Goal: Task Accomplishment & Management: Manage account settings

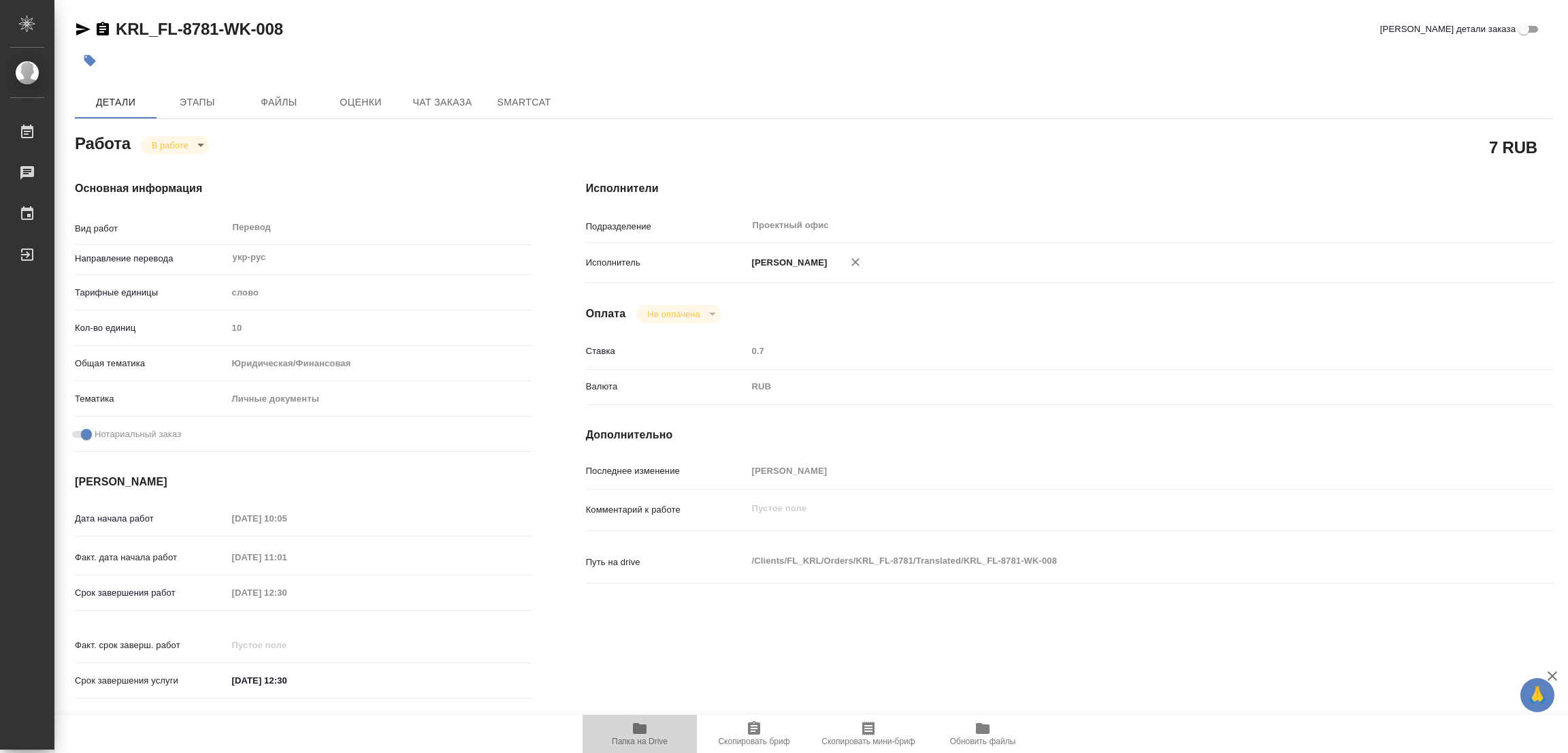
click at [637, 732] on icon "button" at bounding box center [640, 728] width 14 height 11
click at [203, 94] on span "Этапы" at bounding box center [197, 102] width 65 height 17
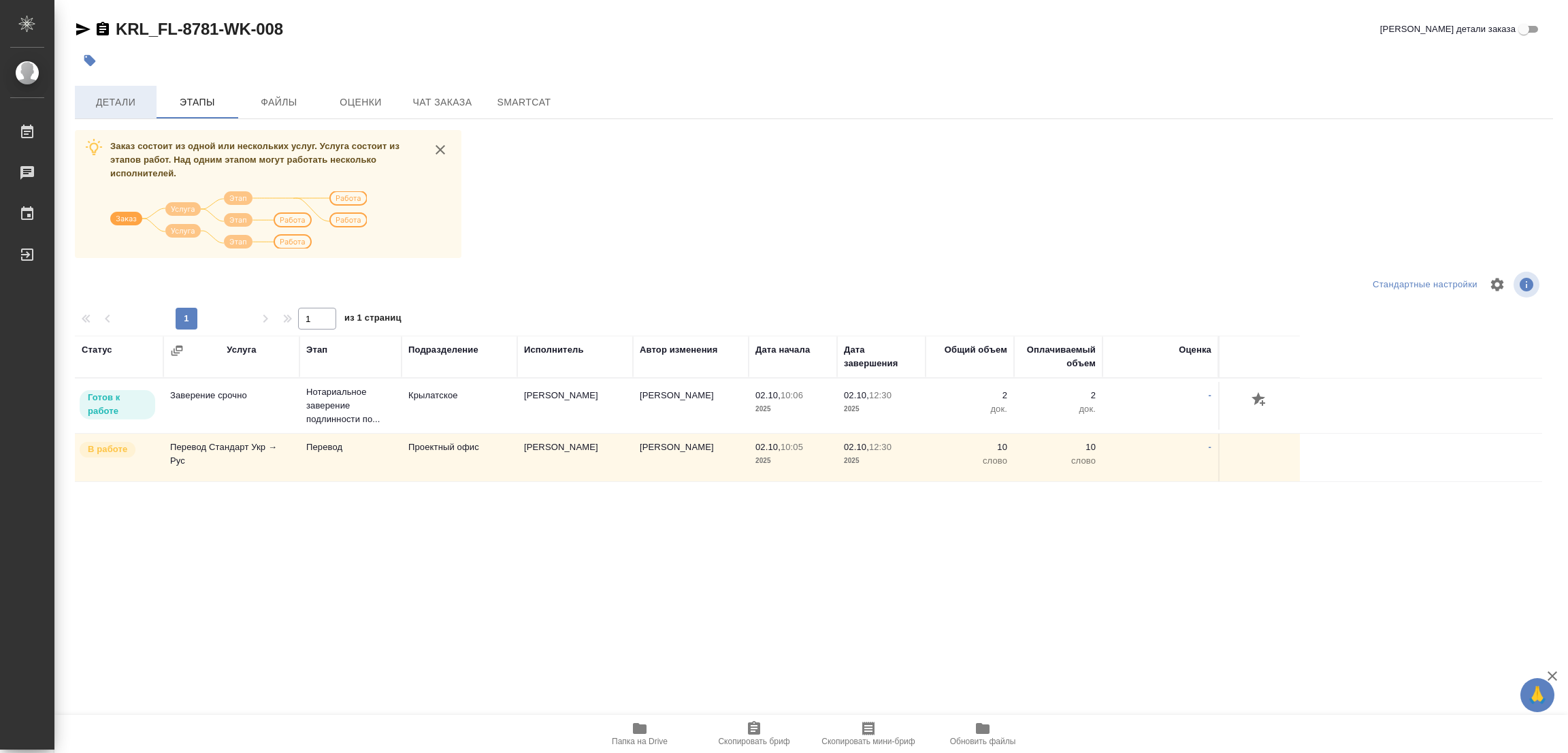
click at [117, 105] on span "Детали" at bounding box center [115, 102] width 65 height 17
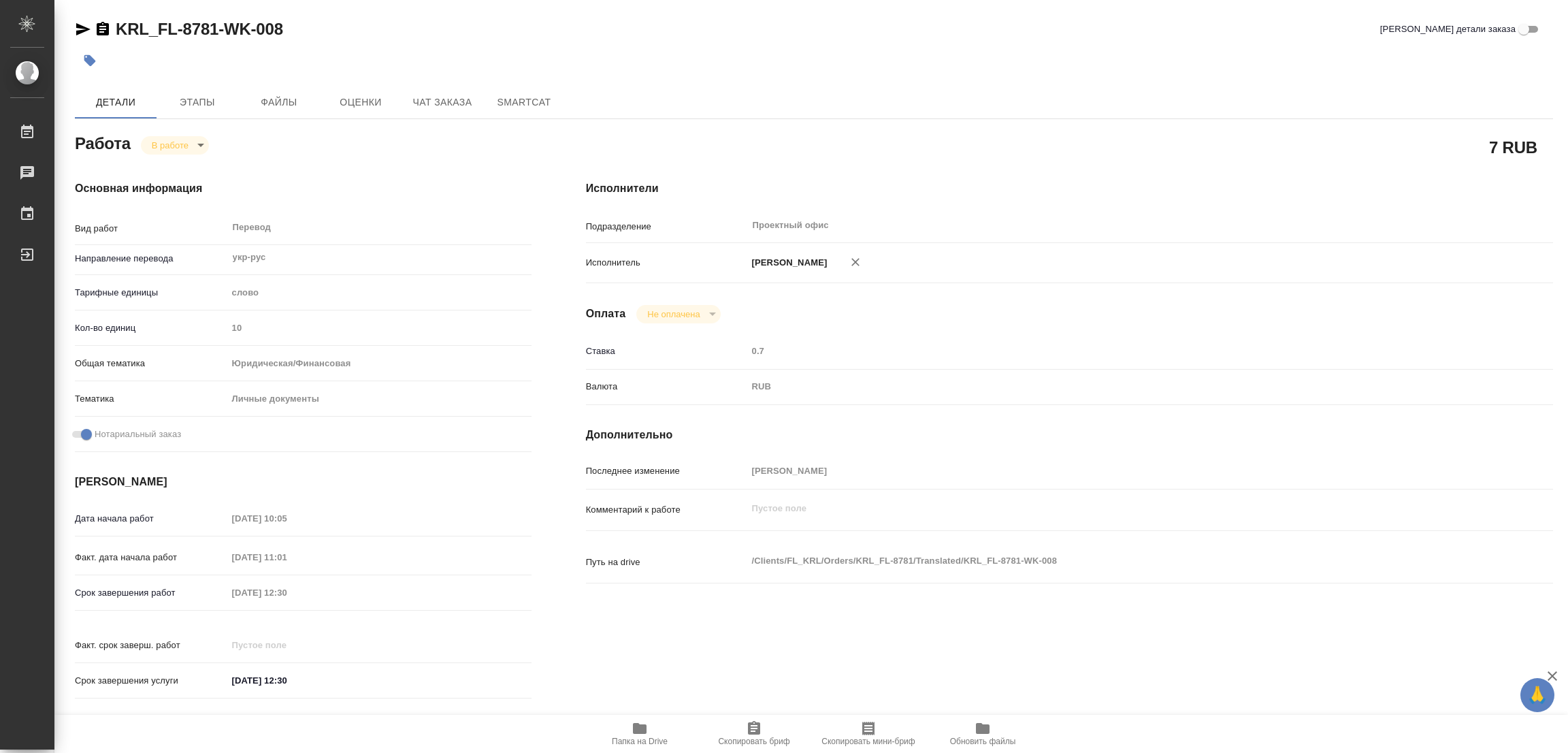
type textarea "x"
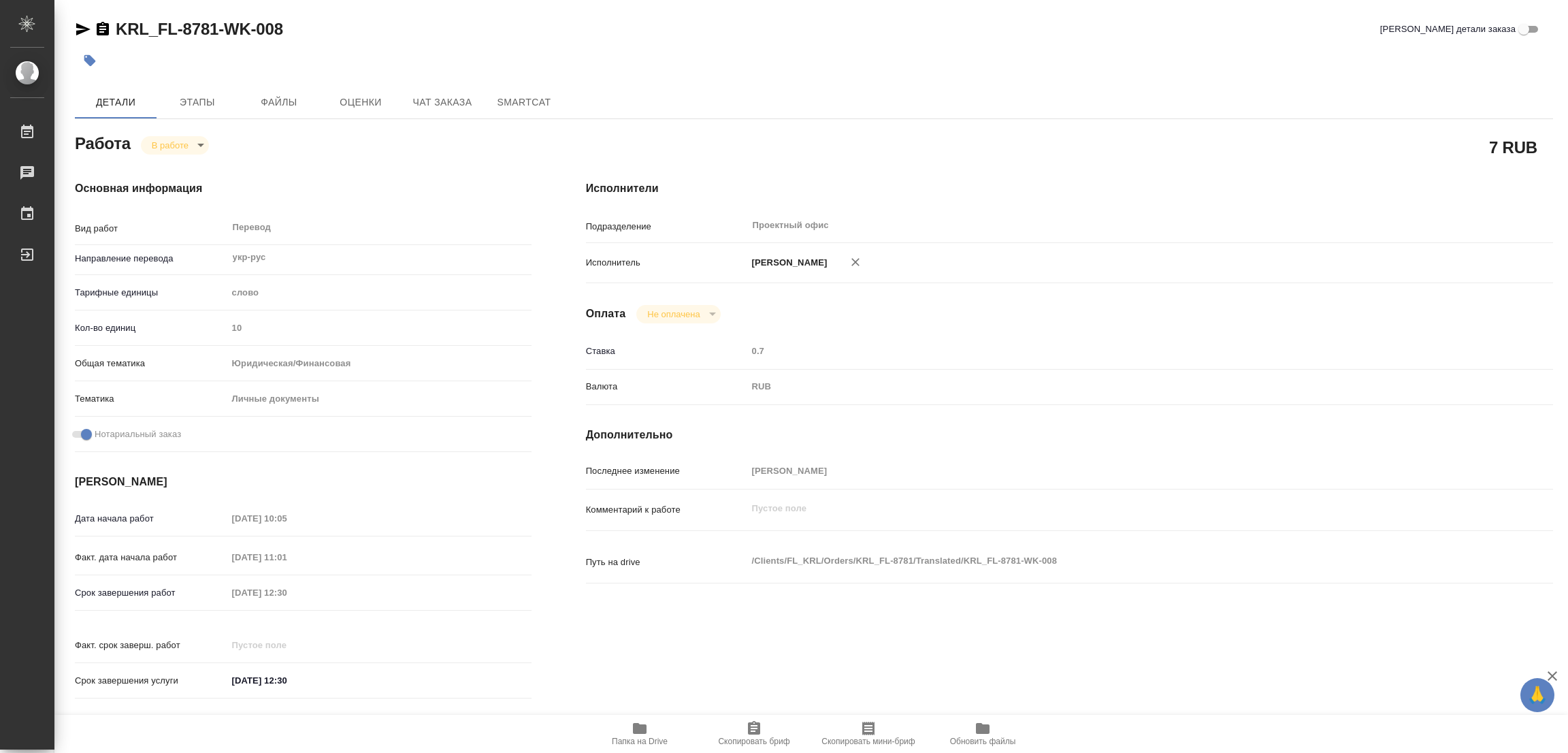
type textarea "x"
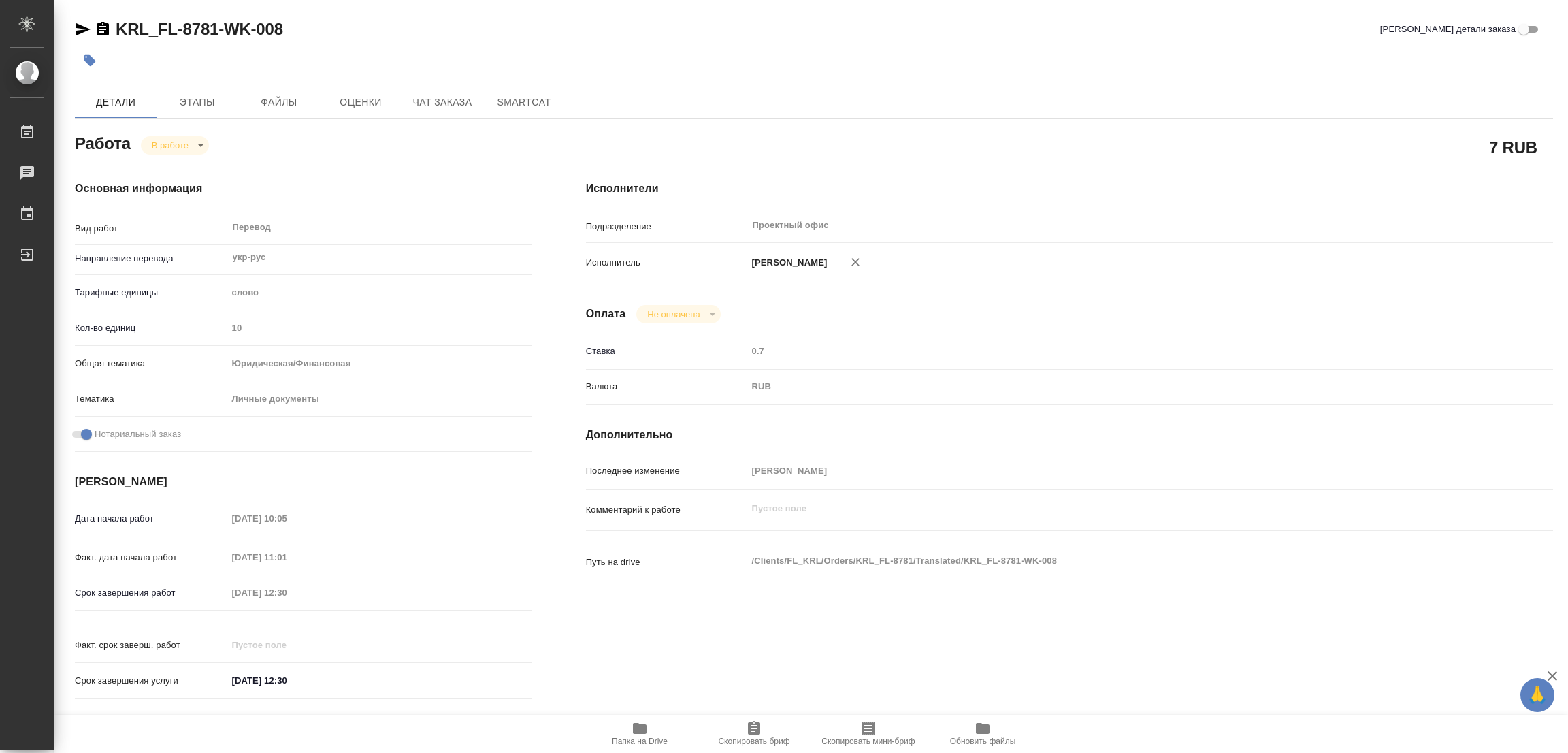
type textarea "x"
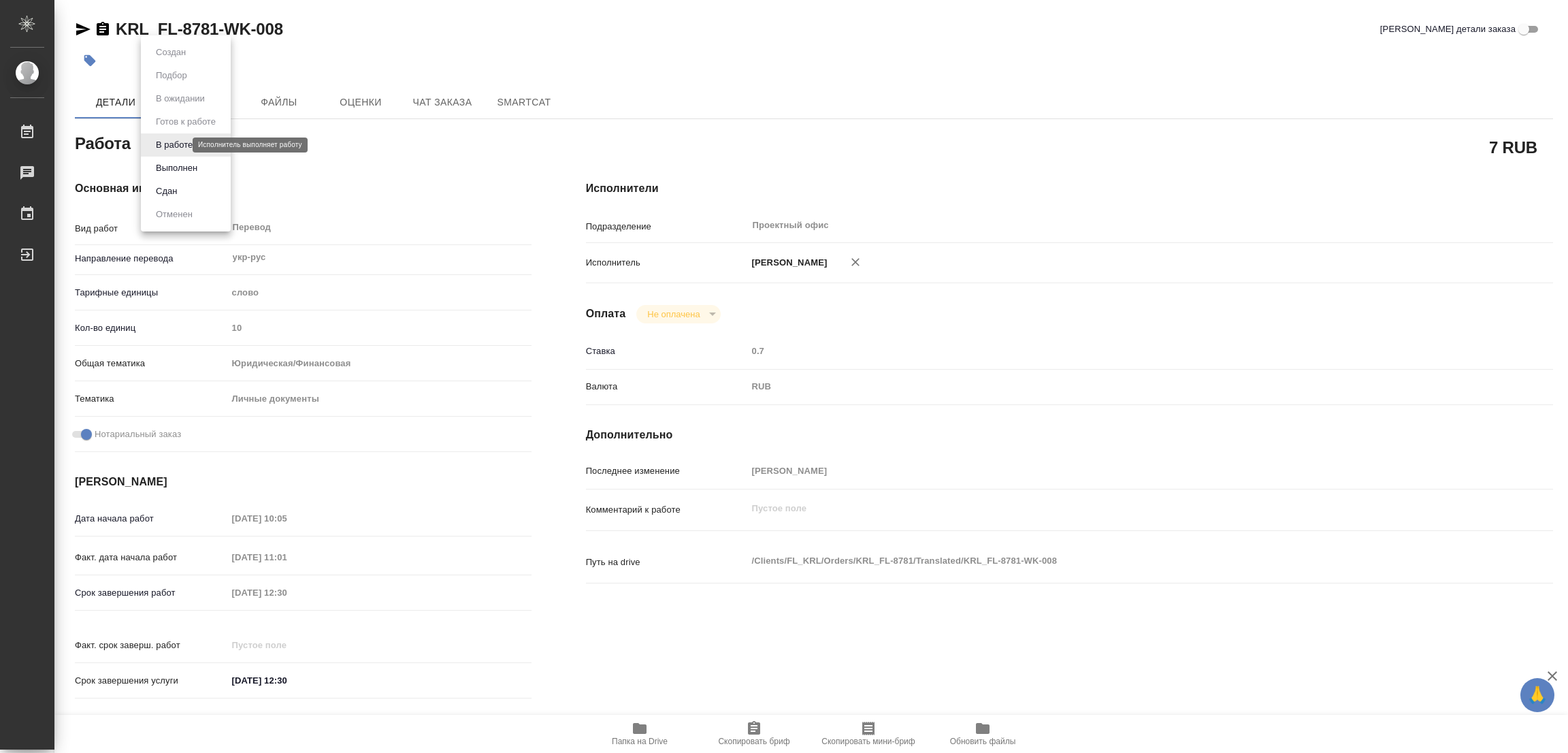
click at [174, 143] on body "🙏 .cls-1 fill:#fff; AWATERA Popova Galina Работы 0 Чаты График Выйти KRL_FL-878…" at bounding box center [784, 376] width 1568 height 753
click at [170, 164] on button "Выполнен" at bounding box center [176, 168] width 49 height 15
type textarea "x"
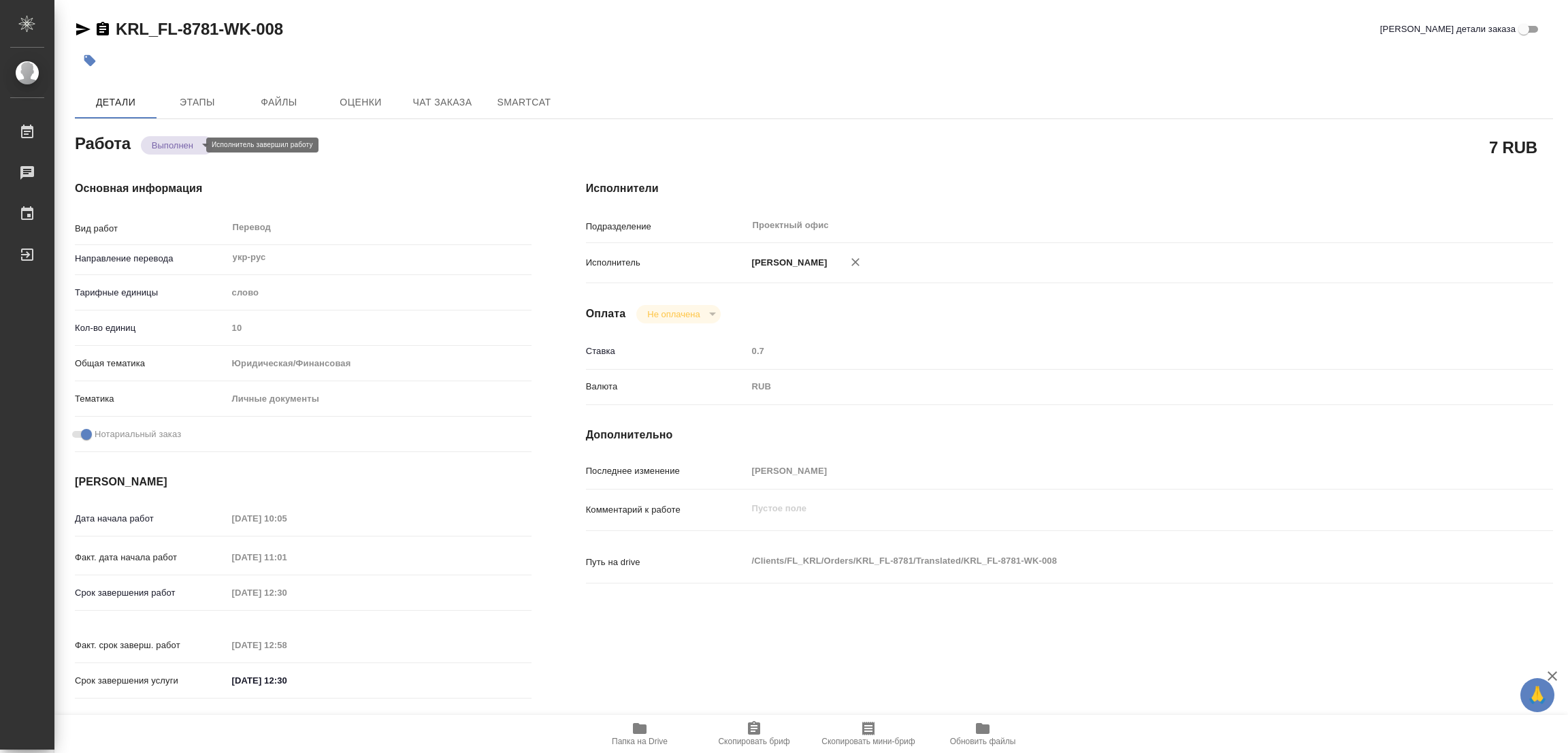
type textarea "x"
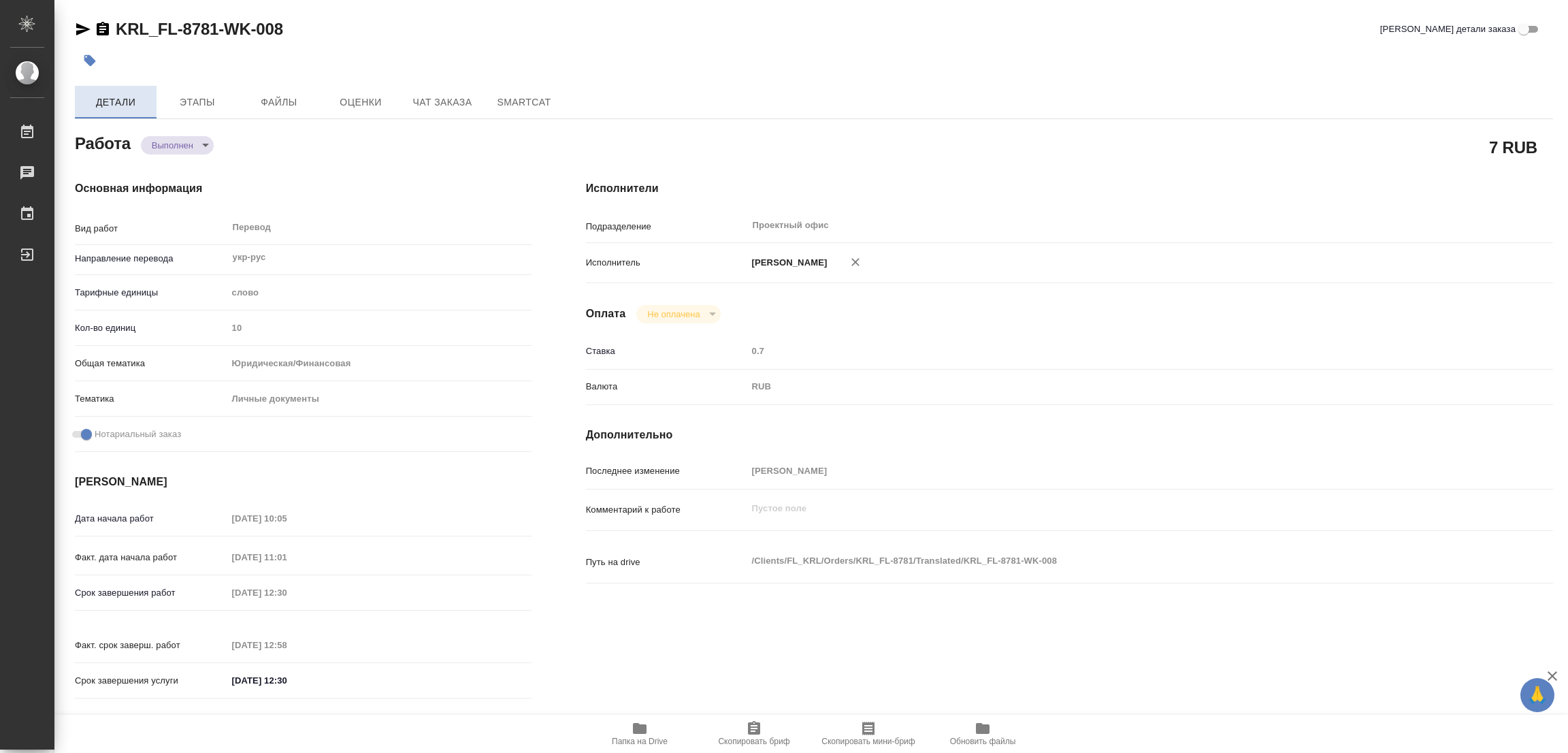
type textarea "x"
click at [91, 63] on icon "button" at bounding box center [90, 61] width 12 height 12
type textarea "x"
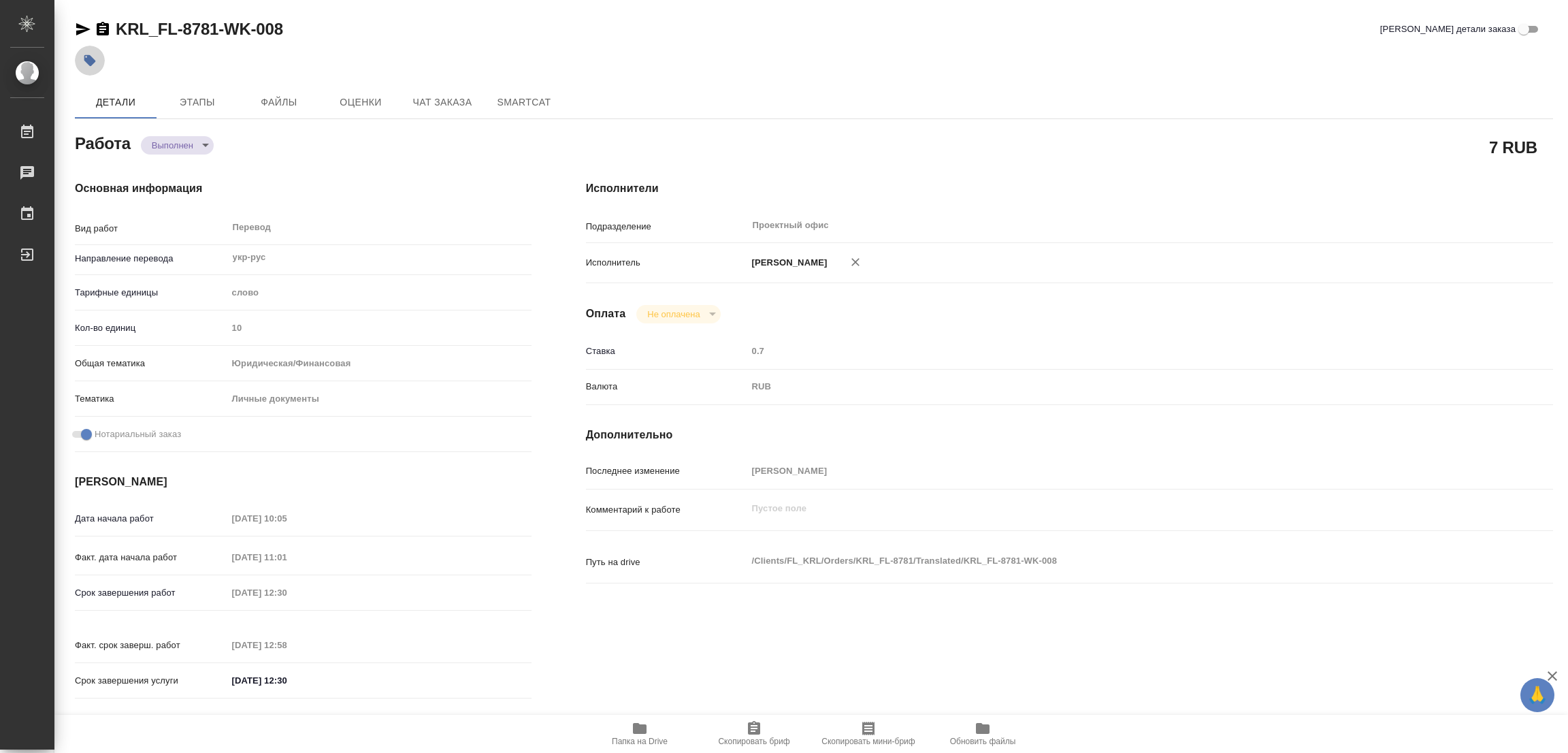
type textarea "x"
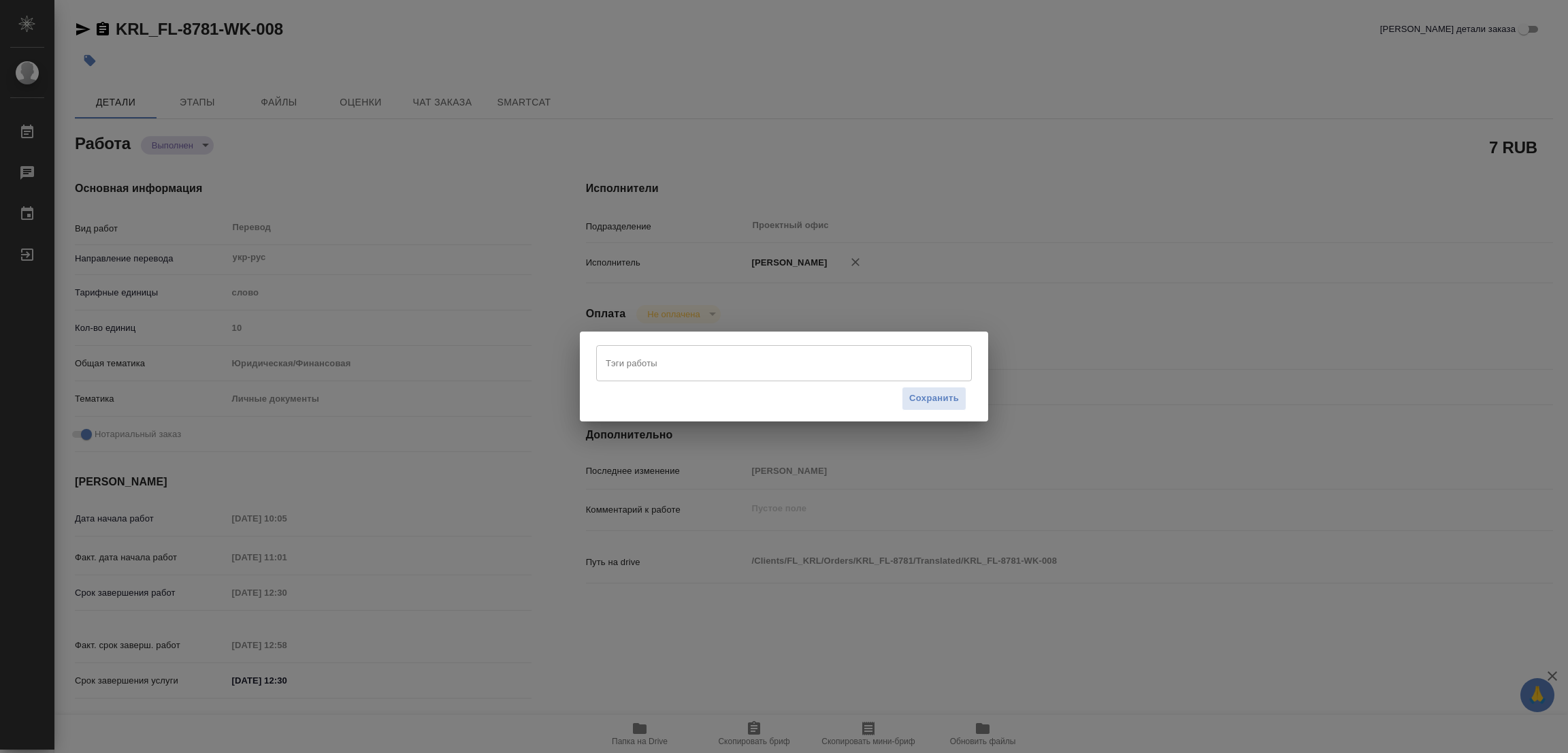
click at [648, 364] on input "Тэги работы" at bounding box center [771, 363] width 338 height 23
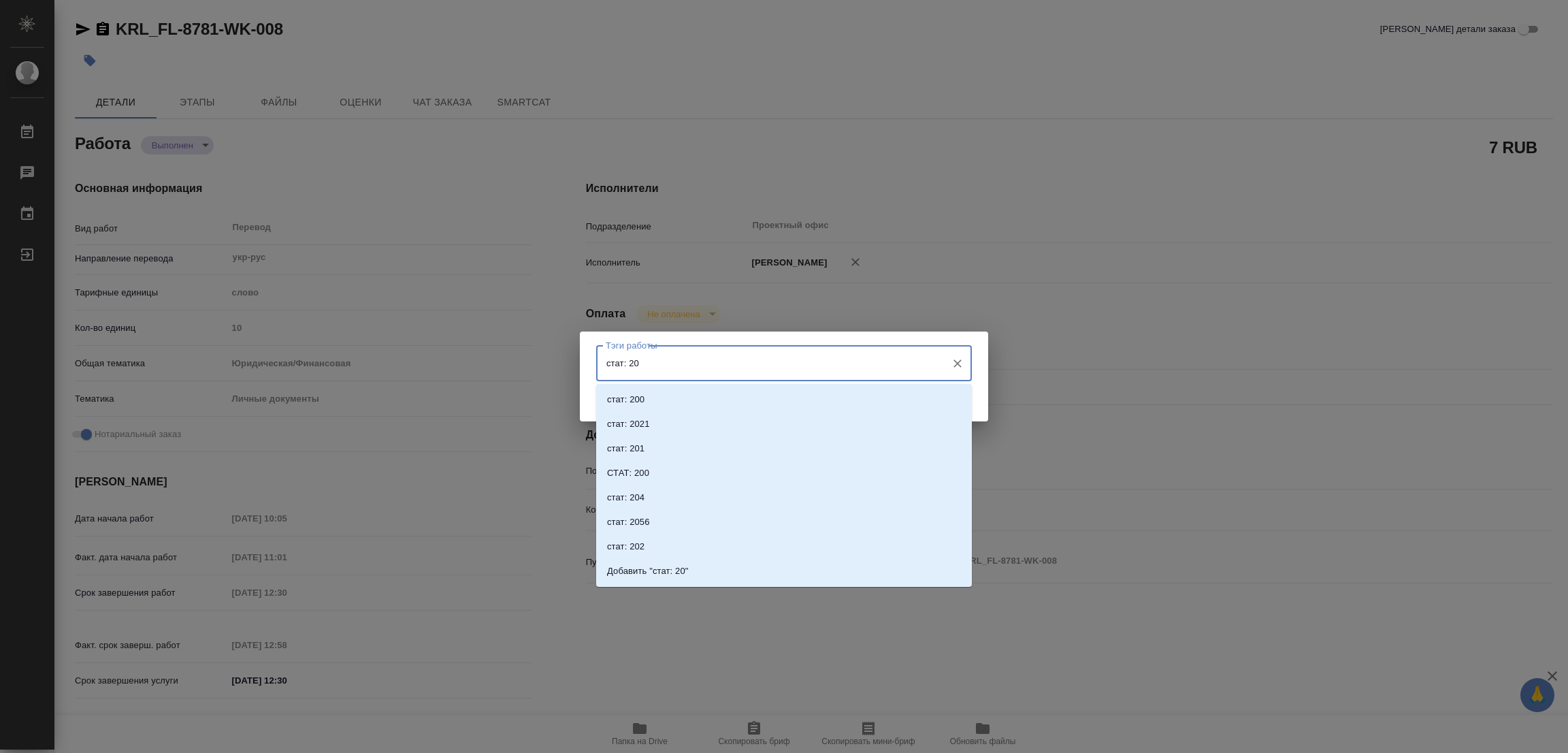
type input "стат: 200"
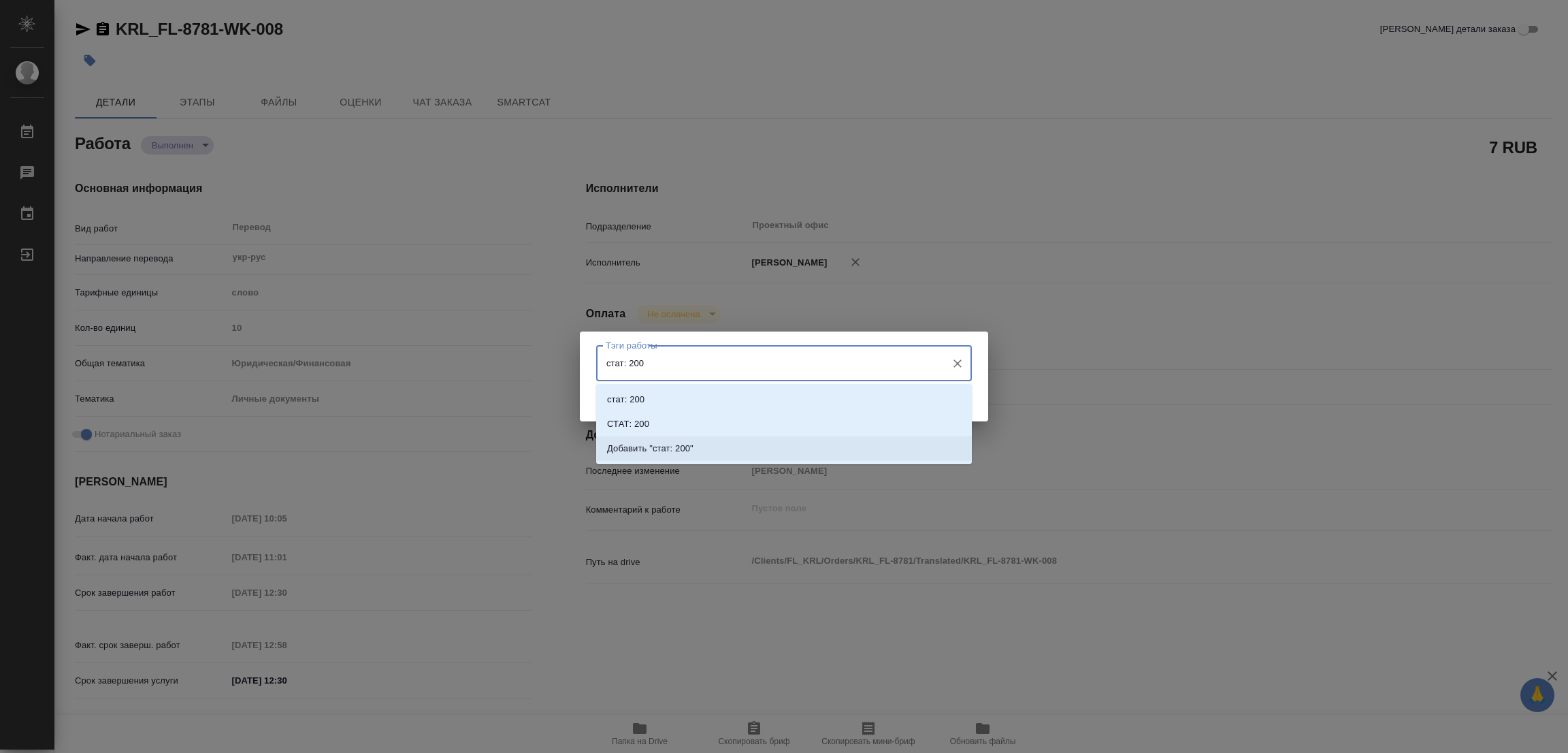
click at [685, 446] on p "Добавить "стат: 200"" at bounding box center [650, 448] width 86 height 14
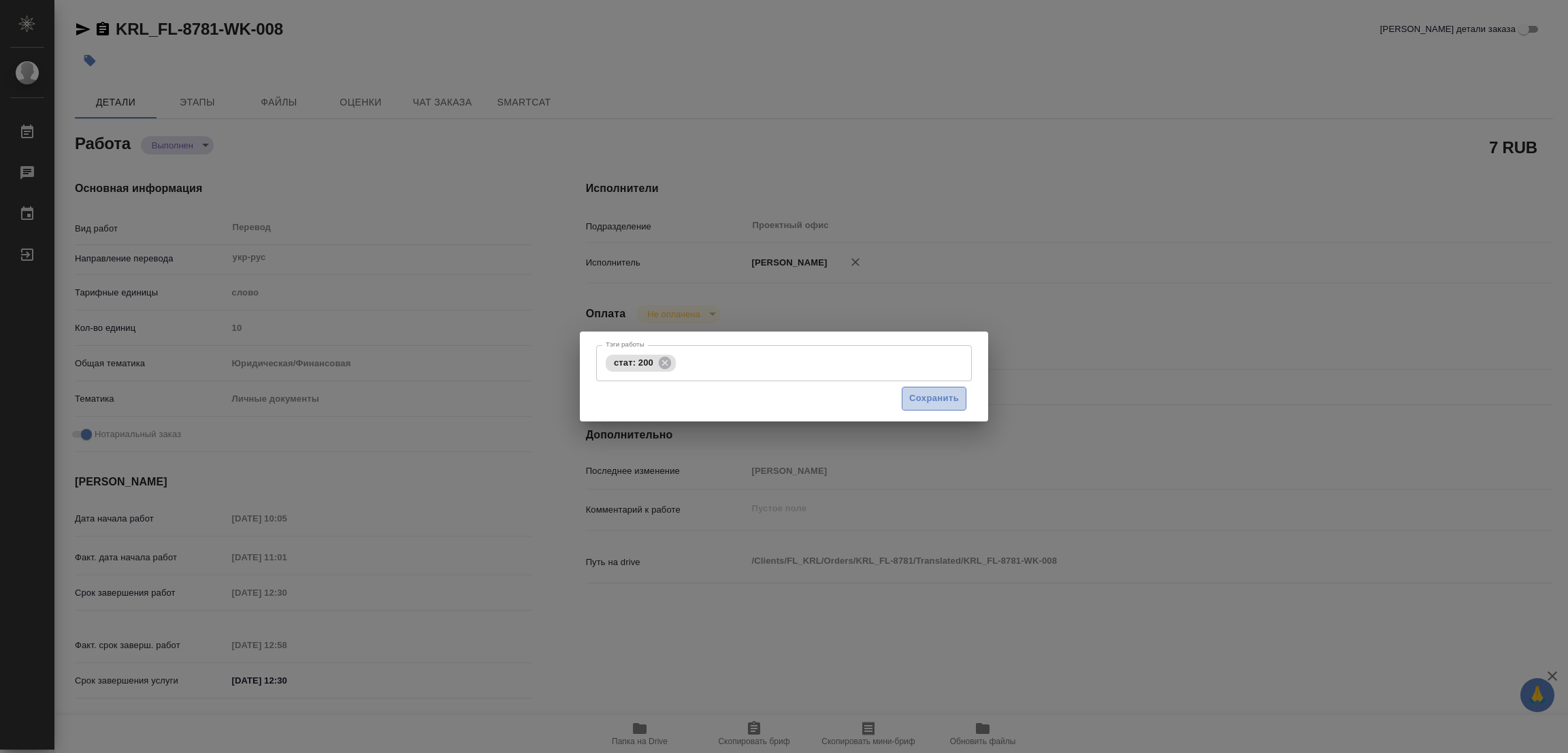
click at [930, 397] on span "Сохранить" at bounding box center [934, 398] width 49 height 16
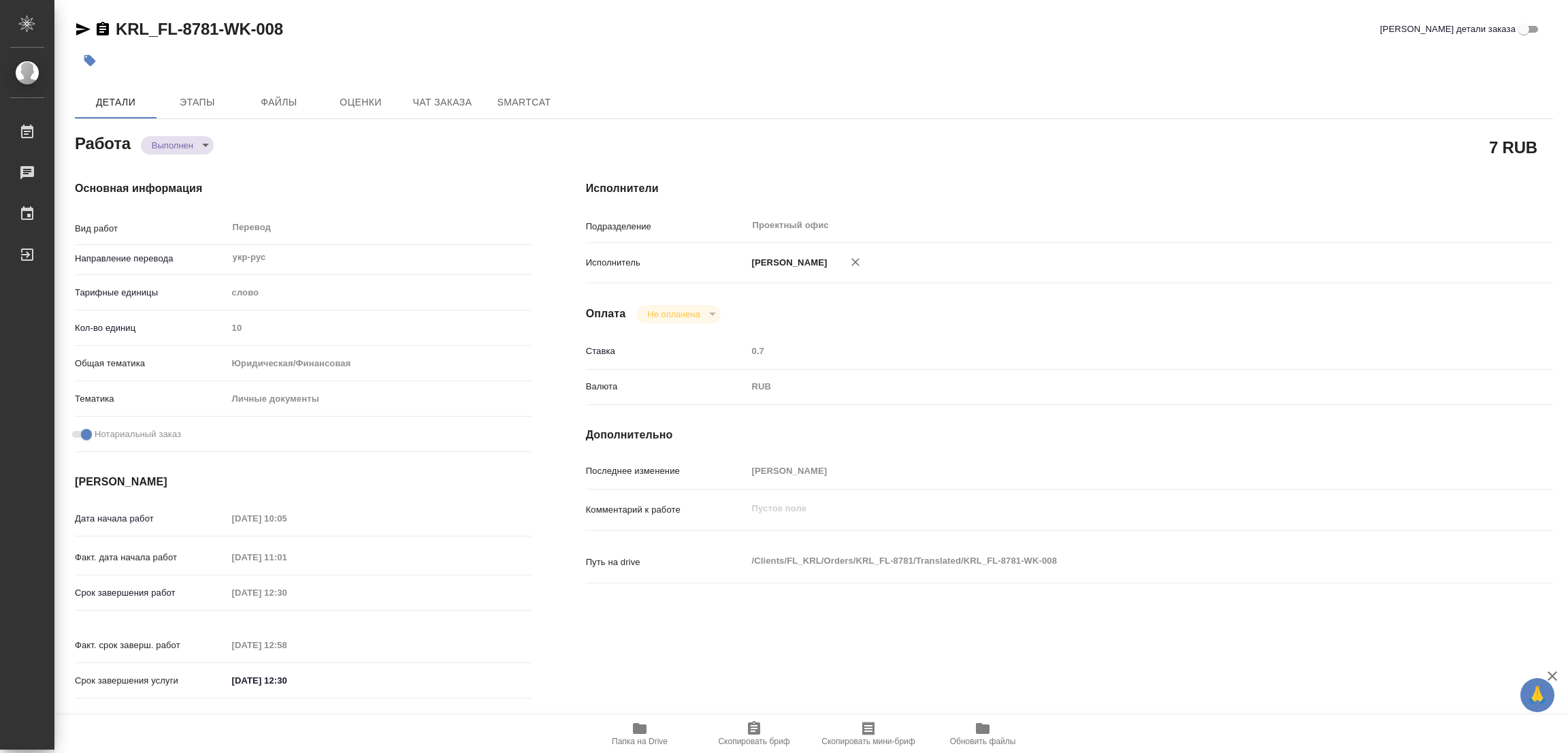
type input "completed"
type textarea "Перевод"
type textarea "x"
type input "укр-рус"
type input "5a8b1489cc6b4906c91bfd90"
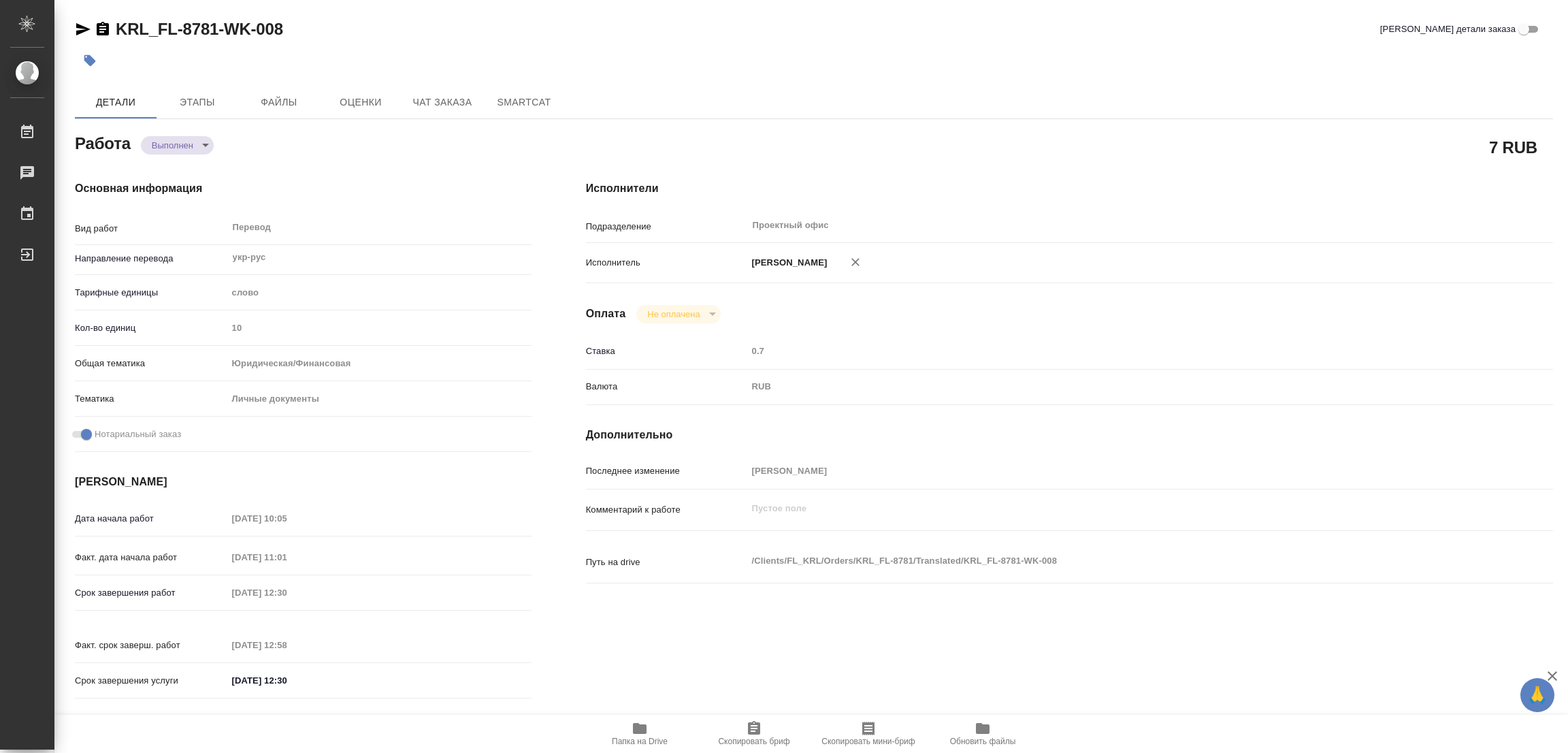
type input "10"
type input "yr-fn"
type input "5a8b8b956a9677013d343cfe"
checkbox input "true"
type input "02.10.2025 10:05"
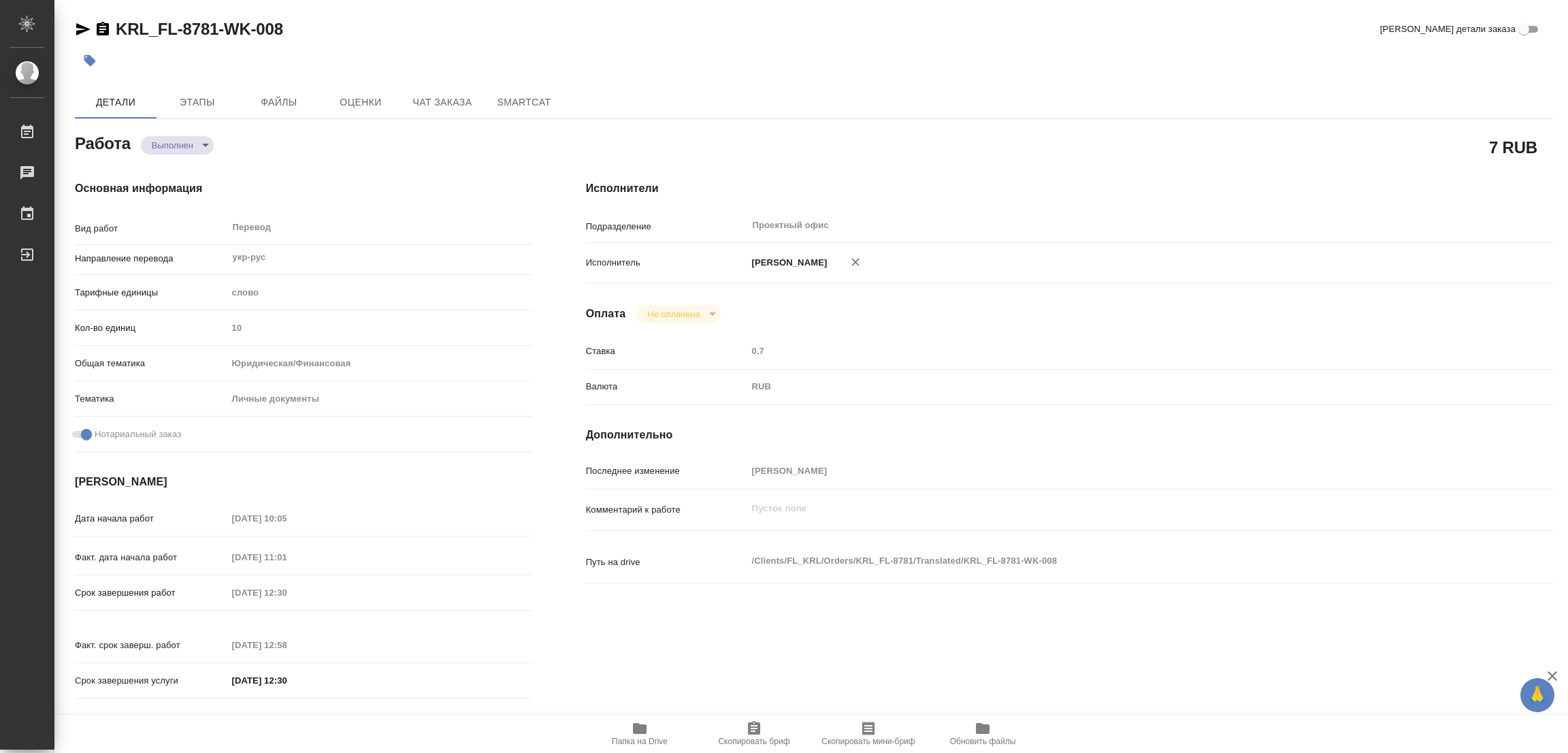
type input "02.10.2025 11:01"
type input "02.10.2025 12:30"
type input "02.10.2025 12:58"
type input "02.10.2025 12:30"
type input "Проектный офис"
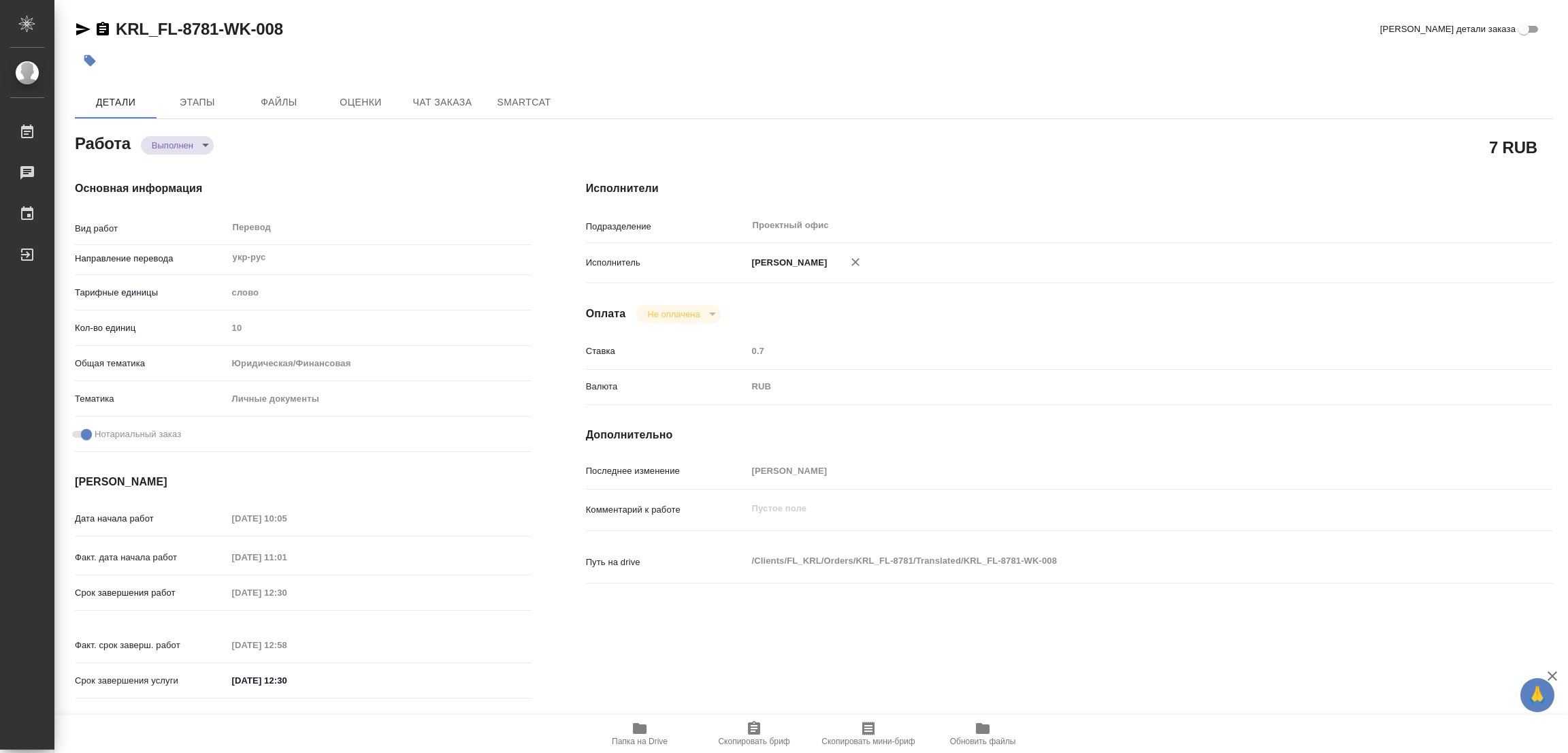
type input "notPayed"
type input "0.7"
type input "RUB"
type input "[PERSON_NAME]"
type textarea "x"
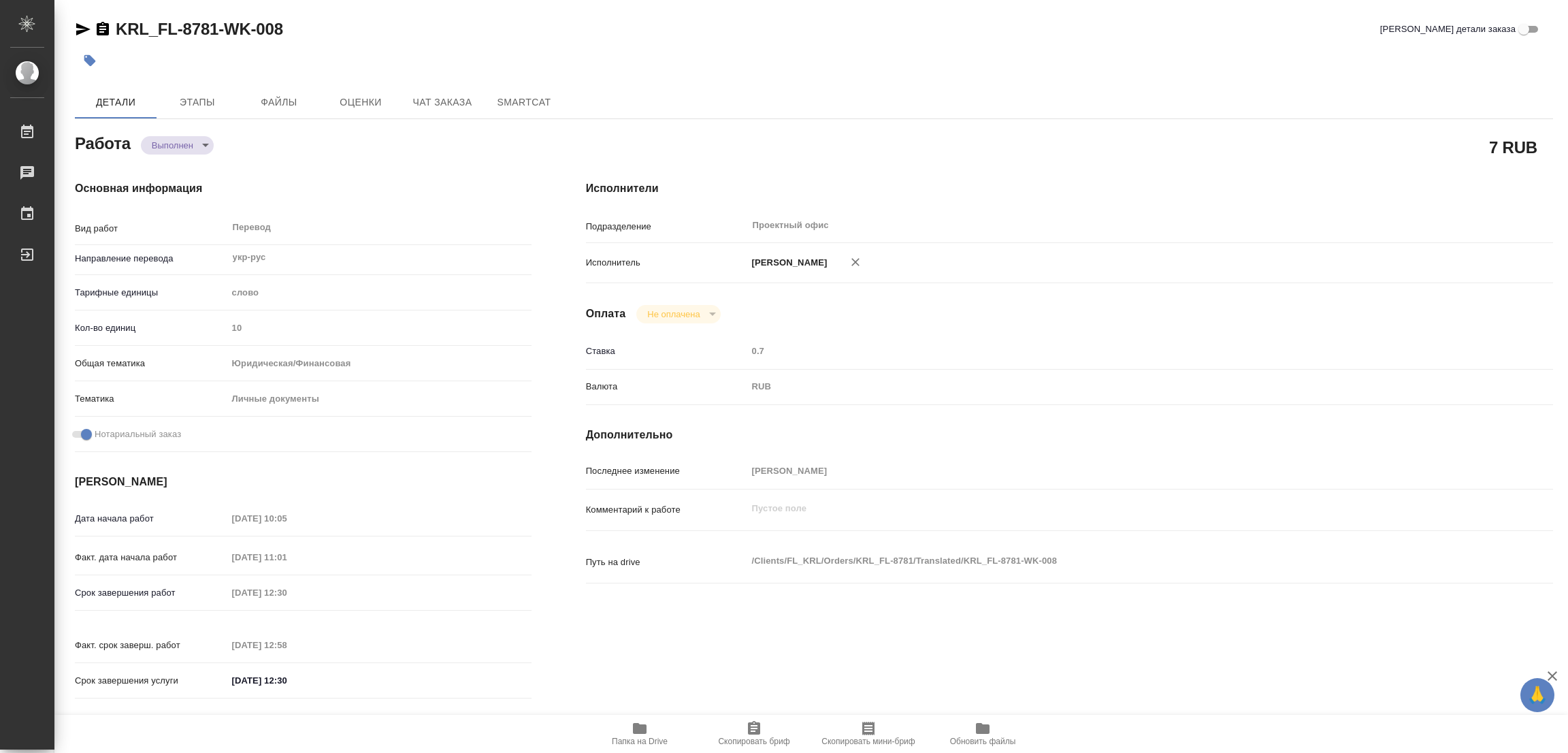
type textarea "/Clients/FL_KRL/Orders/KRL_FL-8781/Translated/KRL_FL-8781-WK-008"
type textarea "x"
type input "KRL_FL-8781"
type input "Перевод Стандарт"
type input "Постредактура машинного перевода, Приёмка по качеству, Корректура, Редактура, П…"
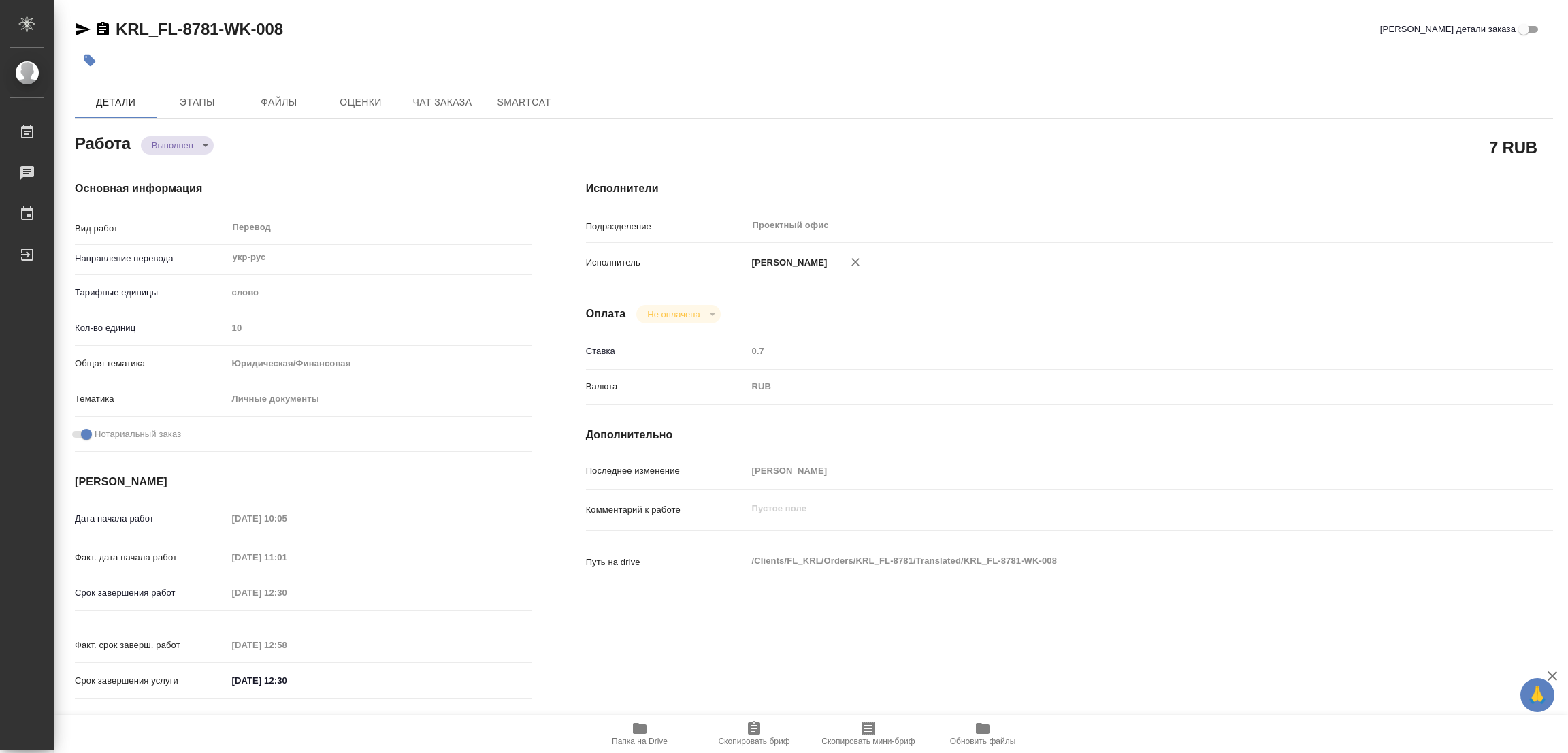
type input "Касымов Тимур"
type input "/Clients/FL_KRL/Orders/KRL_FL-8781"
type textarea "СОФЬИН МИХАИЛ МИХАЙЛОВИЧ"
type textarea "x"
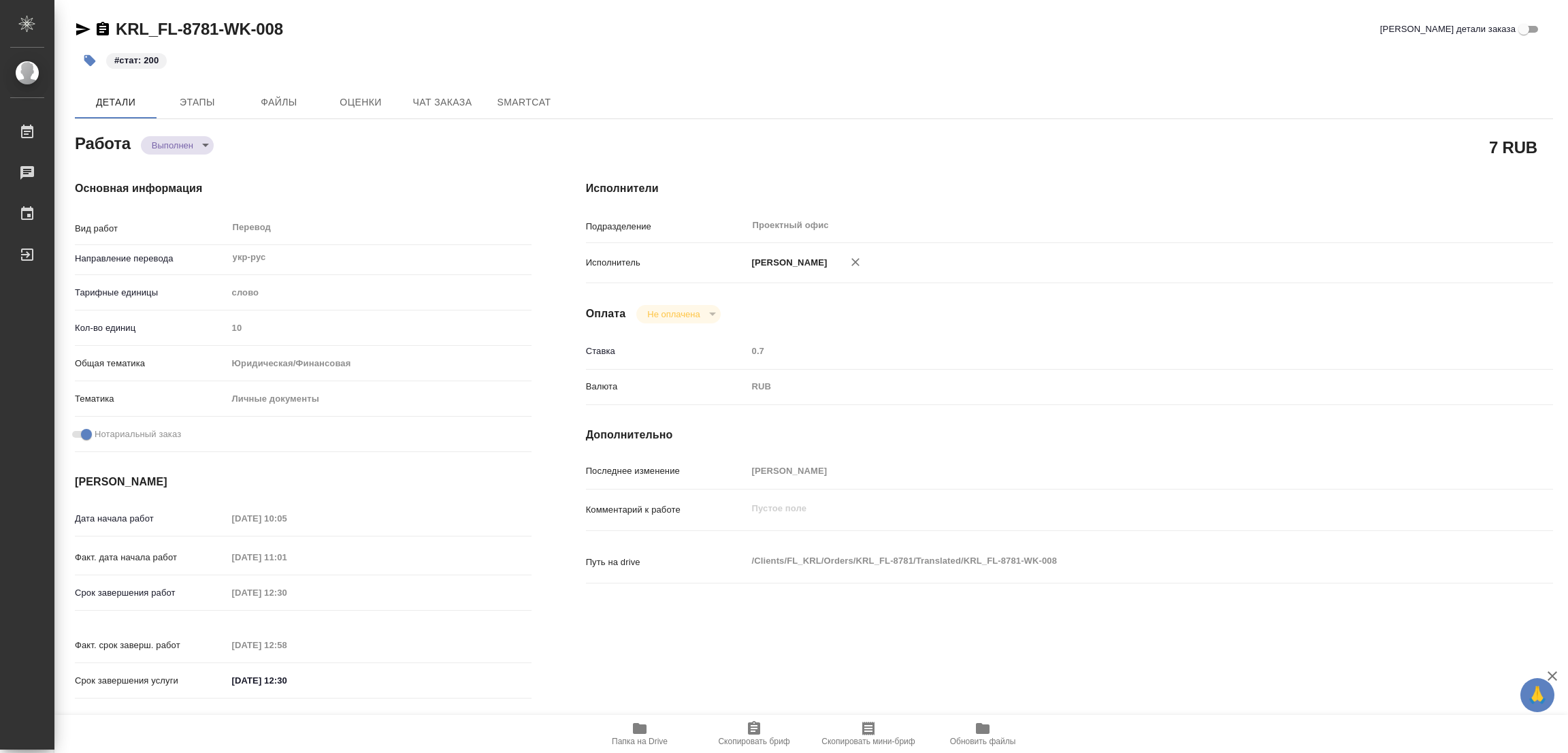
type textarea "x"
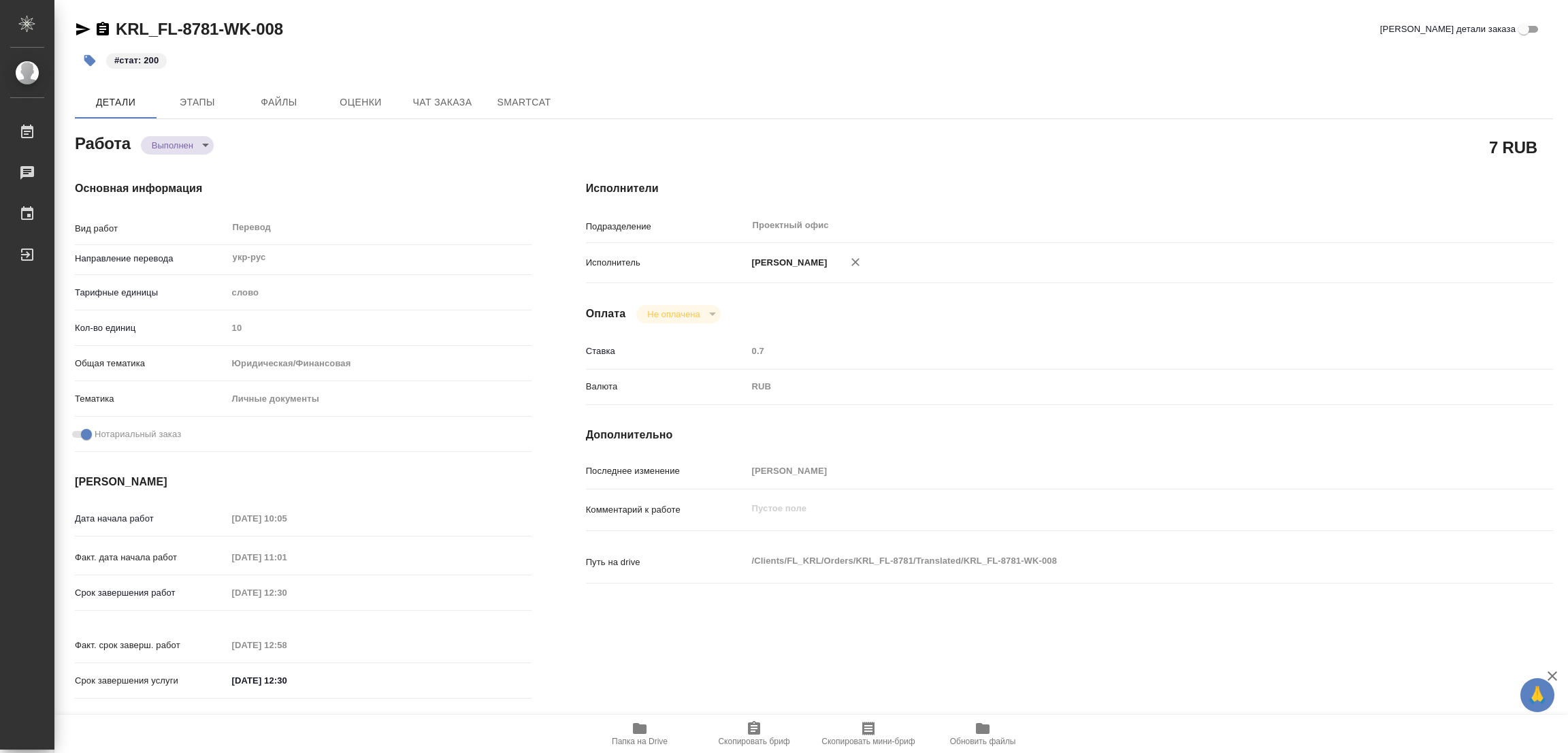
type textarea "x"
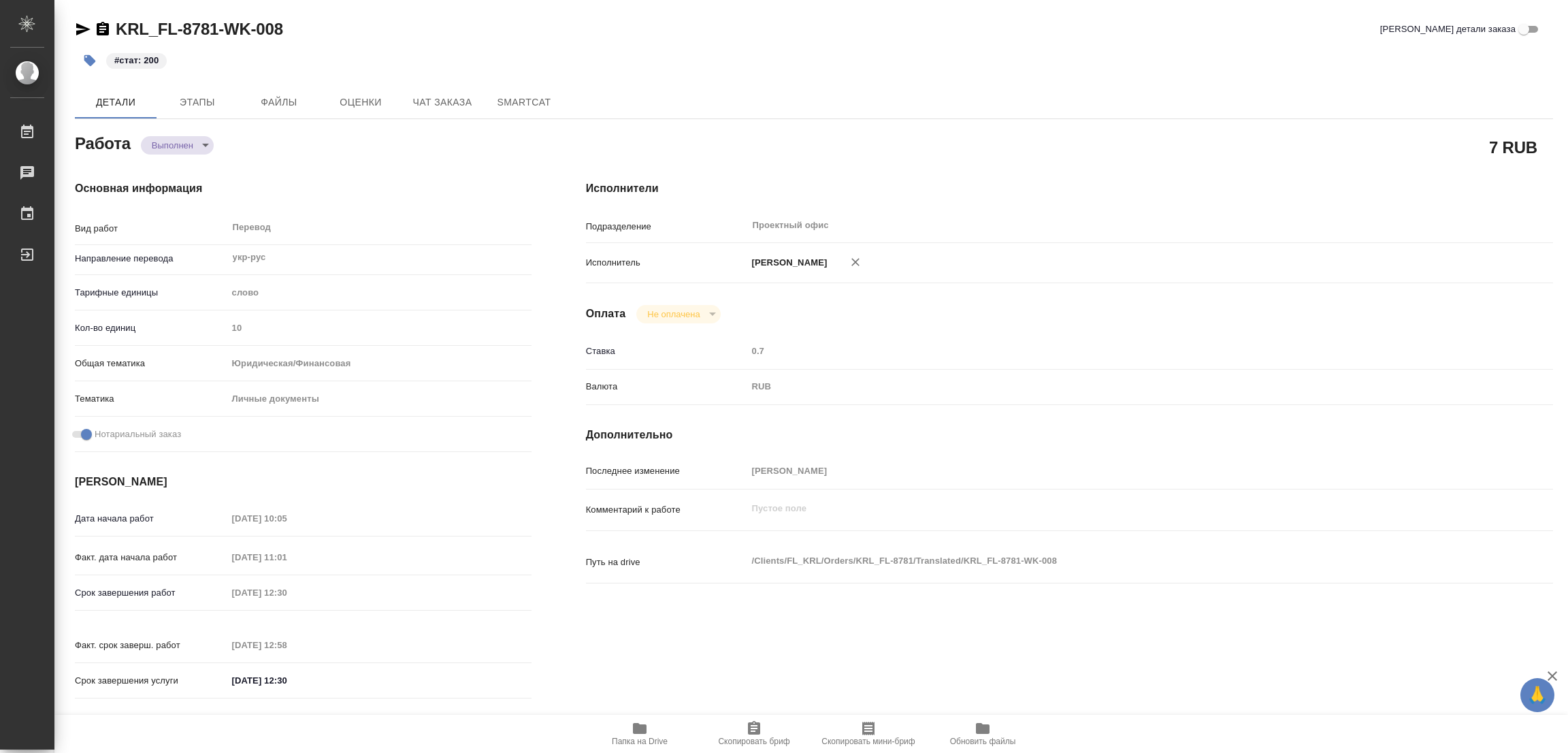
type textarea "x"
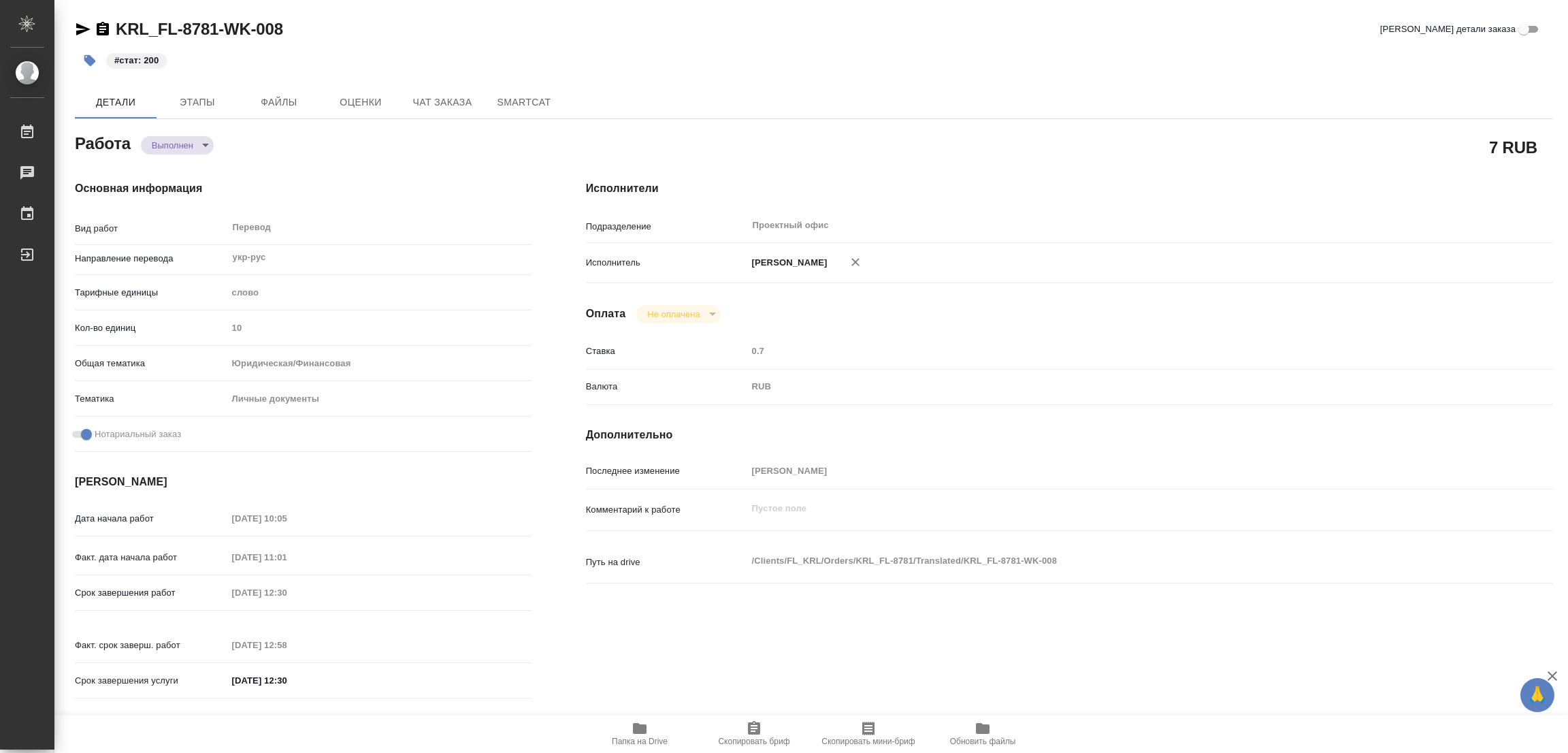
type textarea "x"
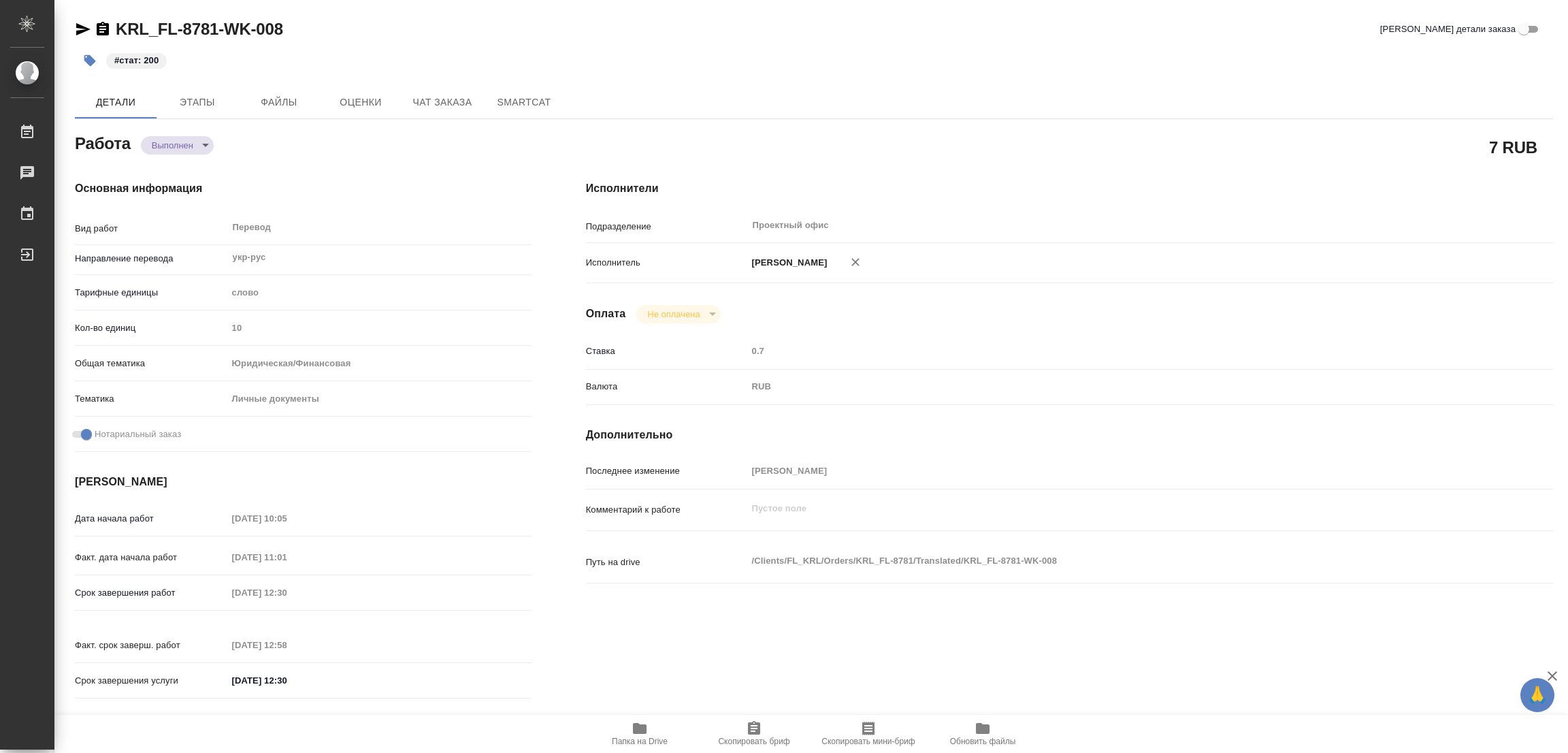
type textarea "x"
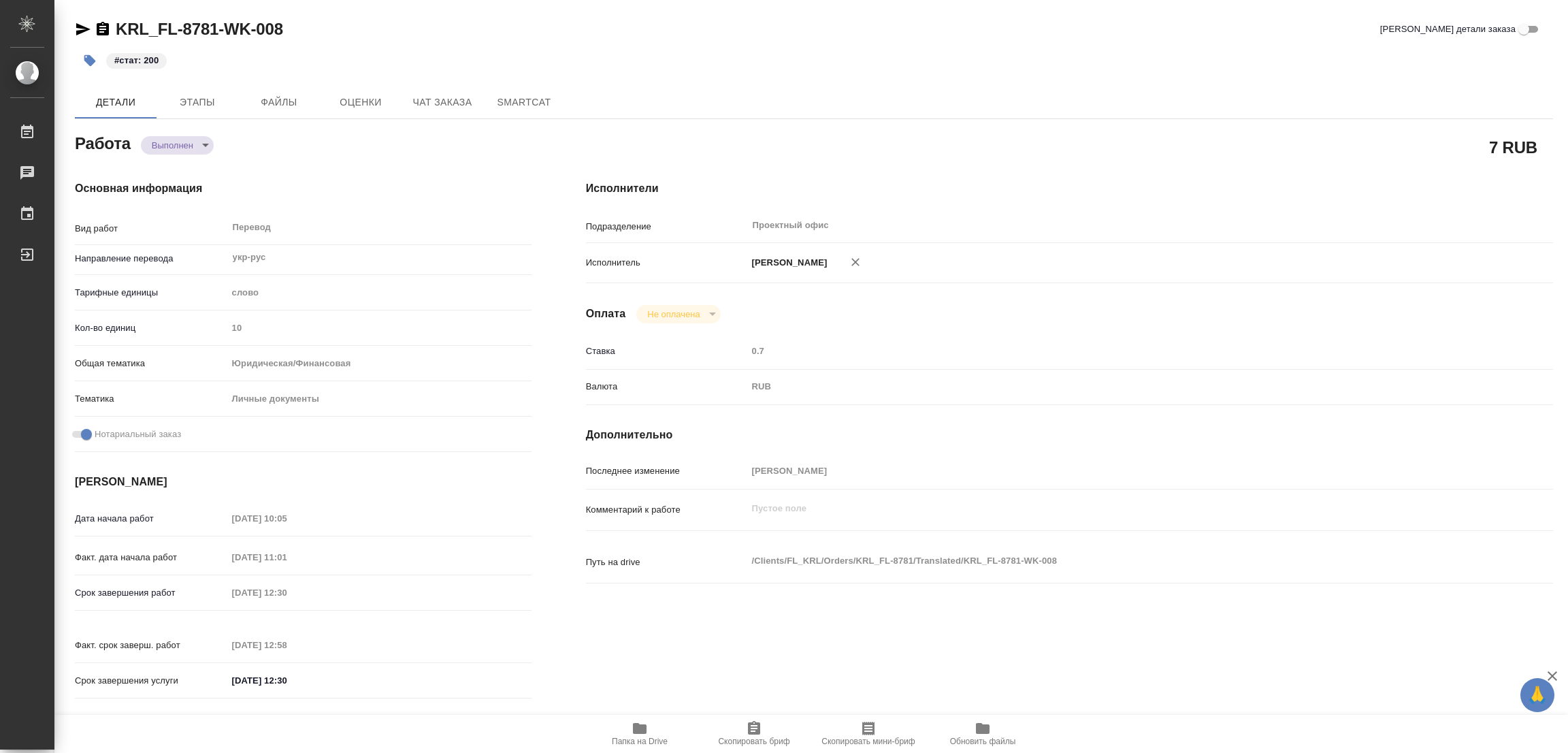
type textarea "x"
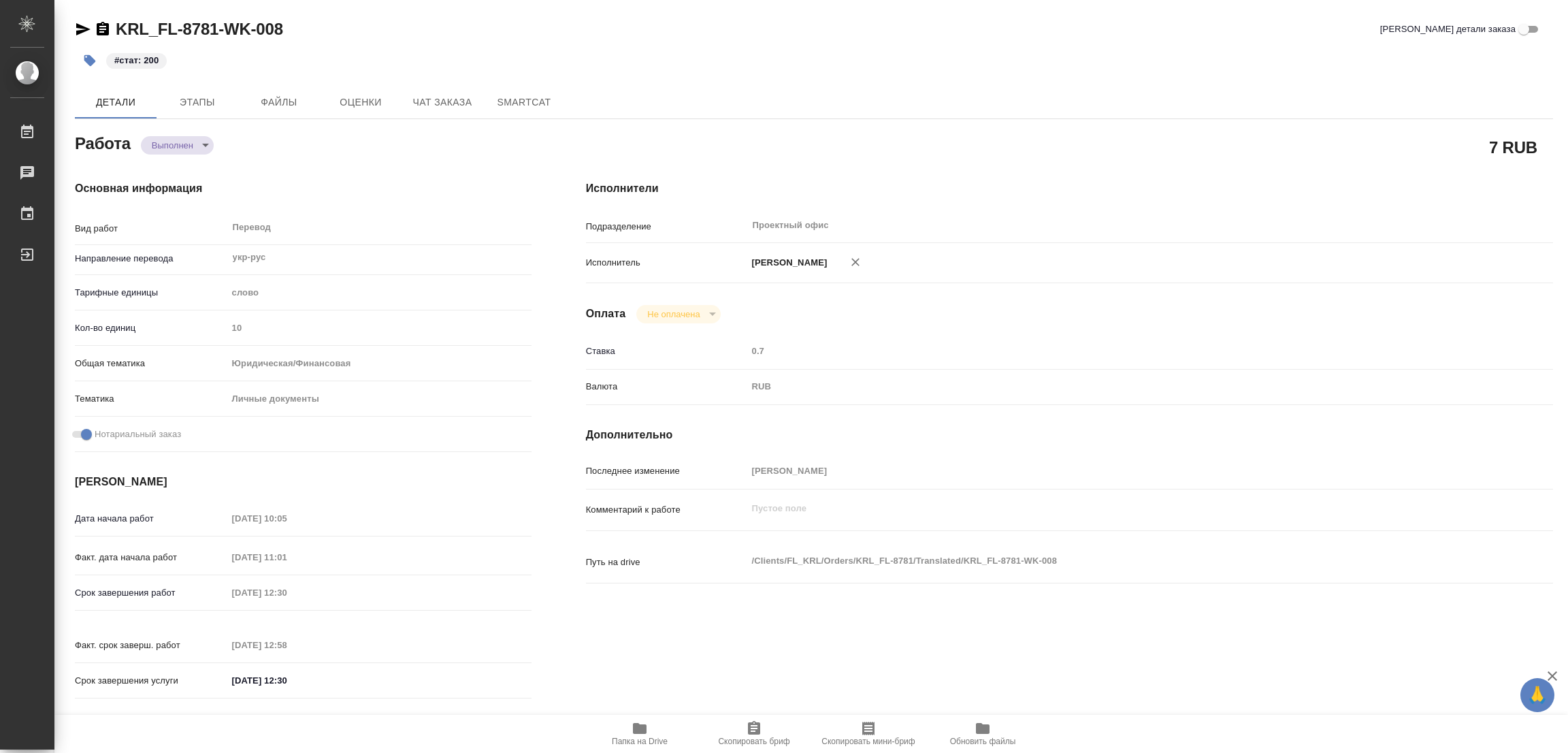
type textarea "x"
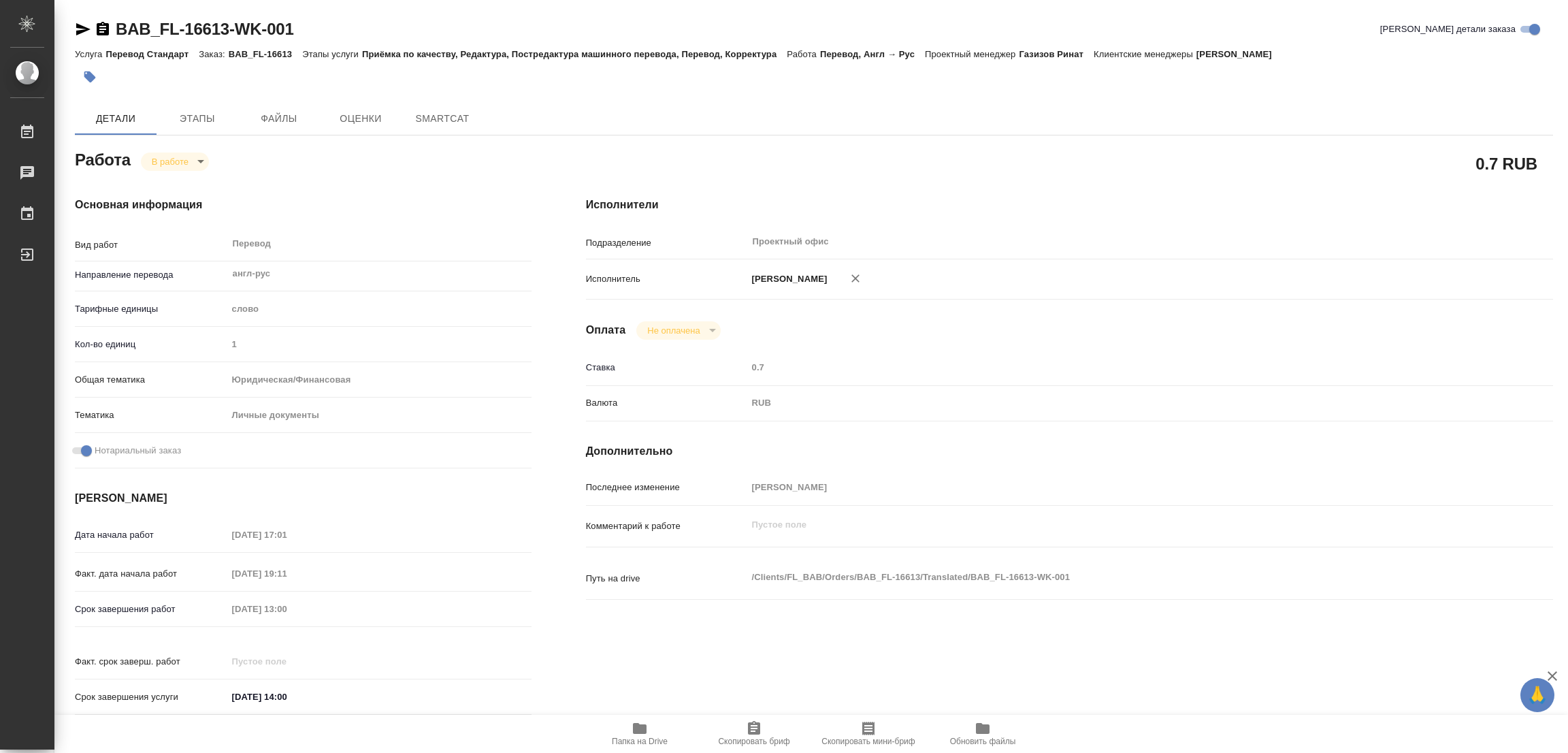
type textarea "x"
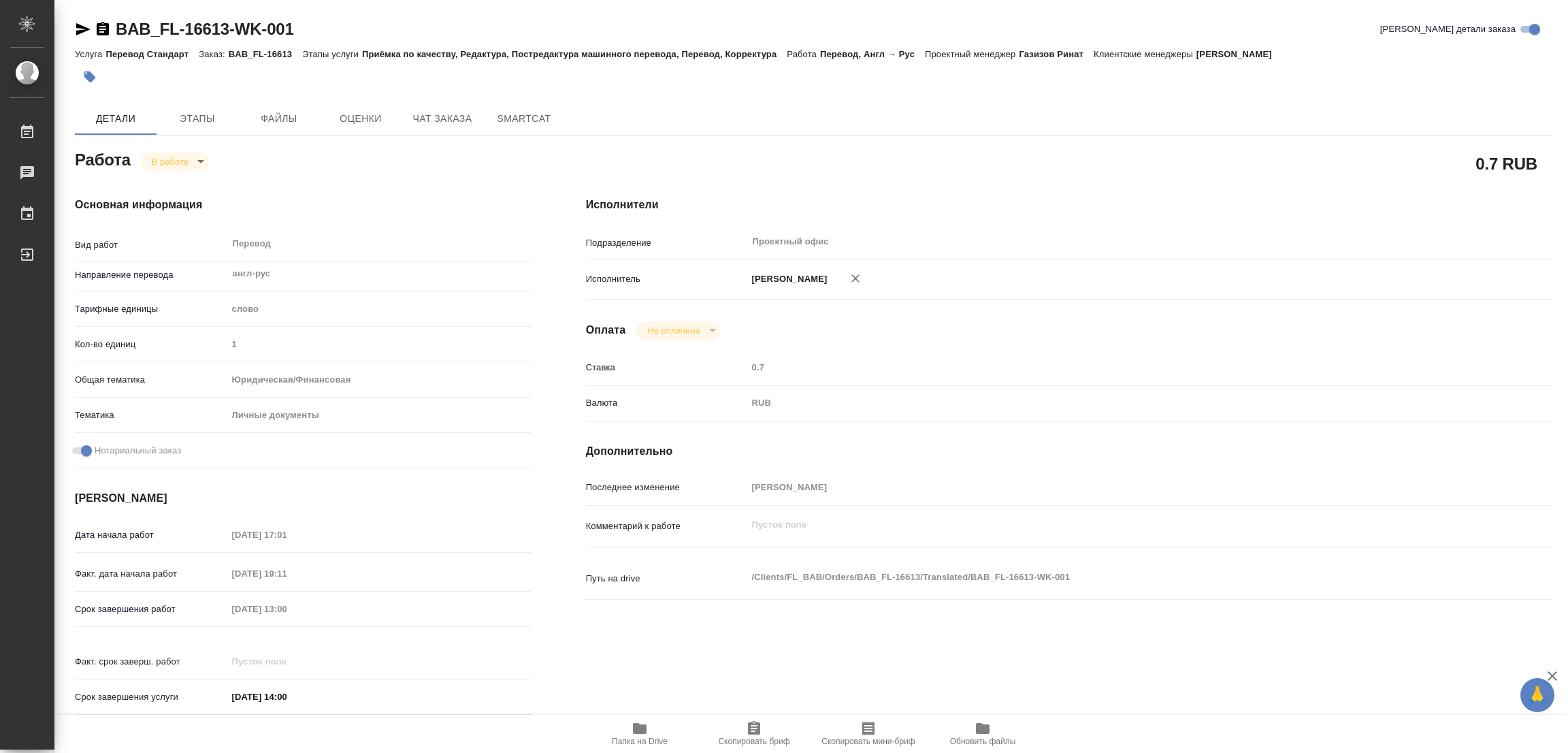
type textarea "x"
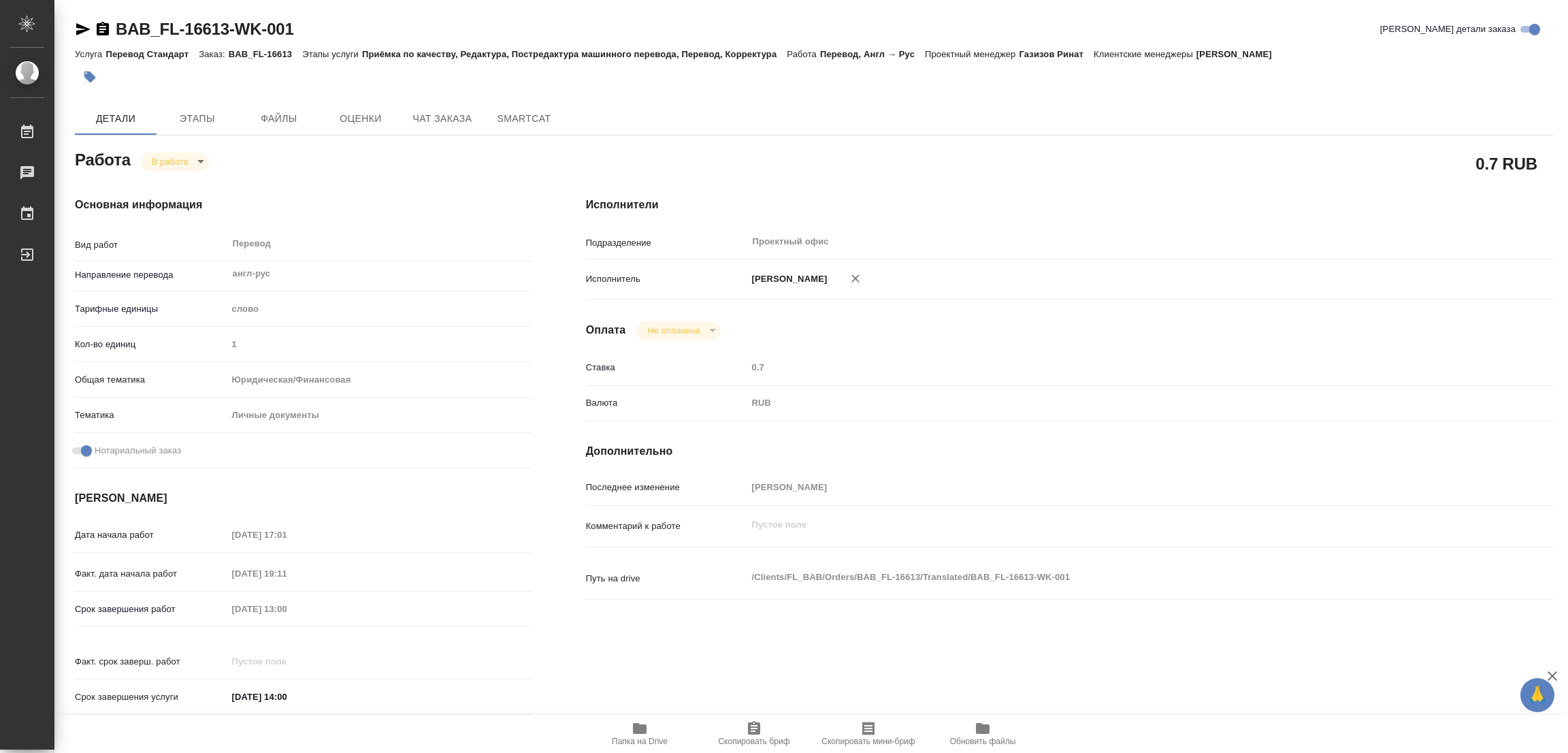
type textarea "x"
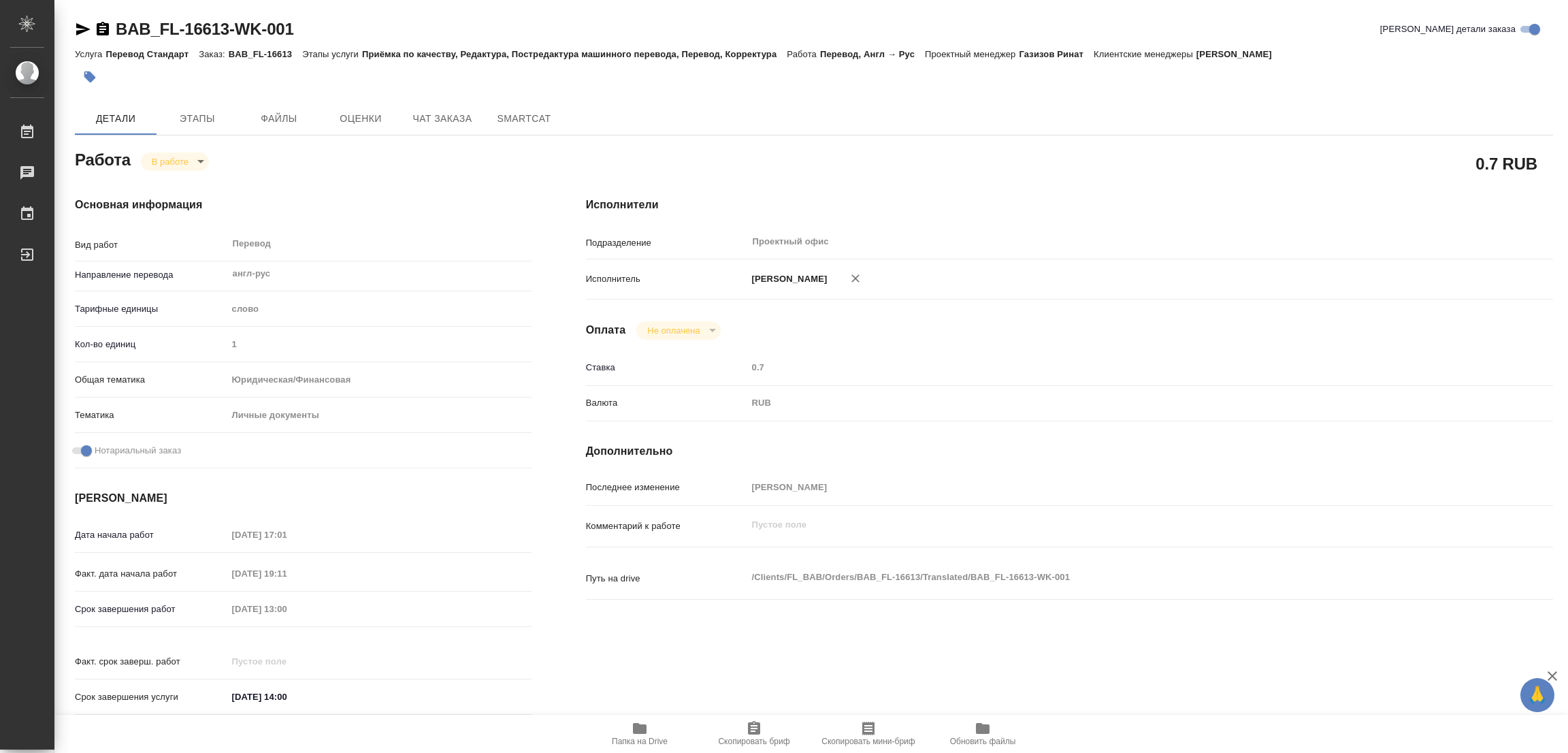
type textarea "x"
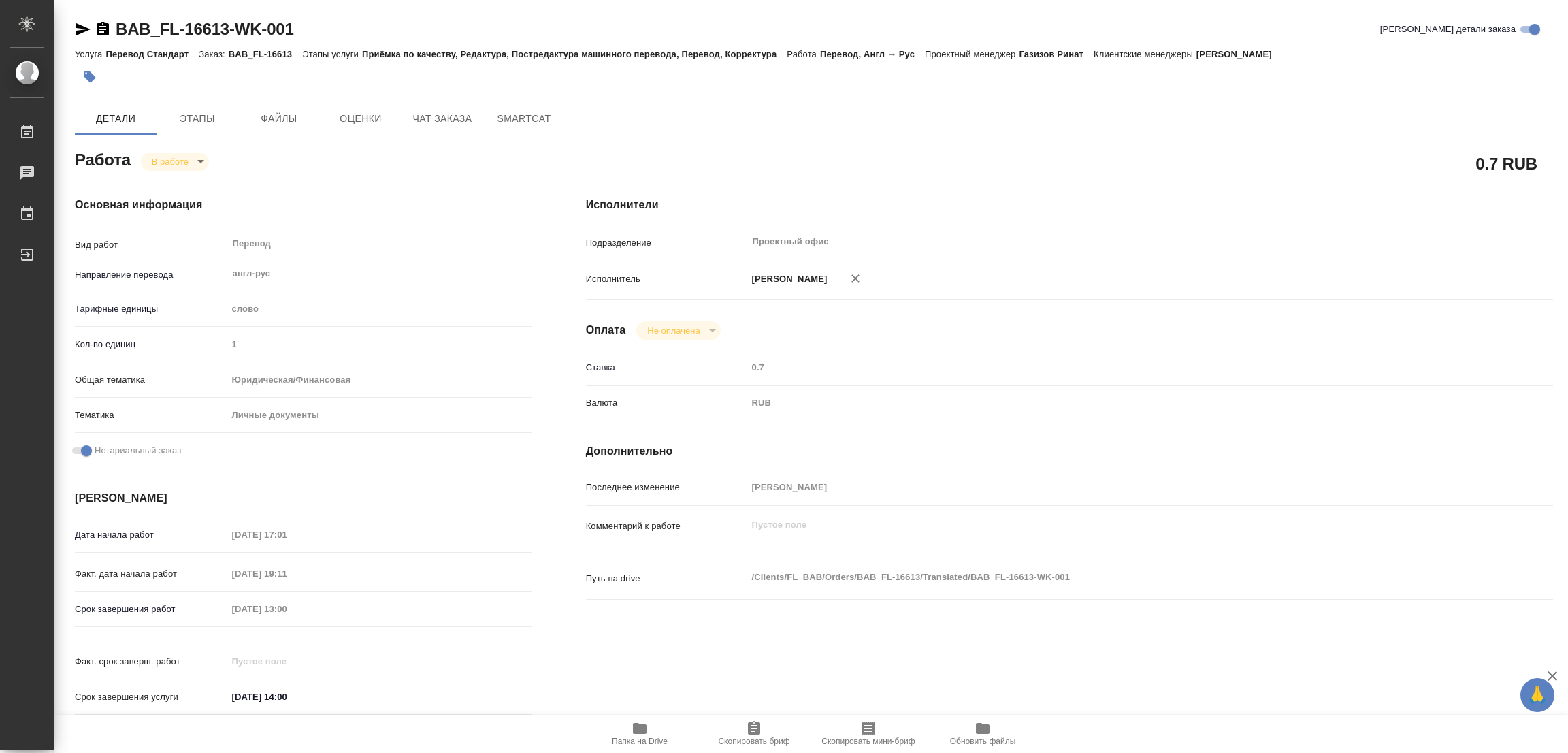
type textarea "x"
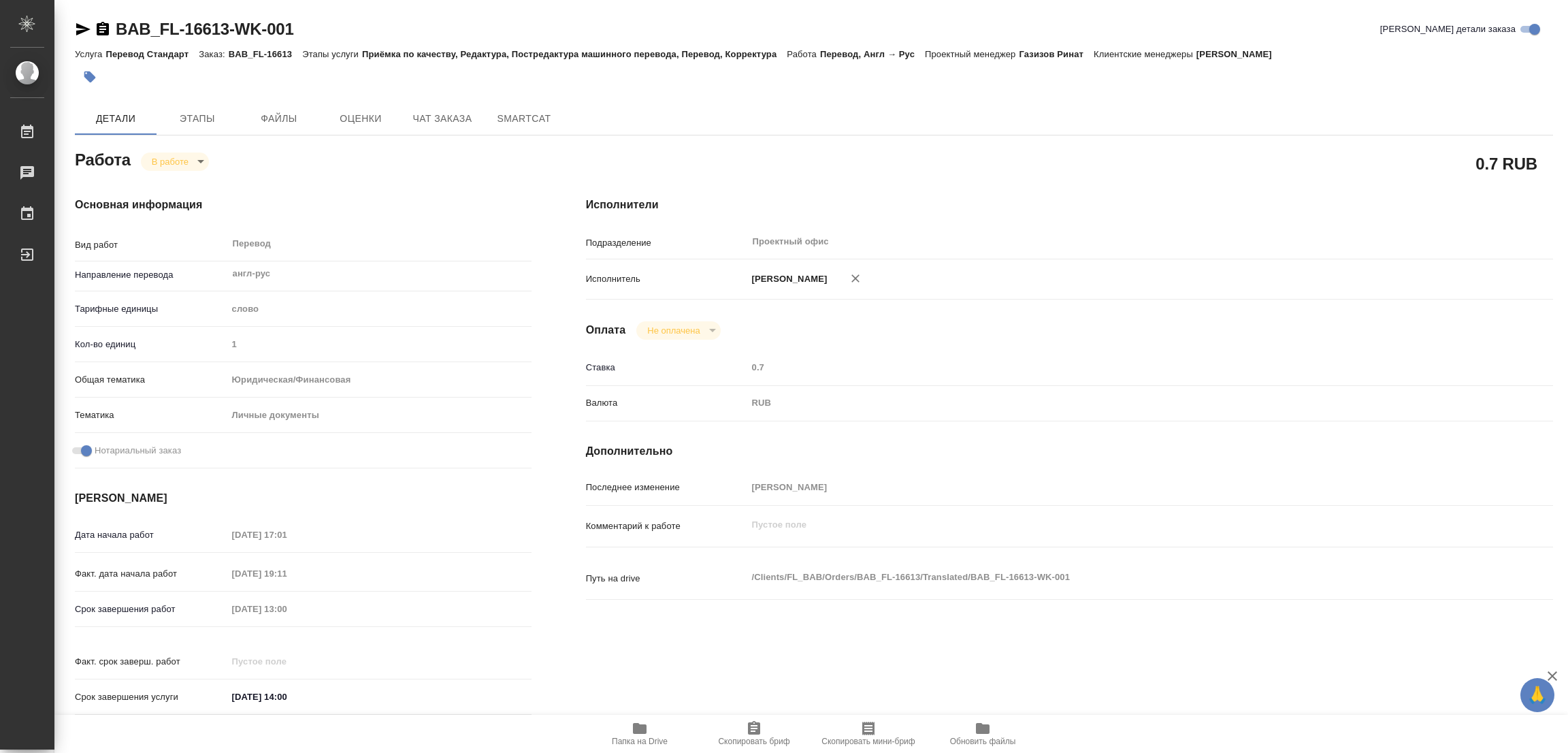
click at [646, 727] on icon "button" at bounding box center [640, 728] width 16 height 16
type textarea "x"
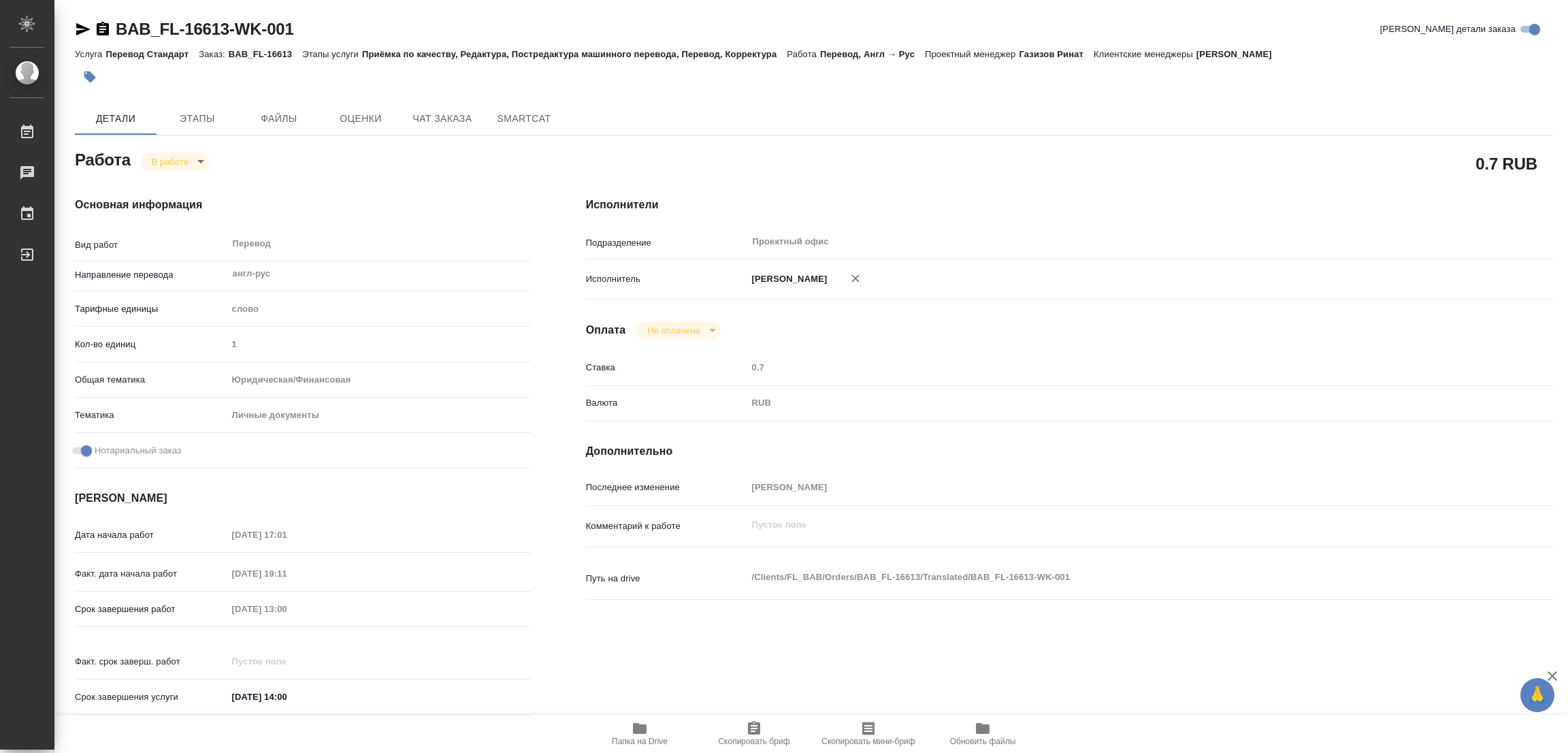
type textarea "x"
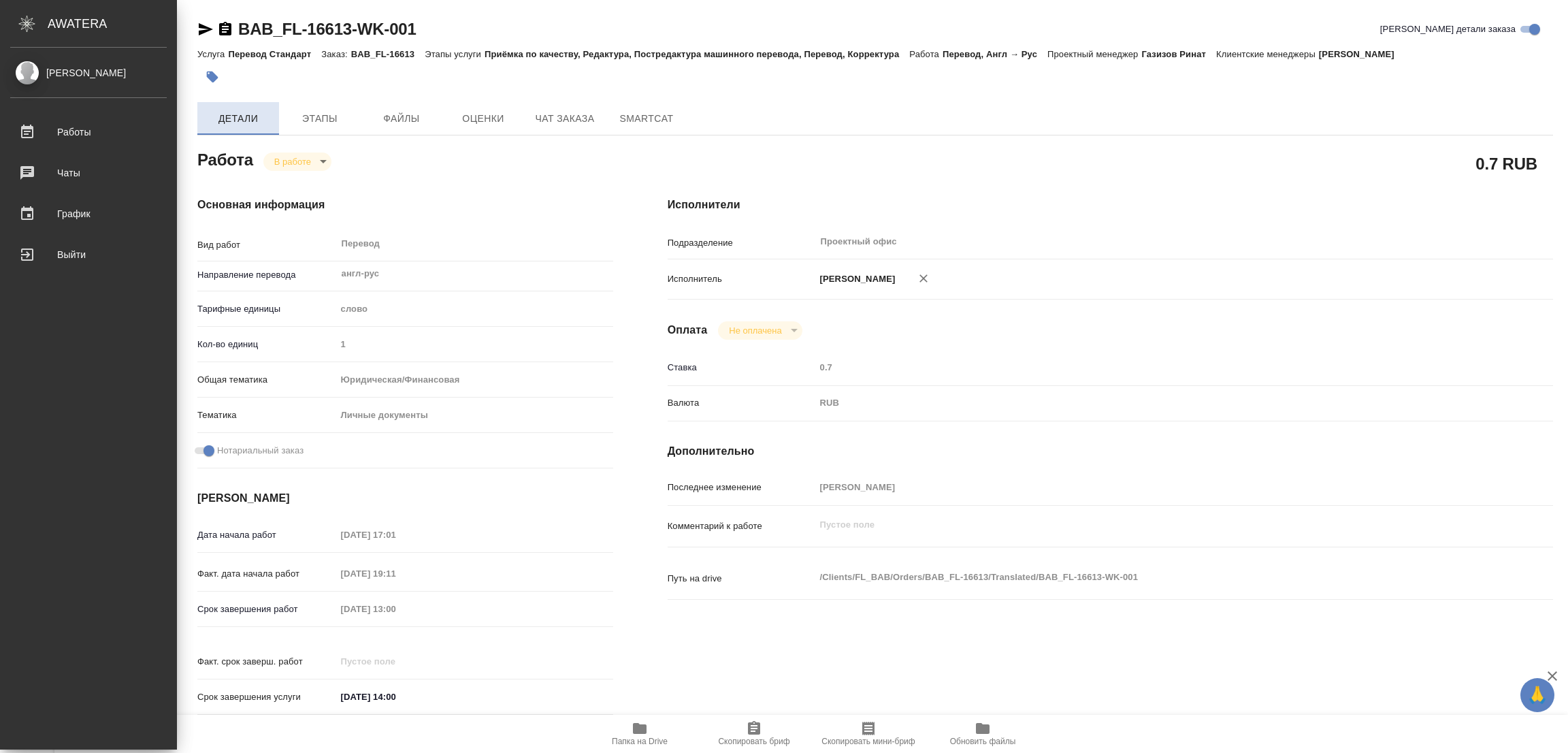
type textarea "x"
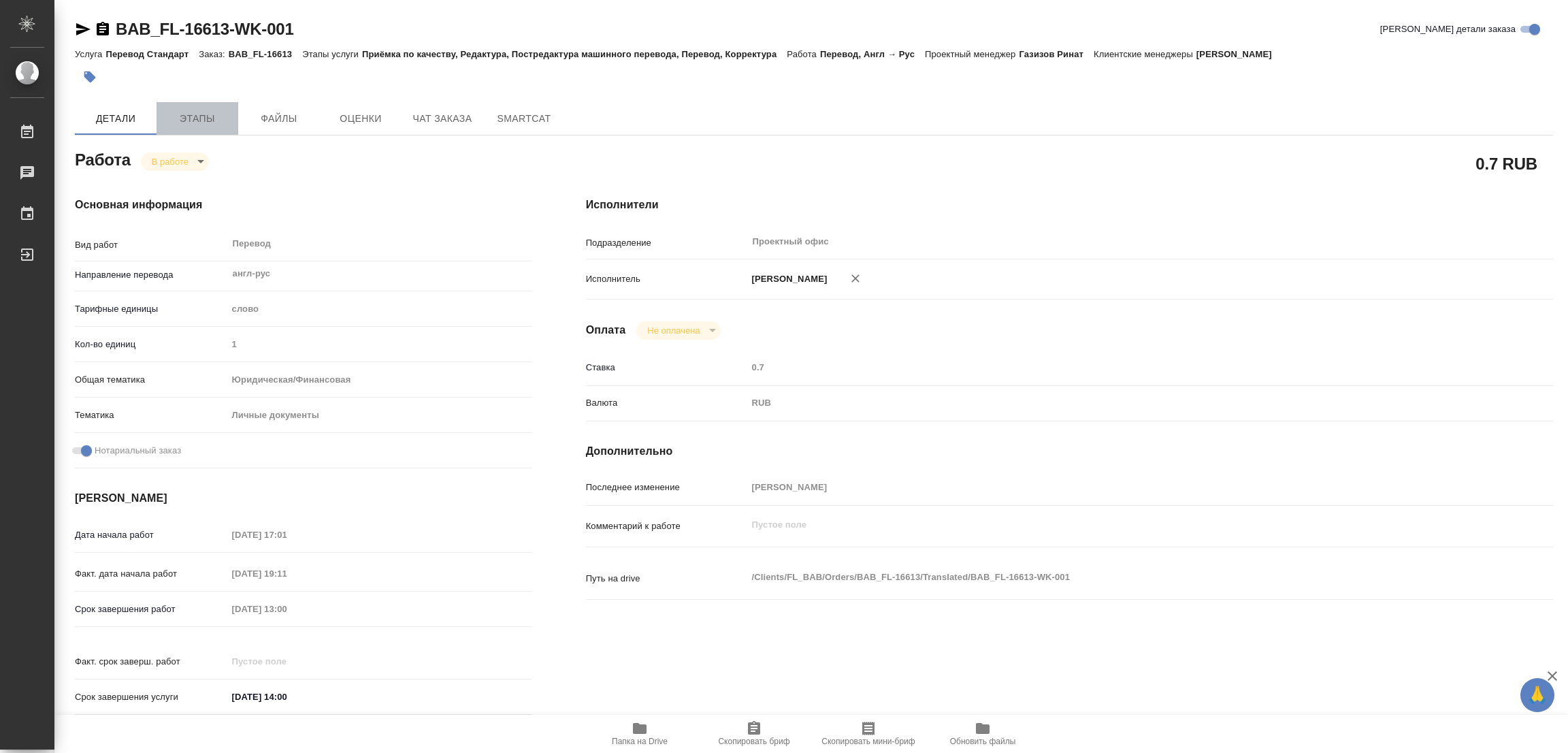
click at [195, 116] on span "Этапы" at bounding box center [197, 119] width 65 height 17
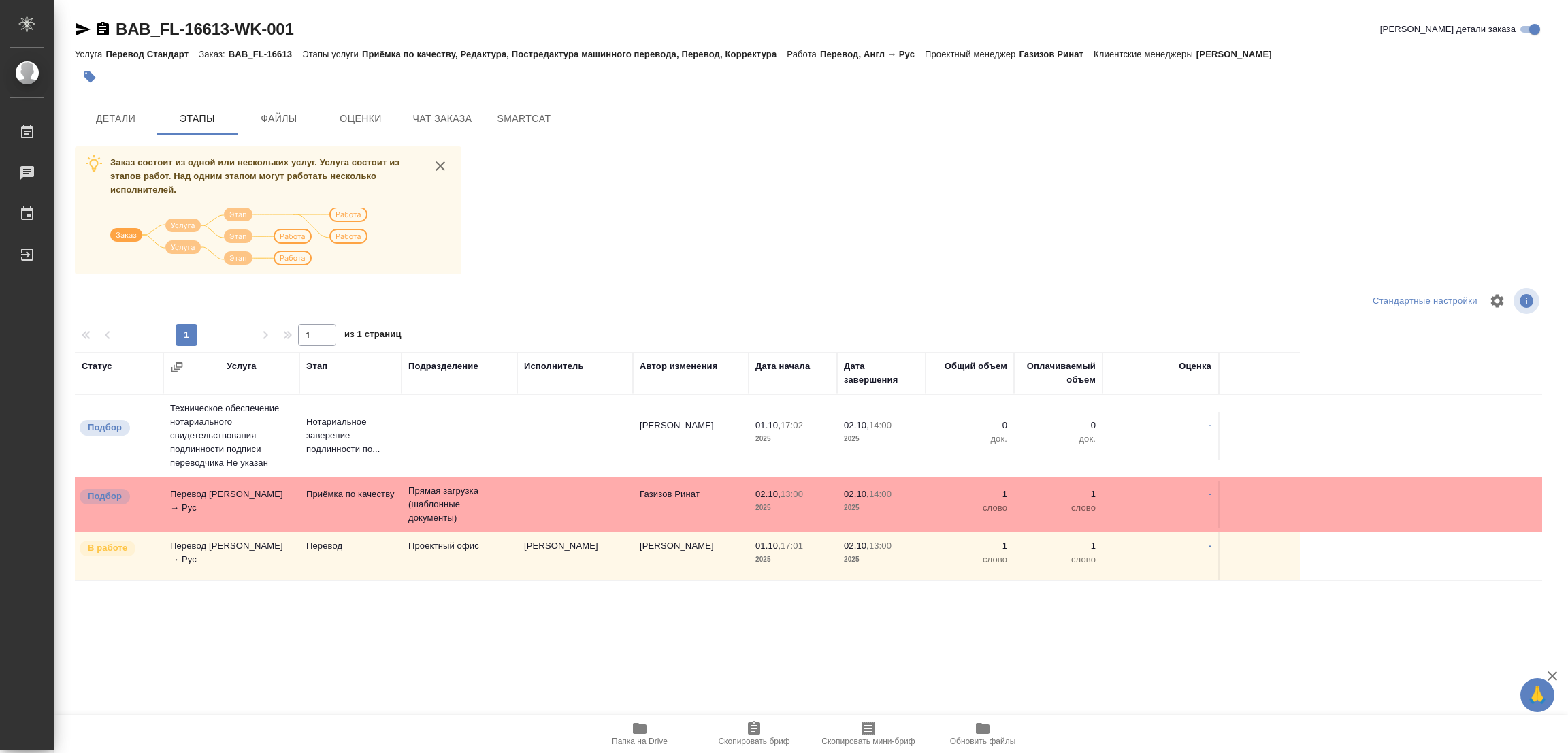
drag, startPoint x: 608, startPoint y: 246, endPoint x: 296, endPoint y: 206, distance: 314.6
click at [595, 246] on div "Заказ состоит из одной или нескольких услуг. Услуга состоит из этапов работ. На…" at bounding box center [814, 403] width 1478 height 512
click at [111, 118] on span "Детали" at bounding box center [115, 119] width 65 height 17
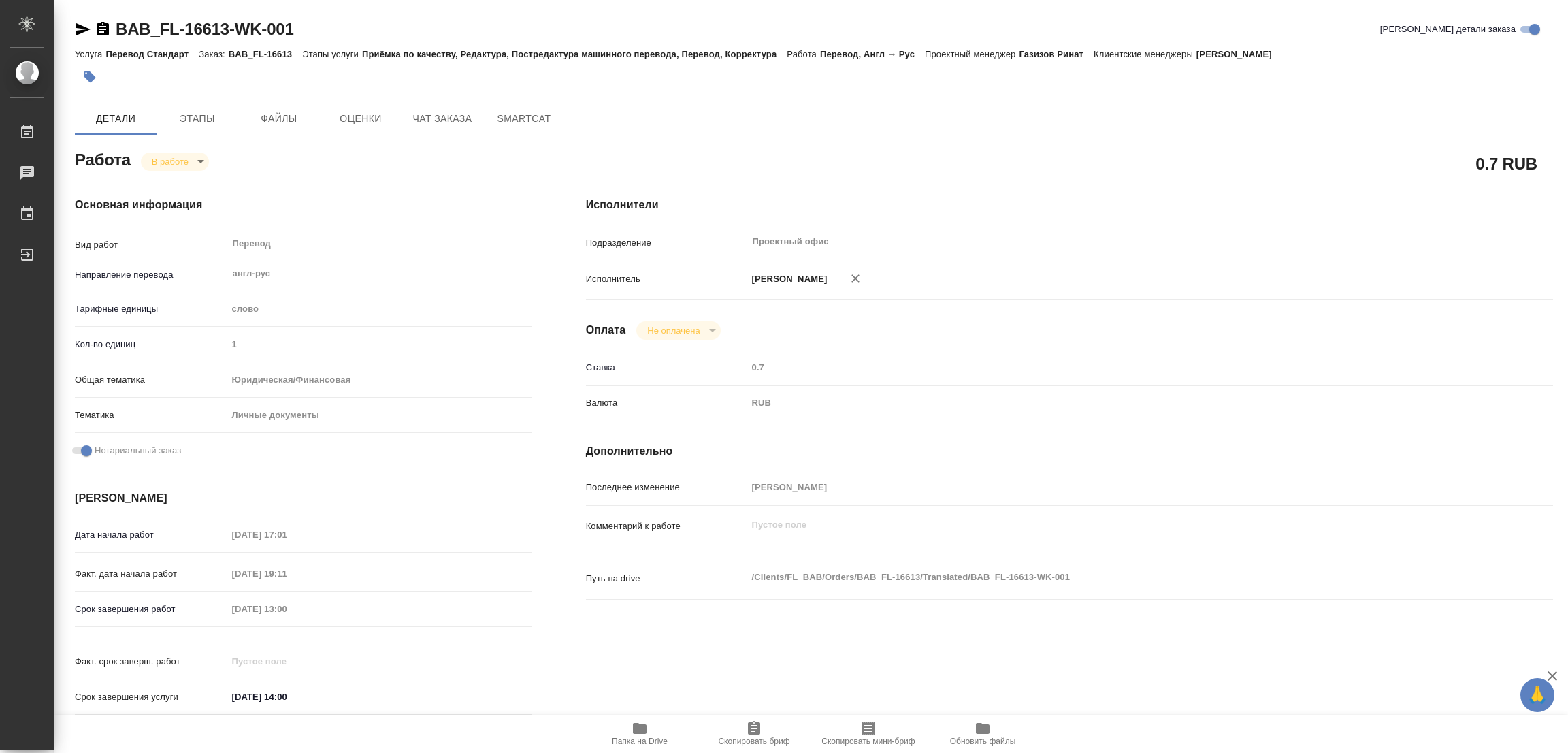
type textarea "x"
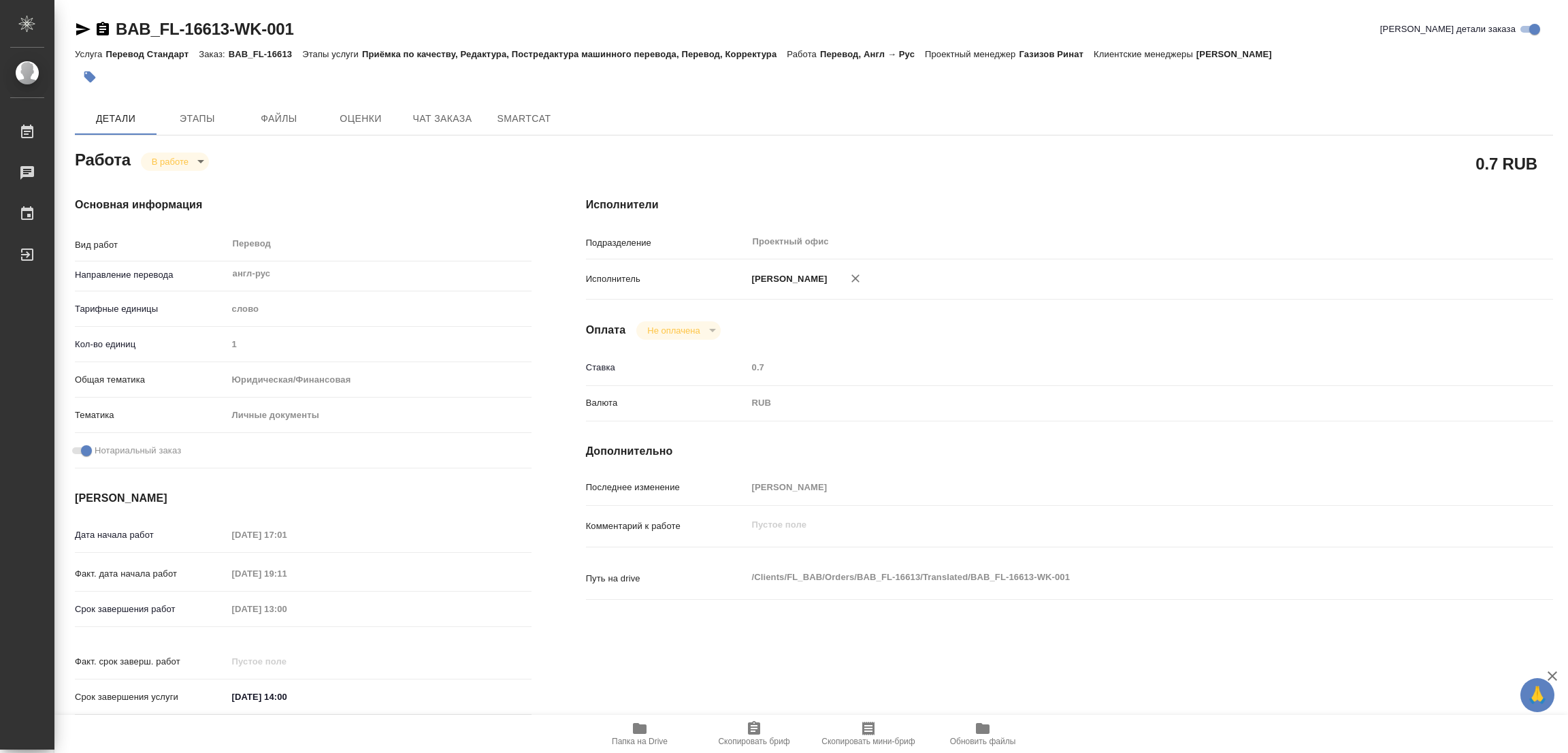
type textarea "x"
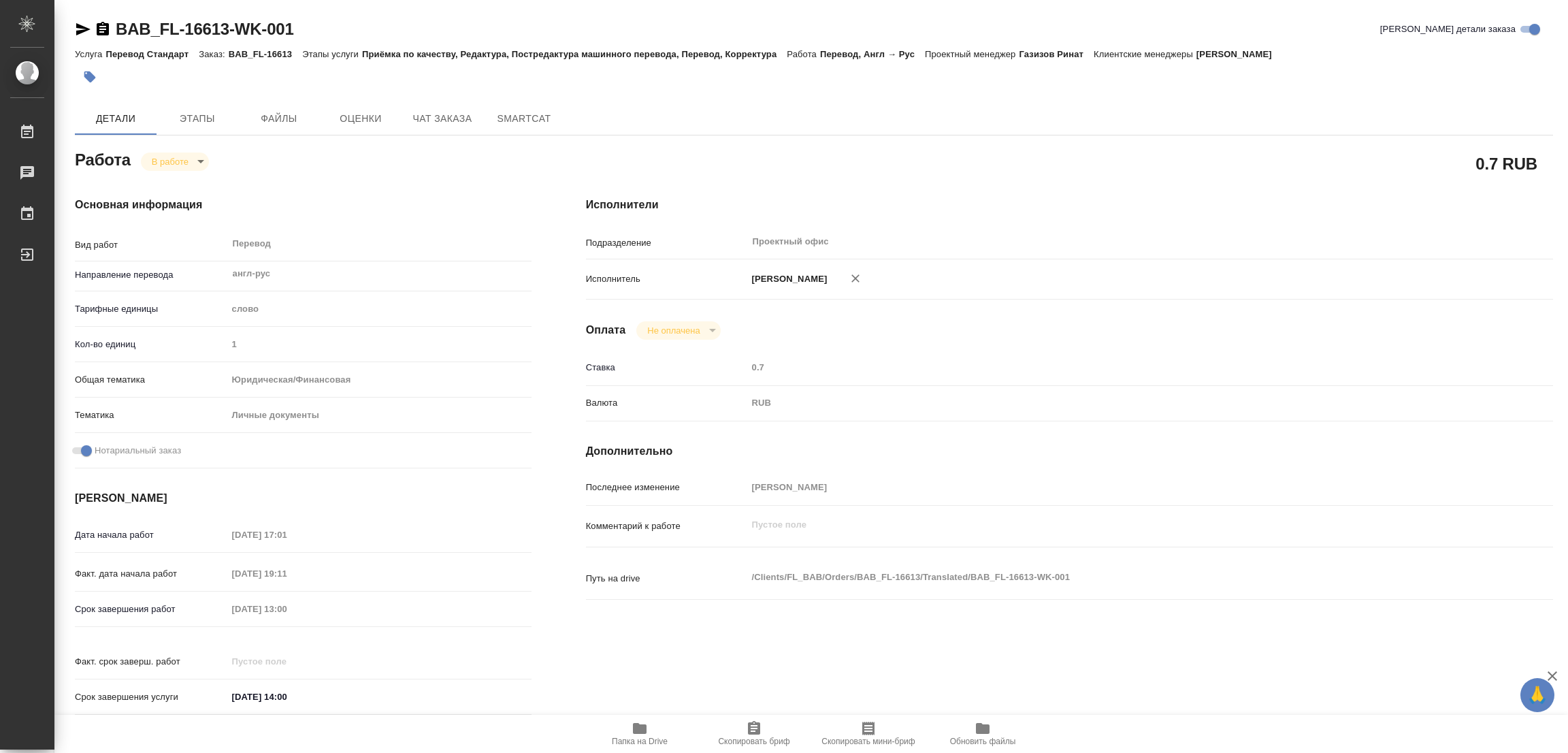
type textarea "x"
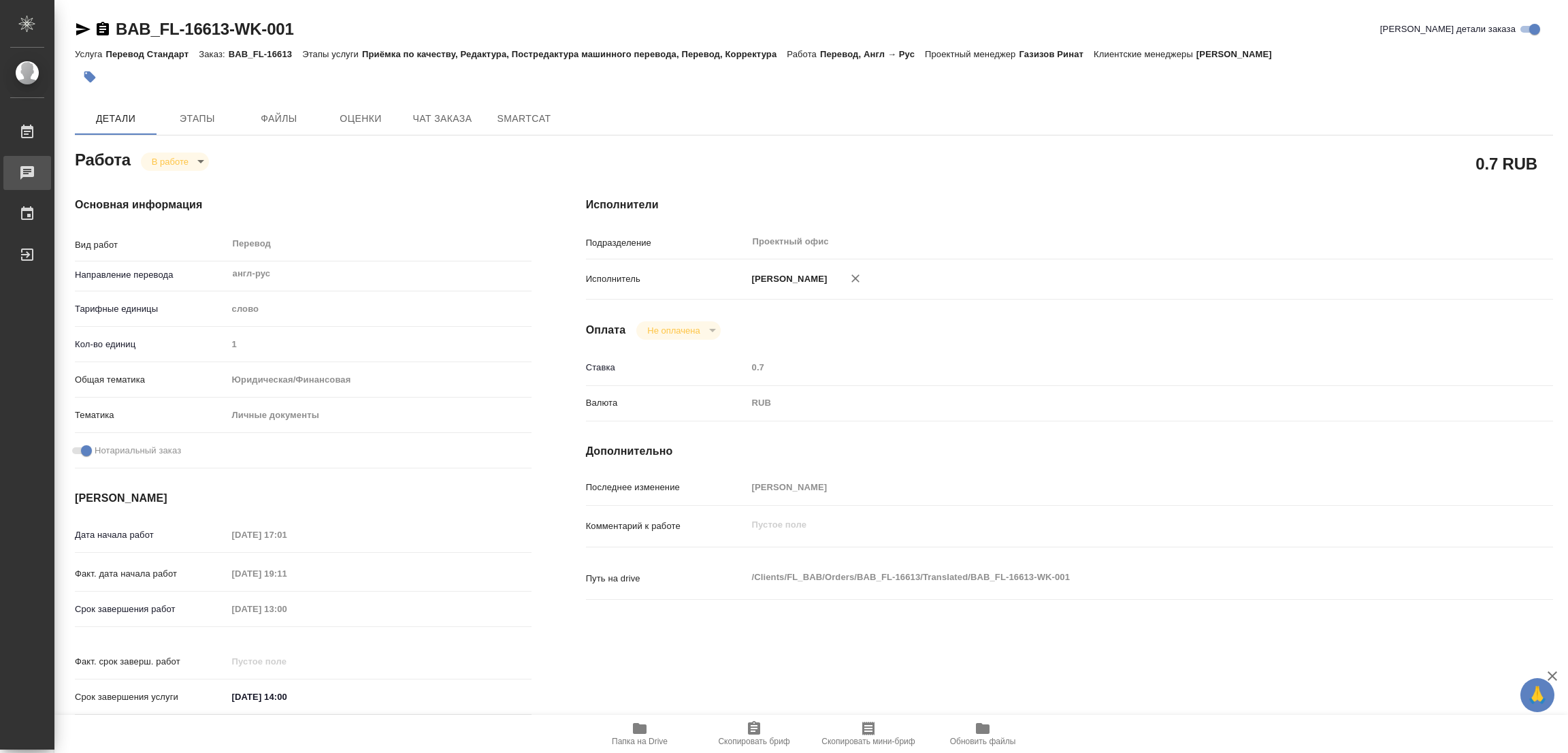
type textarea "x"
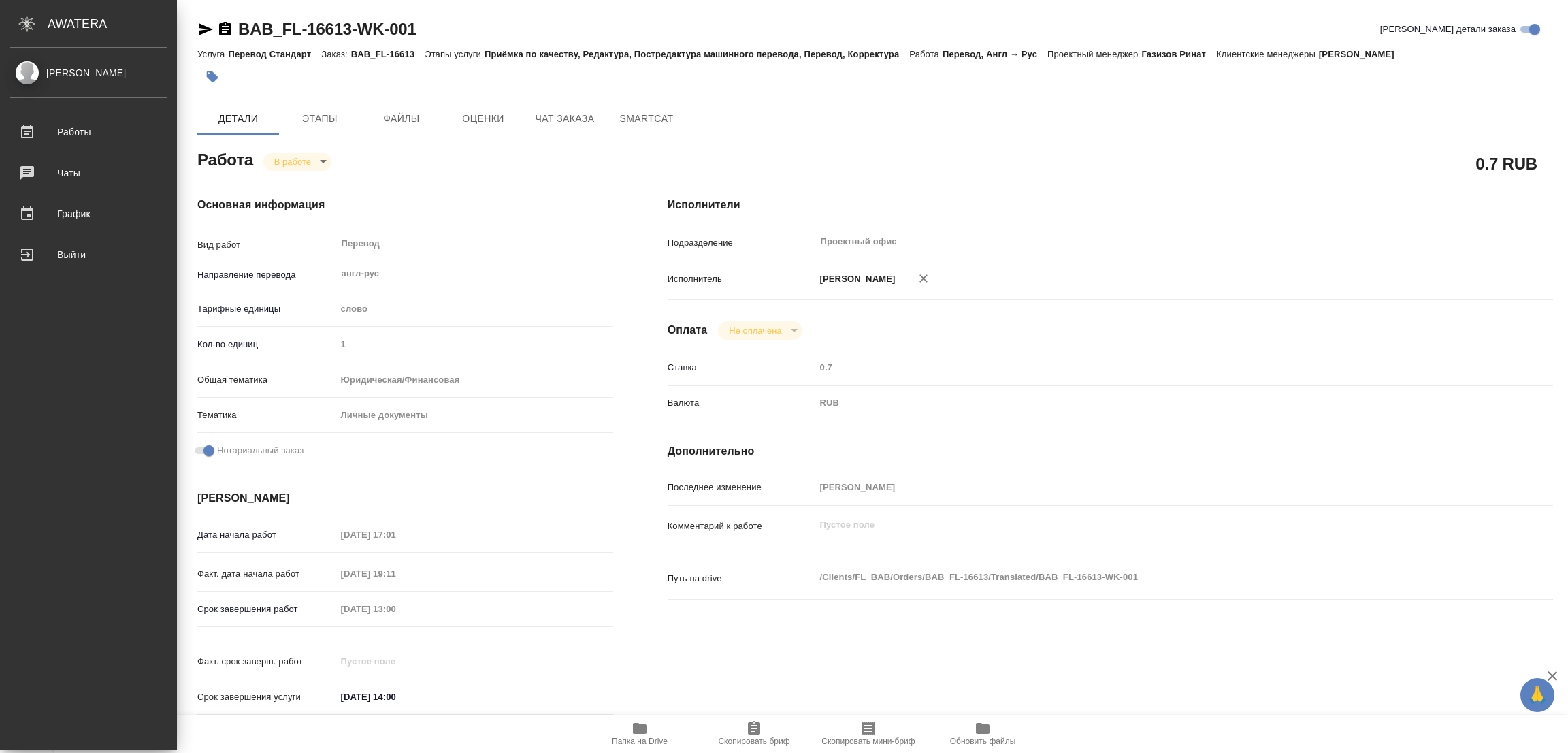
type textarea "x"
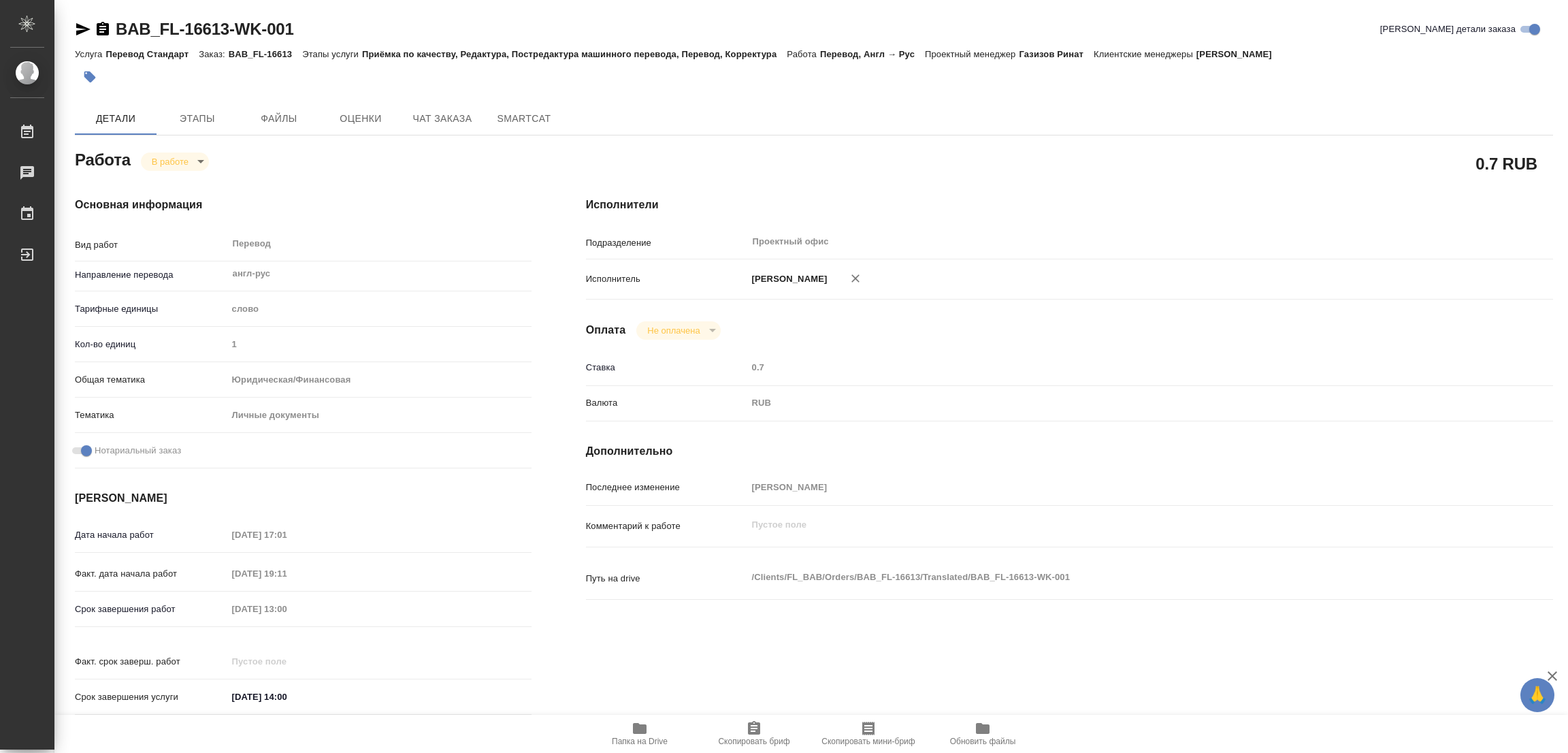
click at [450, 177] on div "Основная информация Вид работ Перевод x ​ Направление перевода англ-рус ​ Тариф…" at bounding box center [303, 461] width 511 height 582
click at [167, 163] on body "🙏 .cls-1 fill:#fff; AWATERA Popova Galina Работы 0 Чаты График Выйти BAB_FL-166…" at bounding box center [784, 376] width 1568 height 753
click at [172, 185] on button "Выполнен" at bounding box center [176, 185] width 49 height 15
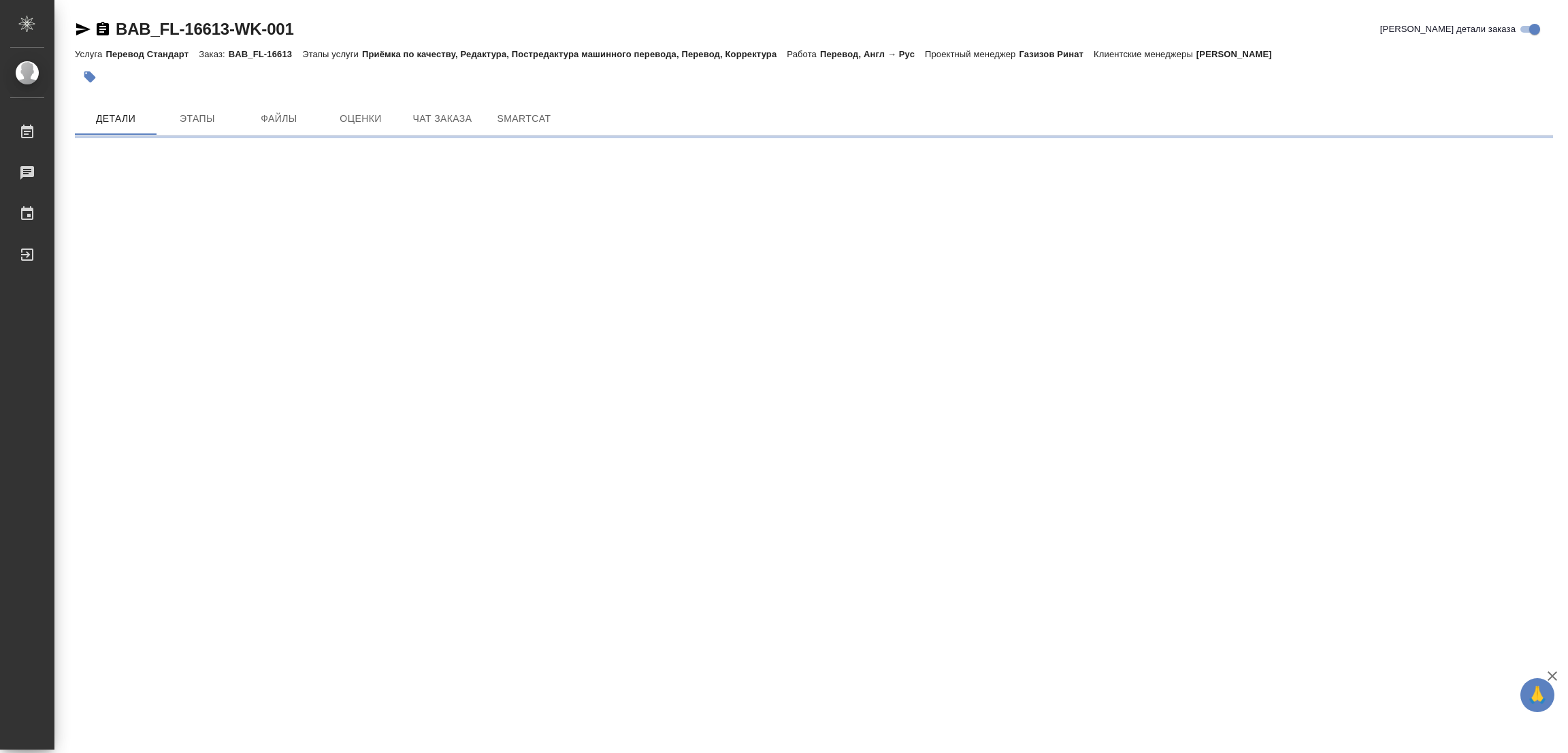
click at [91, 79] on icon "button" at bounding box center [90, 77] width 12 height 12
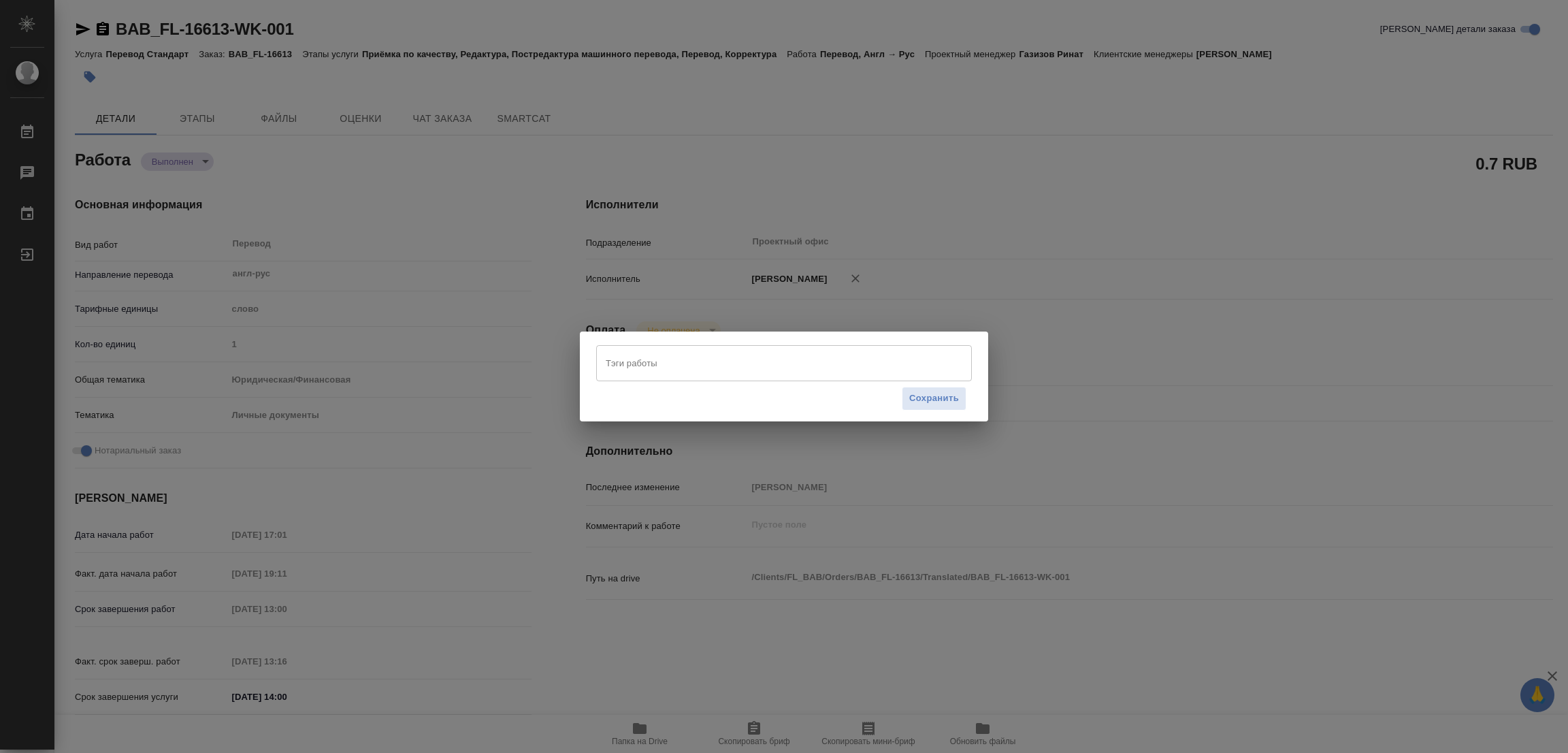
type textarea "x"
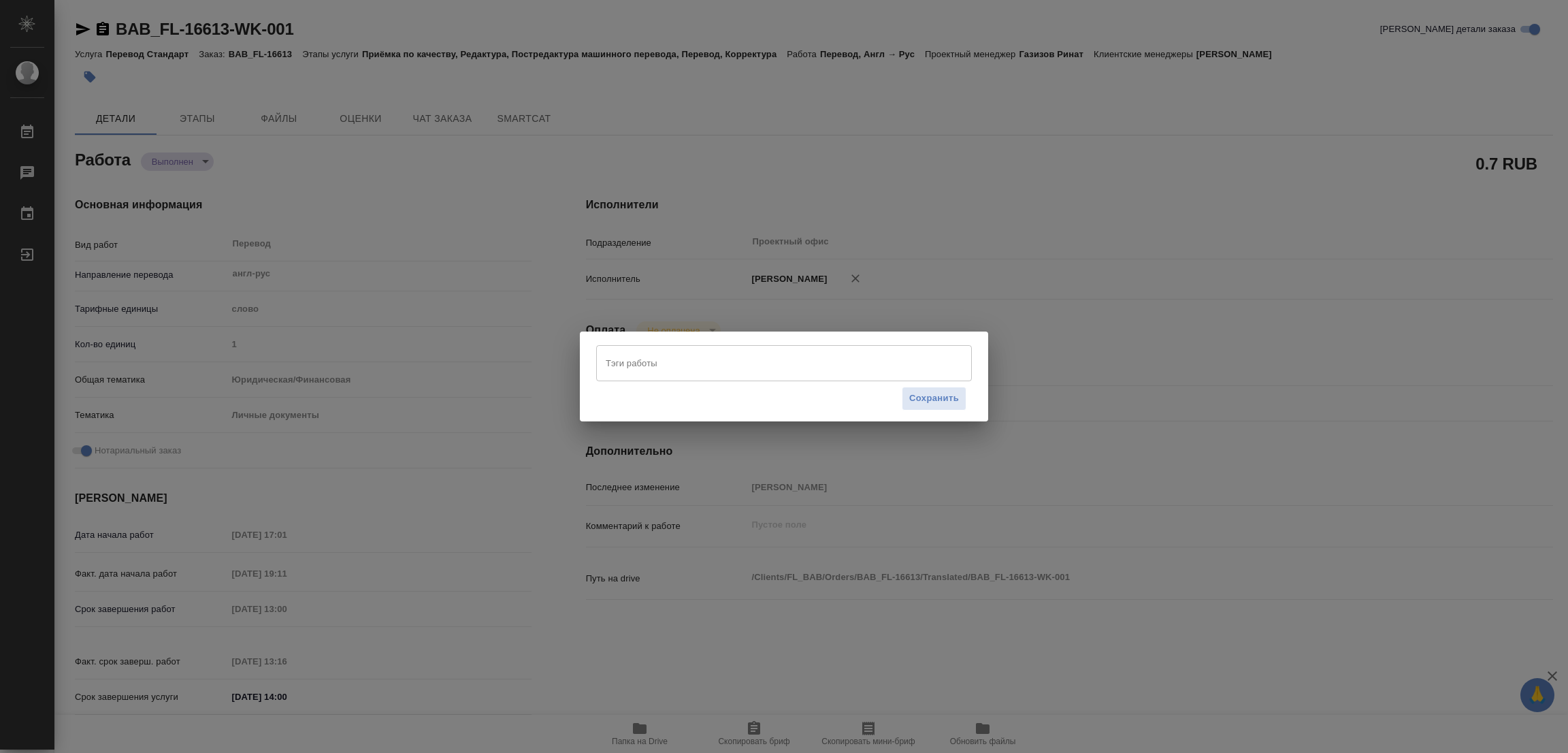
type textarea "x"
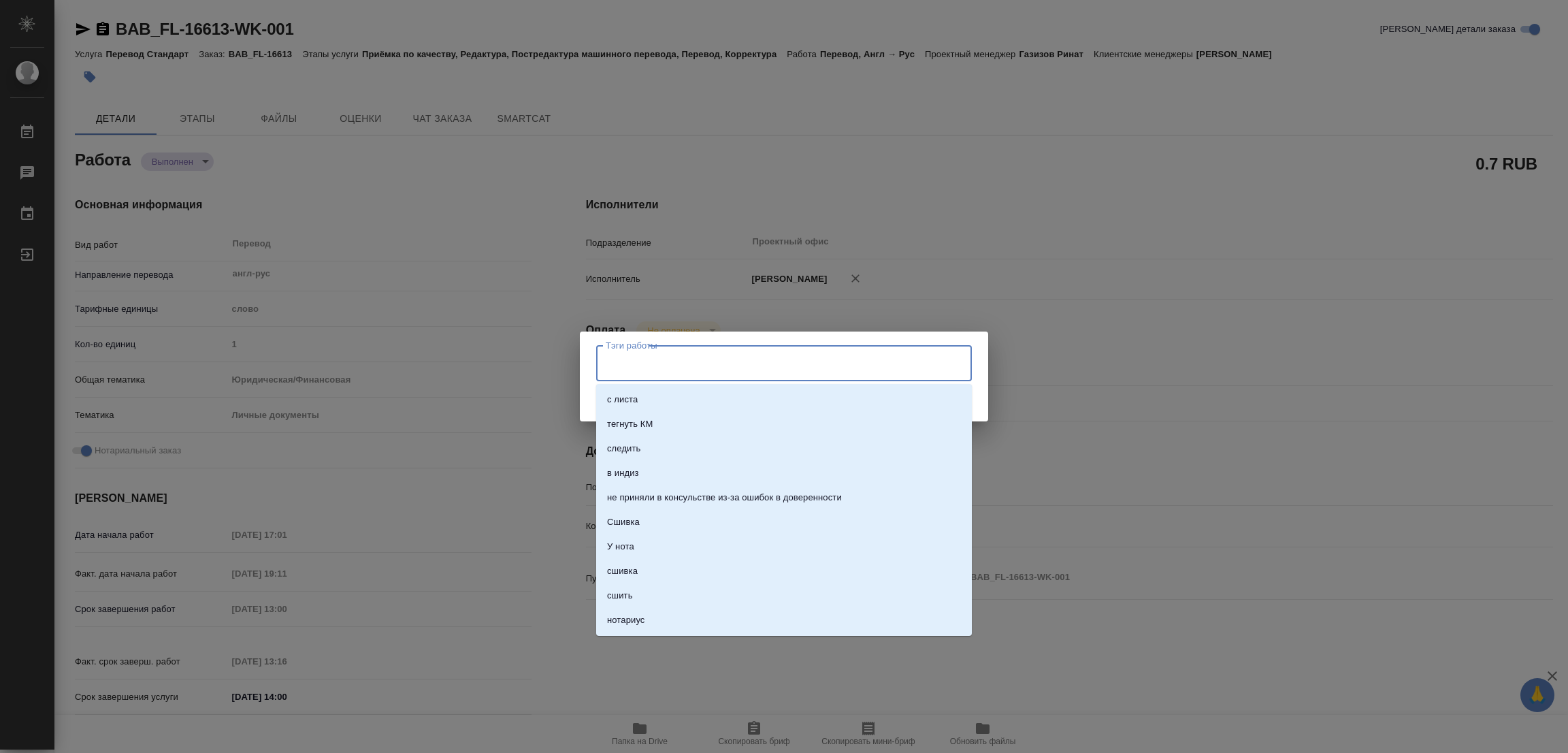
click at [622, 365] on input "Тэги работы" at bounding box center [771, 363] width 338 height 23
type textarea "x"
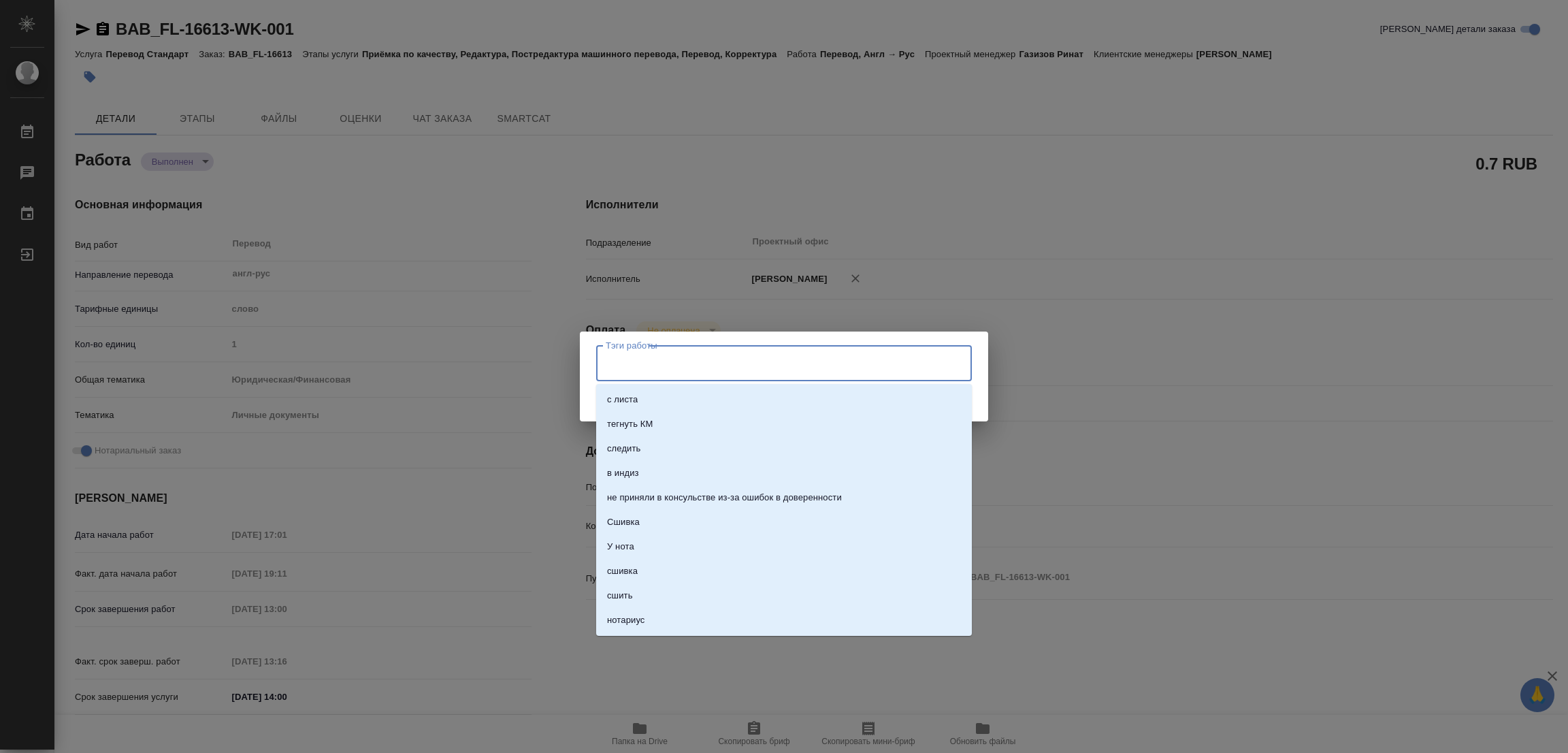
type textarea "x"
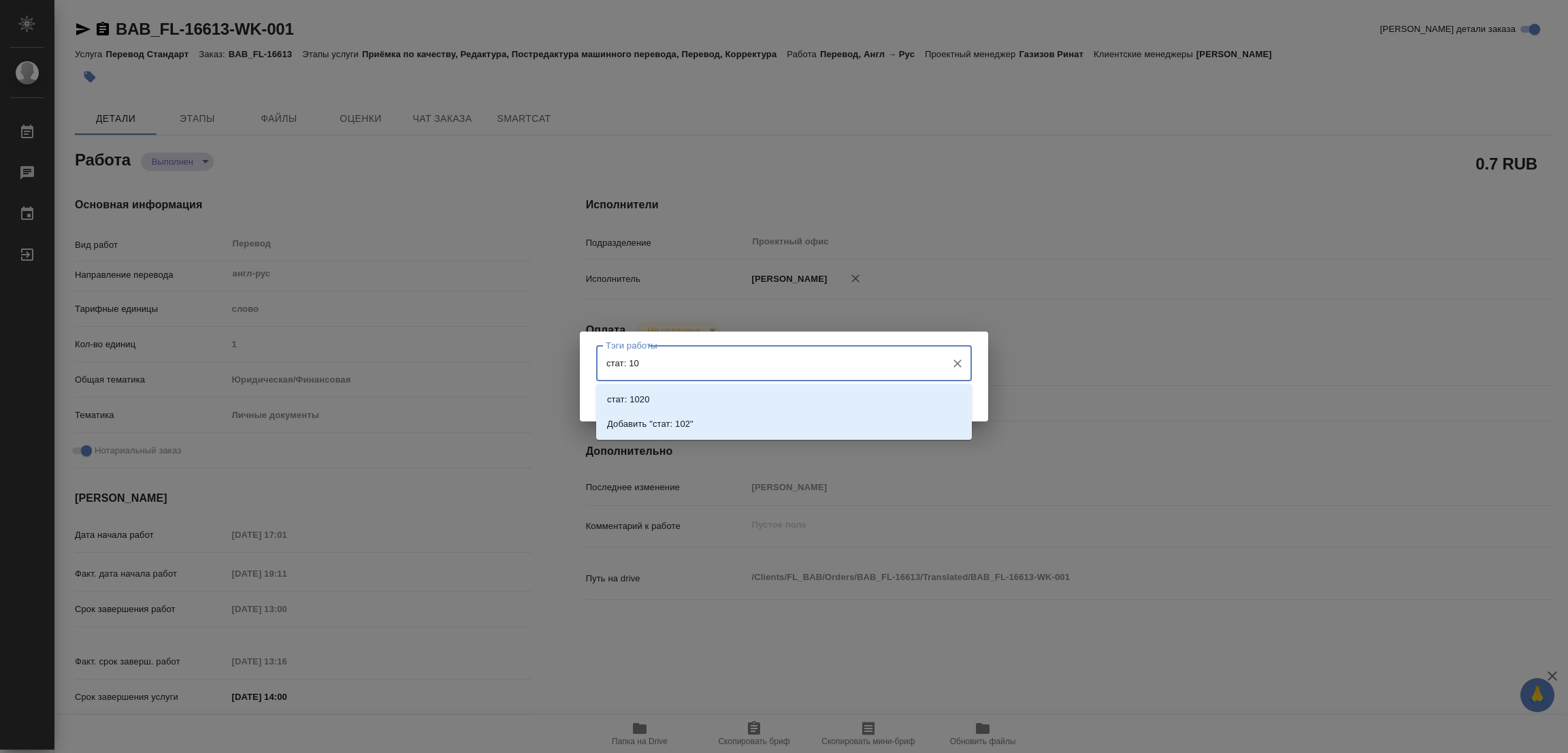
type input "стат: 102"
click at [679, 426] on p "Добавить "стат: 102"" at bounding box center [650, 424] width 86 height 14
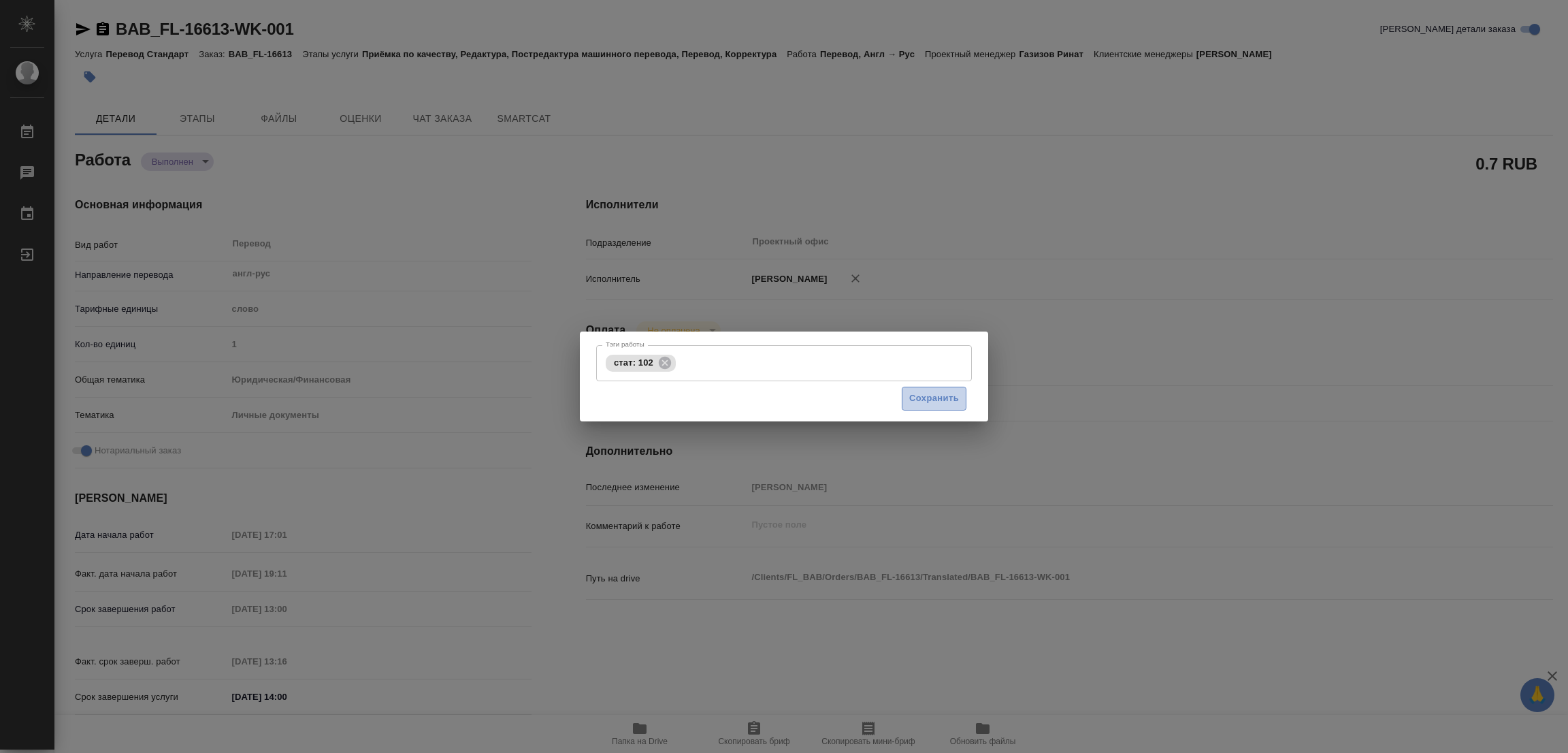
click at [921, 398] on span "Сохранить" at bounding box center [934, 398] width 49 height 16
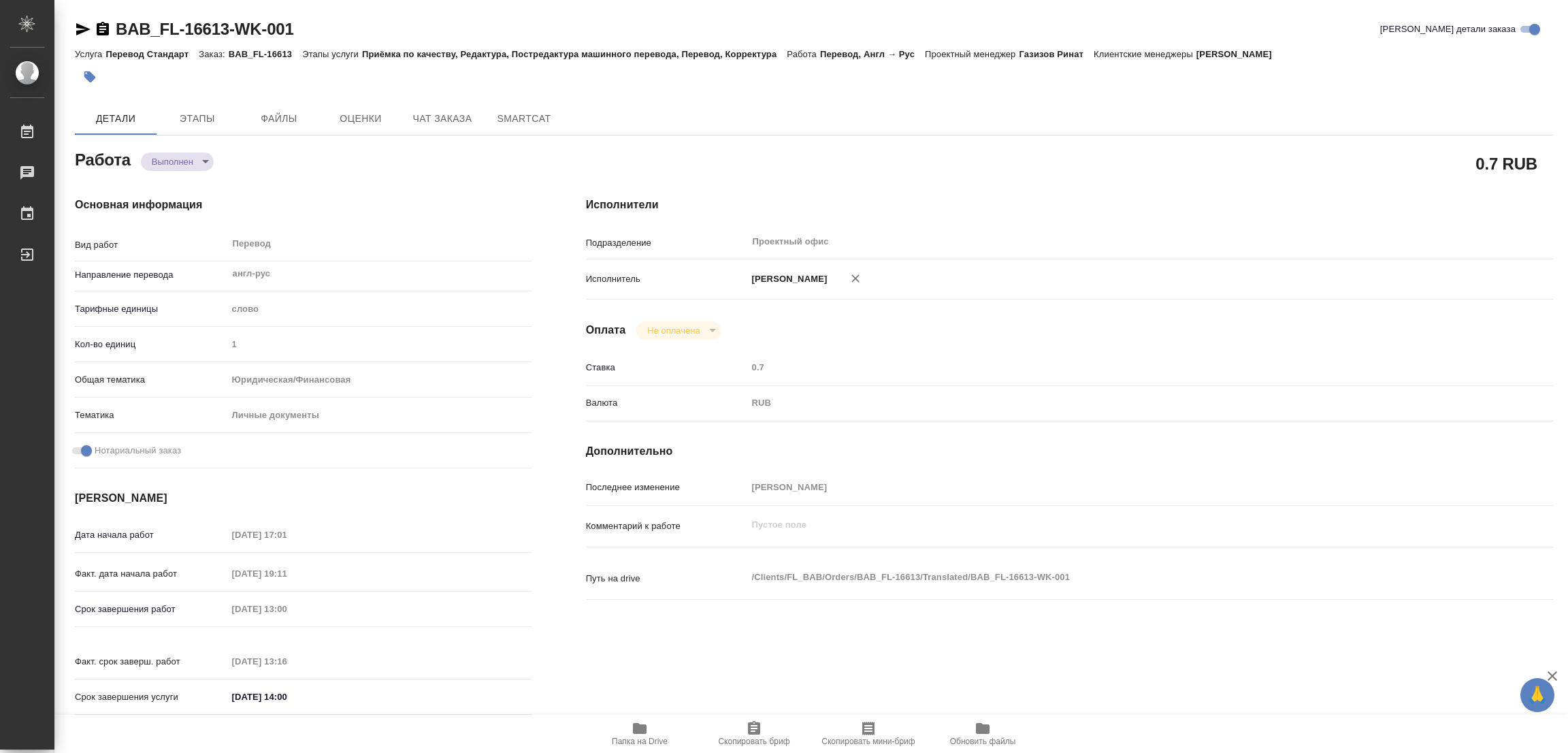
type input "completed"
type textarea "Перевод"
type textarea "x"
type input "англ-рус"
type input "5a8b1489cc6b4906c91bfd90"
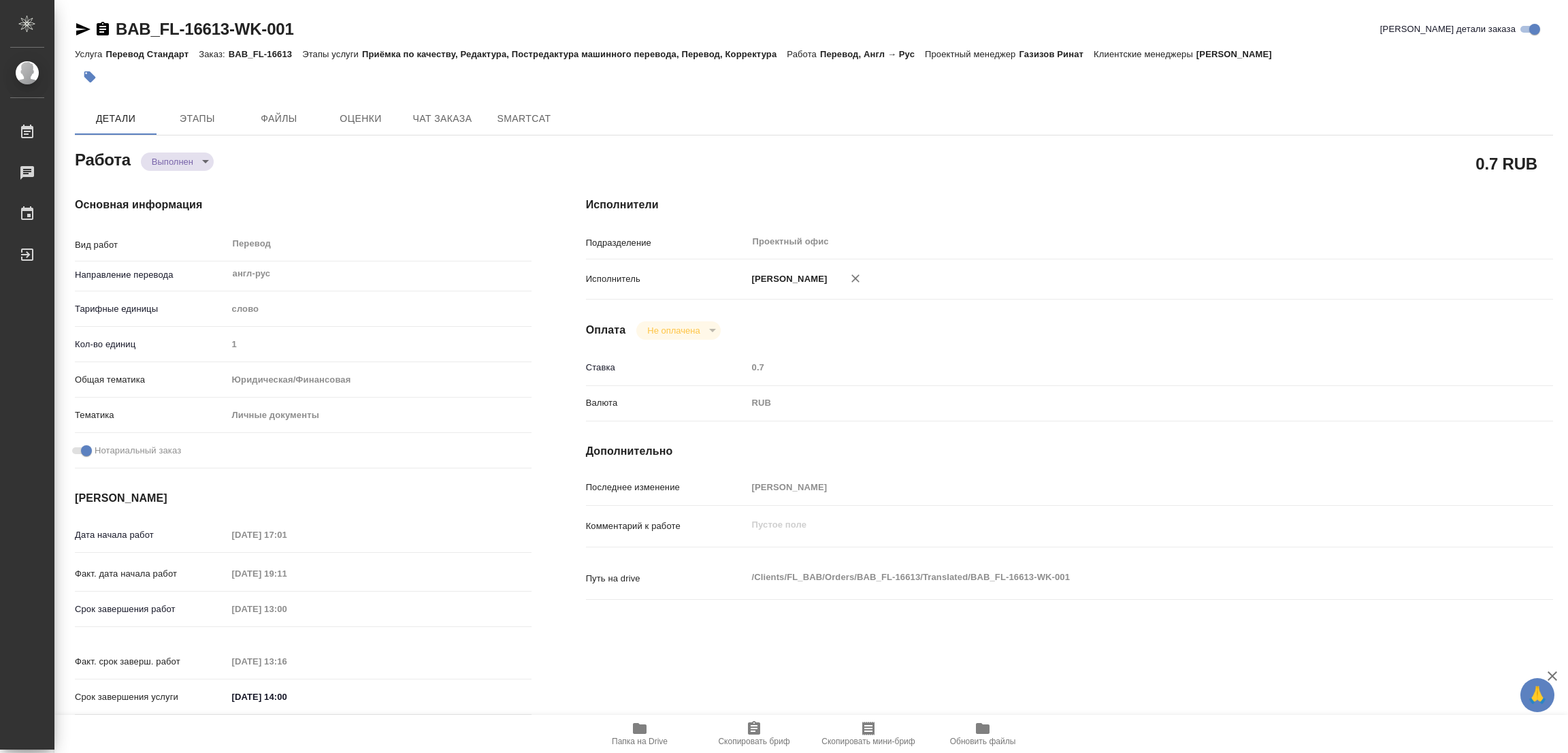
type input "1"
type input "yr-fn"
type input "5a8b8b956a9677013d343cfe"
checkbox input "true"
type input "01.10.2025 17:01"
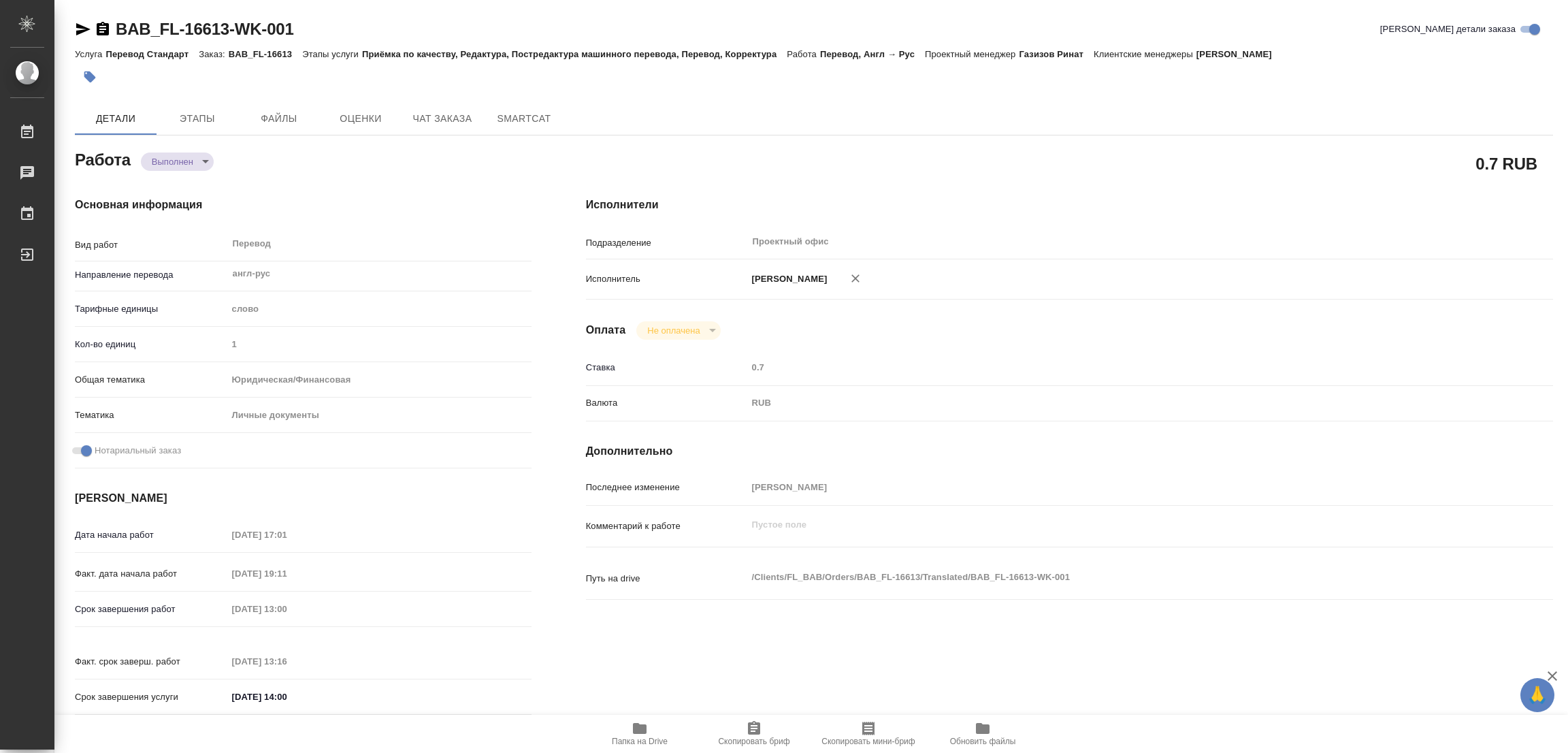
type input "01.10.2025 19:11"
type input "02.10.2025 13:00"
type input "02.10.2025 13:16"
type input "02.10.2025 14:00"
type input "Проектный офис"
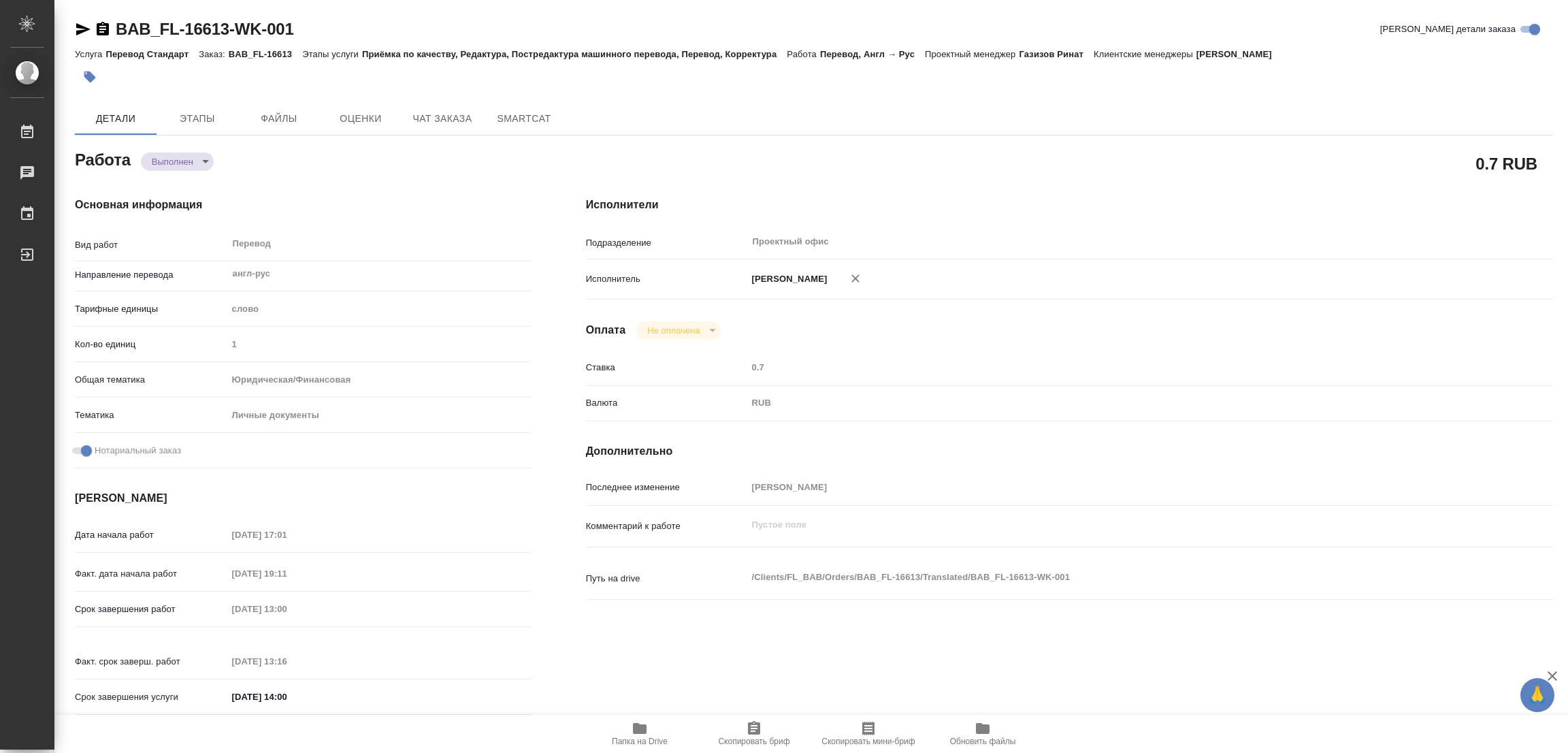
type input "notPayed"
type input "0.7"
type input "RUB"
type input "Попова Галина"
type textarea "x"
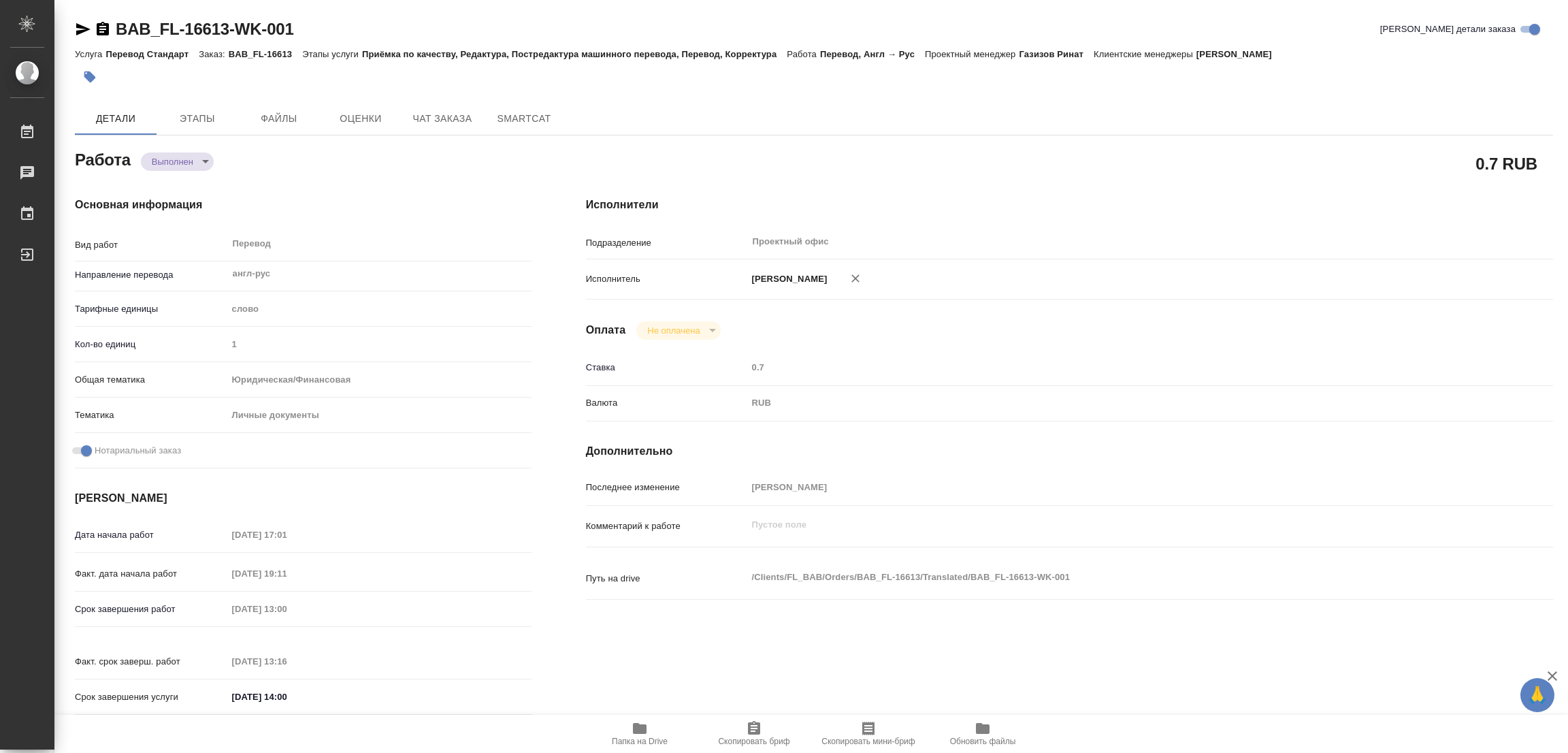
type textarea "/Clients/FL_BAB/Orders/BAB_FL-16613/Translated/BAB_FL-16613-WK-001"
type textarea "x"
type input "BAB_FL-16613"
type input "Перевод Стандарт"
type input "Приёмка по качеству, Редактура, Постредактура машинного перевода, Перевод, Корр…"
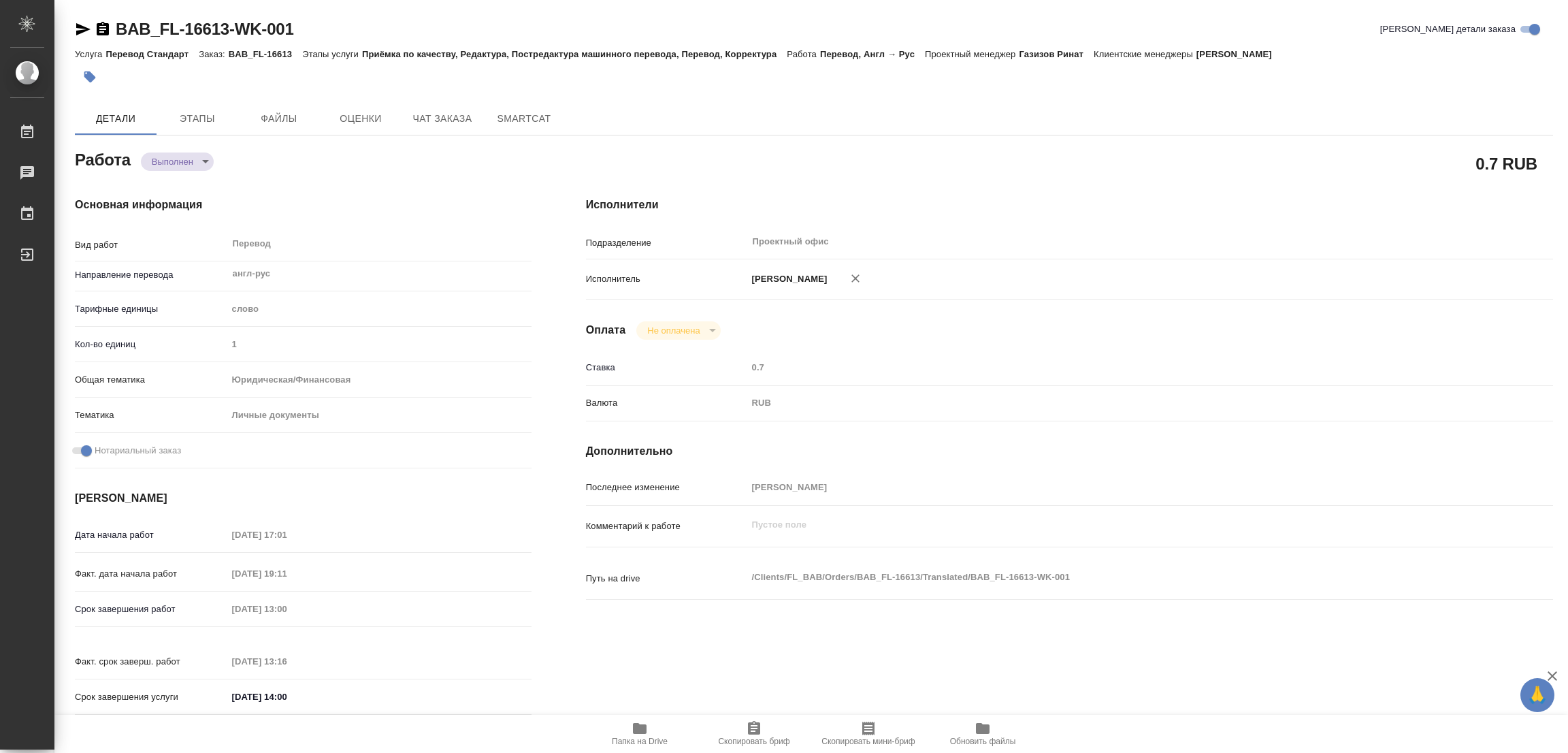
type input "Ильина Екатерина"
type input "[PERSON_NAME]"
type input "/Clients/FL_BAB/Orders/BAB_FL-16613"
type textarea "x"
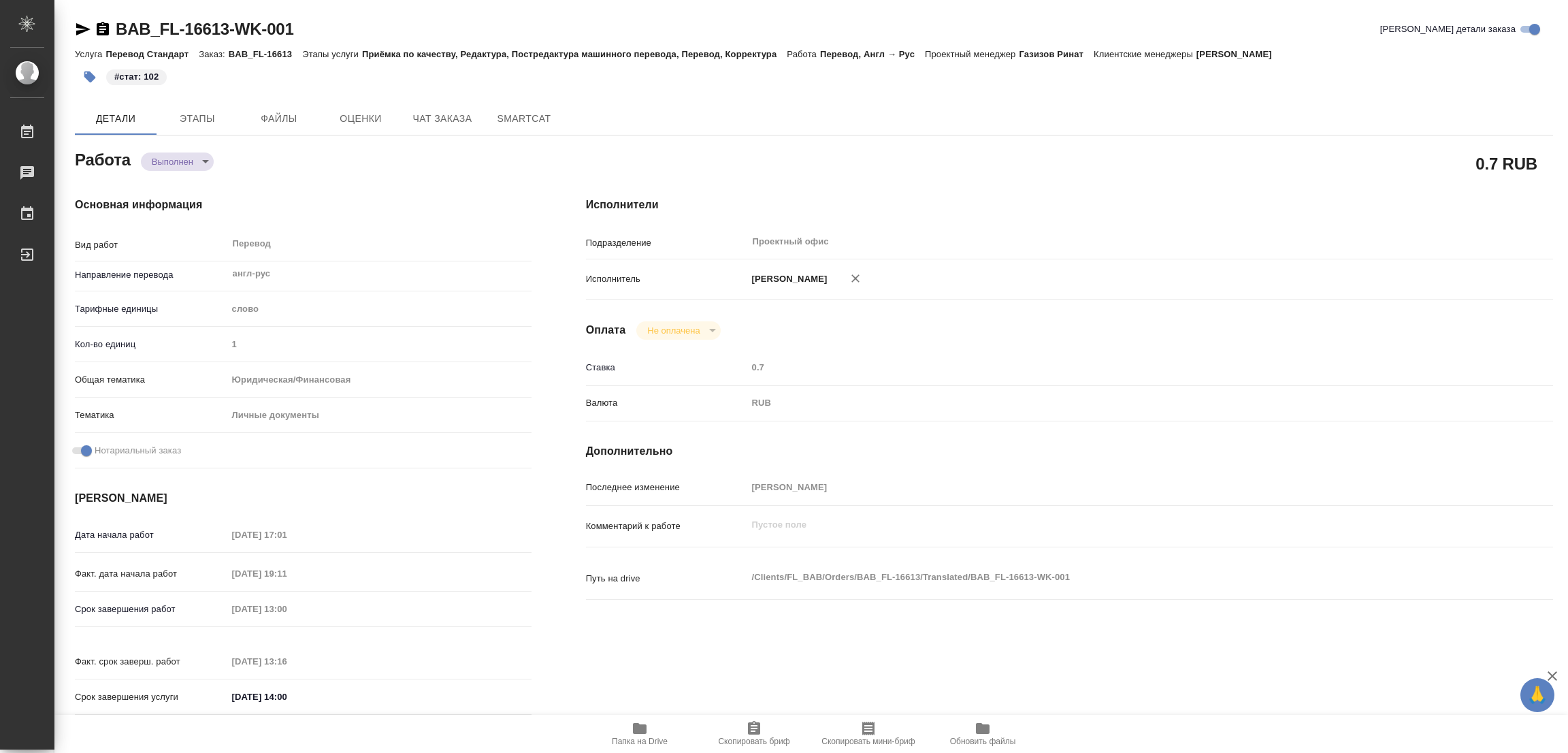
type textarea "x"
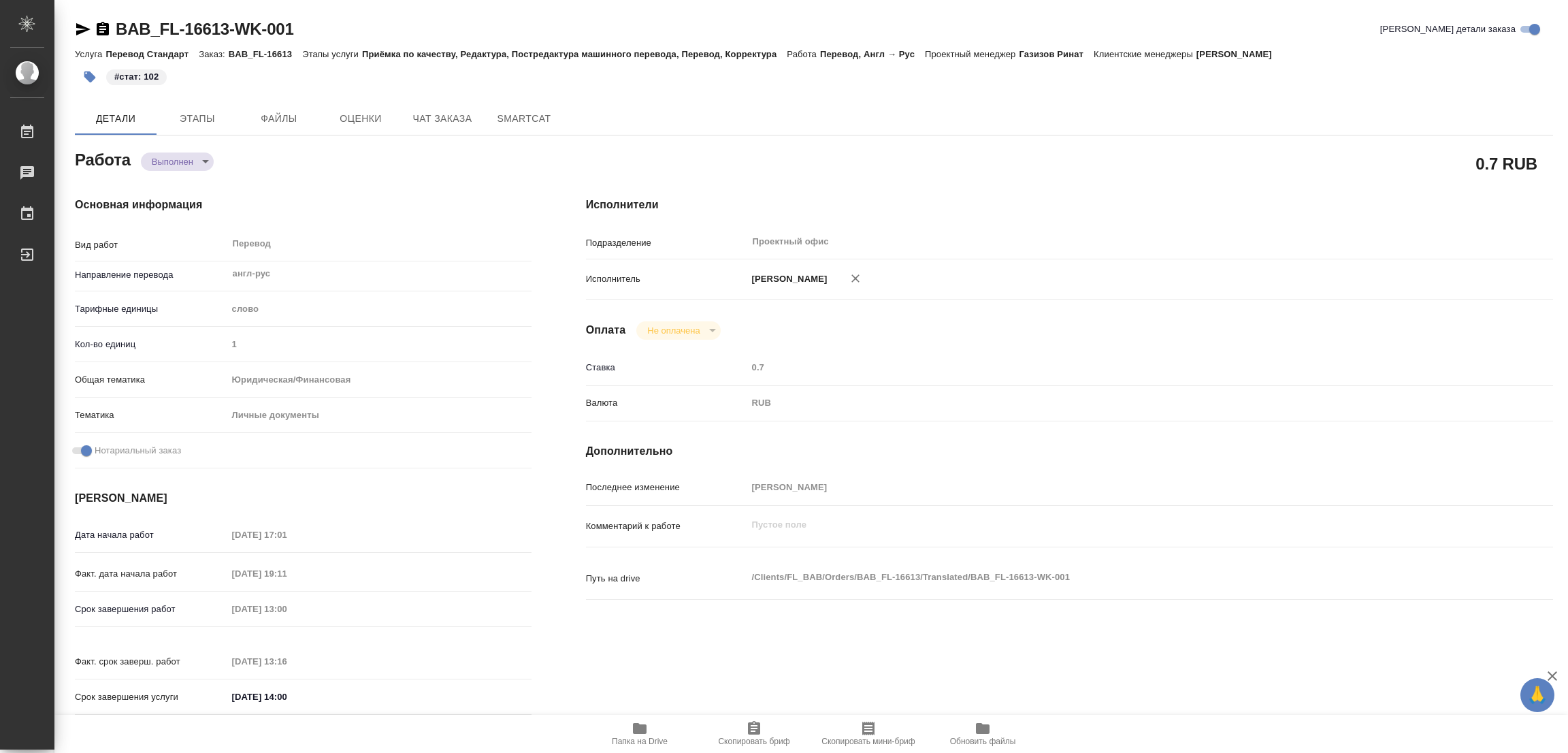
type textarea "x"
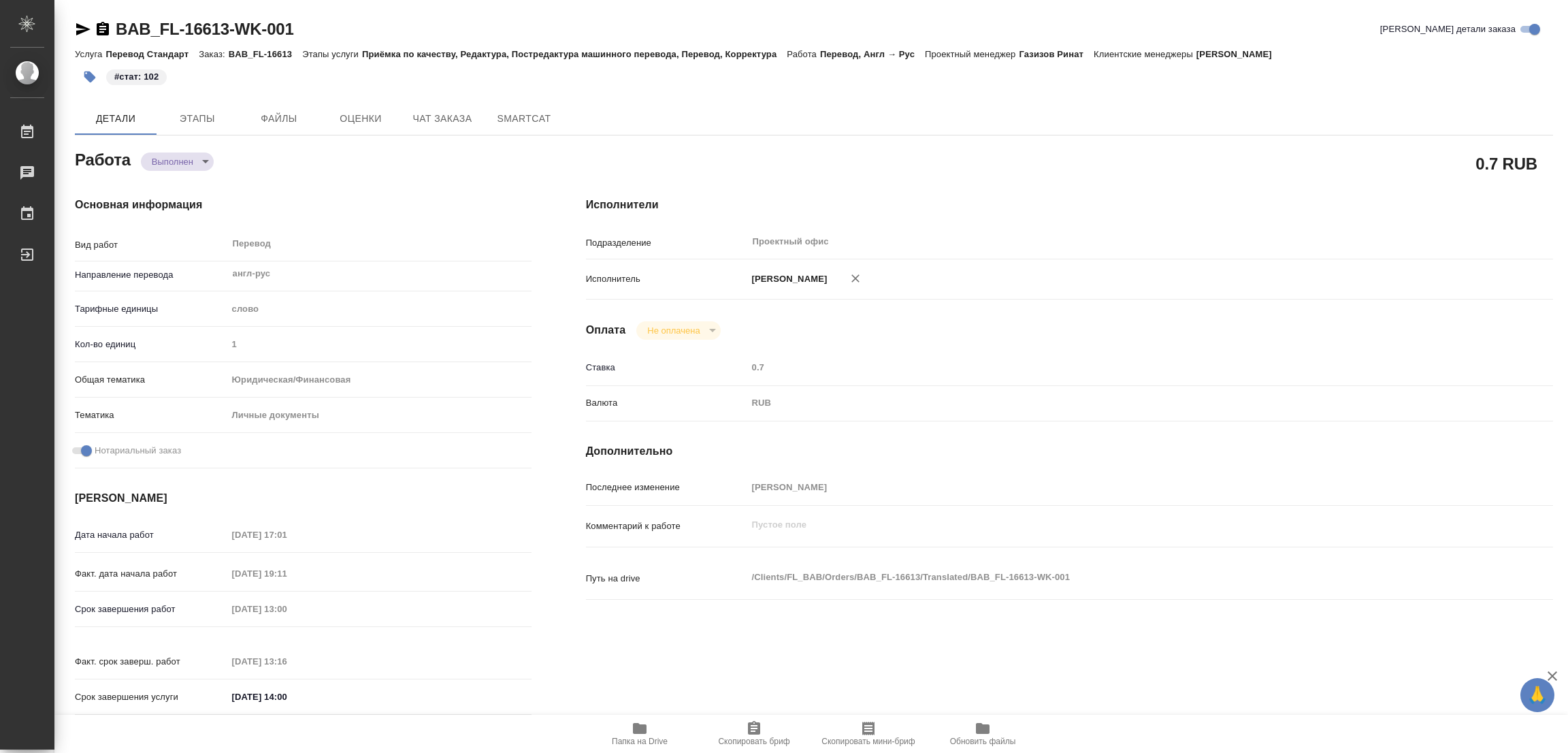
type textarea "x"
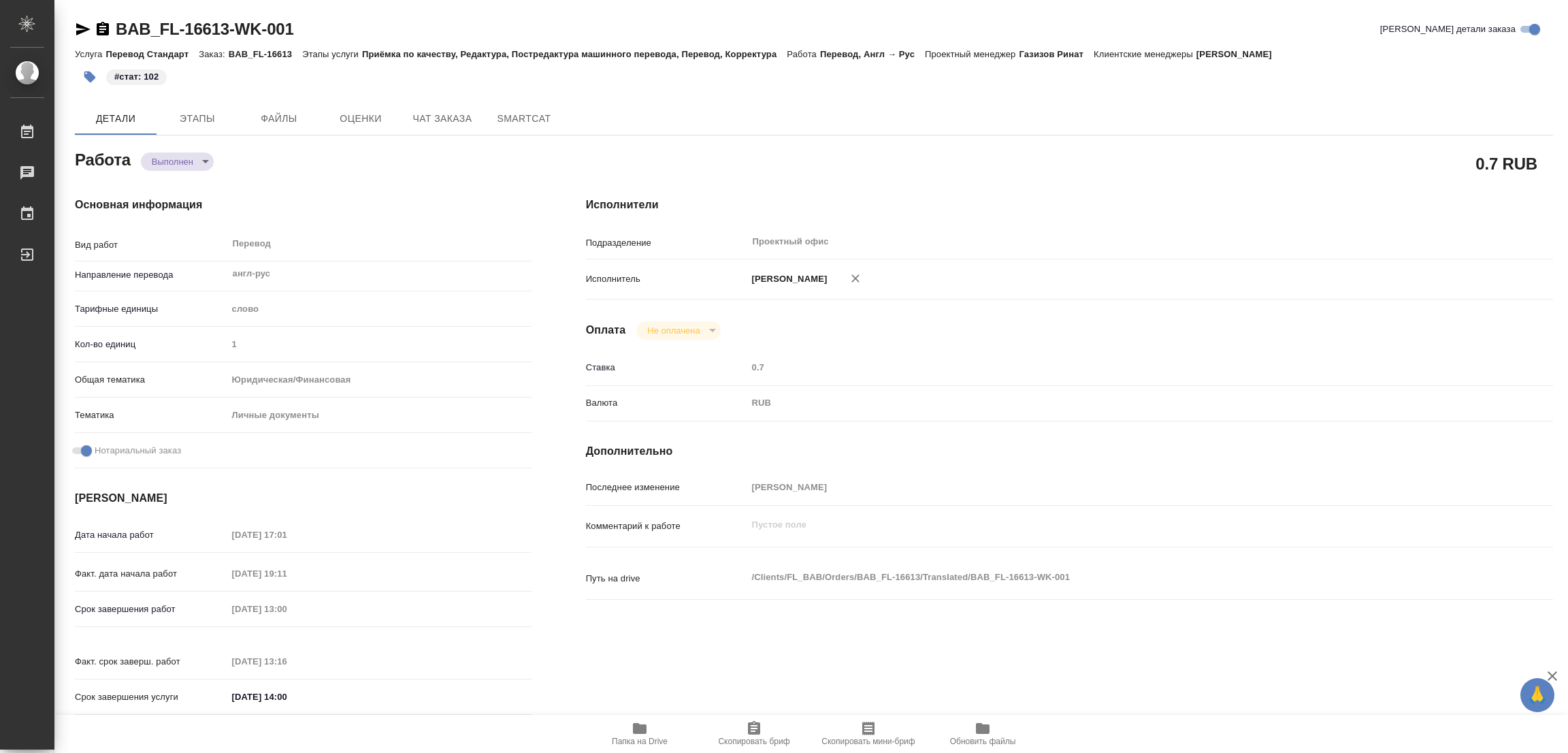
type textarea "x"
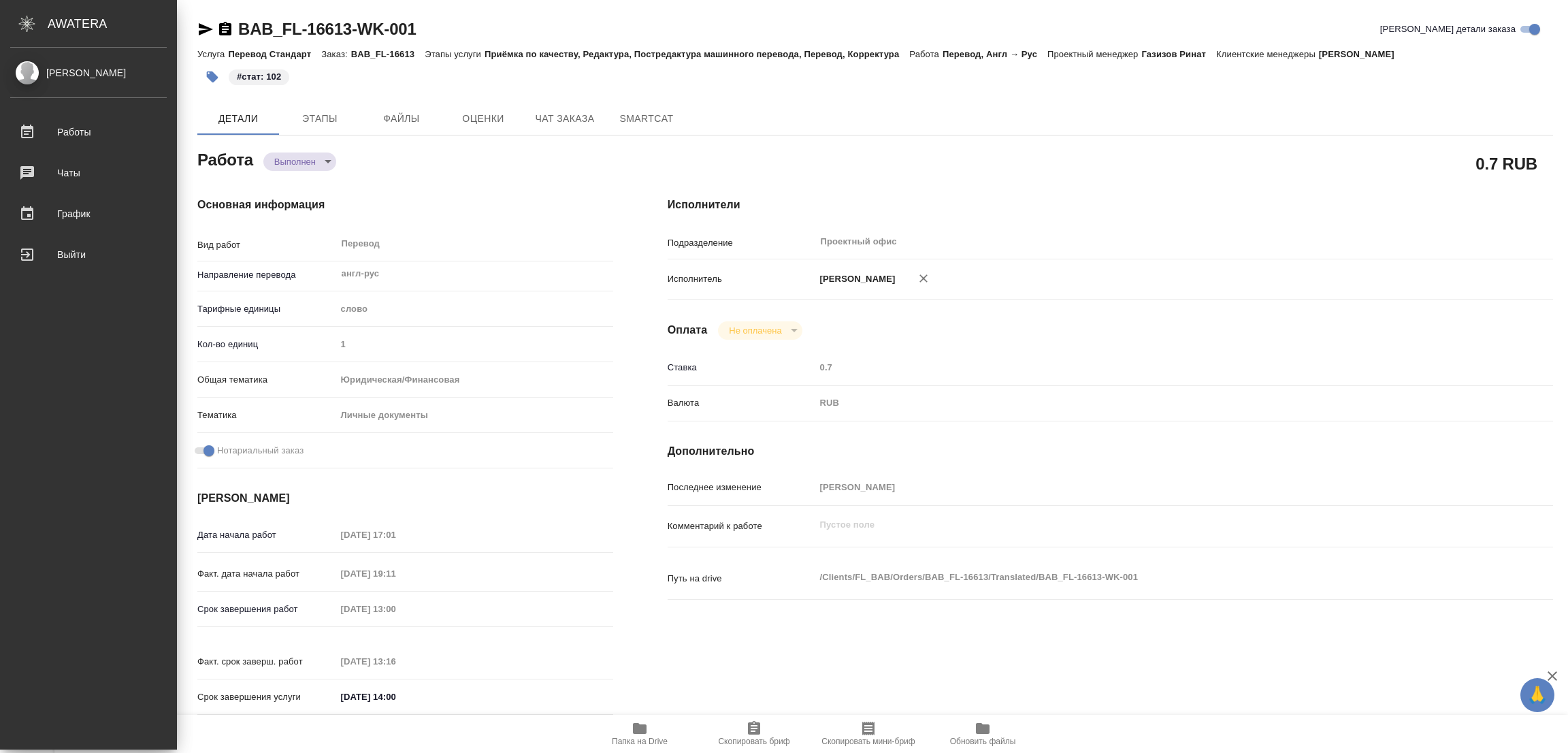
type textarea "x"
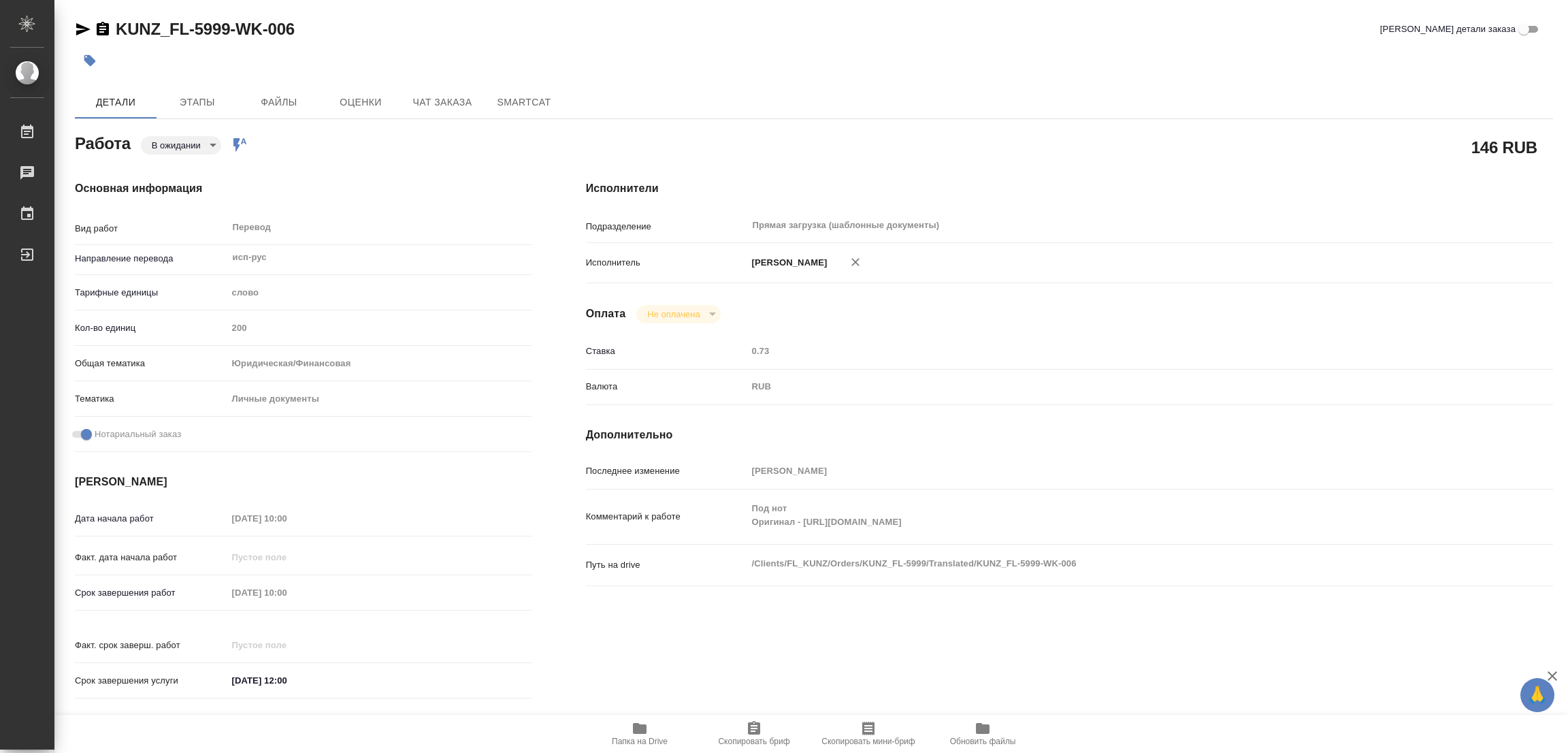
type textarea "x"
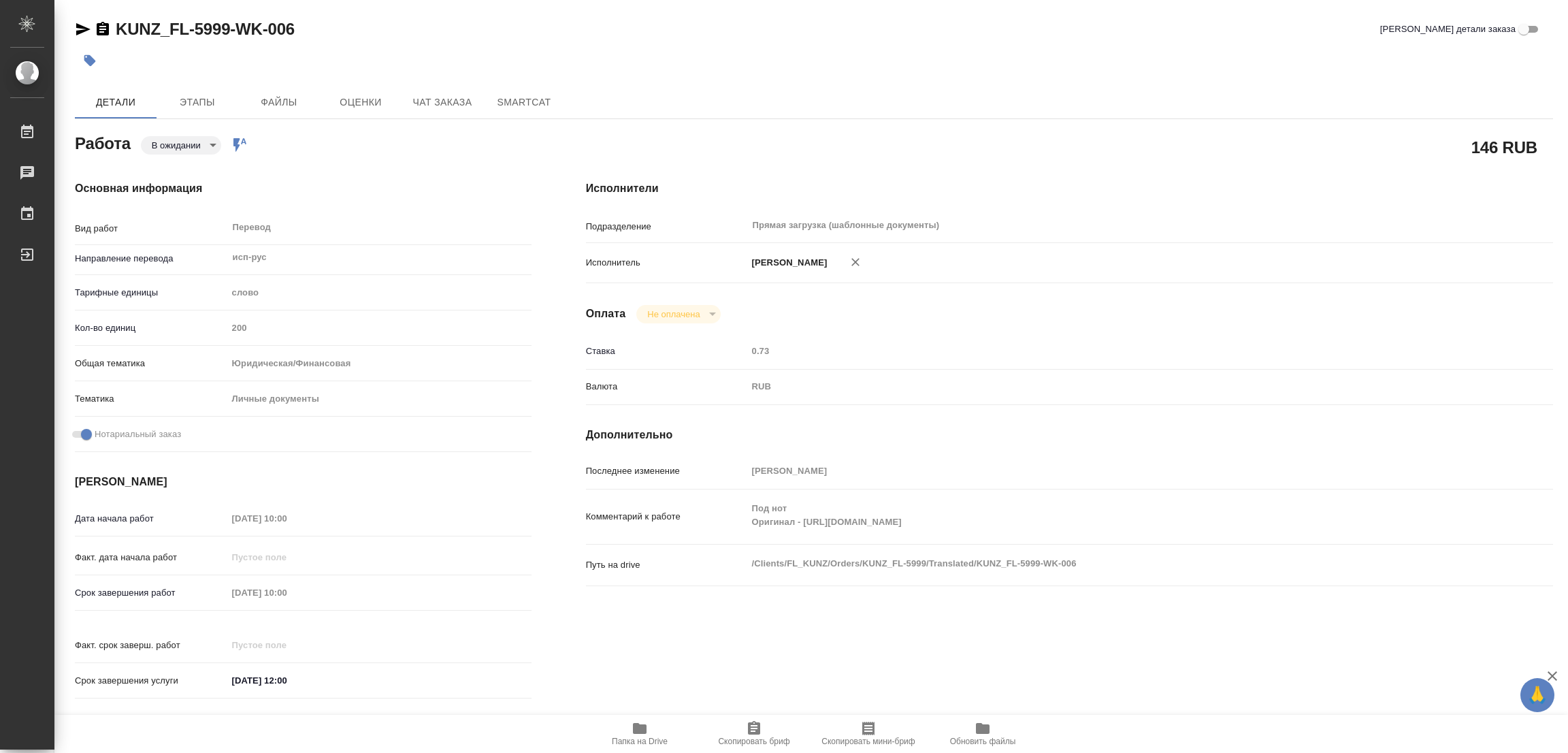
type textarea "x"
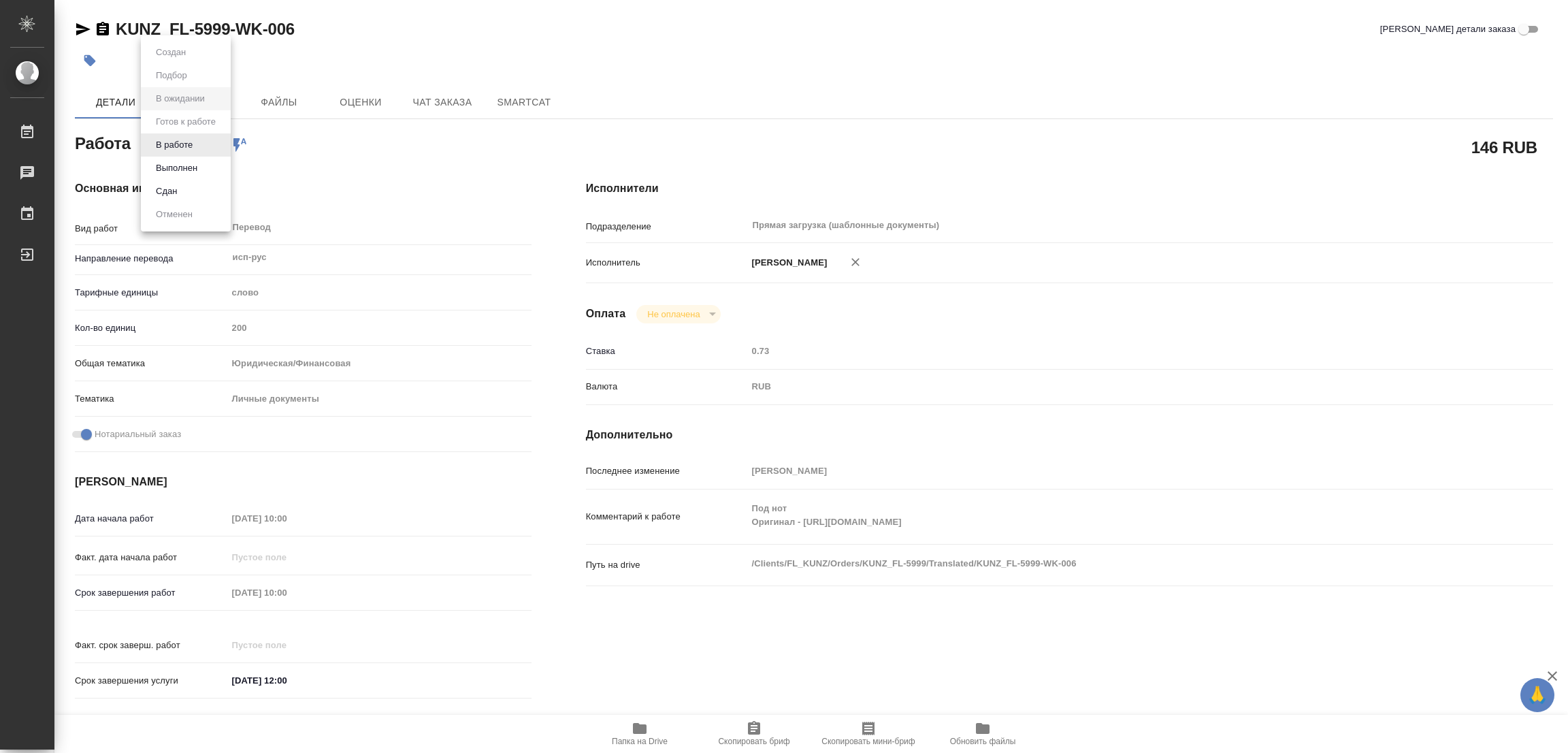
click at [169, 151] on body "🙏 .cls-1 fill:#fff; AWATERA Popova Galina Работы 0 Чаты График Выйти KUNZ_FL-59…" at bounding box center [784, 376] width 1568 height 753
click at [161, 147] on button "В работе" at bounding box center [174, 145] width 45 height 15
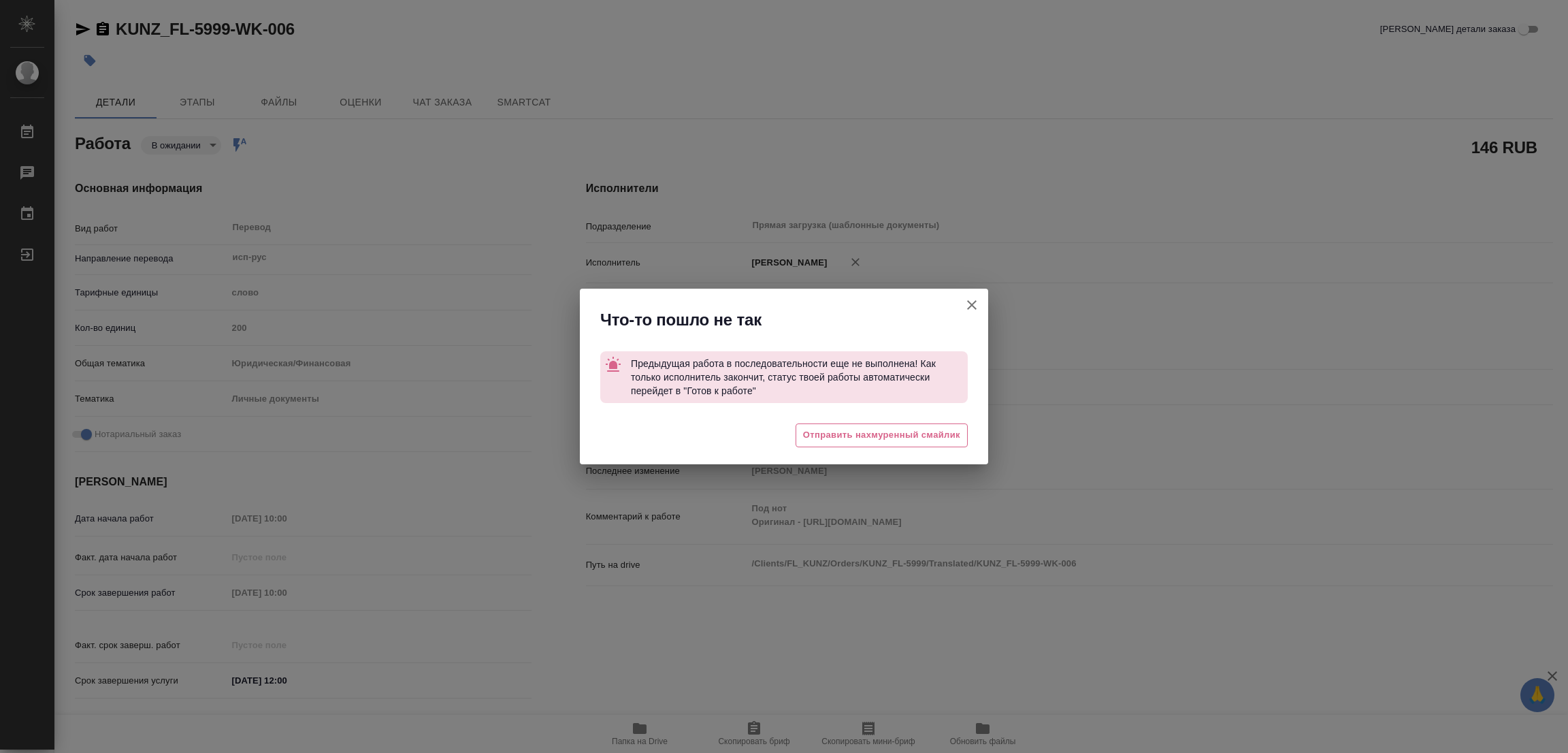
type textarea "x"
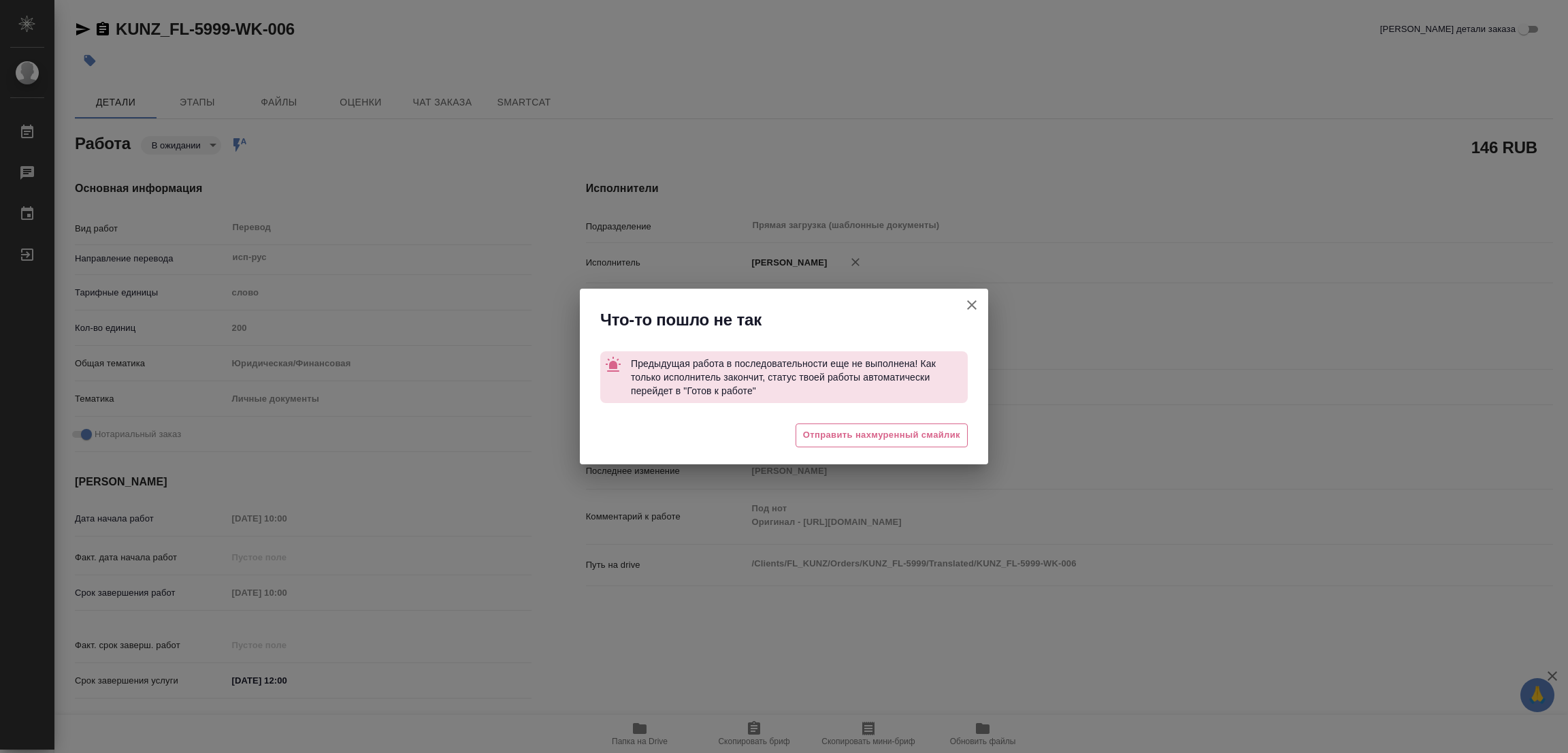
type textarea "x"
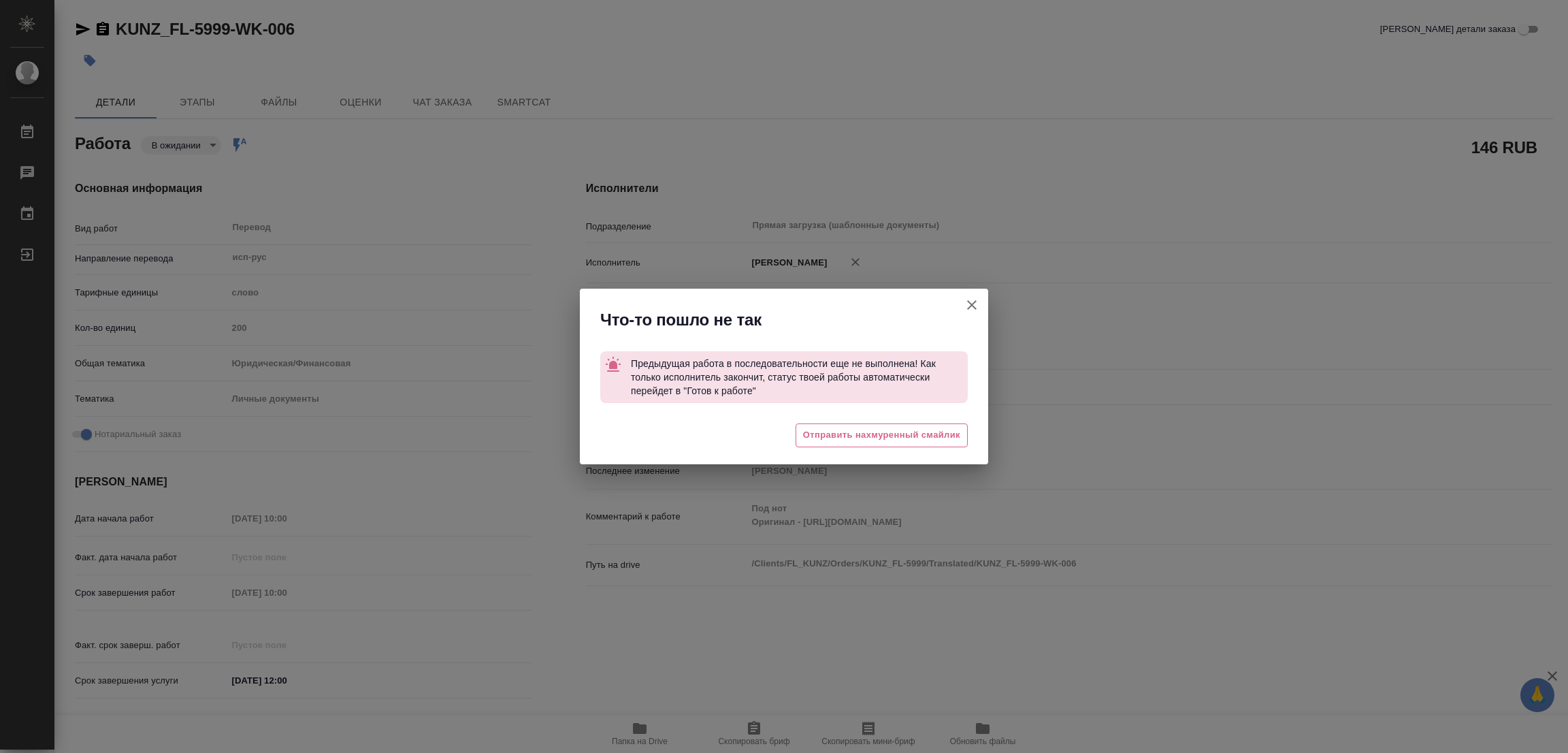
type textarea "x"
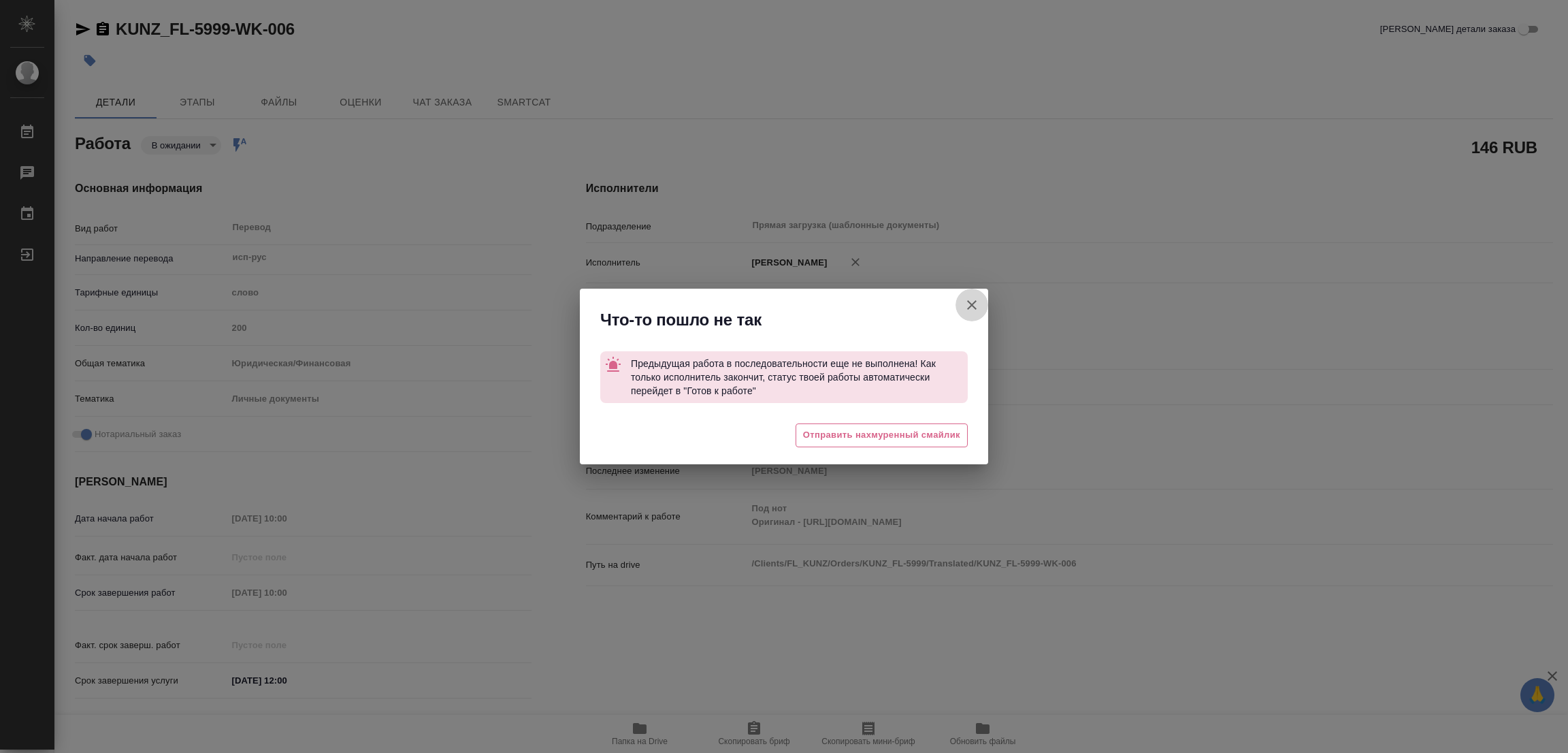
click at [978, 298] on icon "button" at bounding box center [972, 305] width 16 height 16
type textarea "x"
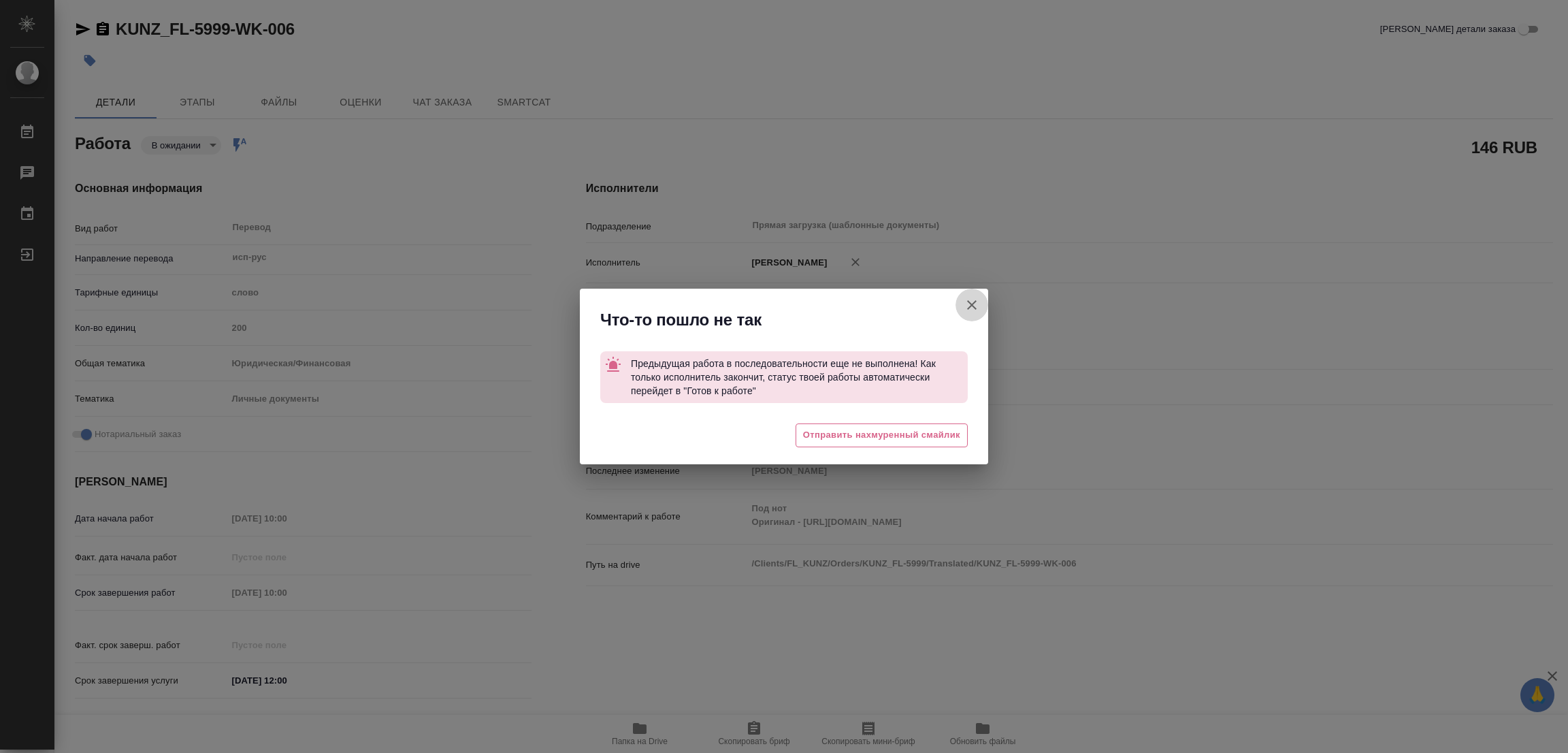
type textarea "x"
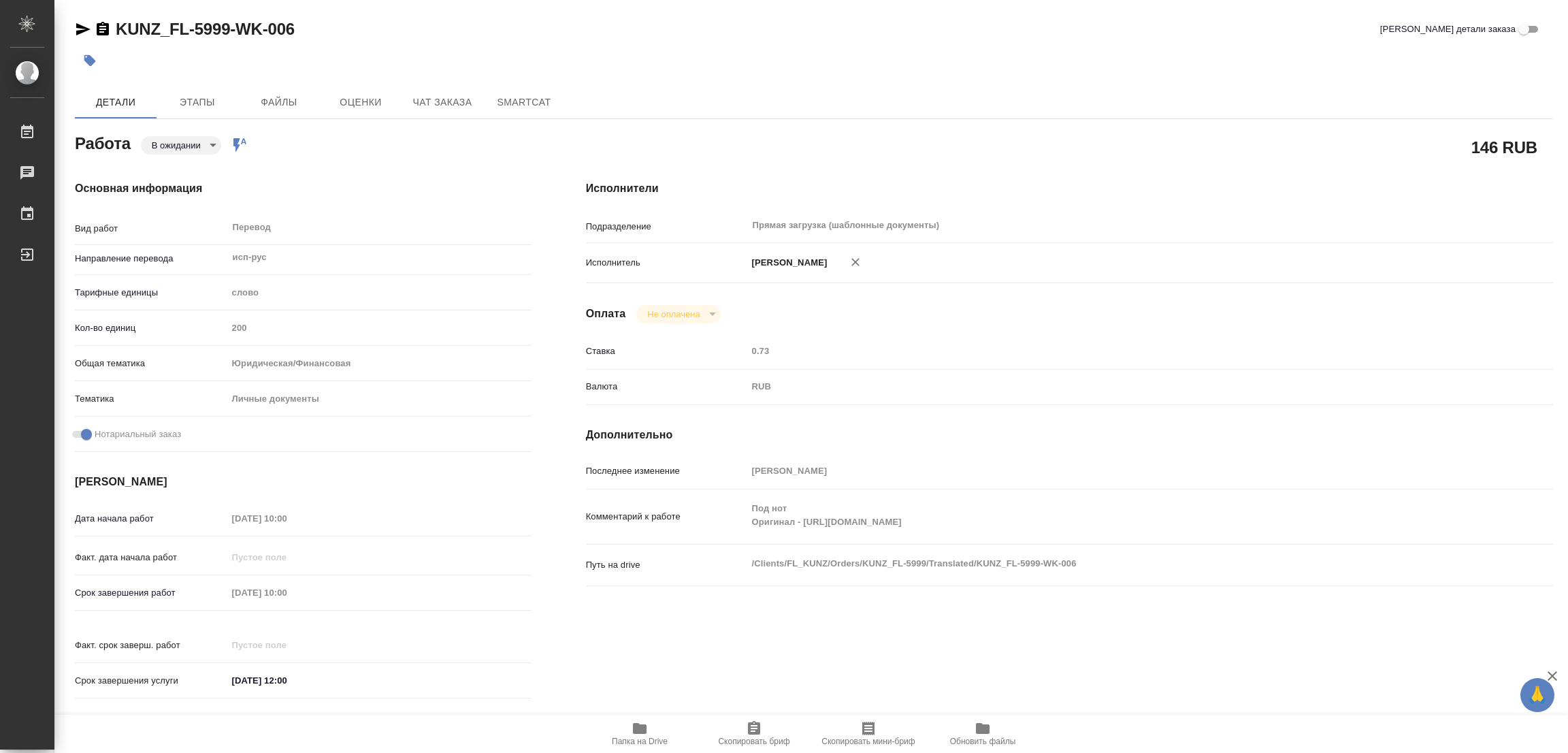
click at [119, 10] on div "KUNZ_FL-5999-WK-006 Кратко детали заказа Детали Этапы Файлы Оценки Чат заказа S…" at bounding box center [814, 571] width 1493 height 1143
drag, startPoint x: 119, startPoint y: 10, endPoint x: 215, endPoint y: 26, distance: 97.3
click at [215, 26] on div "KUNZ_FL-5999-WK-006 Кратко детали заказа Детали Этапы Файлы Оценки Чат заказа S…" at bounding box center [814, 571] width 1493 height 1143
copy link "KUNZ_FL-5999"
click at [758, 731] on icon "button" at bounding box center [754, 727] width 12 height 14
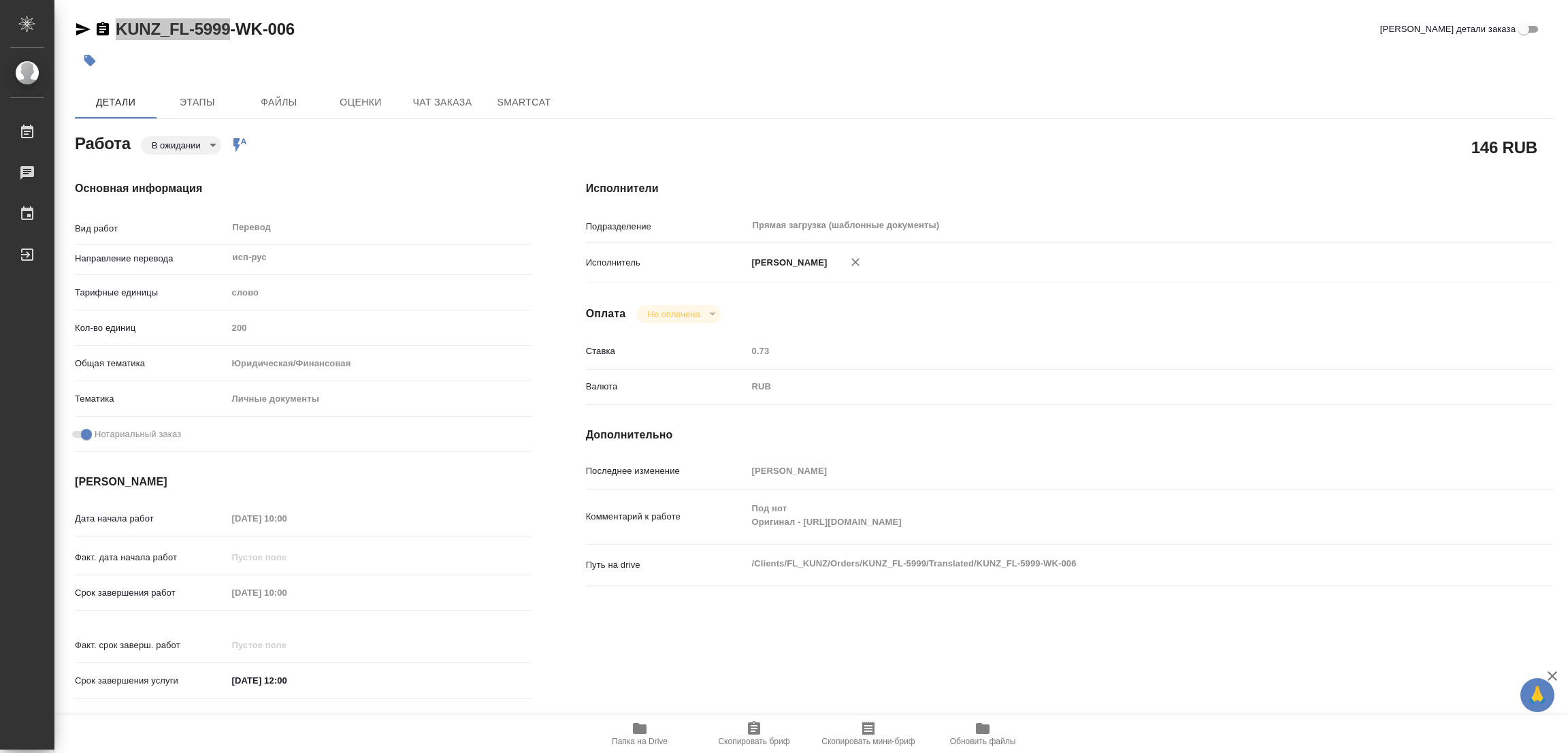
copy link "KUNZ_FL-5999"
click at [193, 583] on div "Срок завершения работ 06.10.2025 10:00" at bounding box center [303, 592] width 457 height 24
type textarea "x"
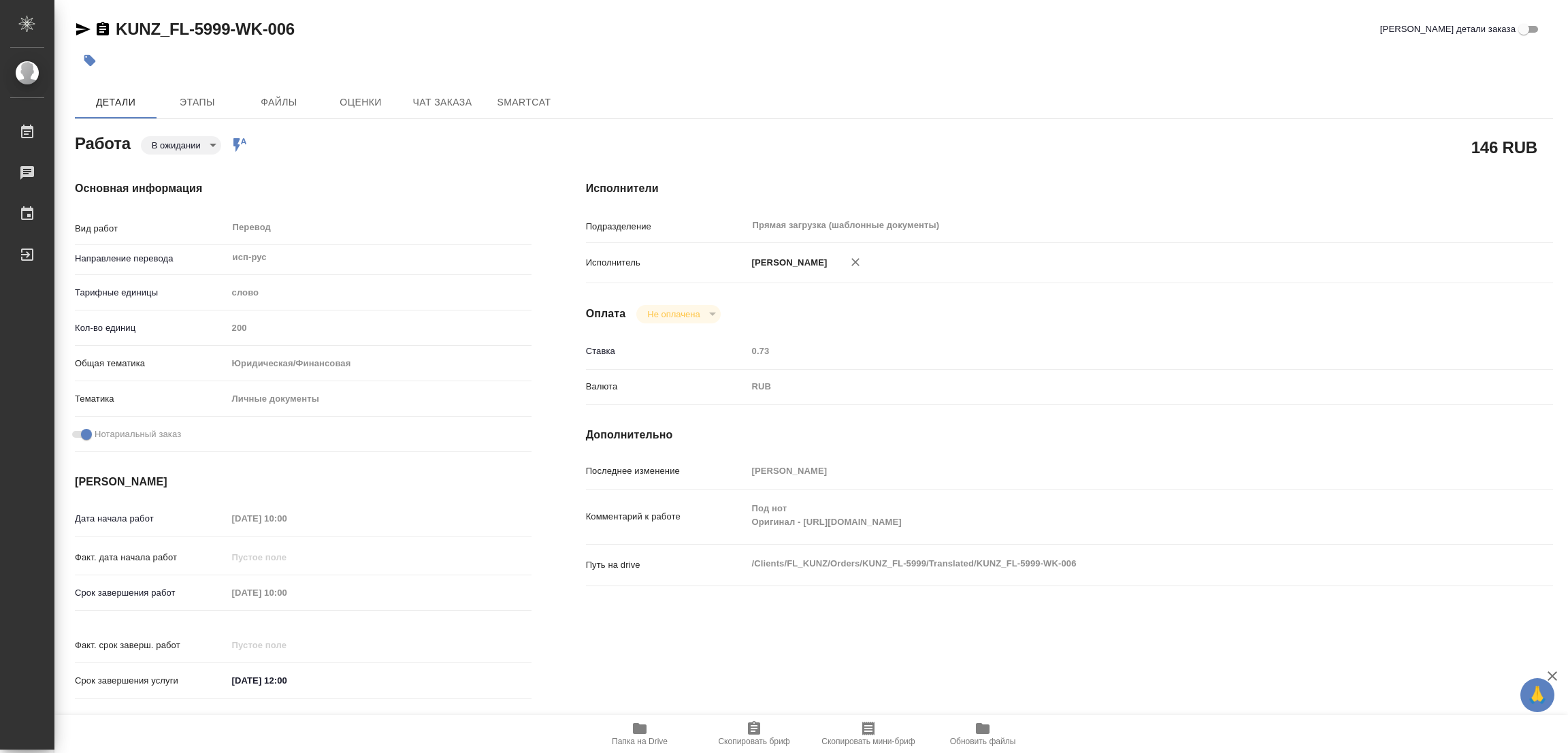
type textarea "x"
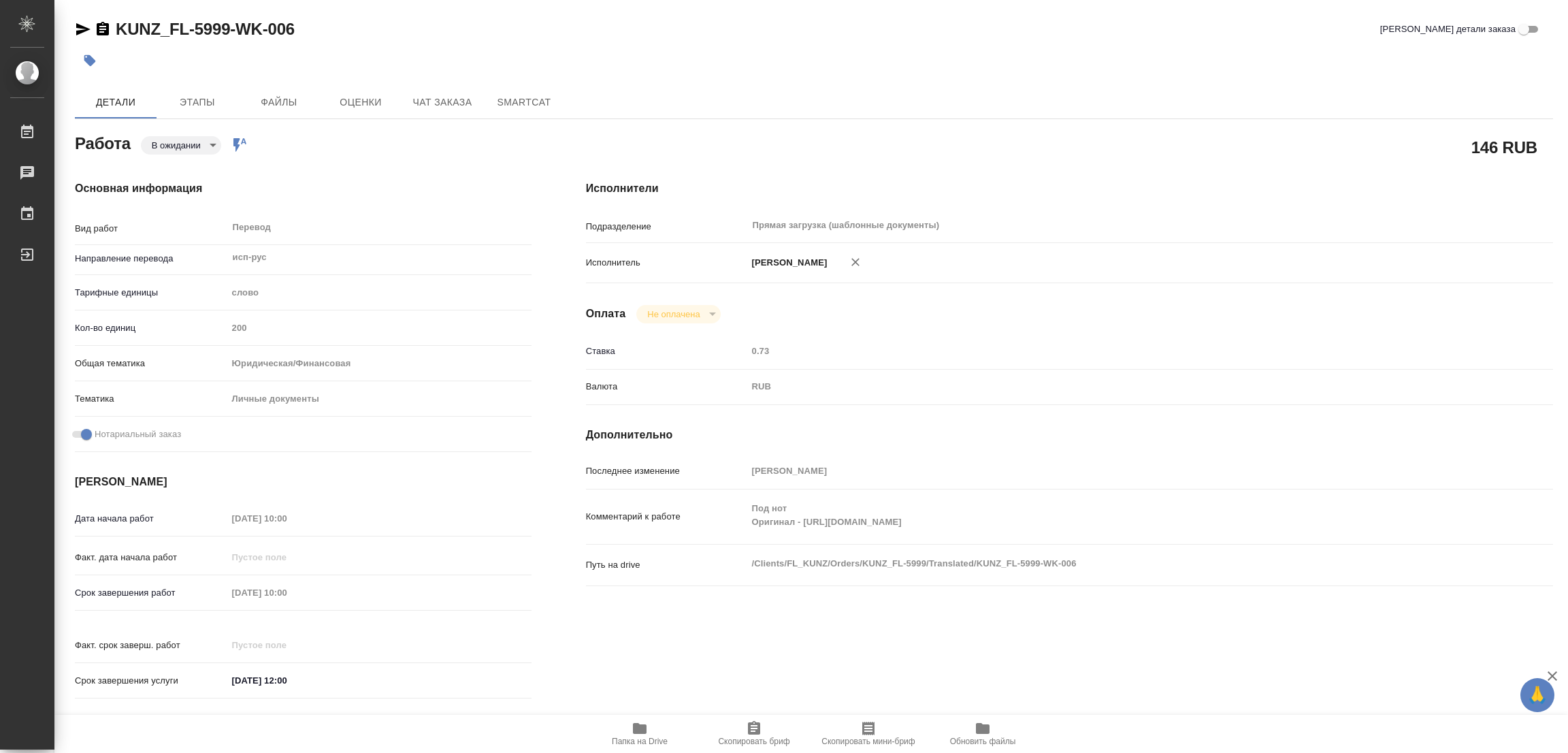
type textarea "x"
click at [162, 151] on body "🙏 .cls-1 fill:#fff; AWATERA Popova Galina Работы 0 Чаты График Выйти KUNZ_FL-59…" at bounding box center [784, 376] width 1568 height 753
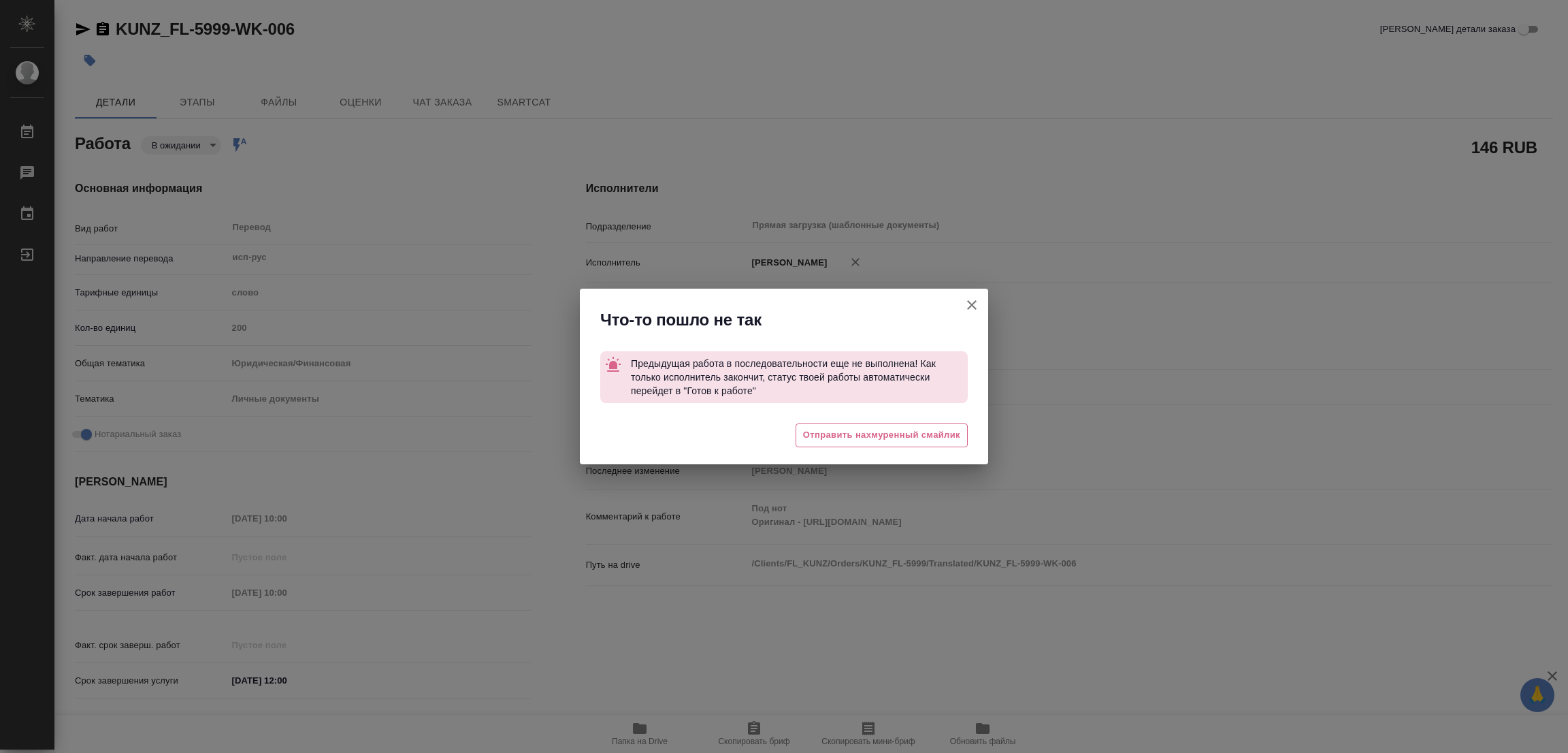
type textarea "x"
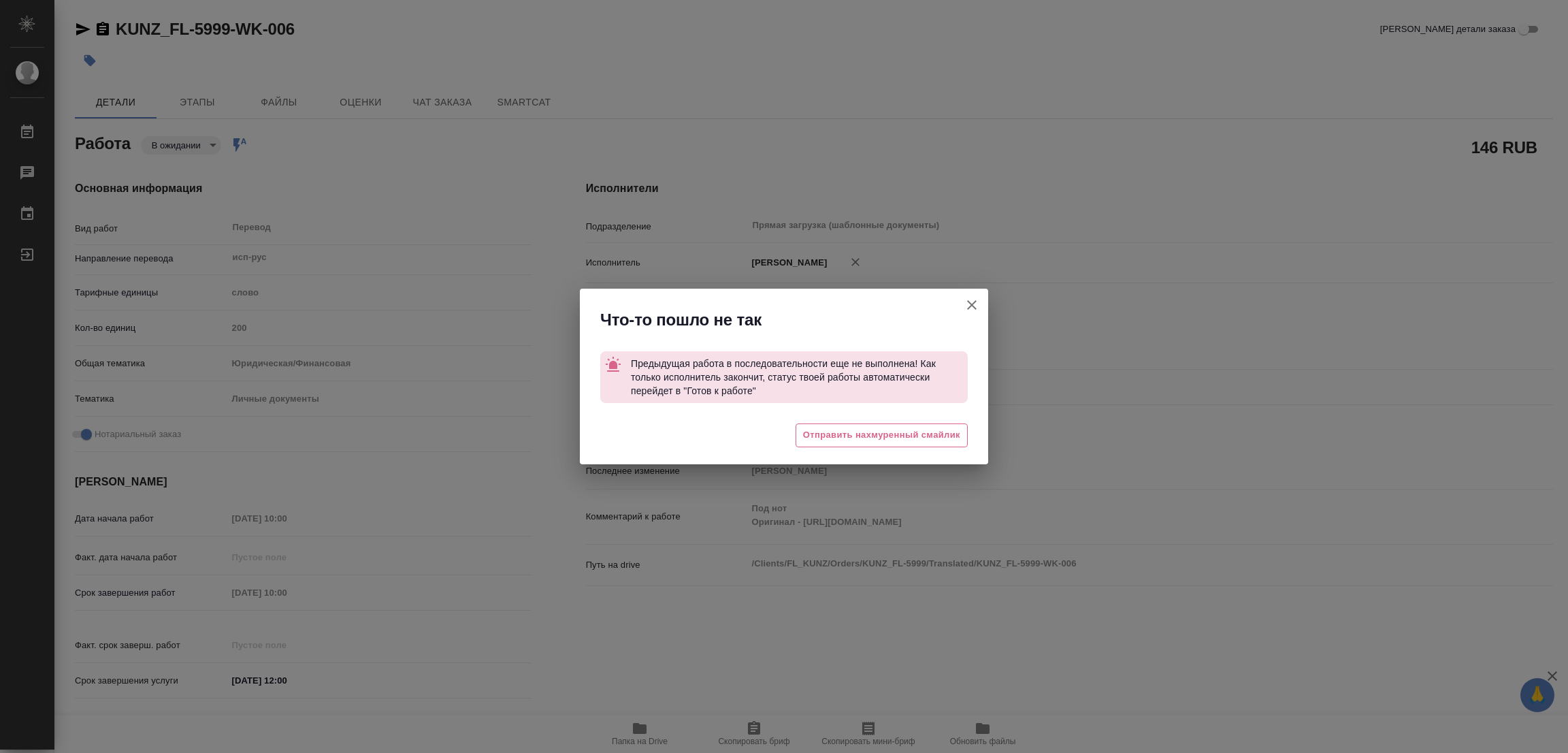
type textarea "x"
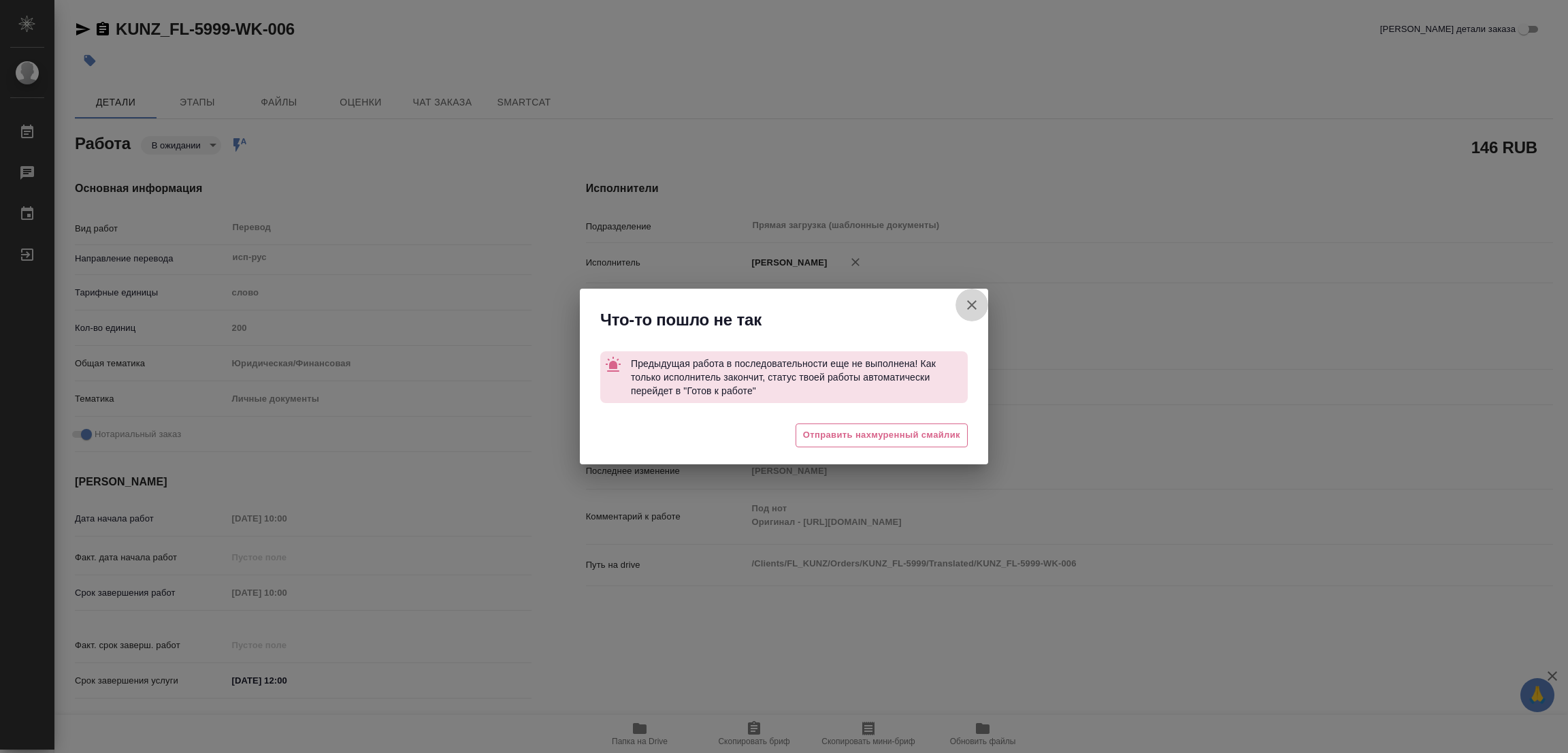
drag, startPoint x: 967, startPoint y: 300, endPoint x: 961, endPoint y: 293, distance: 9.2
click at [968, 301] on icon "button" at bounding box center [972, 305] width 16 height 16
type textarea "x"
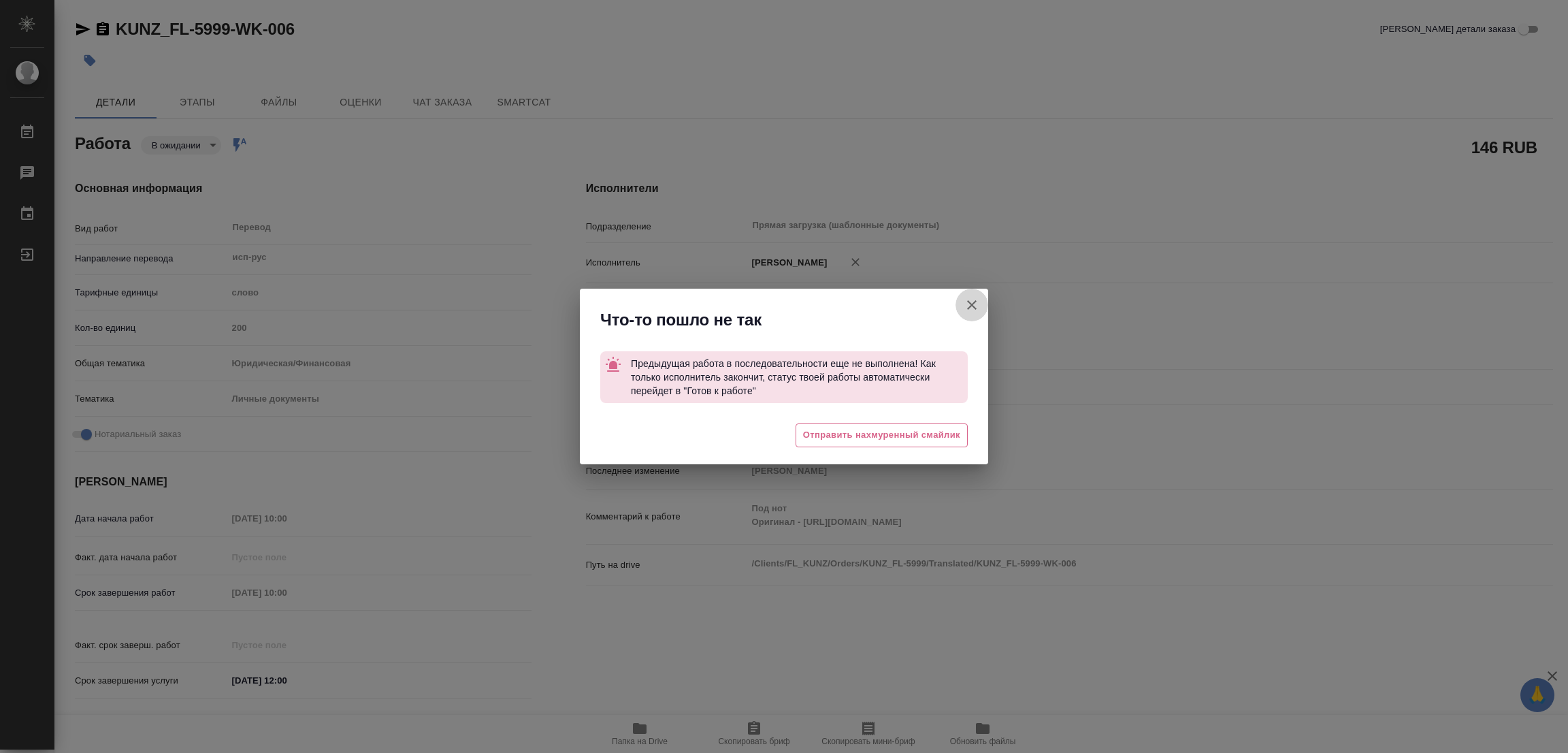
type textarea "x"
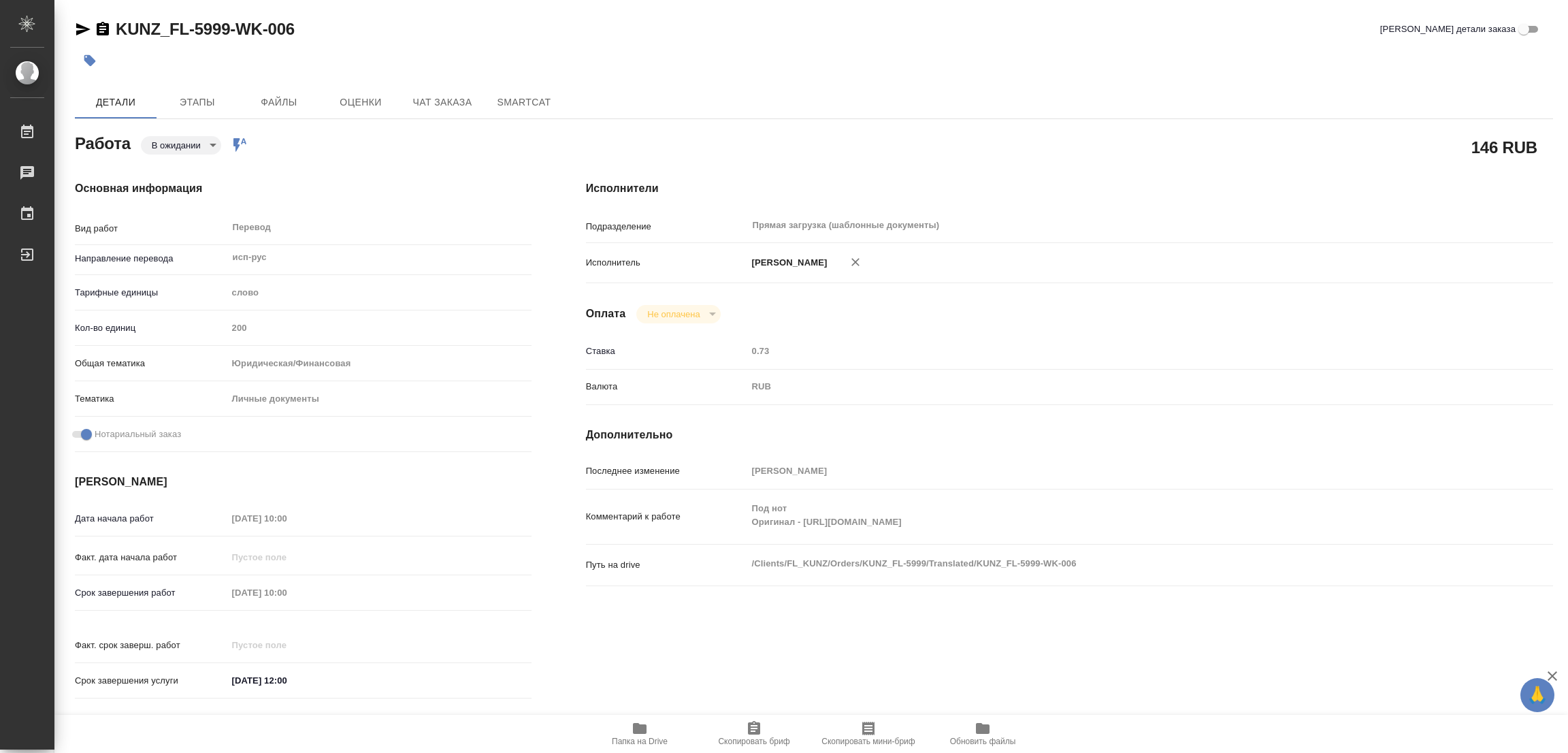
type textarea "x"
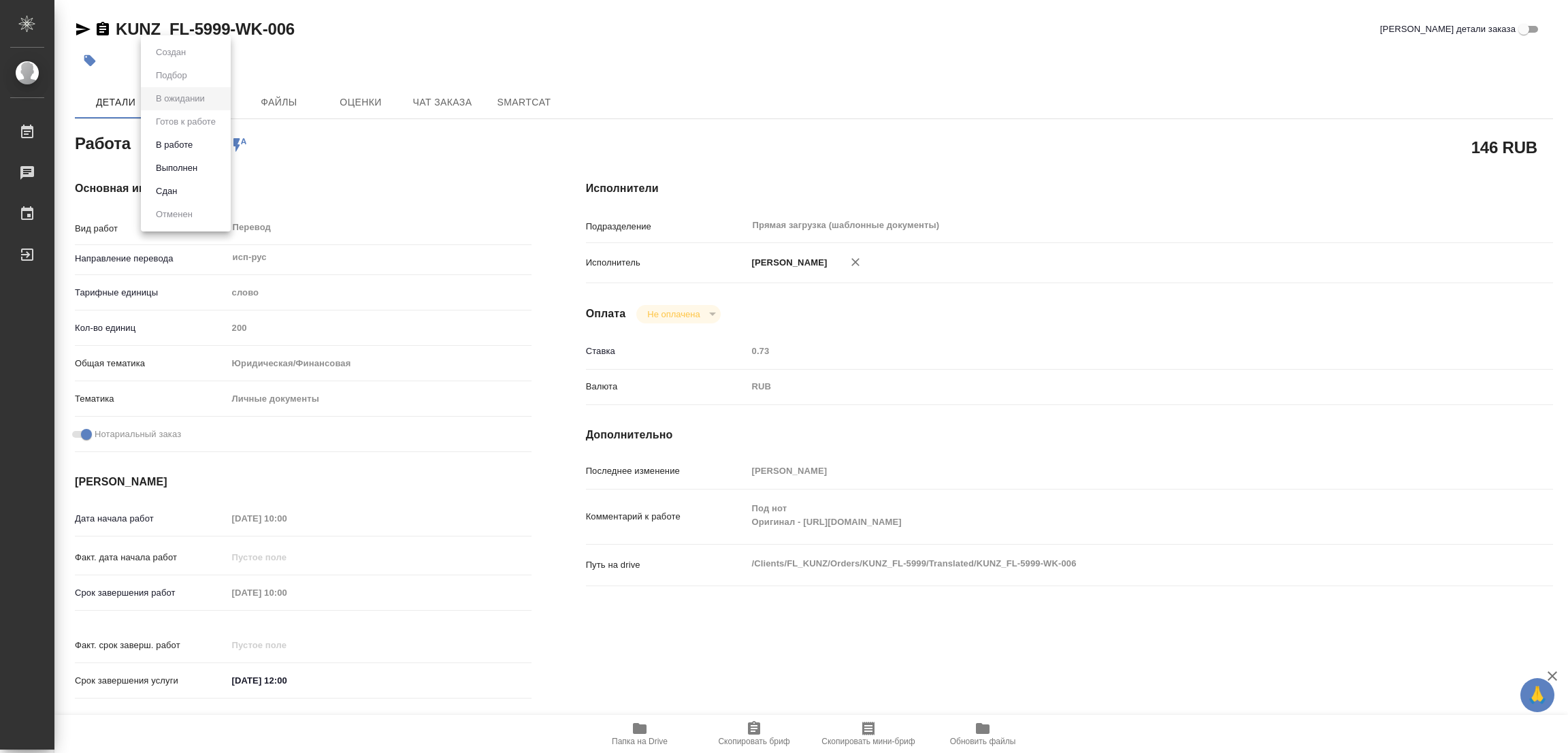
click at [210, 147] on body "🙏 .cls-1 fill:#fff; AWATERA Popova Galina Работы 0 Чаты График Выйти KUNZ_FL-59…" at bounding box center [784, 376] width 1568 height 753
click at [175, 143] on button "В работе" at bounding box center [174, 145] width 45 height 15
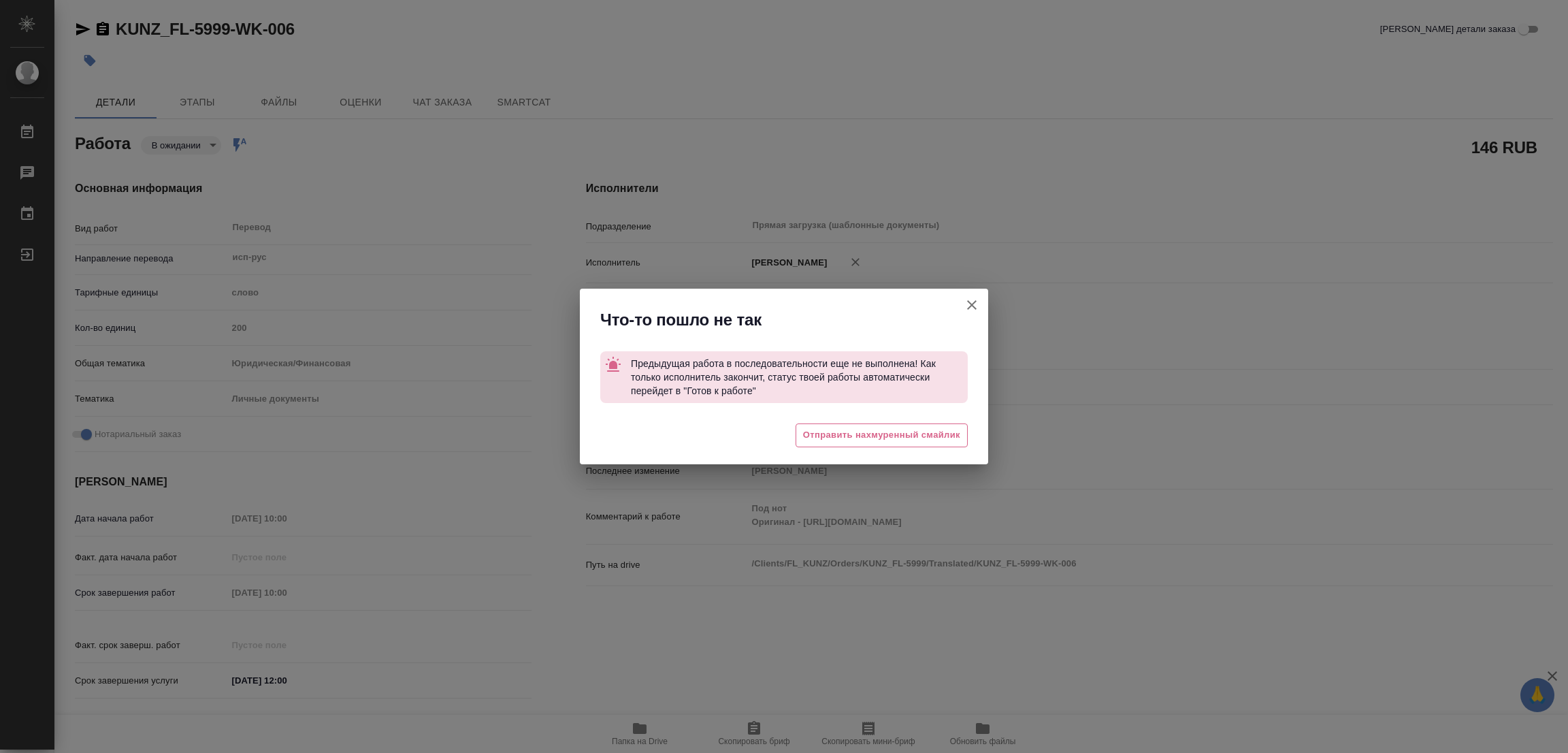
type textarea "x"
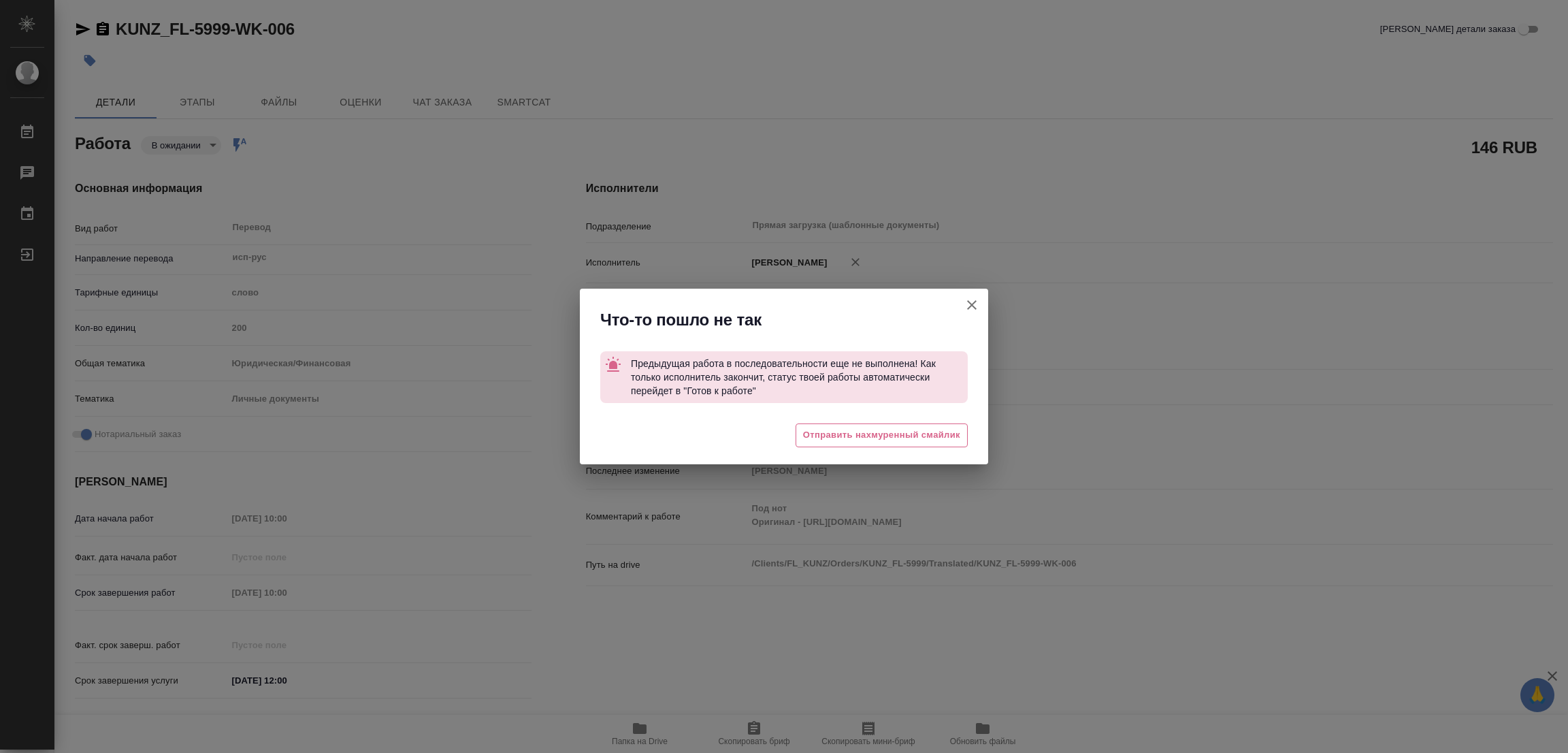
type textarea "x"
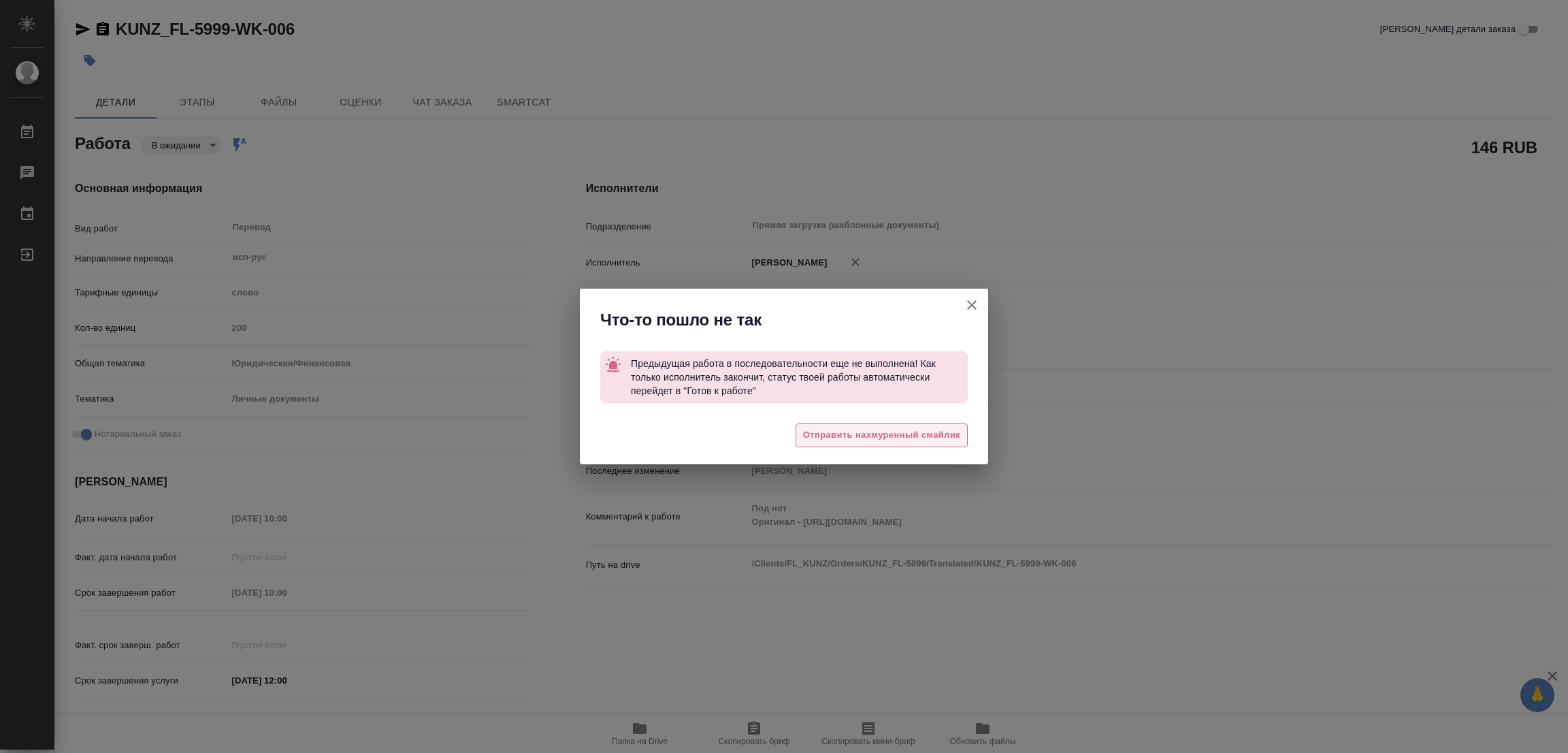
type textarea "x"
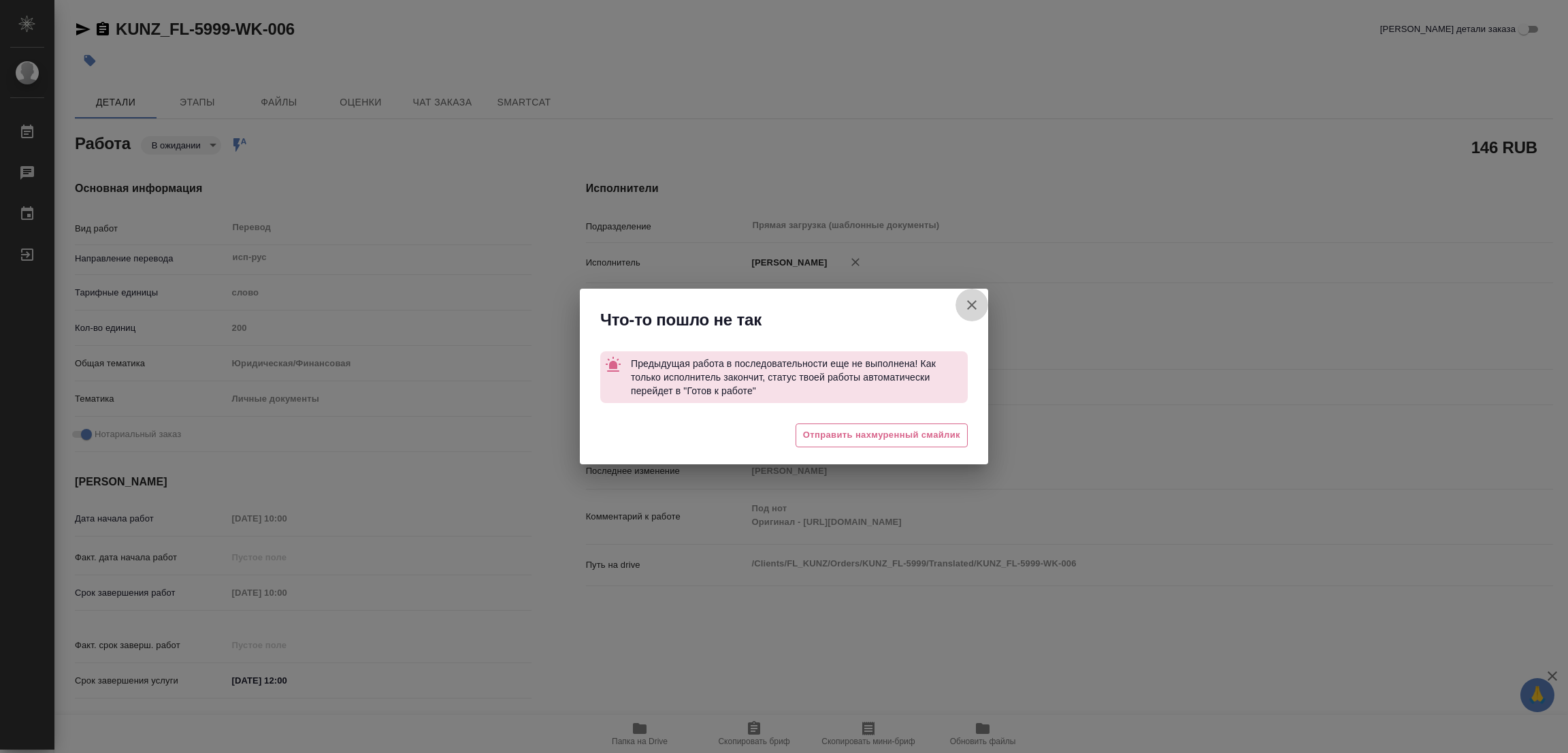
click at [979, 300] on icon "button" at bounding box center [972, 305] width 16 height 16
type textarea "x"
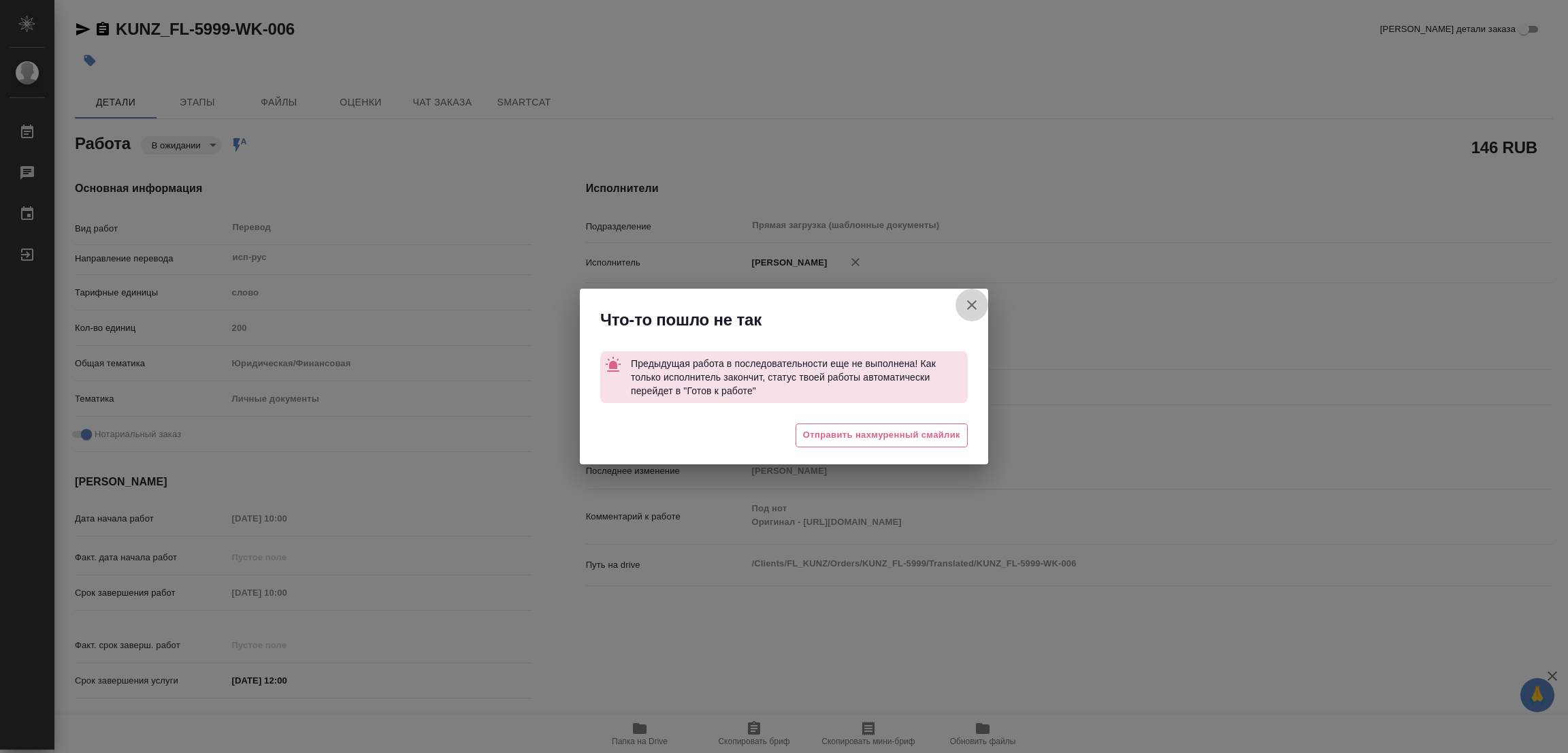
type textarea "x"
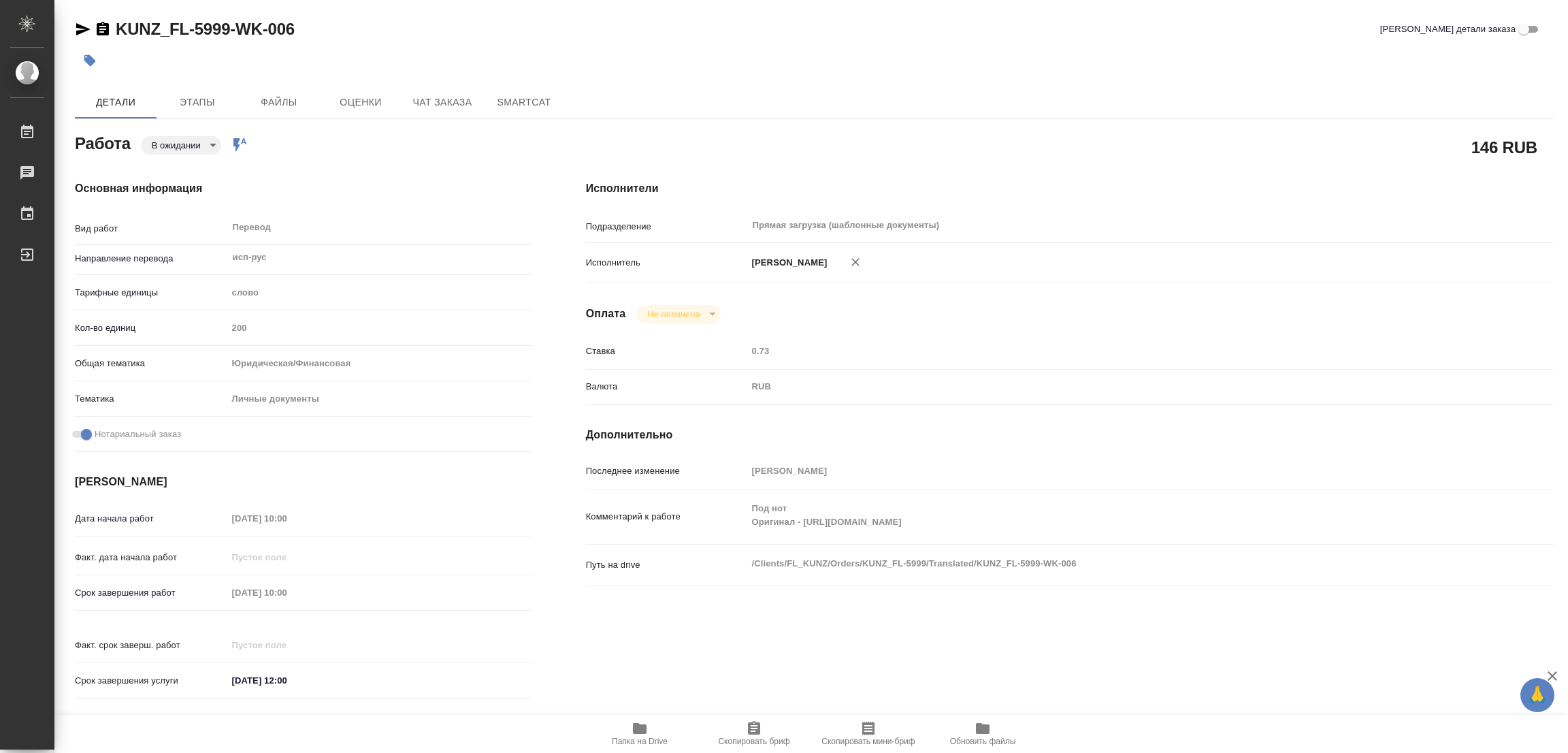
click at [918, 145] on div "146 RUB" at bounding box center [1070, 147] width 968 height 34
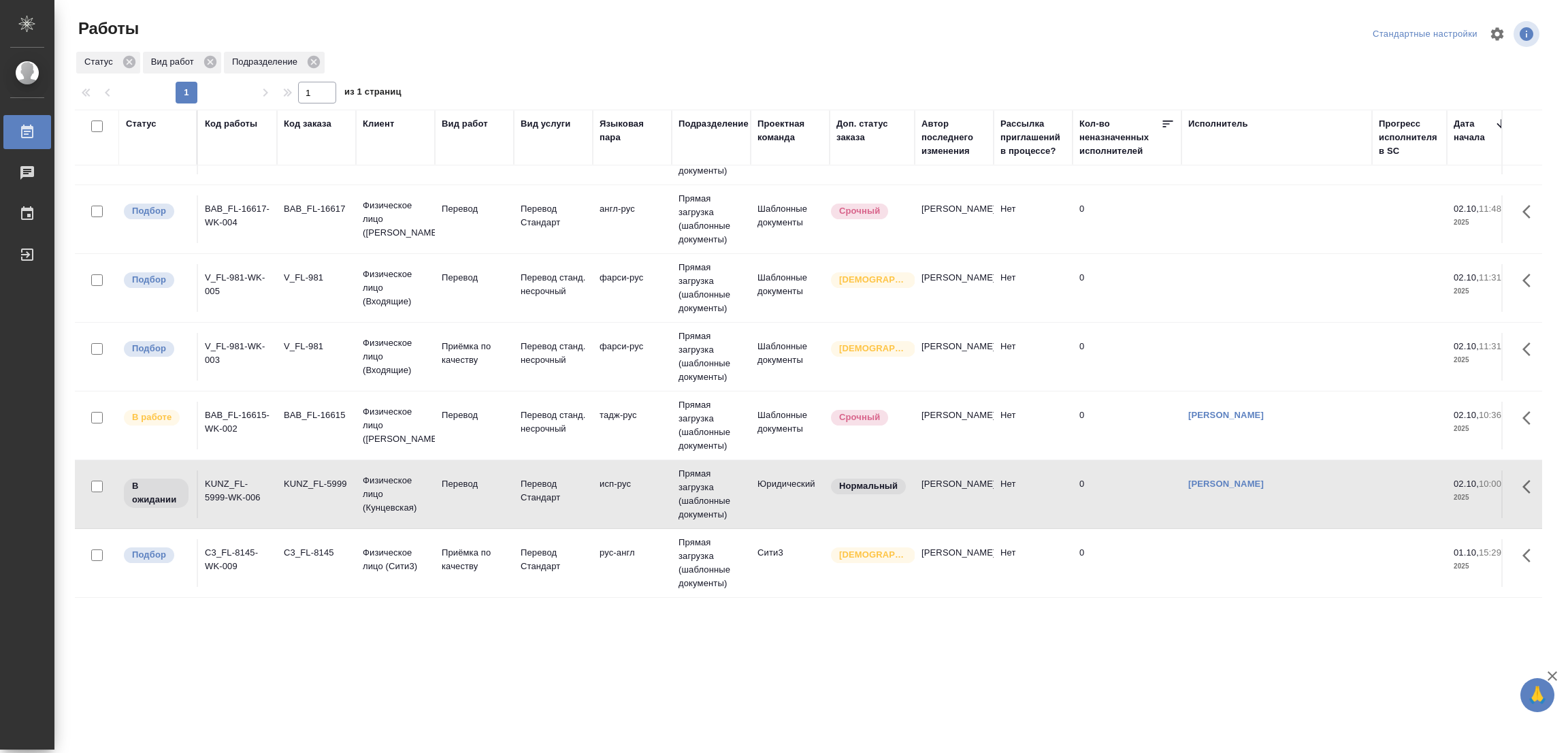
scroll to position [135, 0]
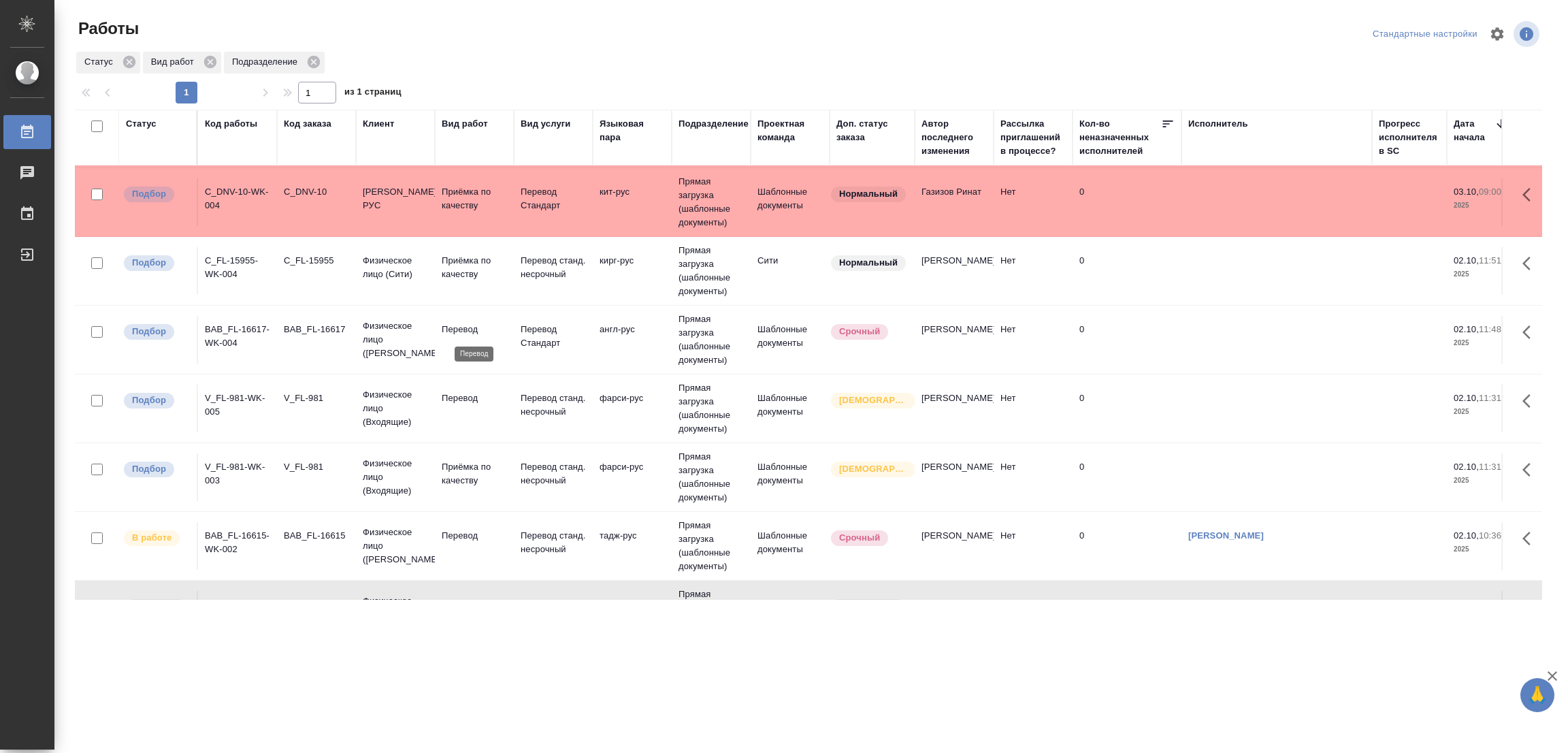
click at [468, 330] on p "Перевод" at bounding box center [474, 330] width 65 height 14
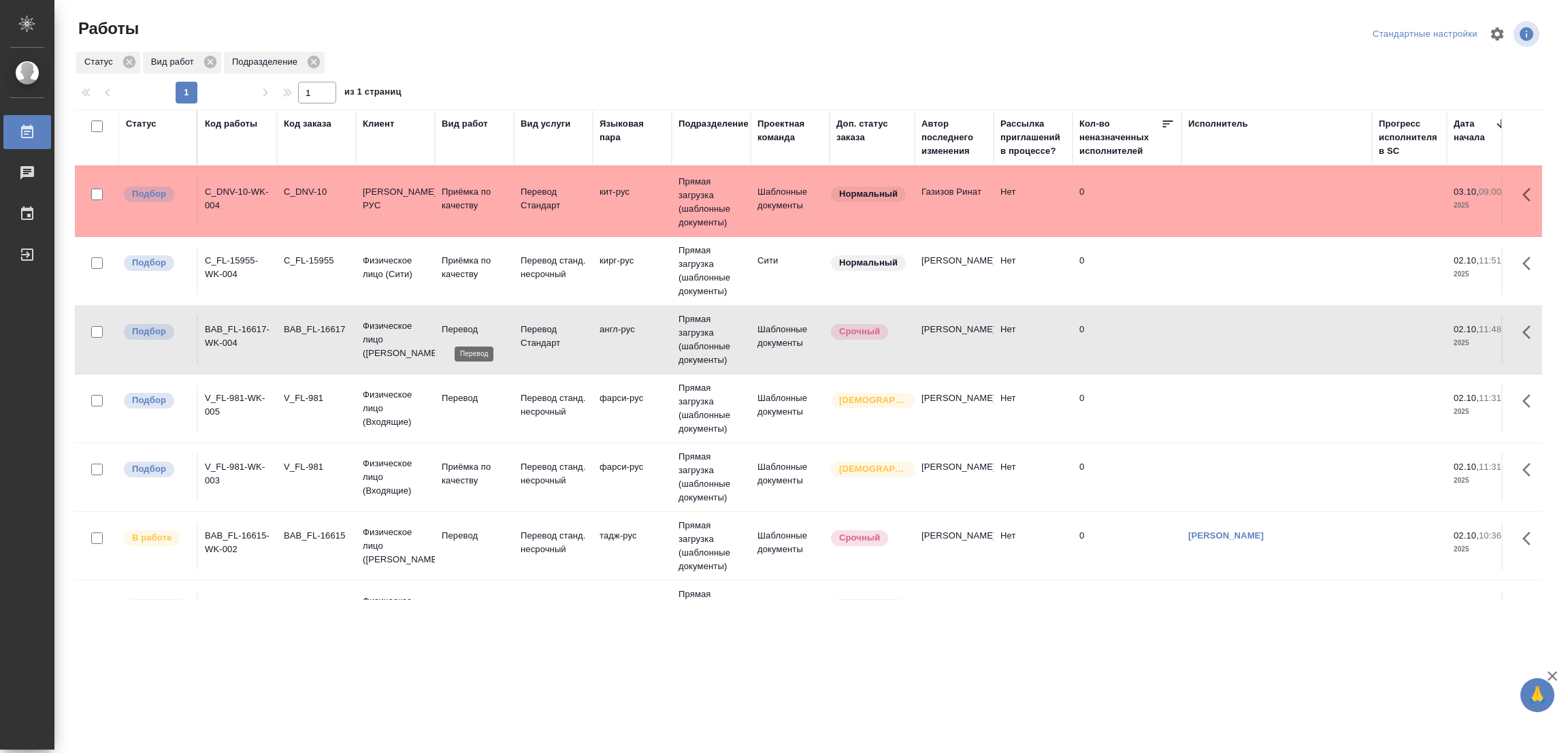
click at [454, 327] on p "Перевод" at bounding box center [474, 330] width 65 height 14
click at [450, 402] on p "Перевод" at bounding box center [474, 398] width 65 height 14
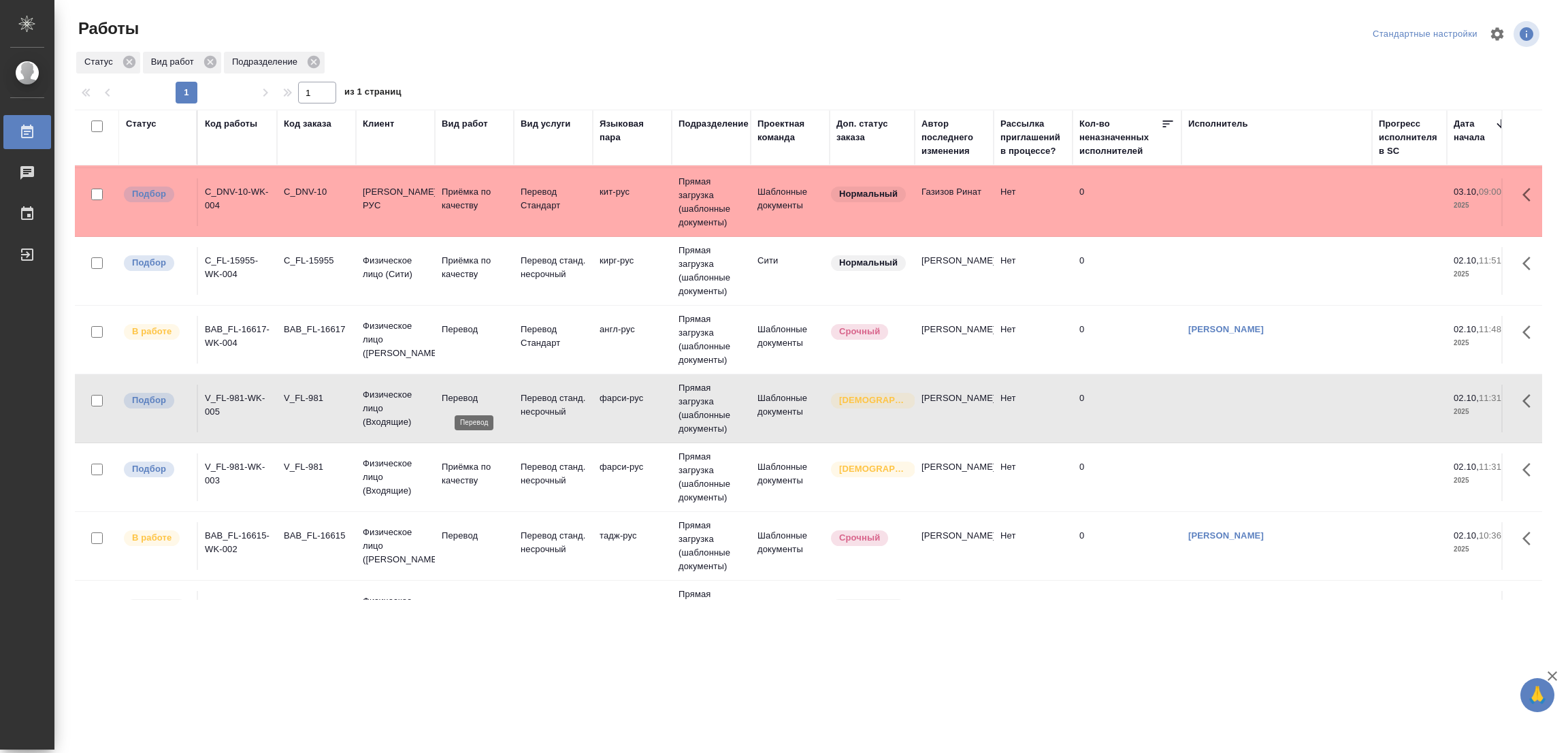
click at [455, 395] on p "Перевод" at bounding box center [474, 398] width 65 height 14
click at [466, 400] on p "Перевод" at bounding box center [474, 398] width 65 height 14
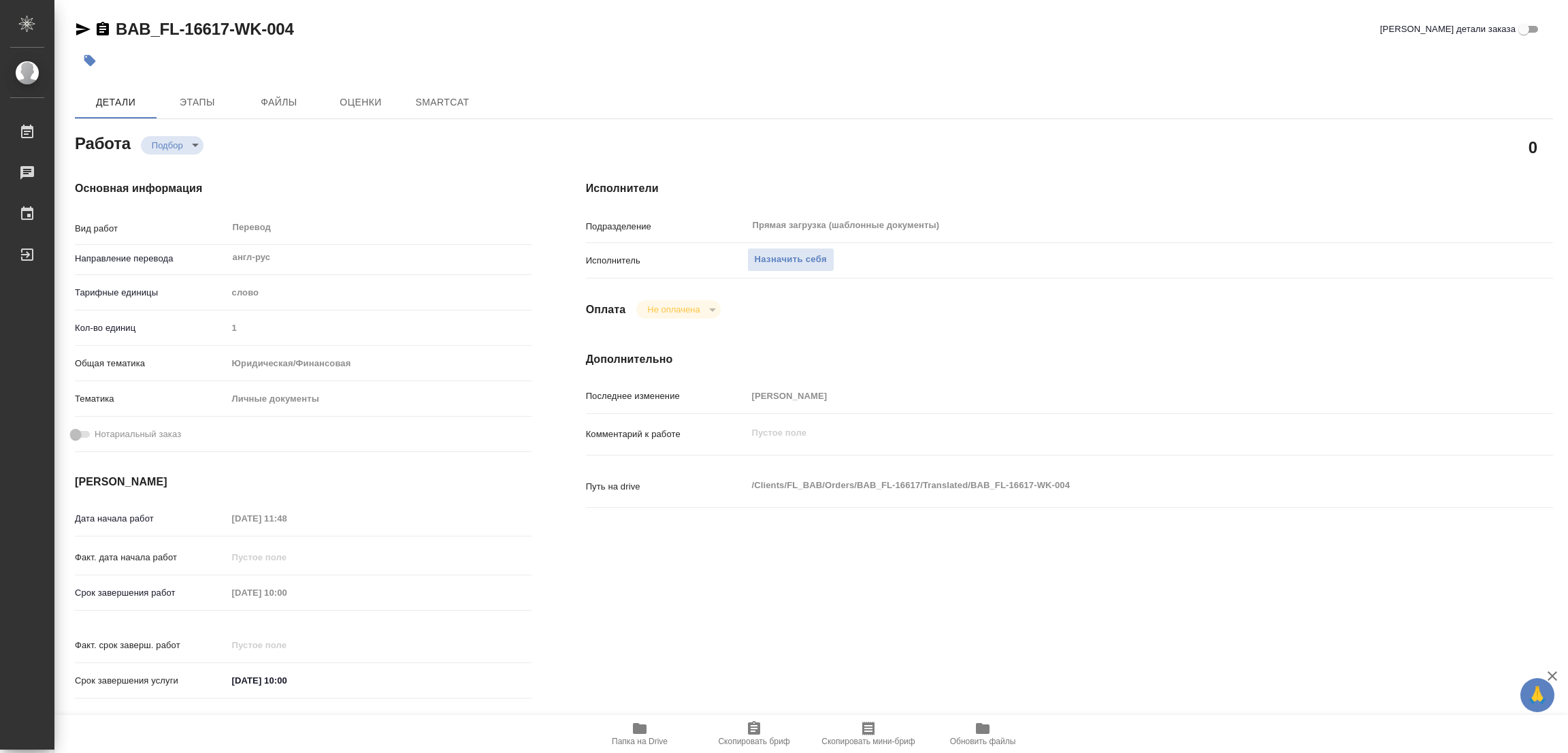
type textarea "x"
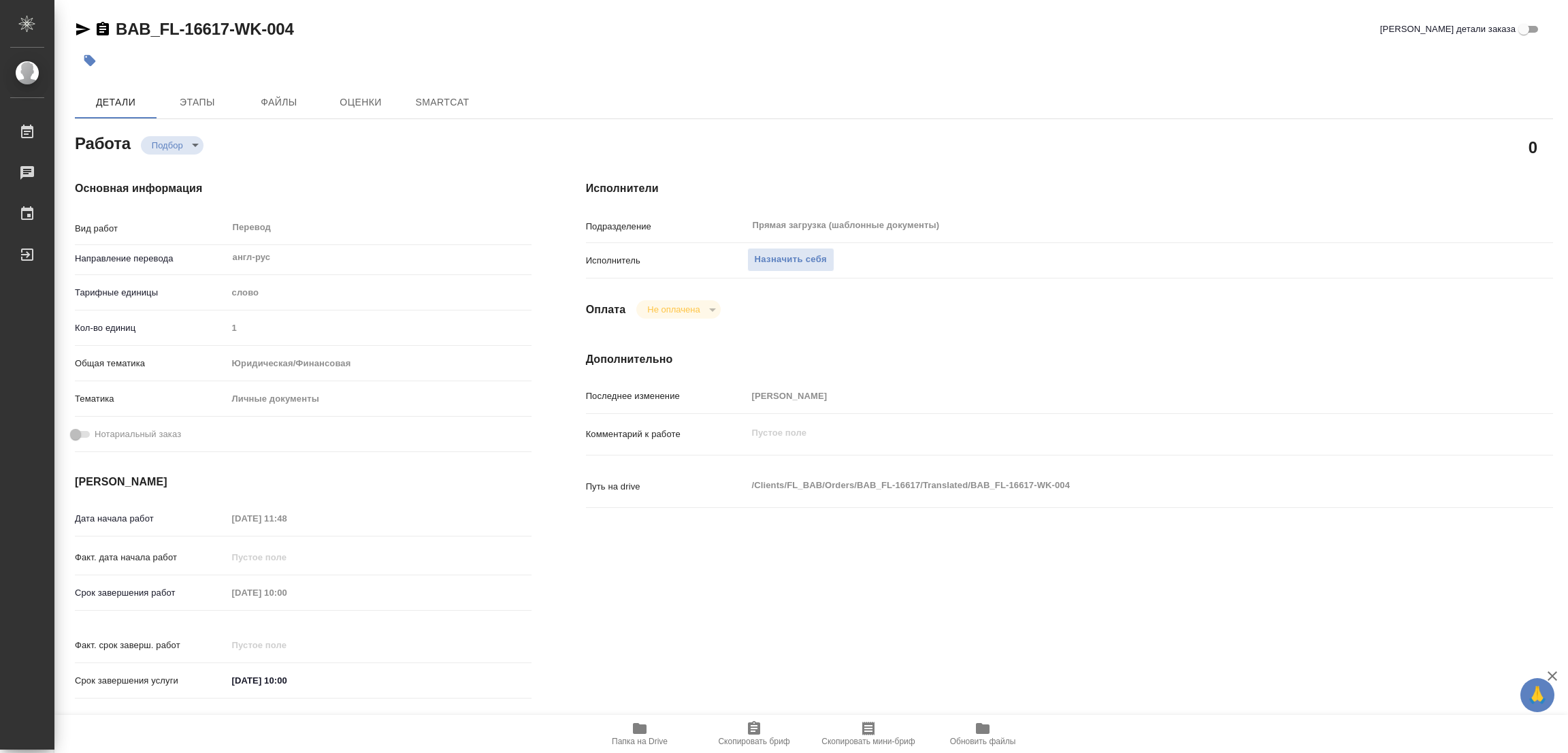
type textarea "x"
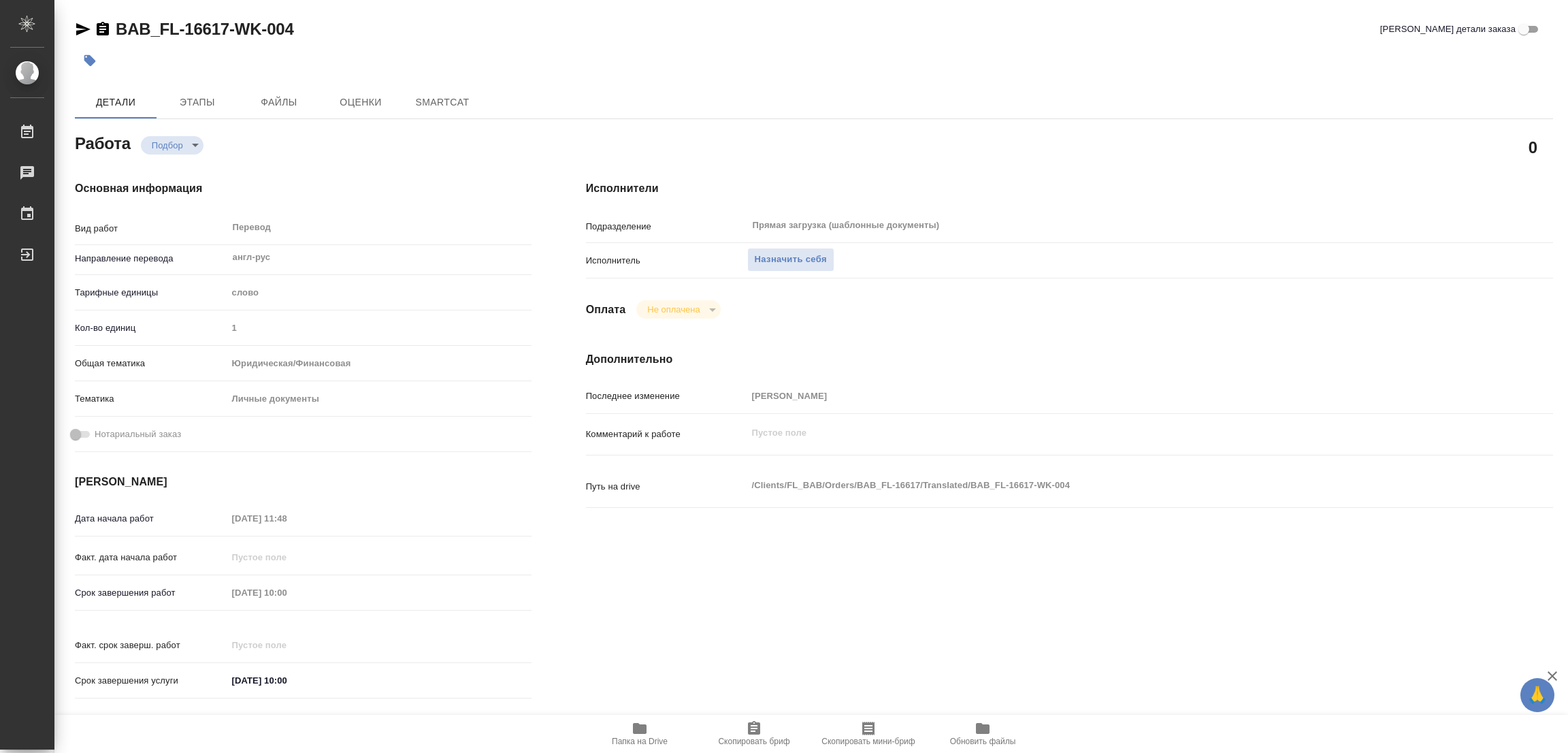
type textarea "x"
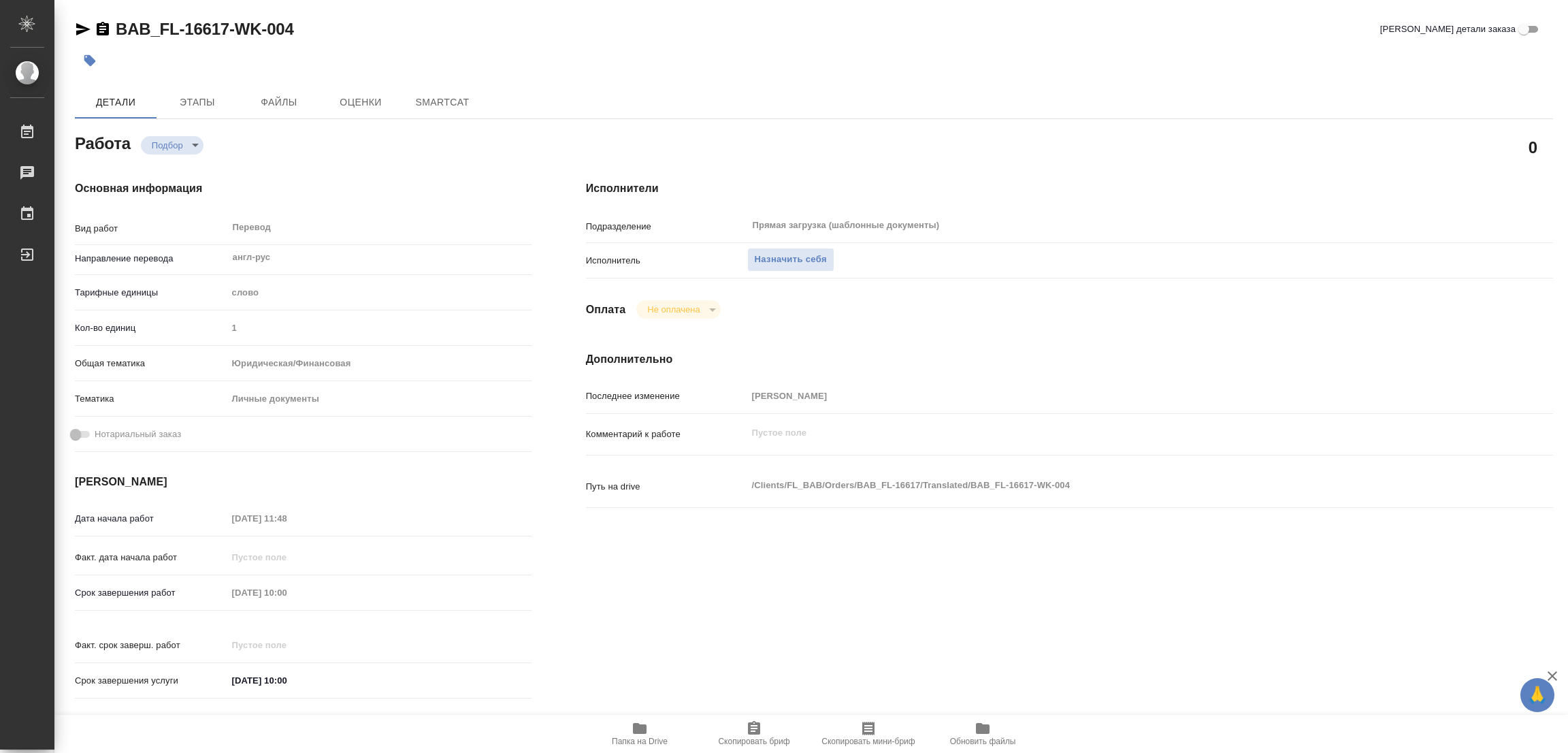
type textarea "x"
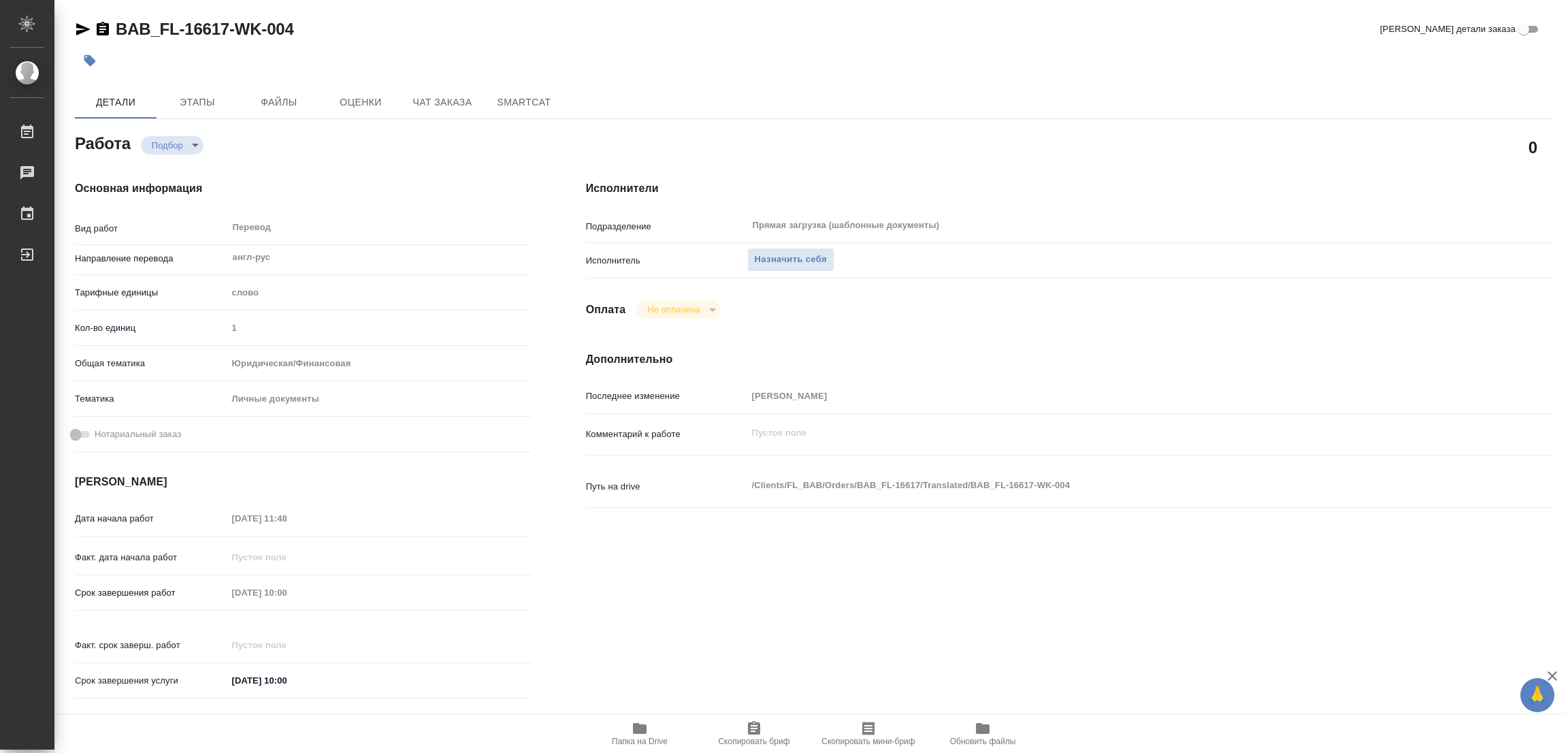
type textarea "x"
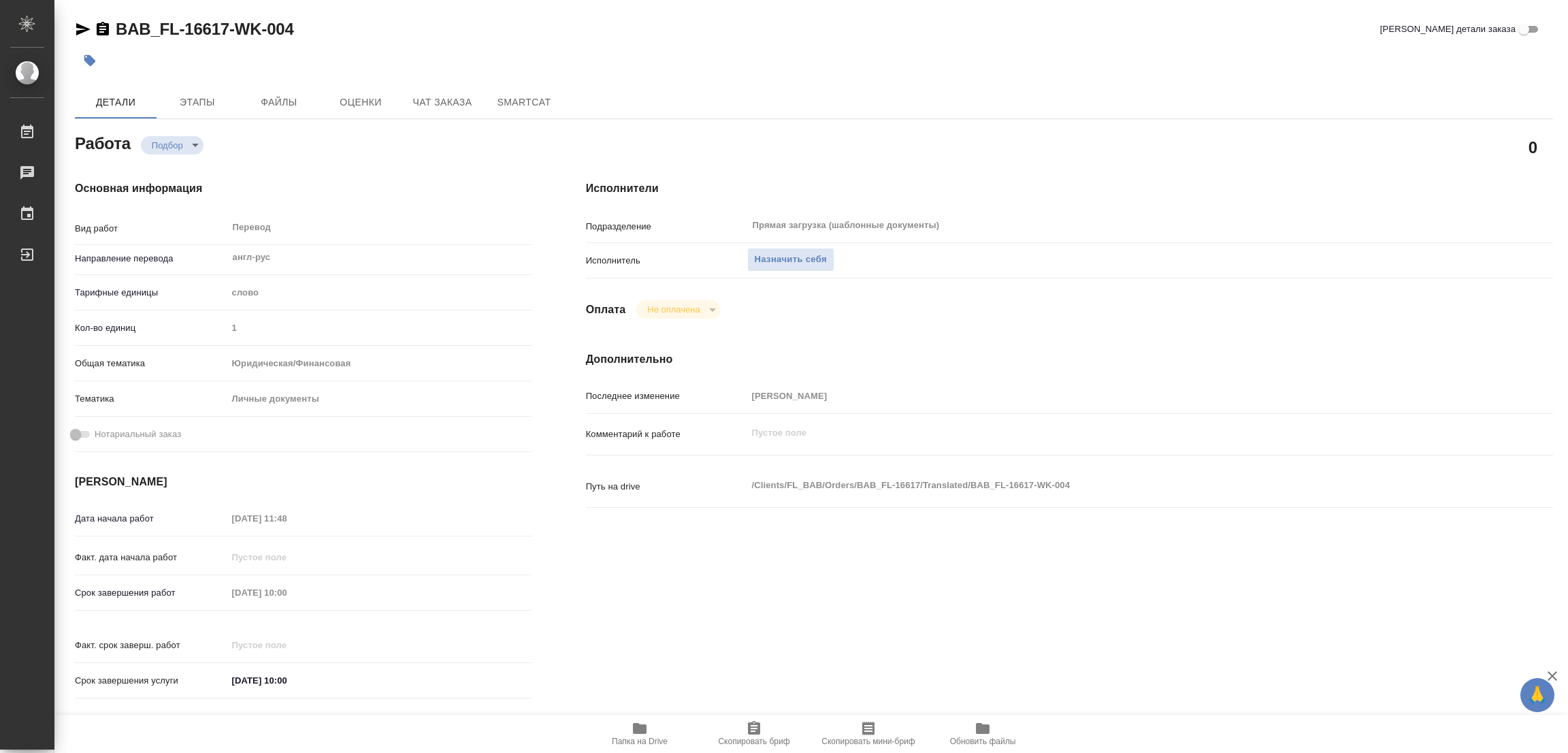
type textarea "x"
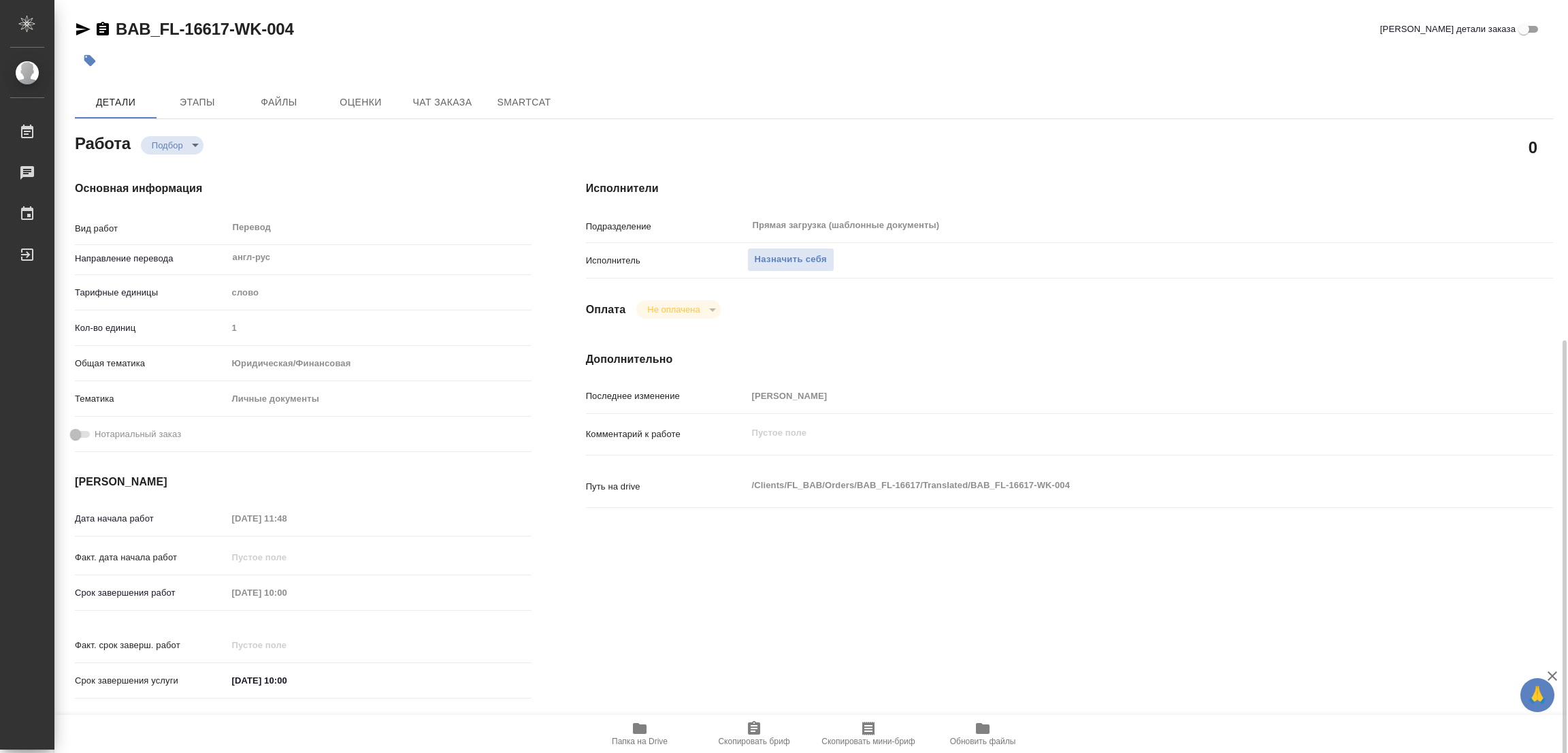
scroll to position [306, 0]
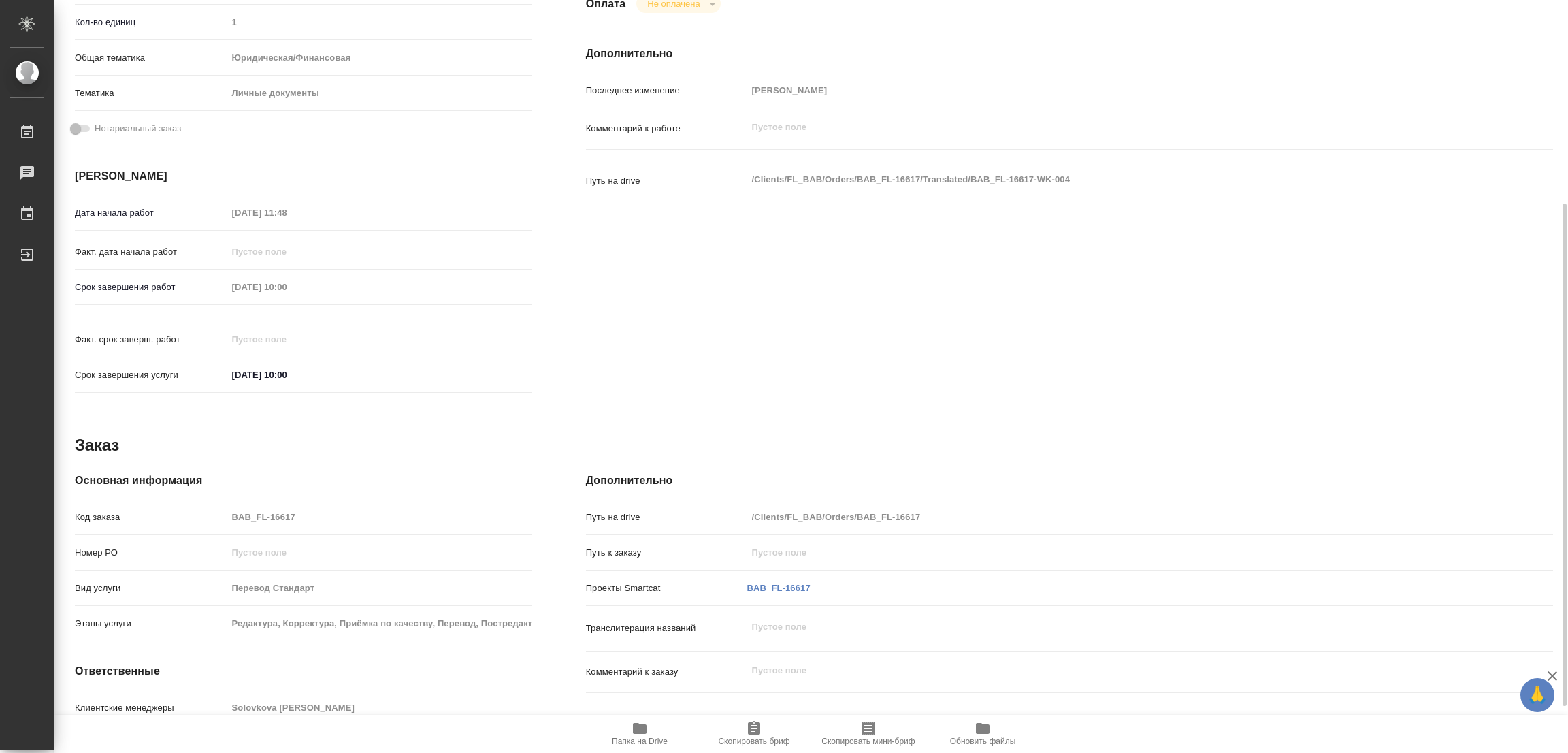
click at [637, 732] on icon "button" at bounding box center [640, 728] width 14 height 11
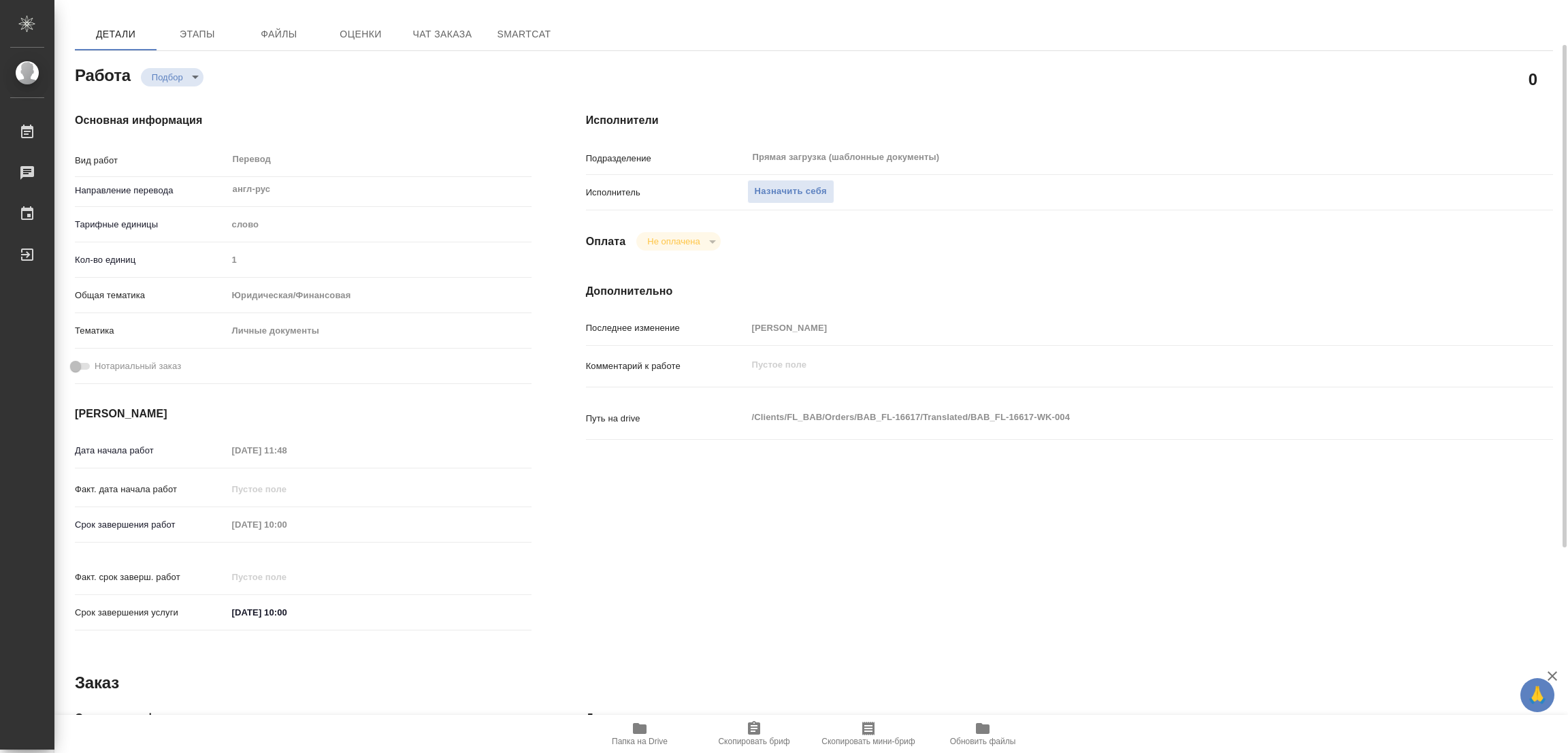
scroll to position [0, 0]
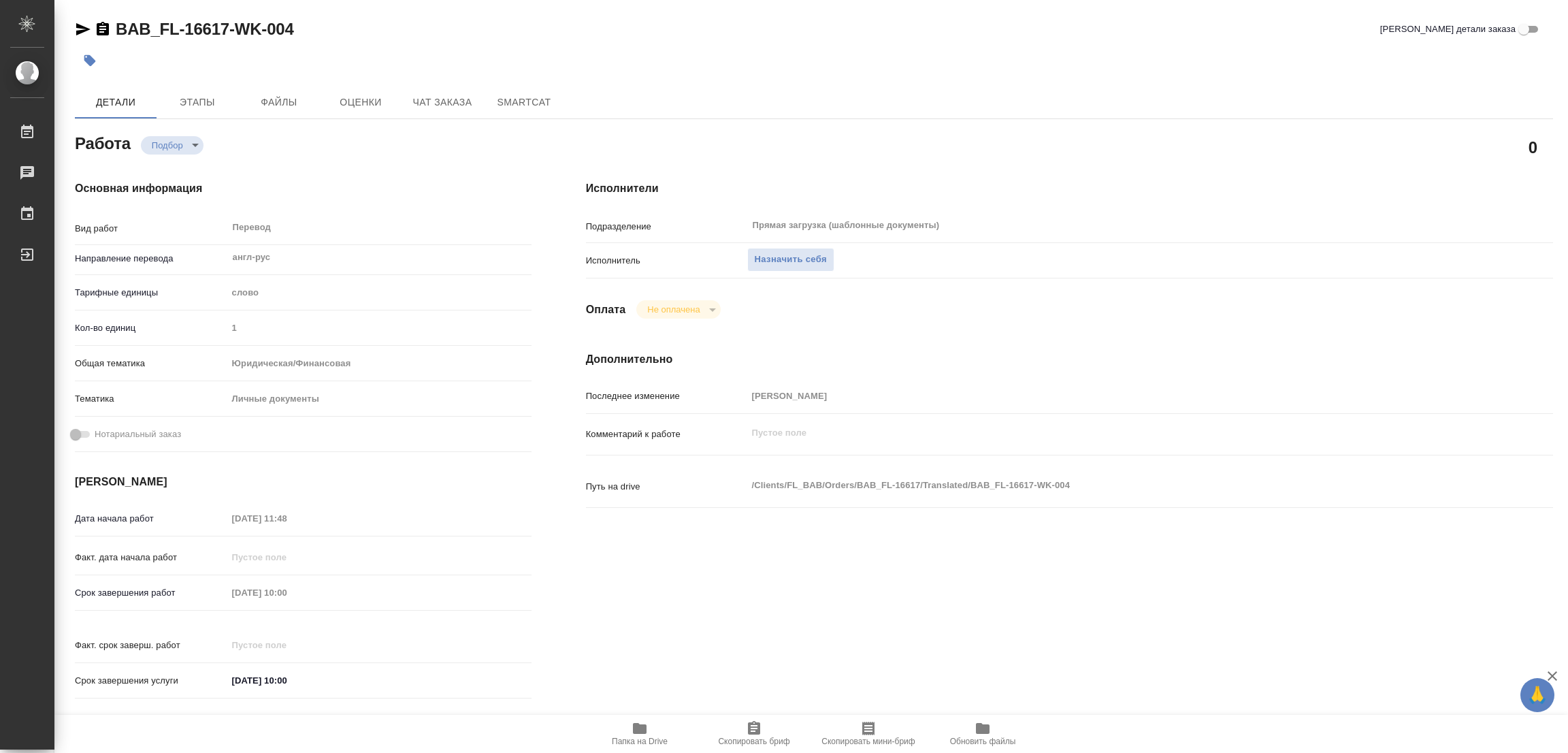
type textarea "x"
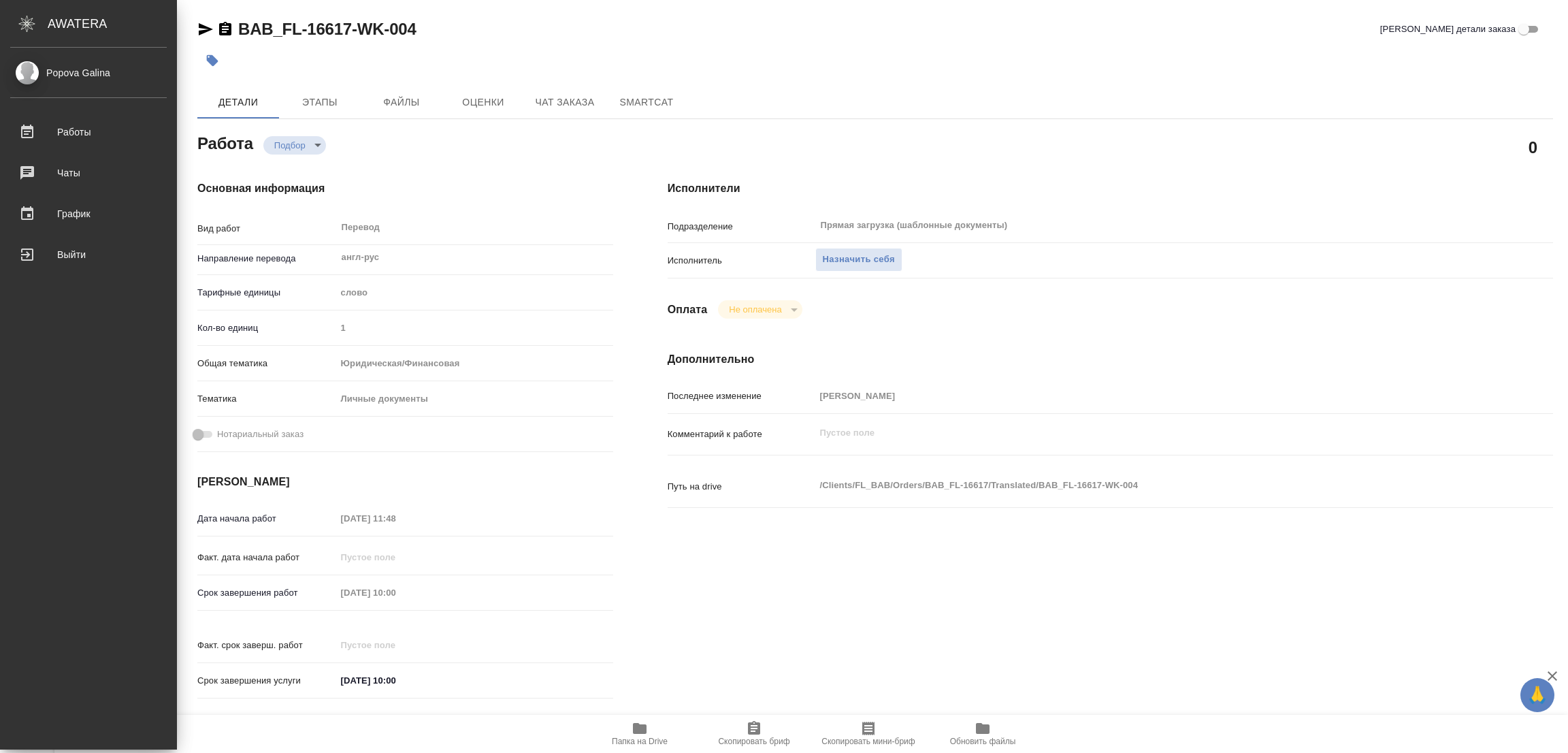
type textarea "x"
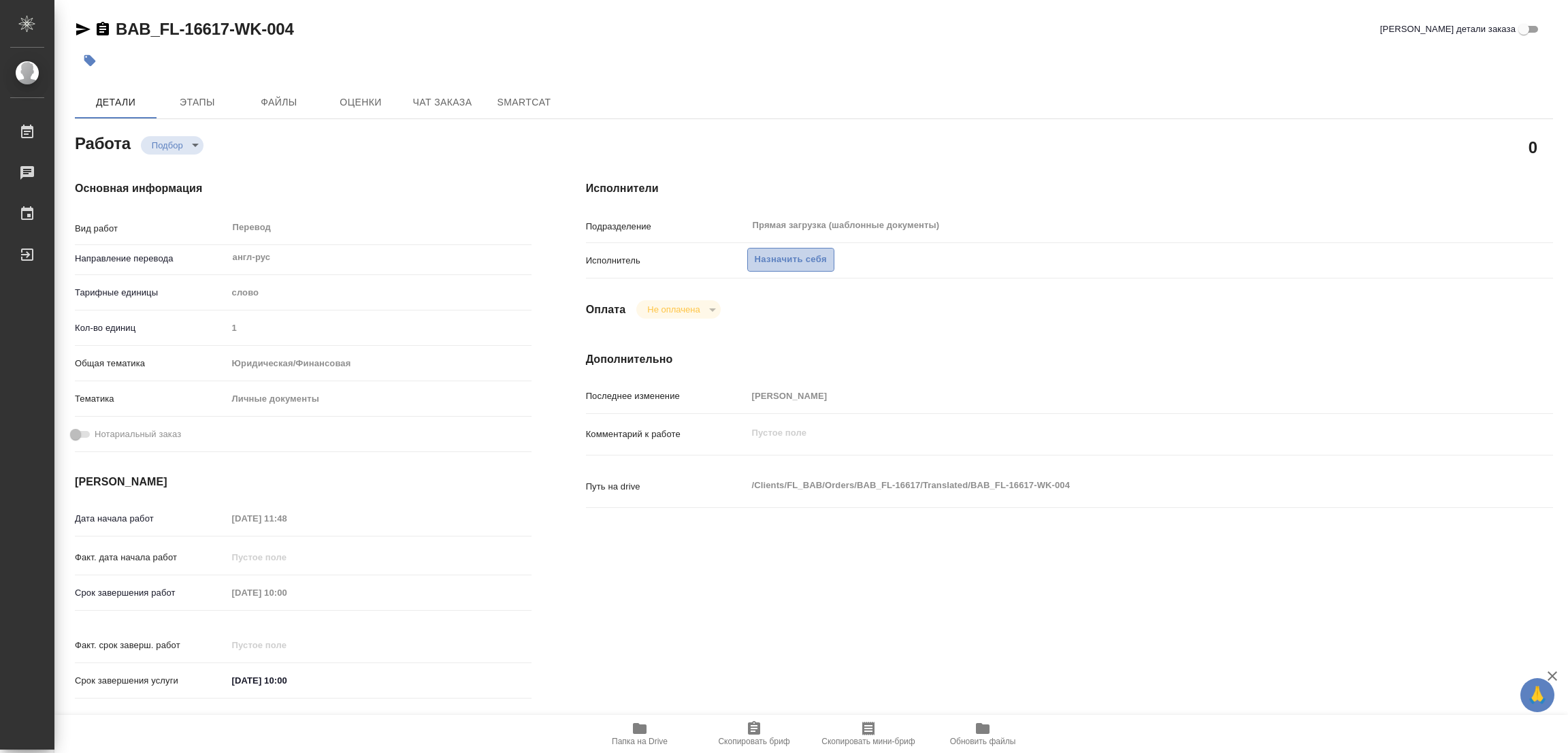
click at [772, 261] on span "Назначить себя" at bounding box center [791, 260] width 72 height 16
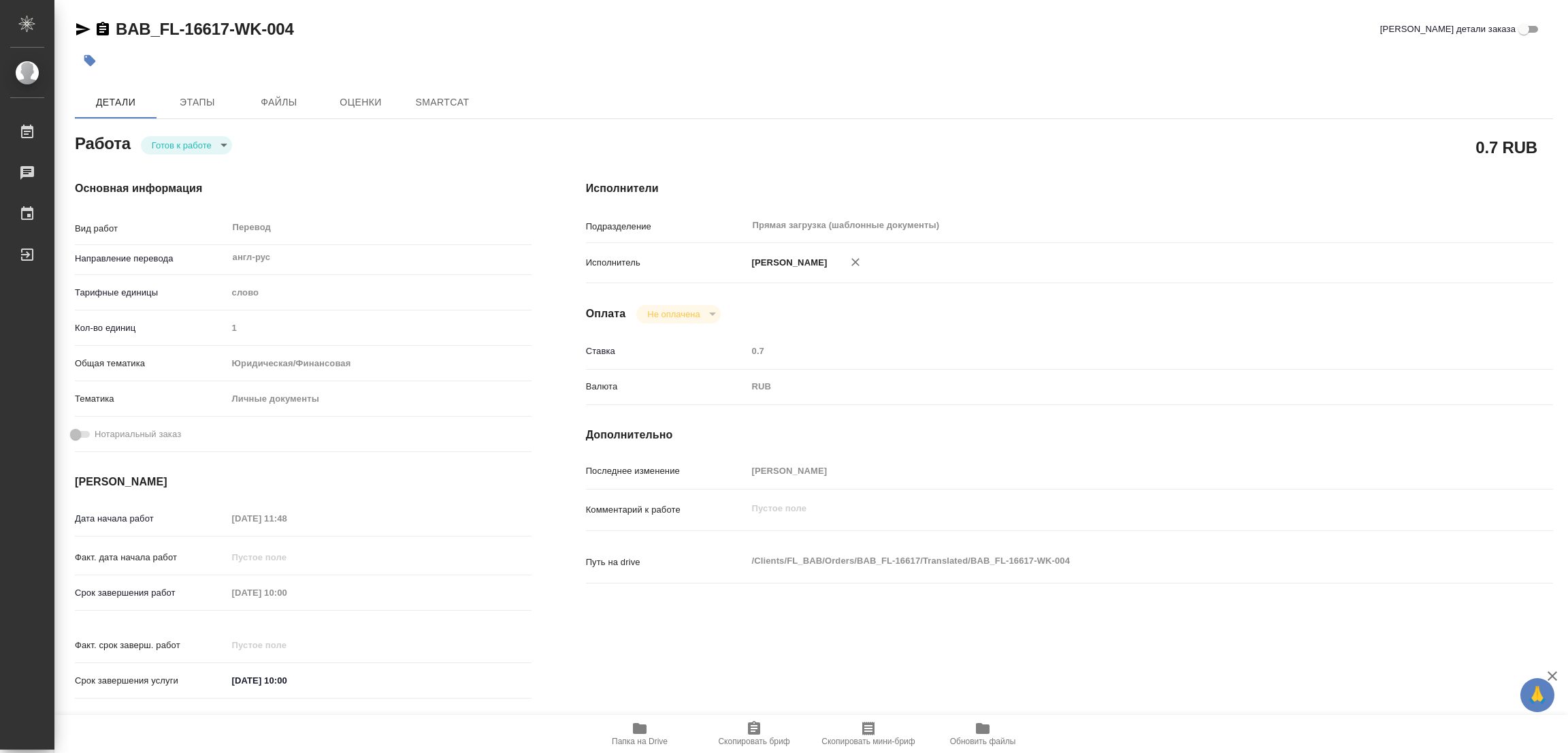
type textarea "x"
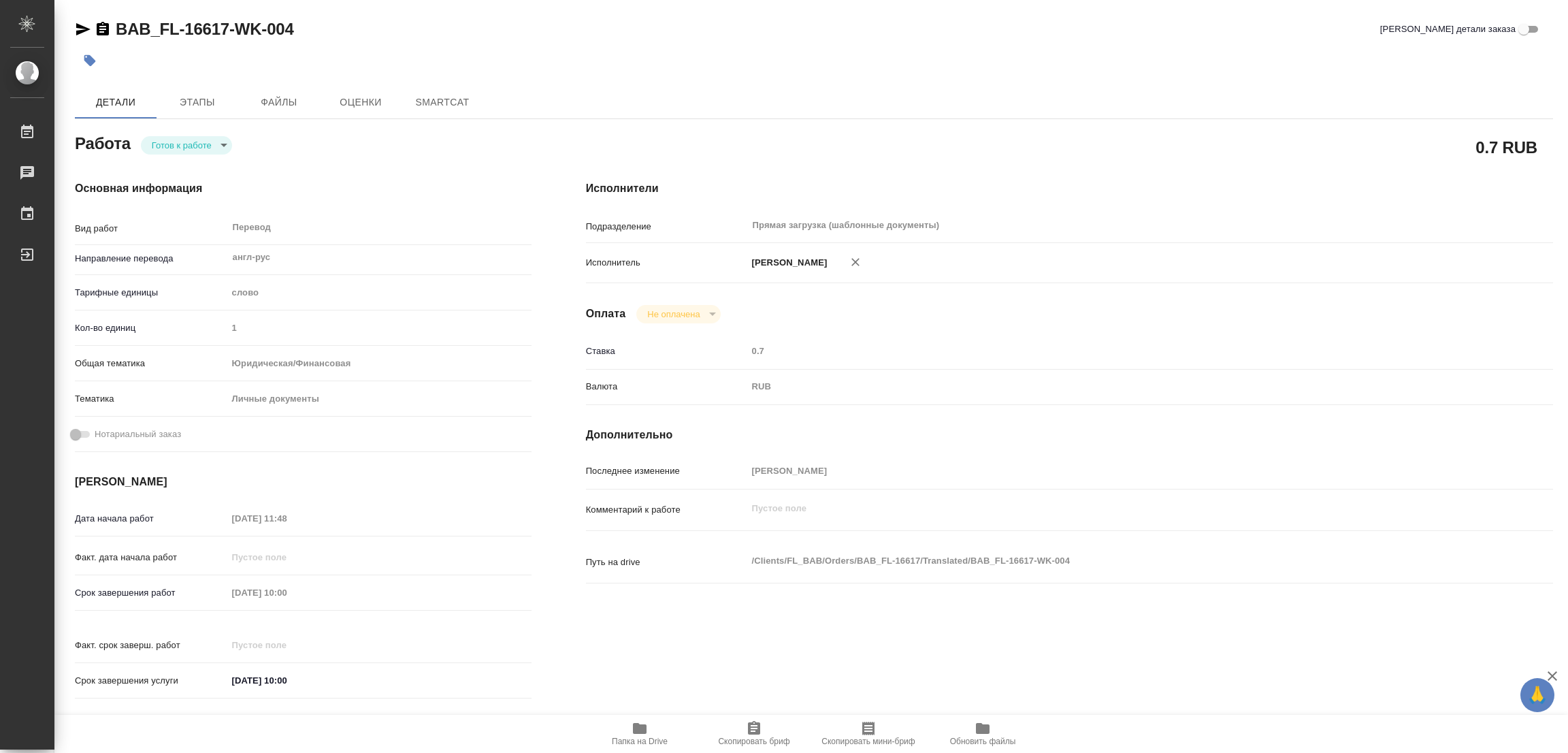
type textarea "x"
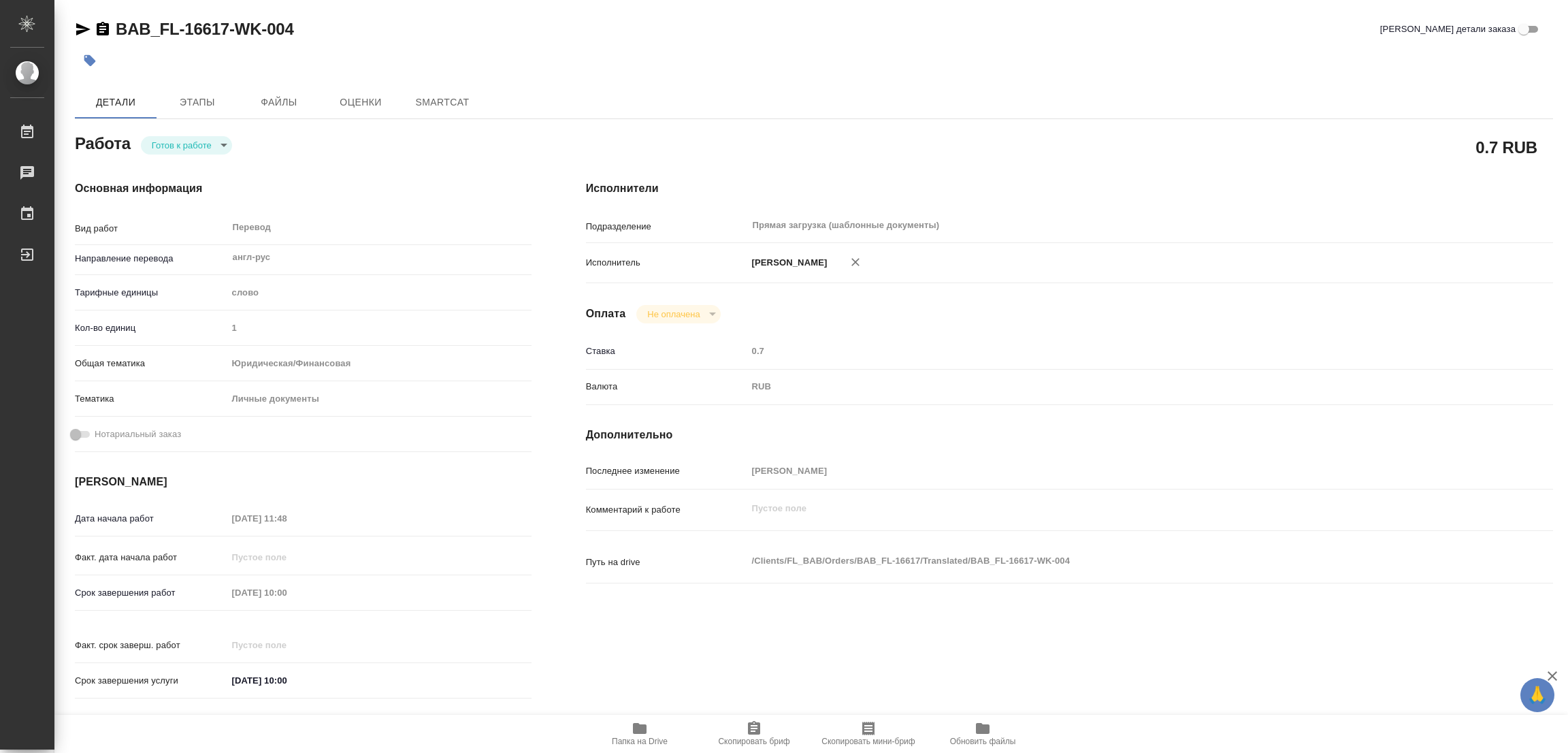
type textarea "x"
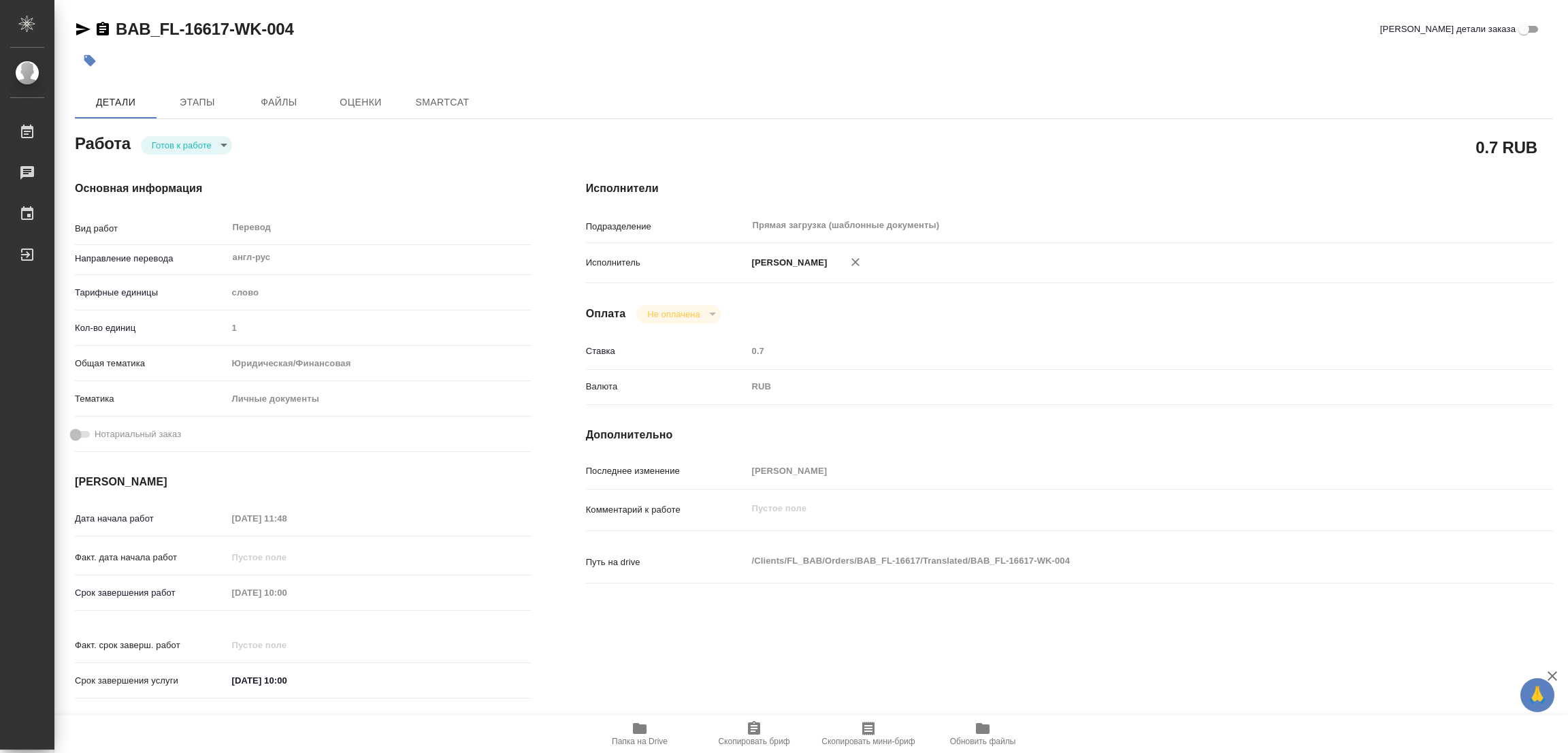
type textarea "x"
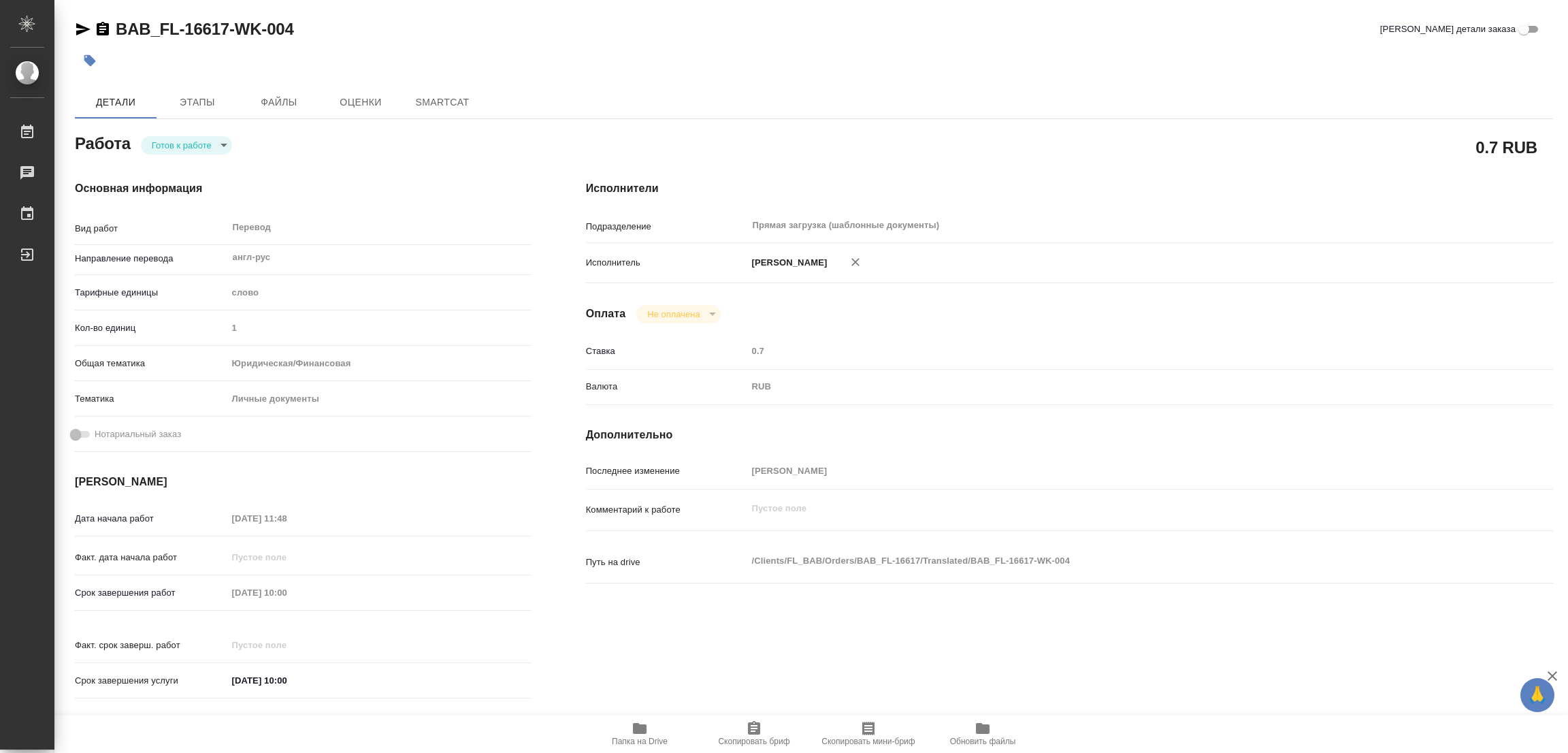
type textarea "x"
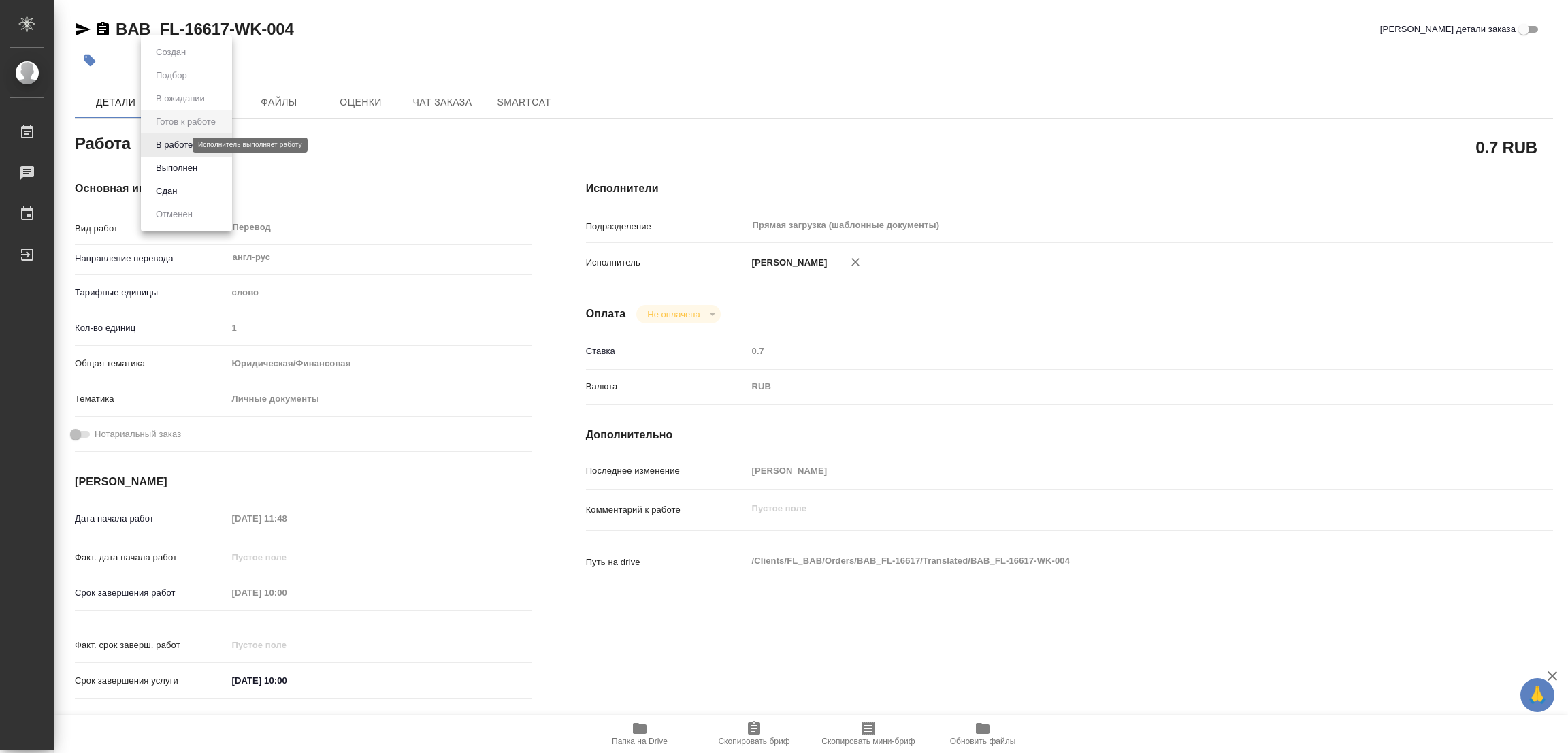
click at [183, 148] on body "🙏 .cls-1 fill:#fff; AWATERA [PERSON_NAME] Работы Чаты График Выйти BAB_FL-16617…" at bounding box center [784, 376] width 1568 height 753
type textarea "x"
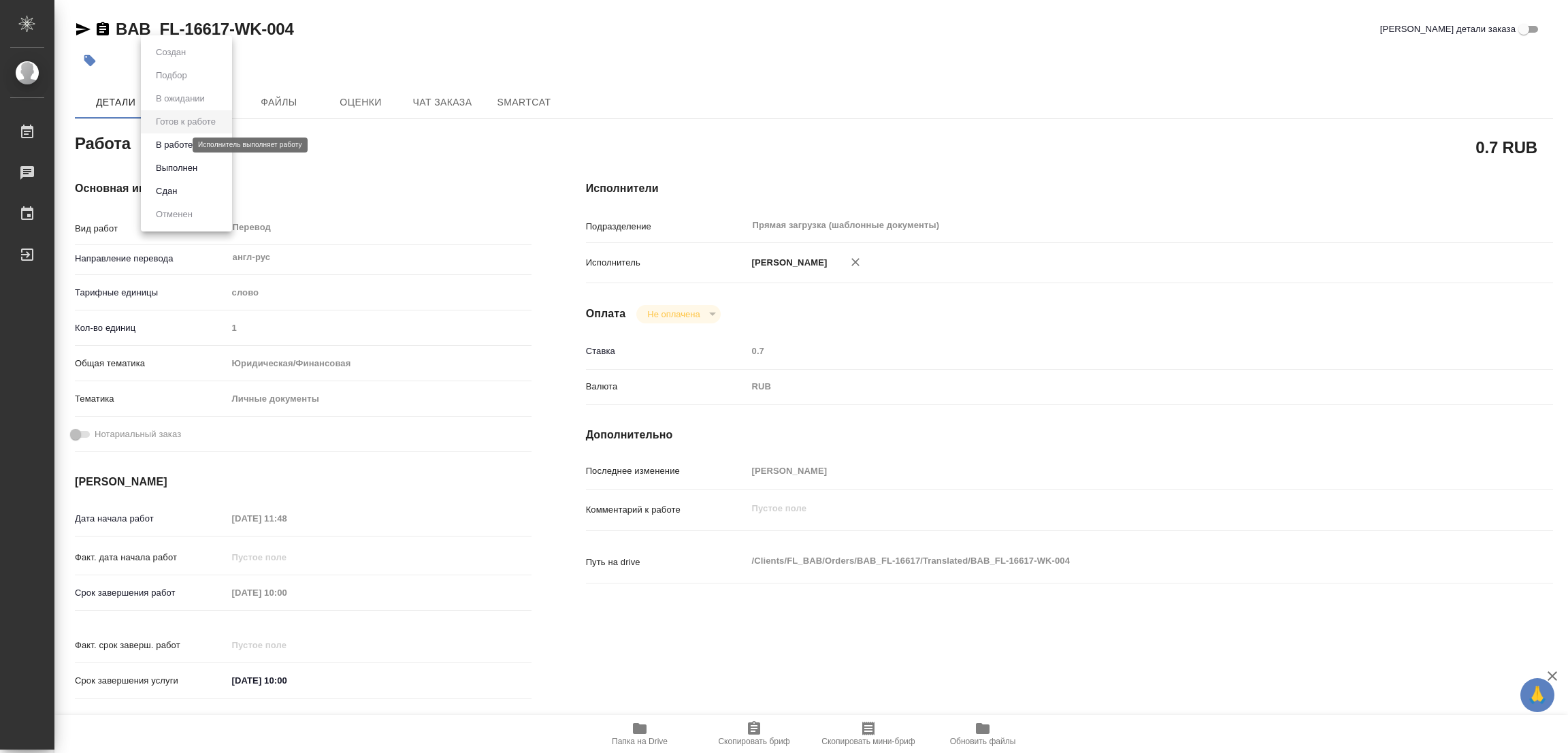
type textarea "x"
click at [183, 144] on button "В работе" at bounding box center [174, 145] width 45 height 15
click at [769, 28] on div "BAB_FL-16617-WK-004 Кратко детали заказа" at bounding box center [814, 29] width 1478 height 21
type textarea "x"
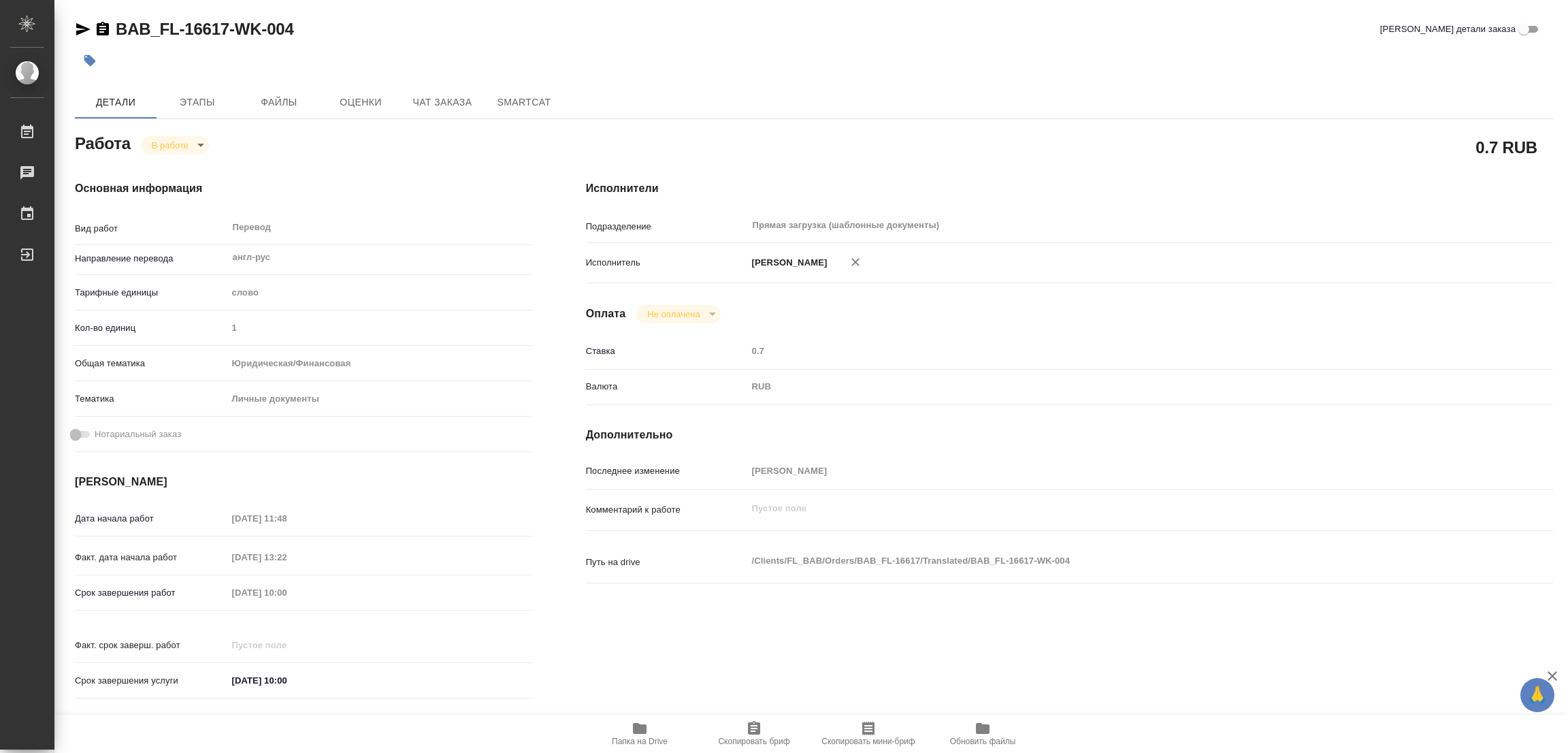
type textarea "x"
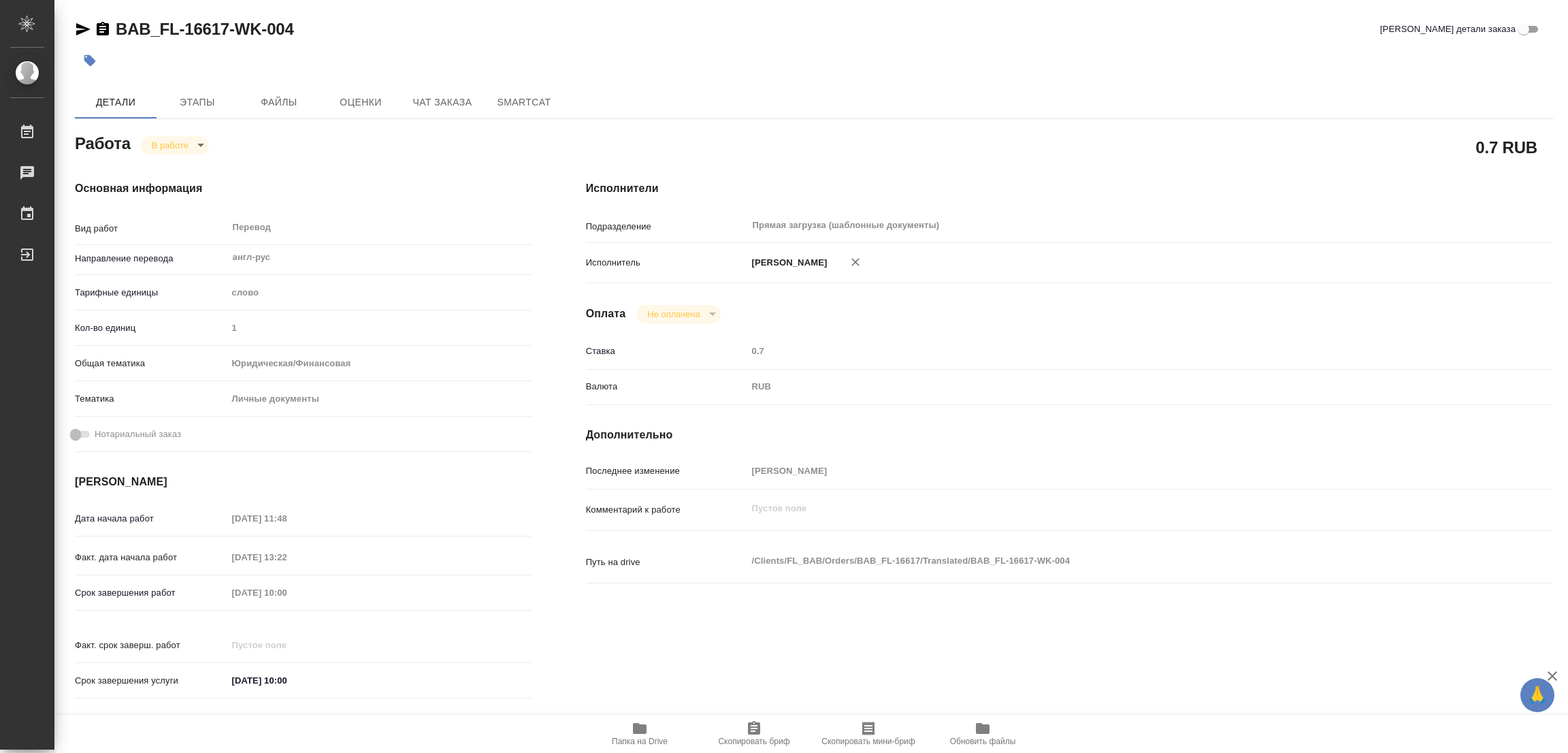
type textarea "x"
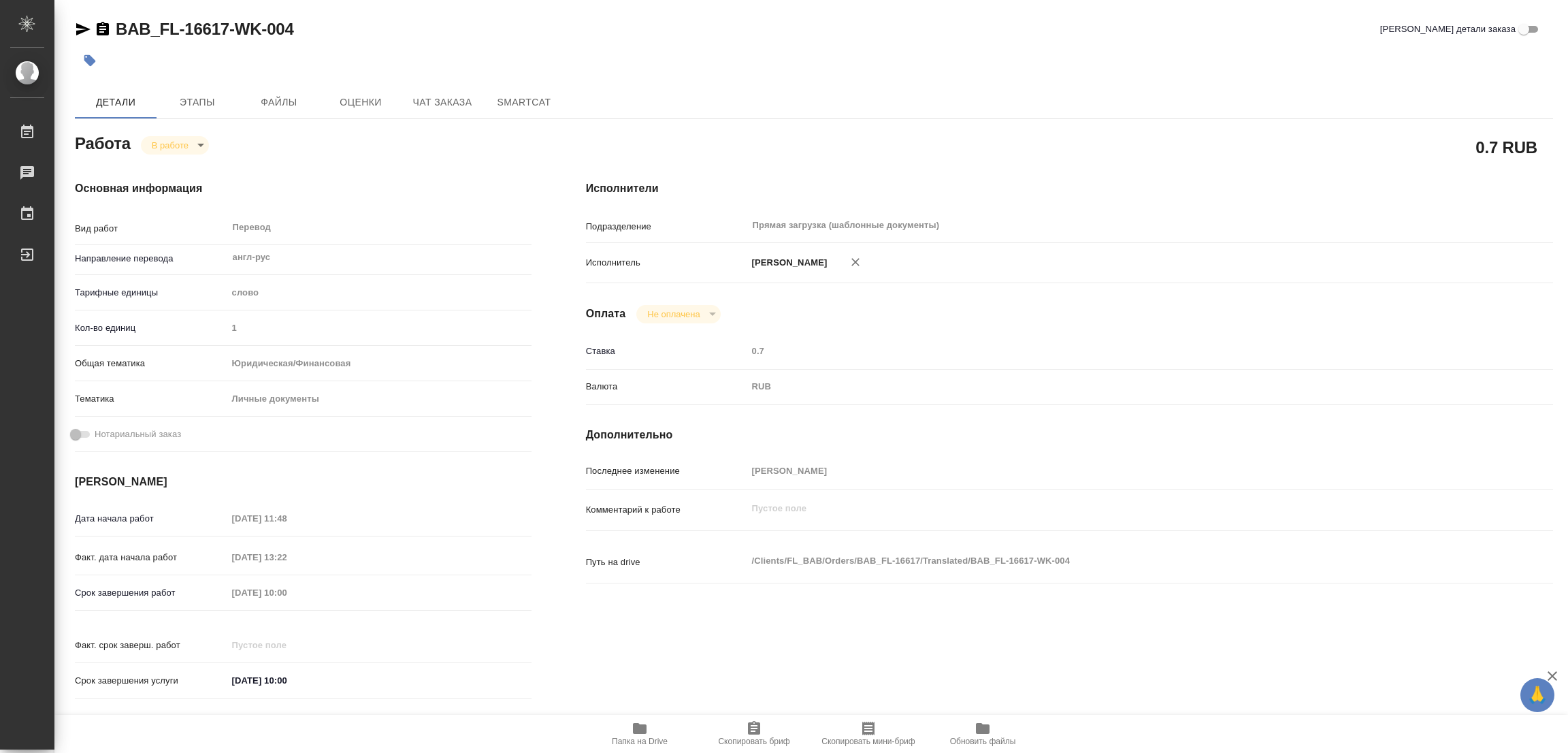
type textarea "x"
click at [987, 59] on div at bounding box center [567, 60] width 986 height 30
type textarea "x"
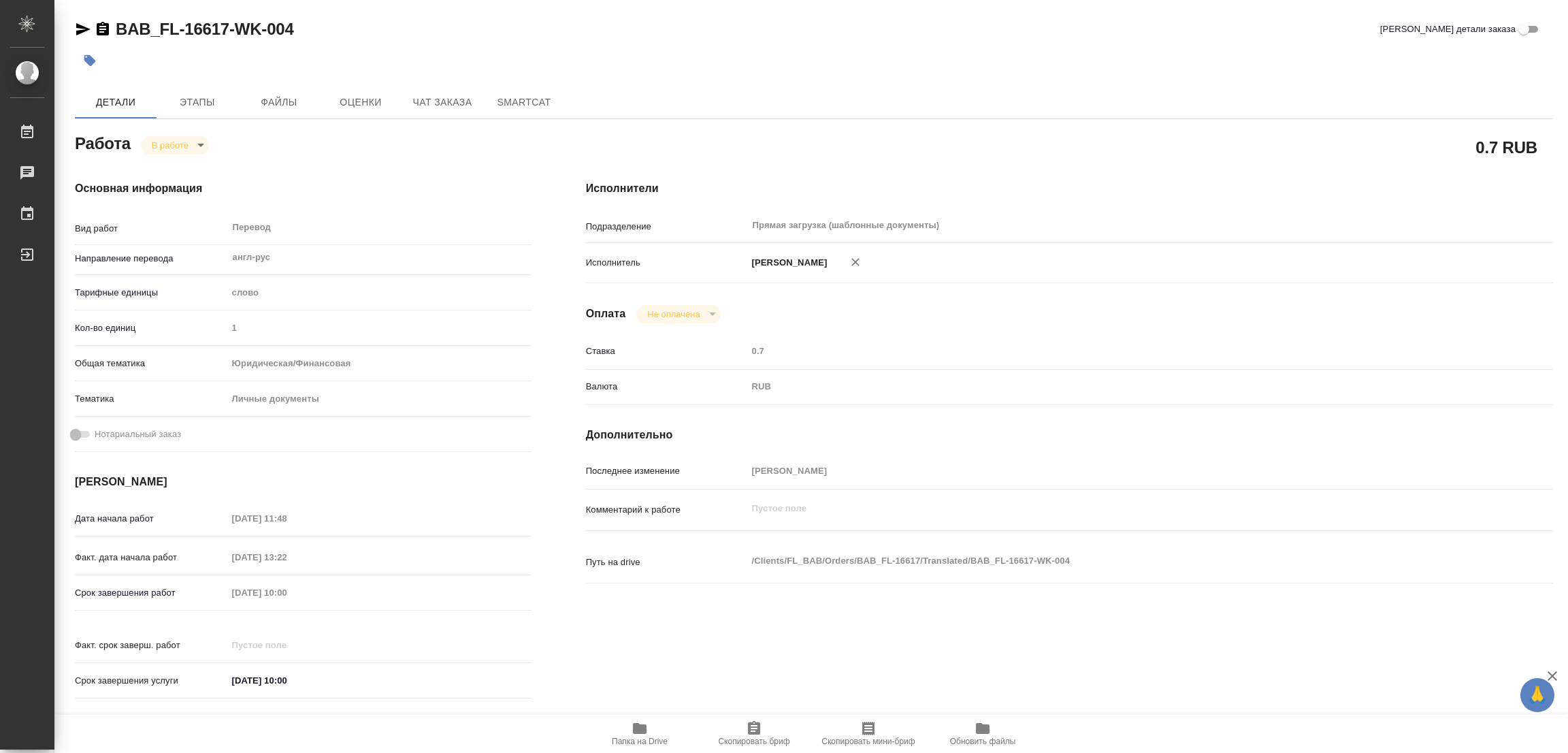
type textarea "x"
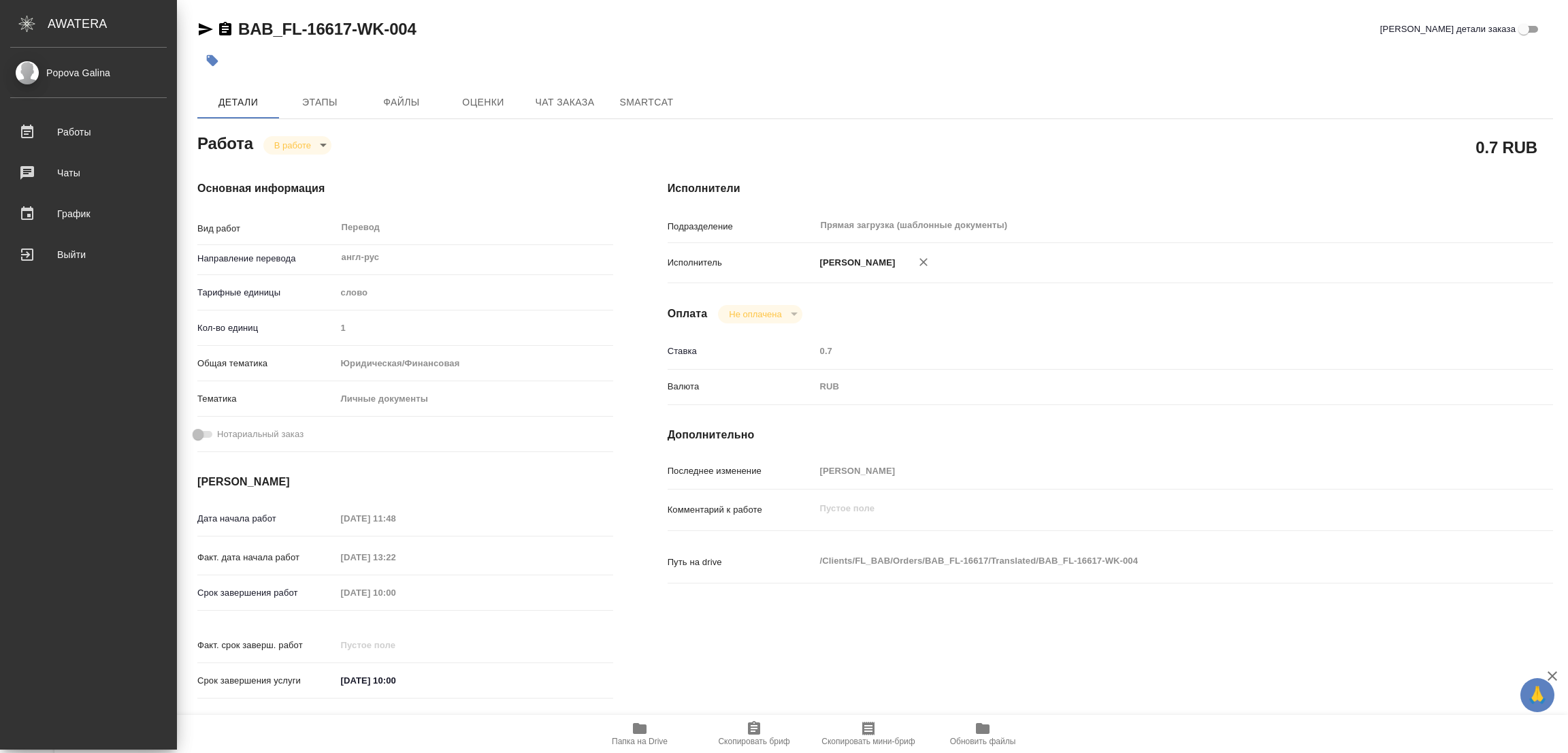
type textarea "x"
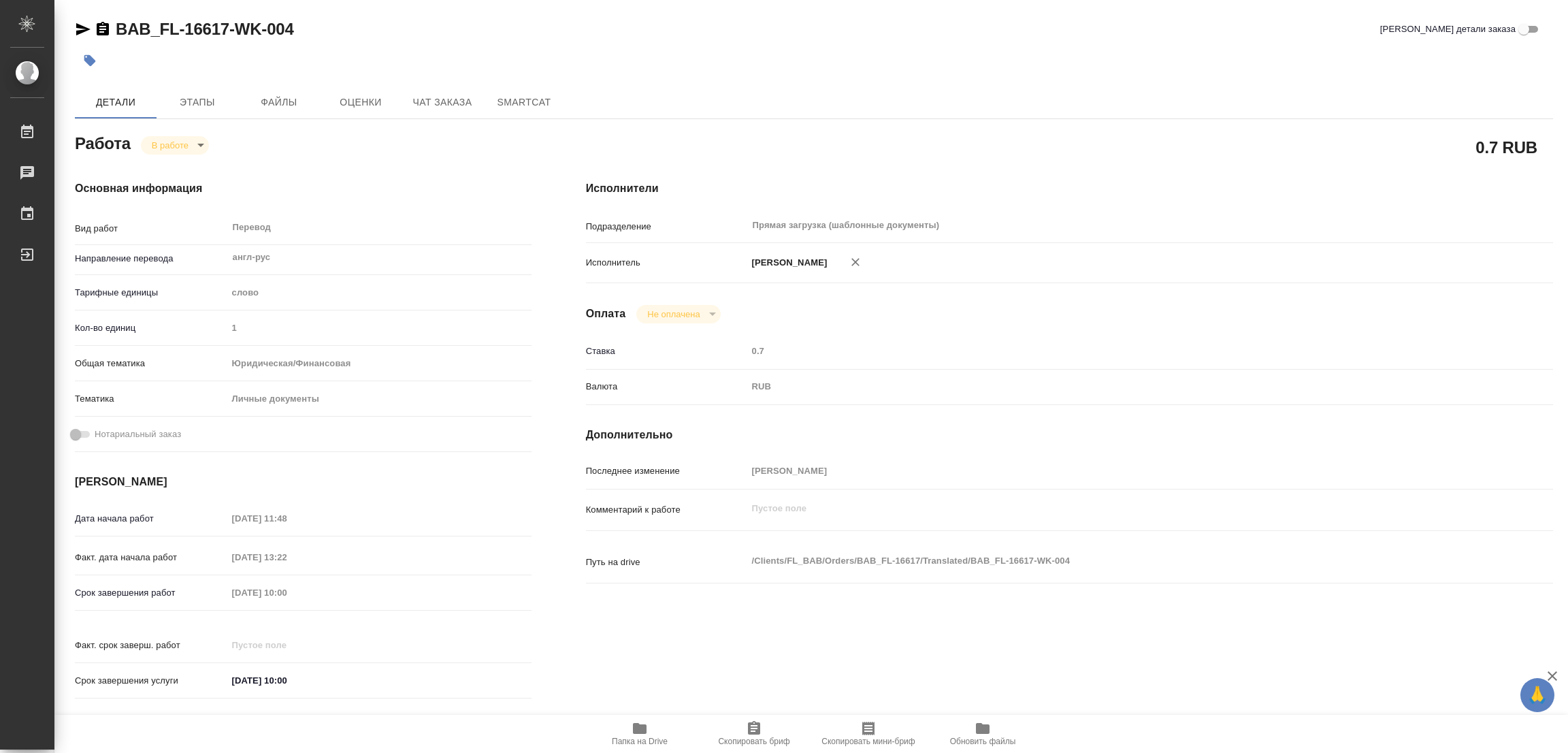
type textarea "x"
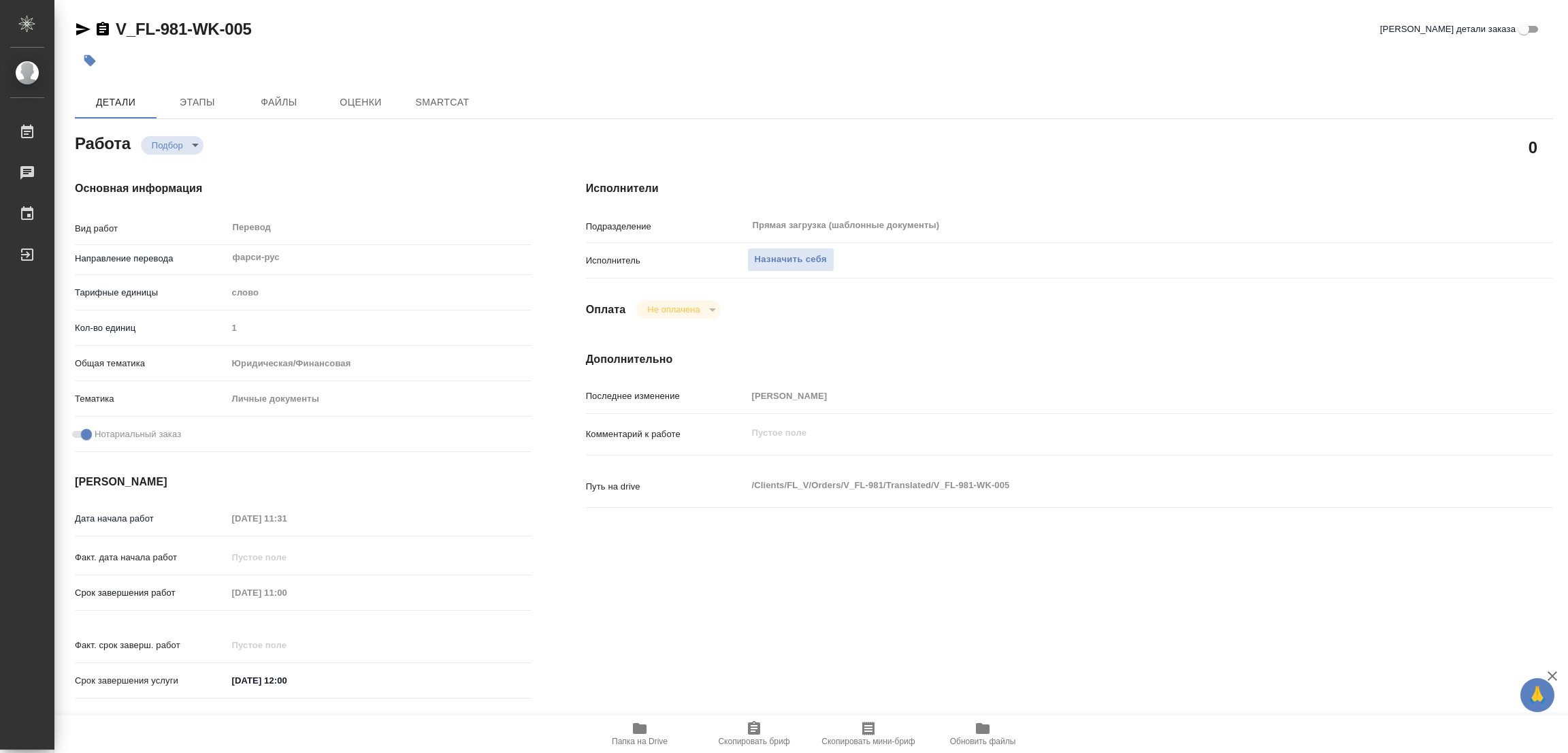
type textarea "x"
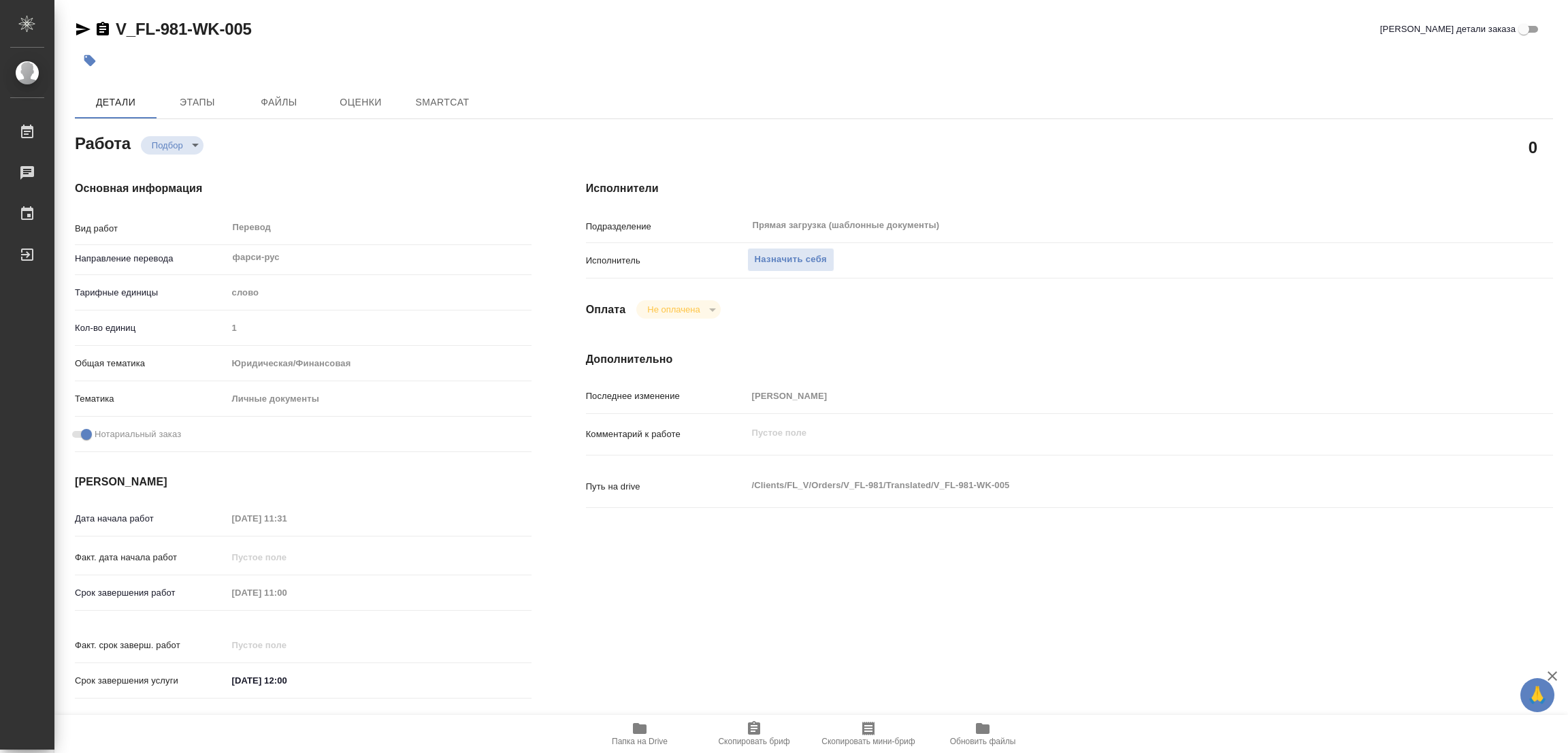
type textarea "x"
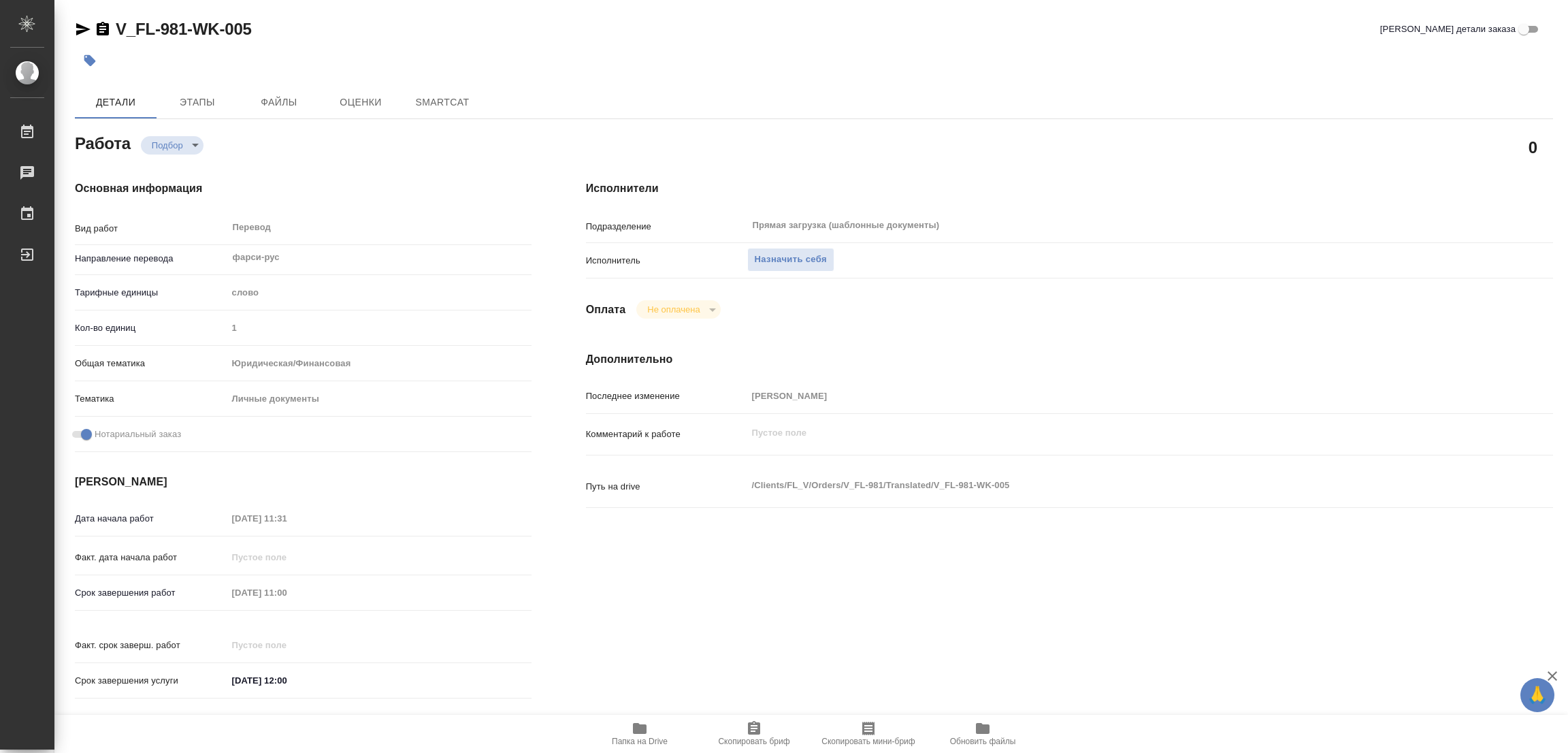
type textarea "x"
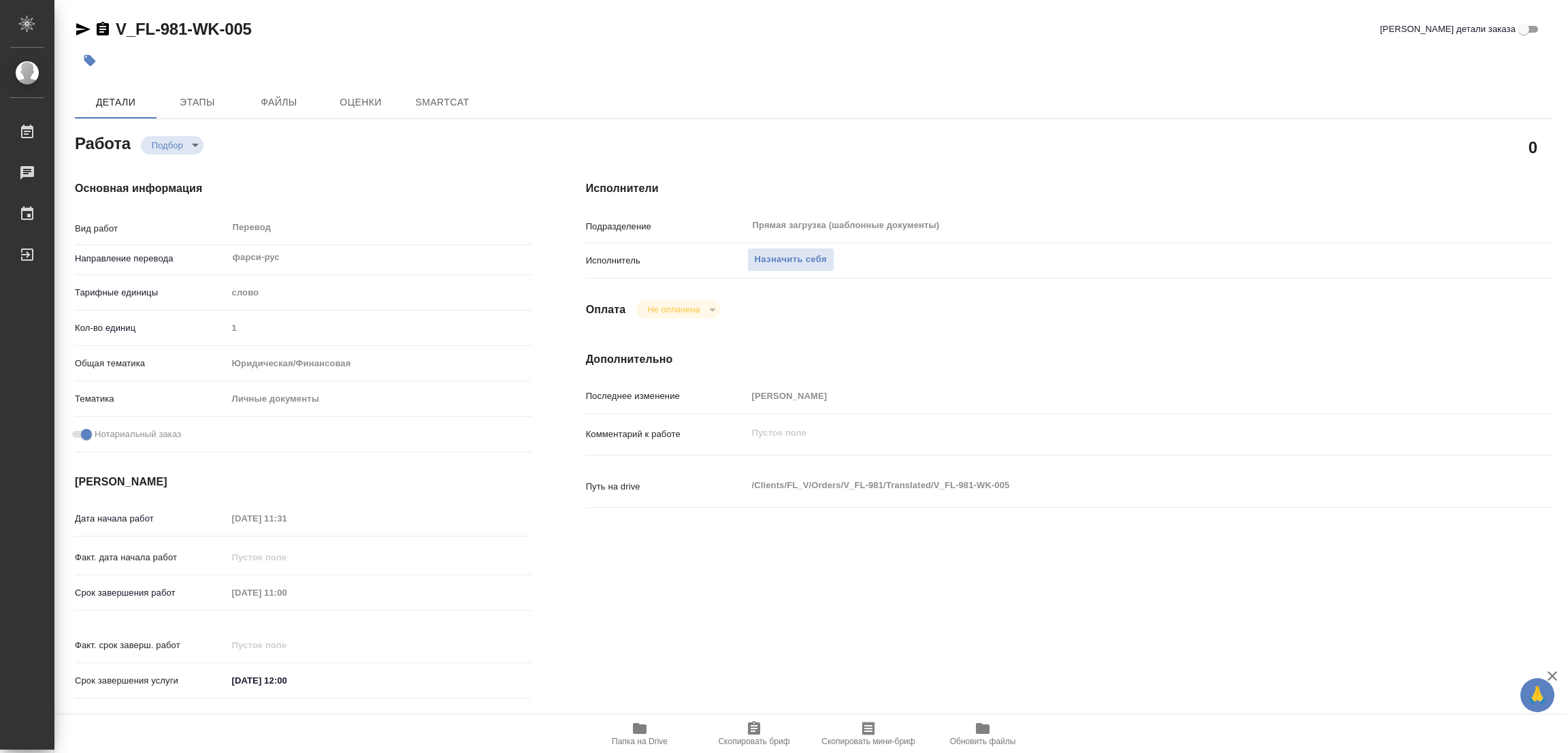
type textarea "x"
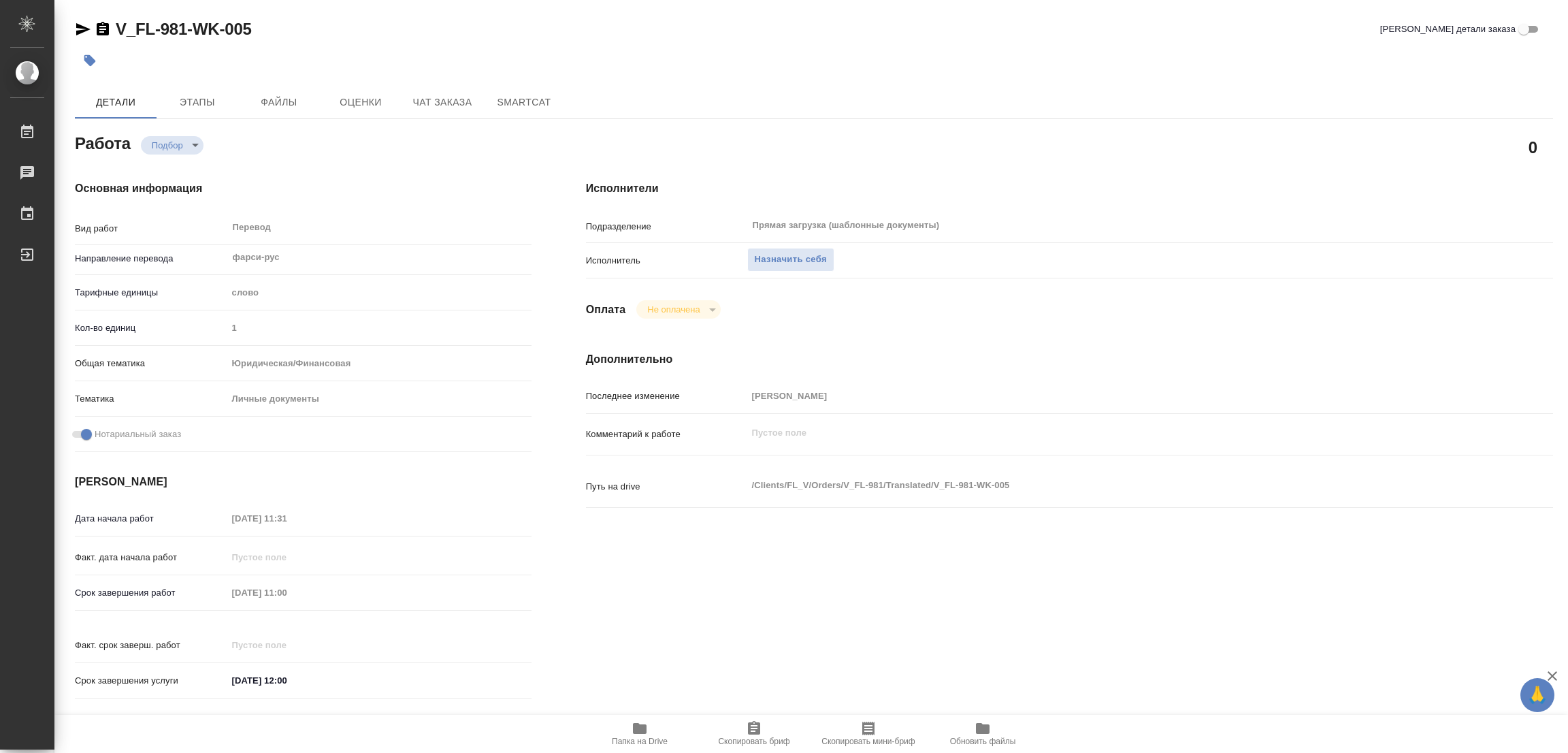
type textarea "x"
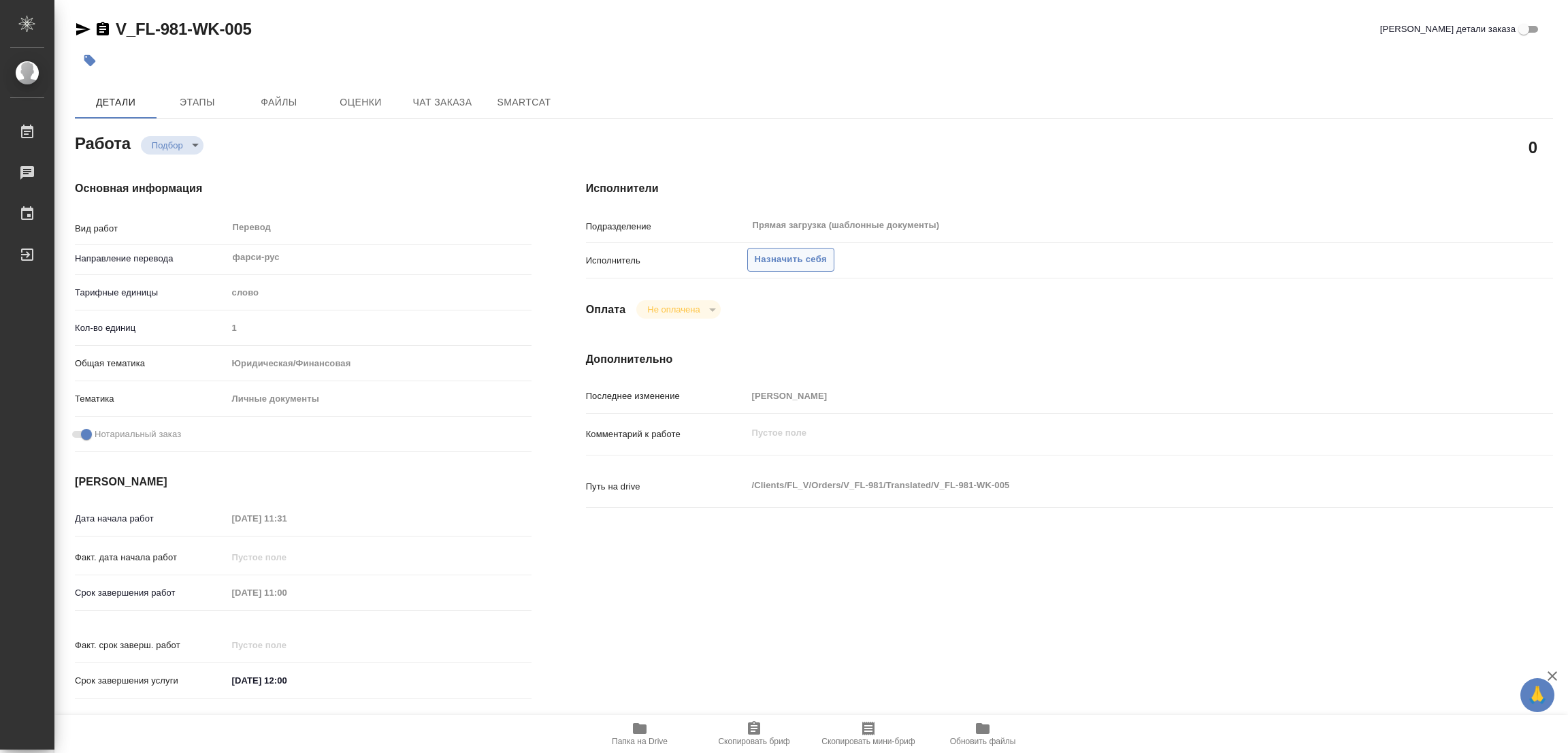
type textarea "x"
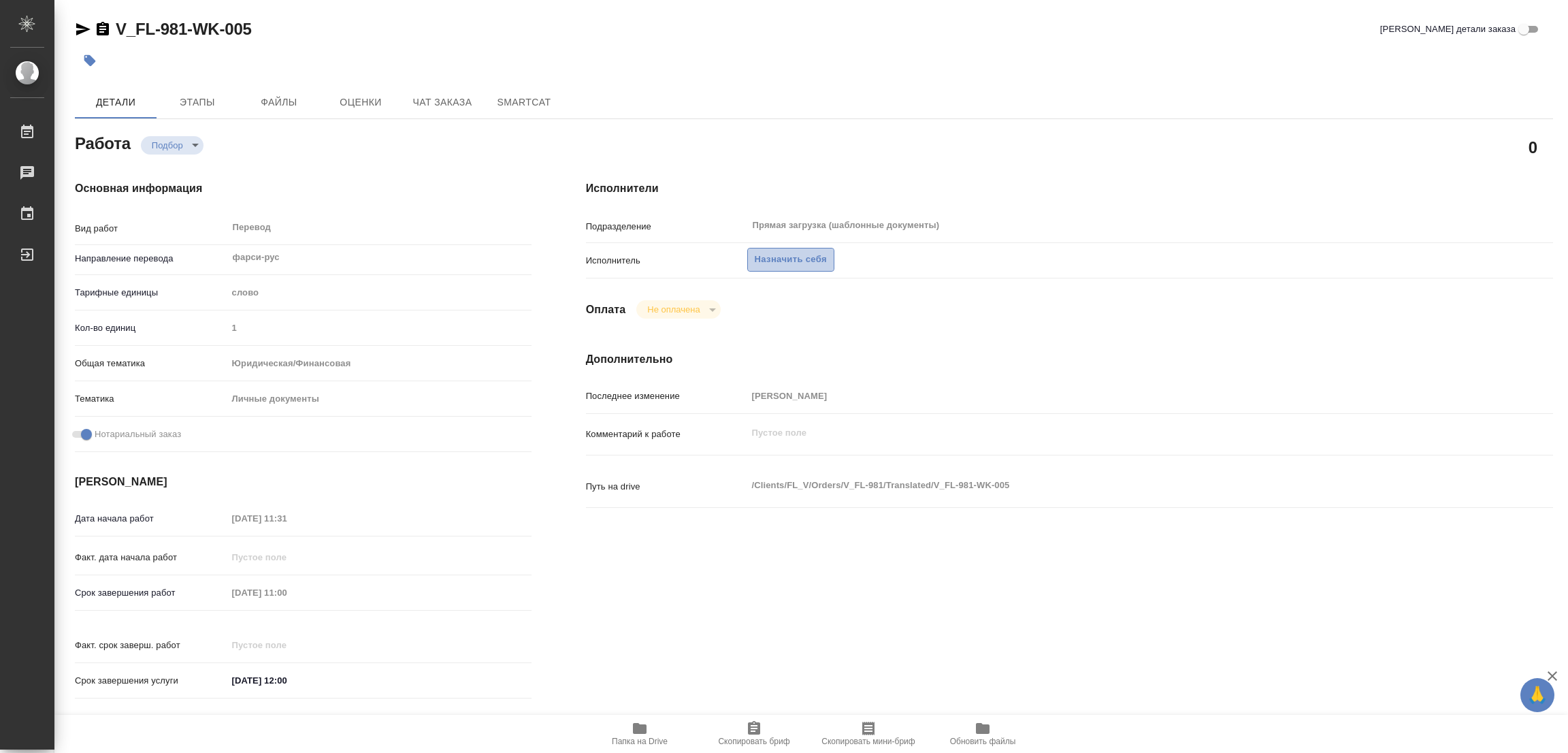
click at [799, 261] on span "Назначить себя" at bounding box center [791, 260] width 72 height 16
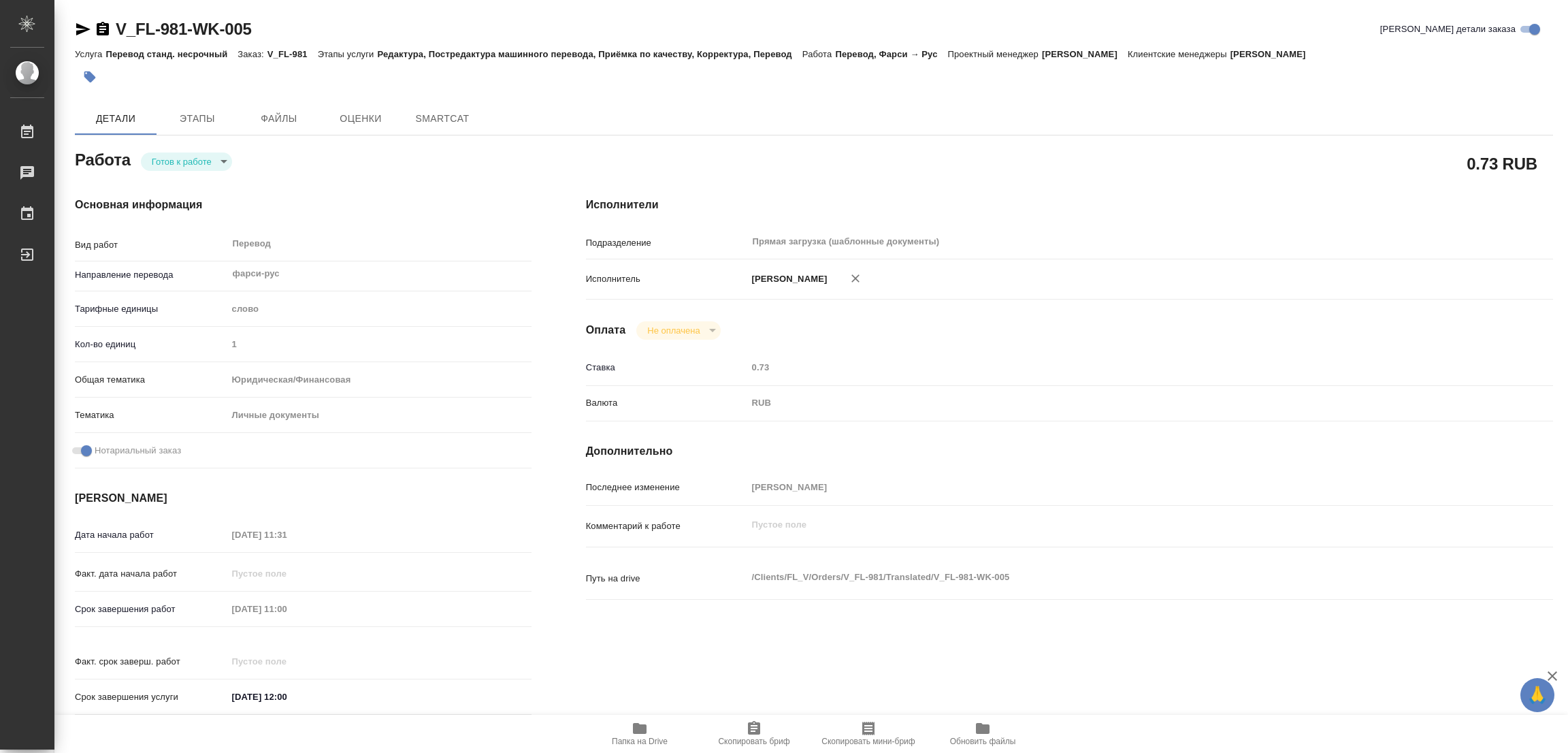
type textarea "x"
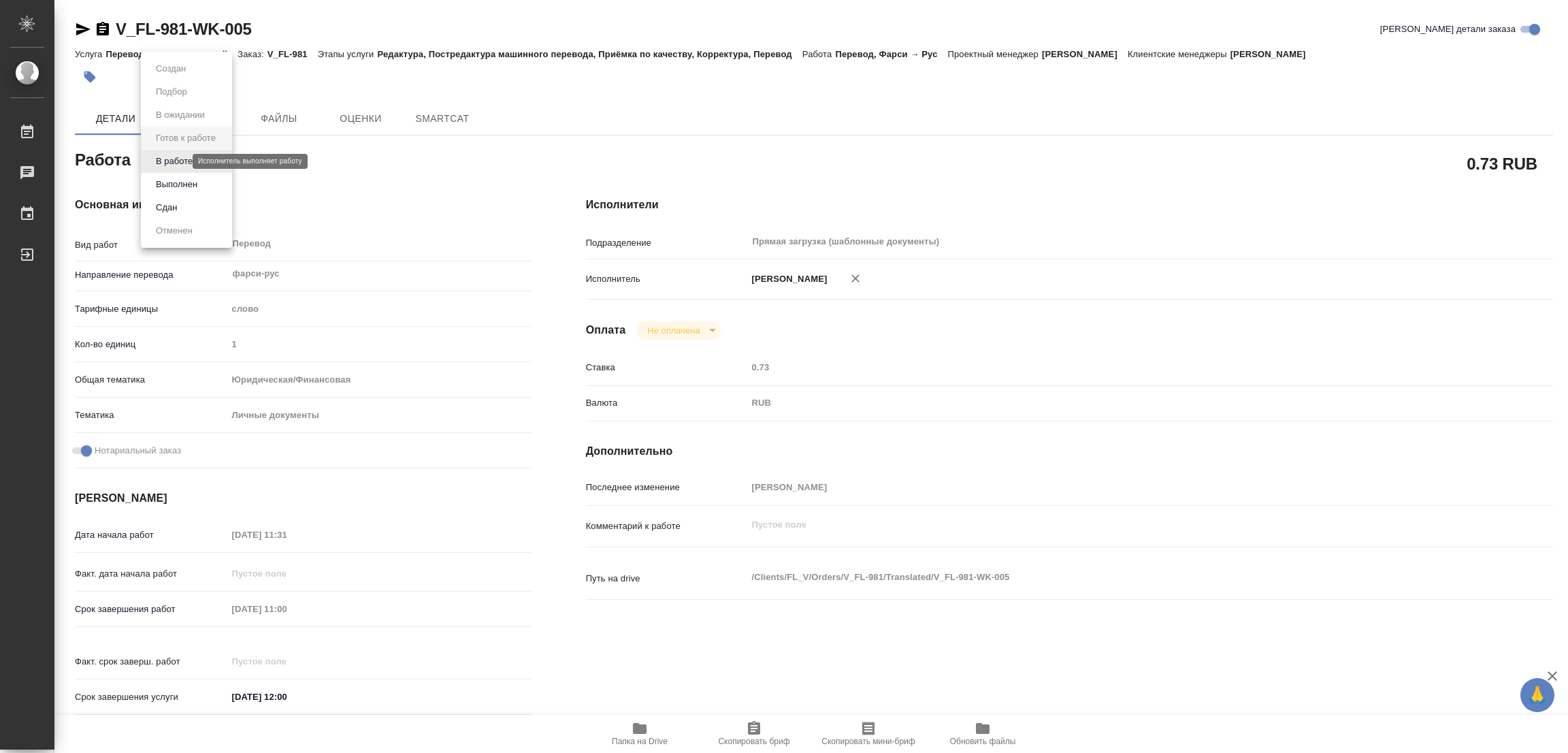
click at [168, 163] on body "🙏 .cls-1 fill:#fff; AWATERA [PERSON_NAME] Работы Чаты График Выйти V_FL-981-WK-…" at bounding box center [784, 376] width 1568 height 753
click at [168, 163] on button "В работе" at bounding box center [174, 161] width 45 height 15
type textarea "x"
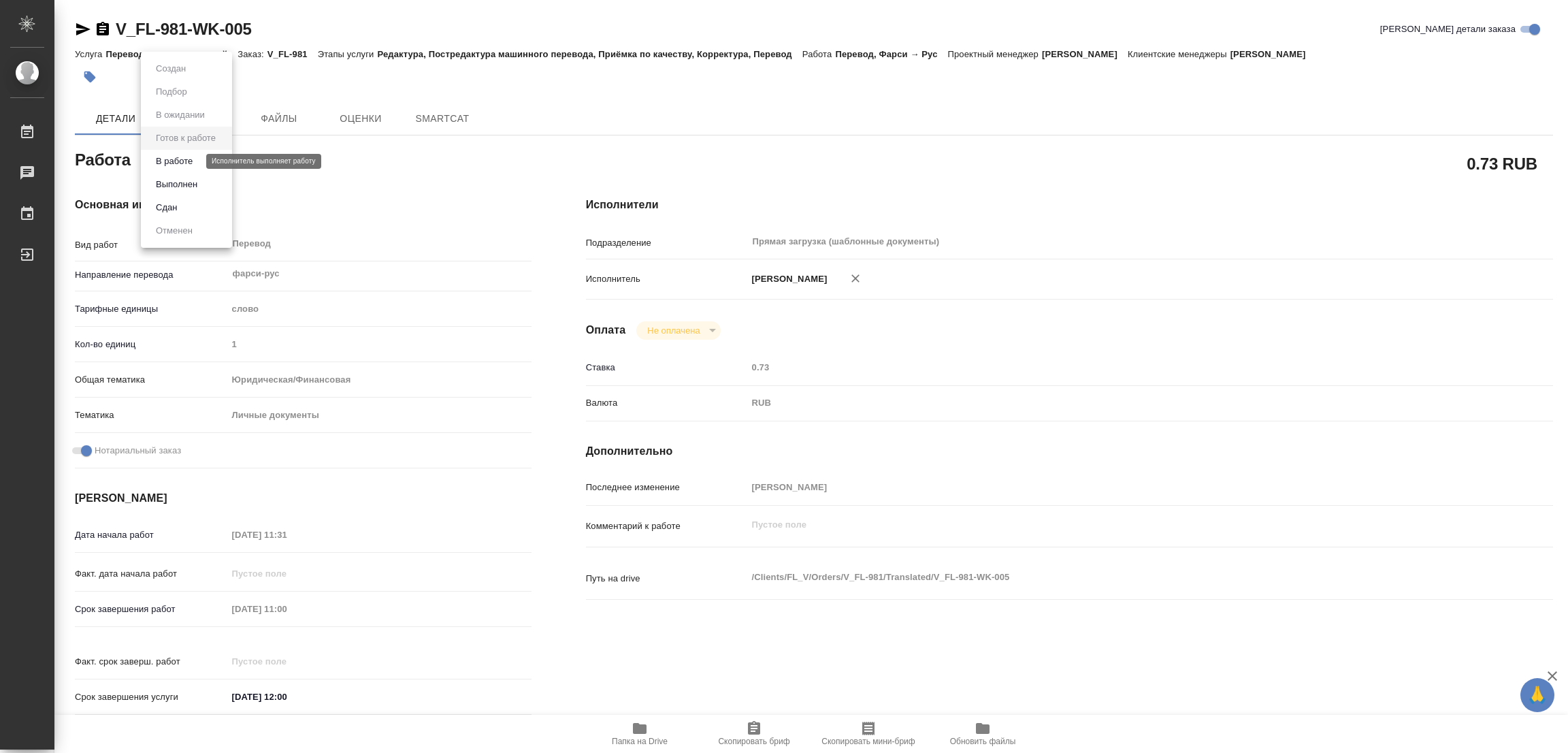
type textarea "x"
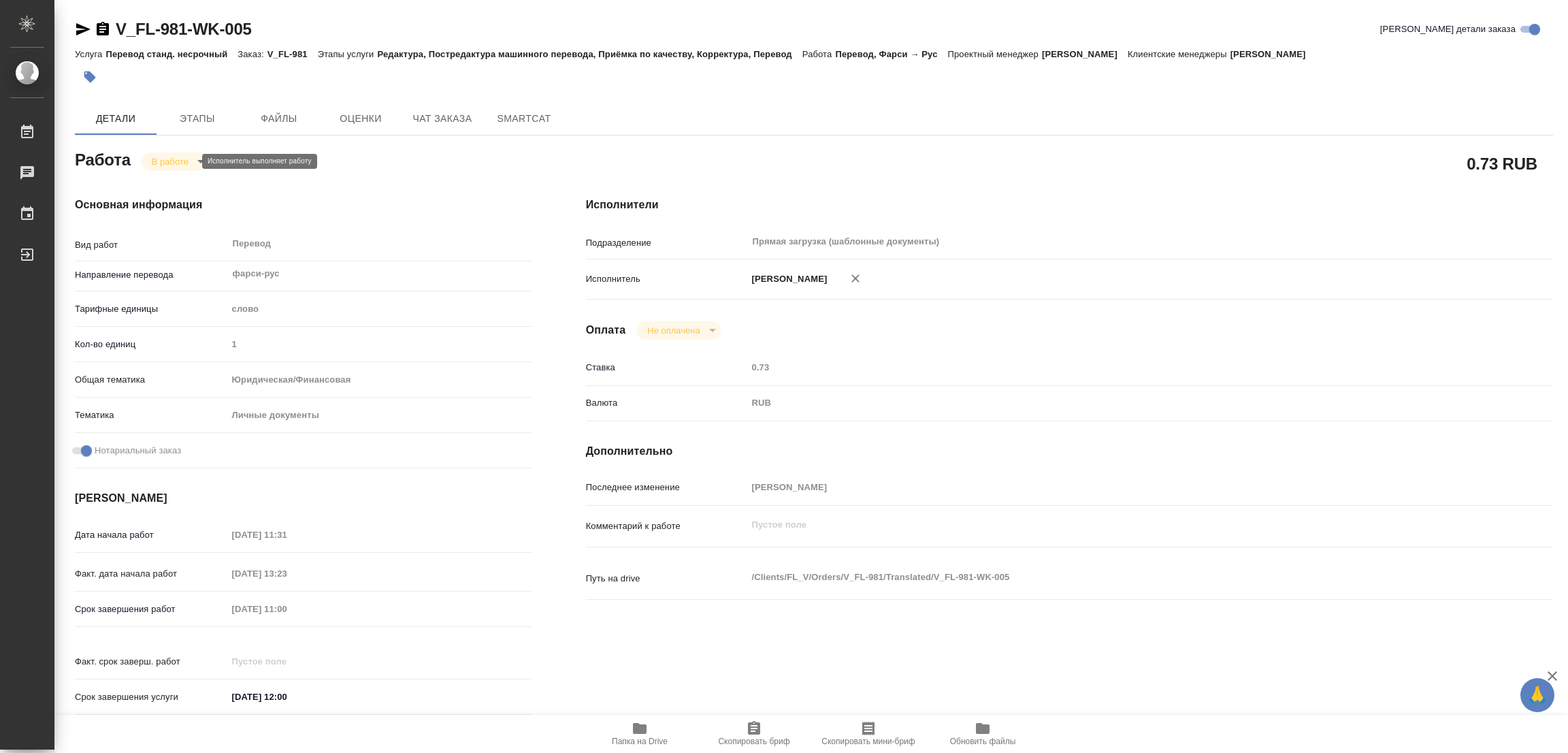
type textarea "x"
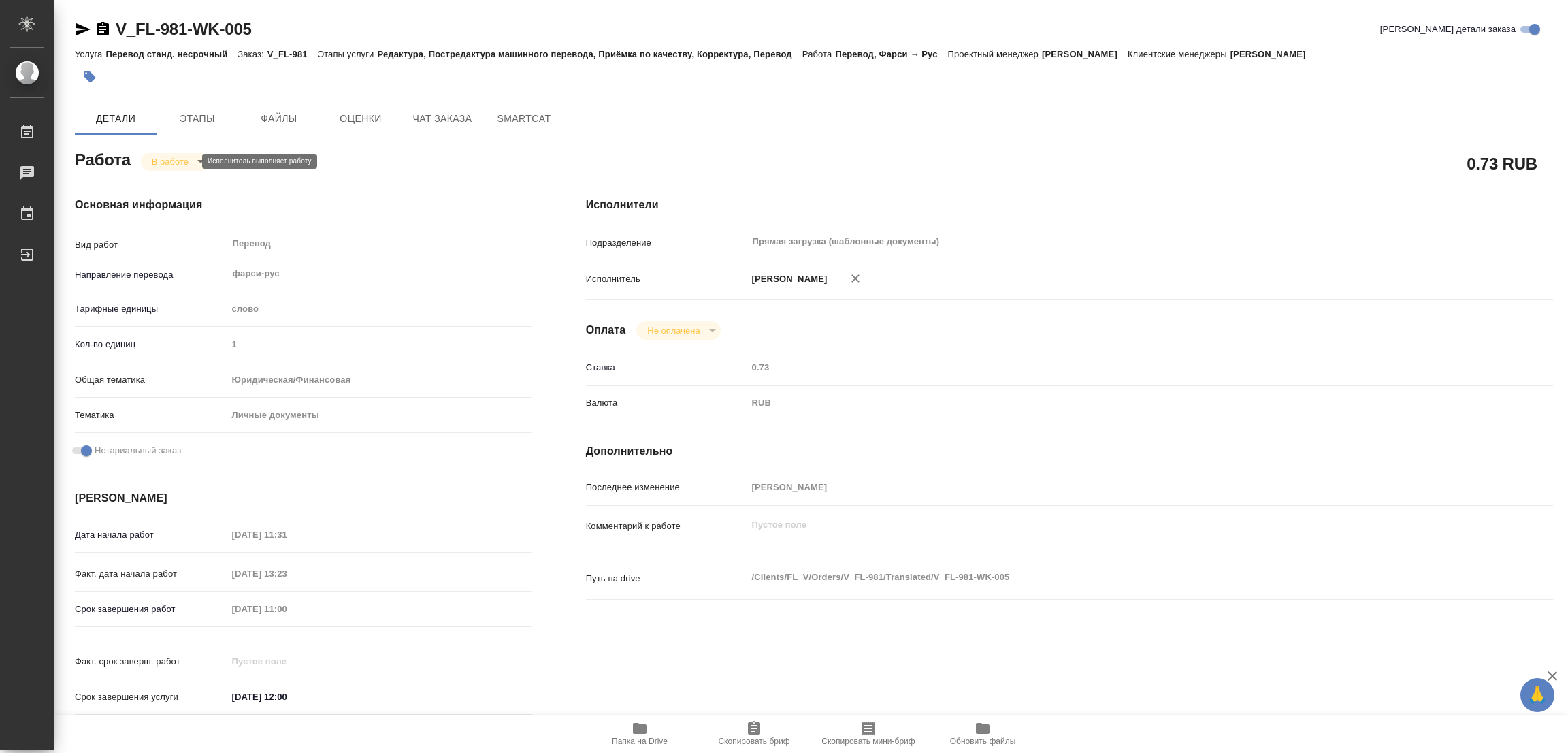
type textarea "x"
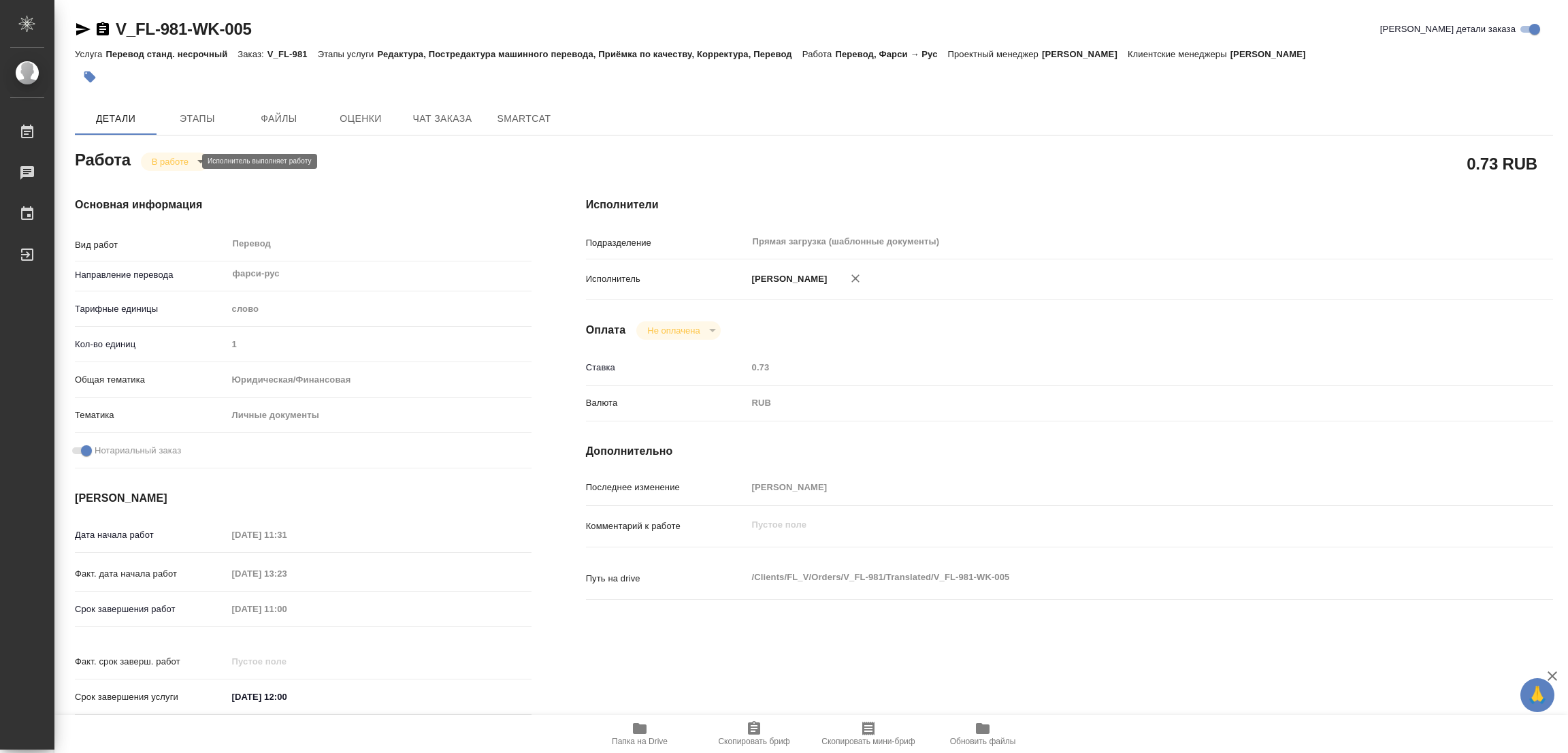
type textarea "x"
click at [1220, 468] on div "Исполнители Подразделение Прямая загрузка (шаблонные документы) ​ Исполнитель […" at bounding box center [1070, 461] width 1022 height 582
type textarea "x"
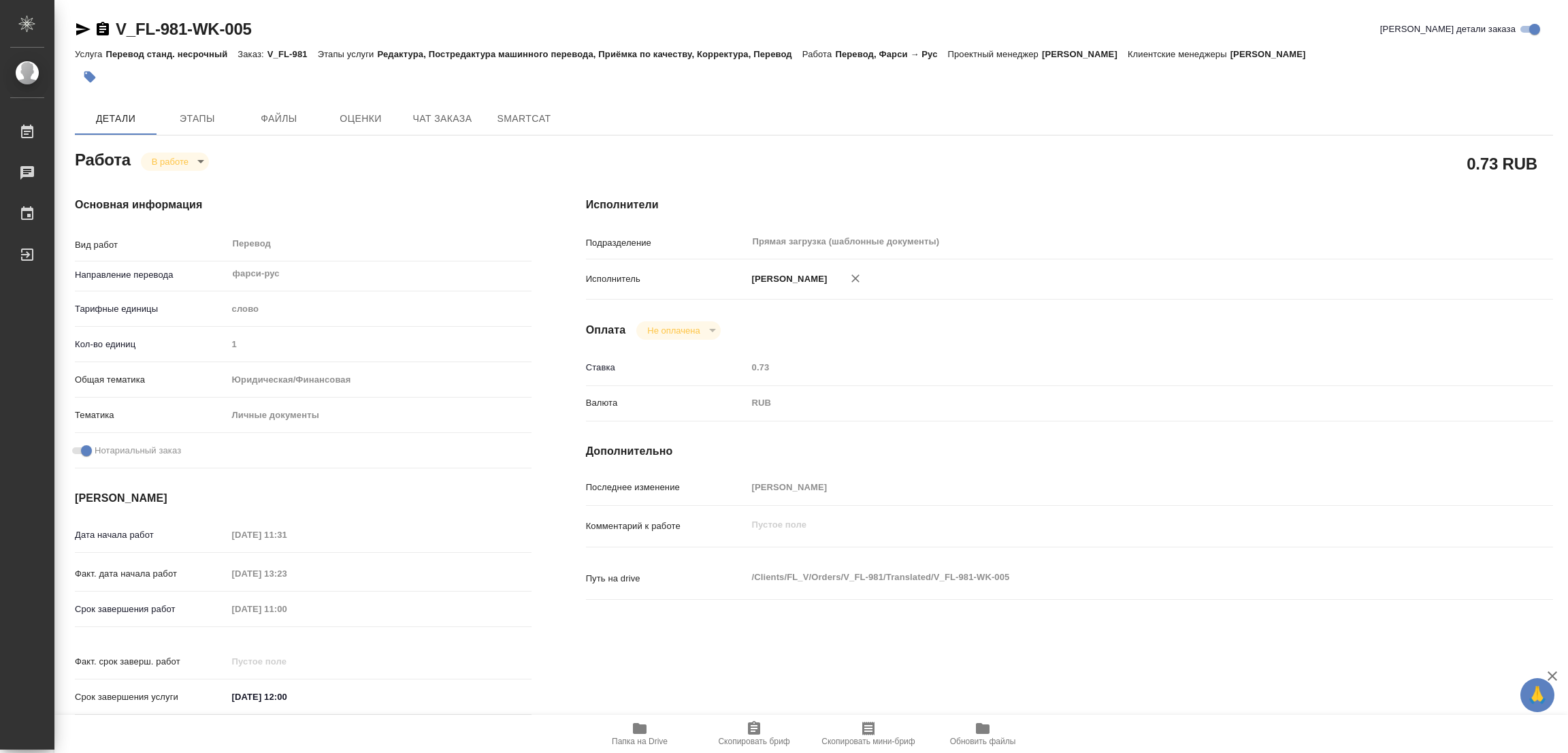
type textarea "x"
click at [1129, 165] on div "0.73 RUB" at bounding box center [1070, 163] width 968 height 34
drag, startPoint x: 110, startPoint y: 12, endPoint x: 186, endPoint y: 26, distance: 77.3
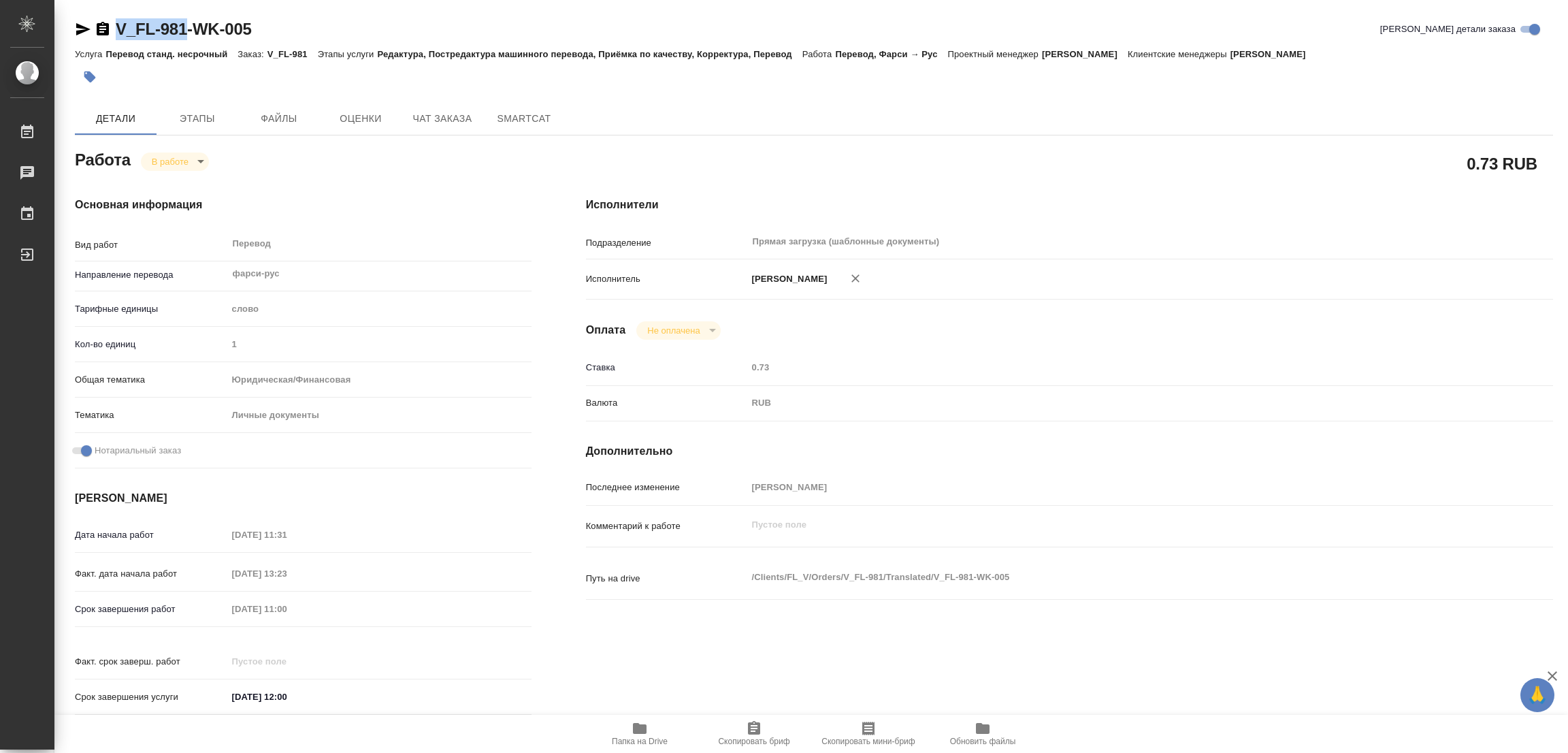
click at [186, 26] on div "V_FL-981-WK-005 [PERSON_NAME] детали заказа Услуга Перевод станд. несрочный Зак…" at bounding box center [814, 579] width 1493 height 1159
copy link "V_FL-981"
click at [740, 735] on span "Скопировать бриф" at bounding box center [754, 732] width 98 height 26
copy link "V_FL-981"
click at [226, 622] on div "Срок завершения работ [DATE] 11:00" at bounding box center [303, 624] width 457 height 53
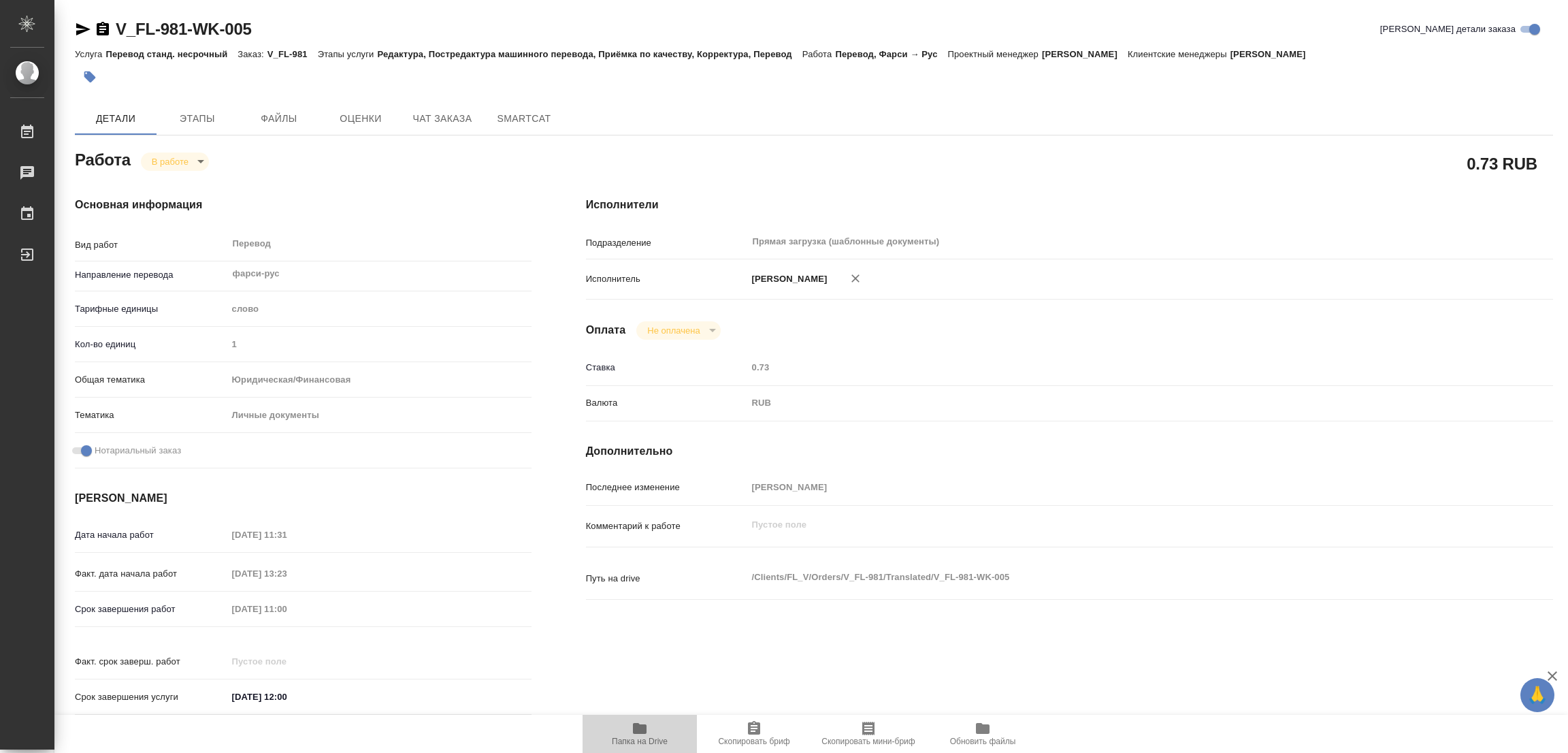
click at [638, 725] on icon "button" at bounding box center [640, 728] width 14 height 11
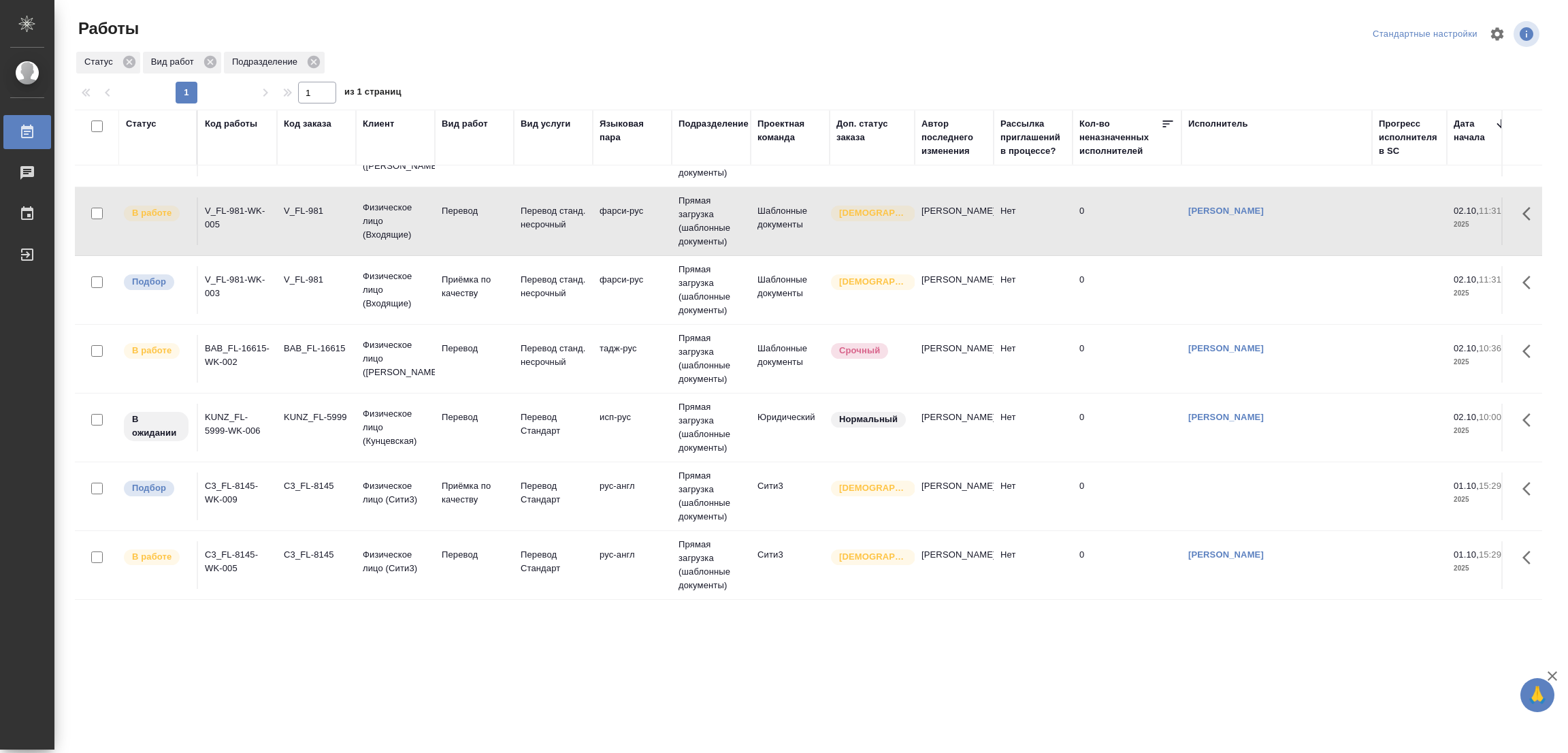
scroll to position [339, 0]
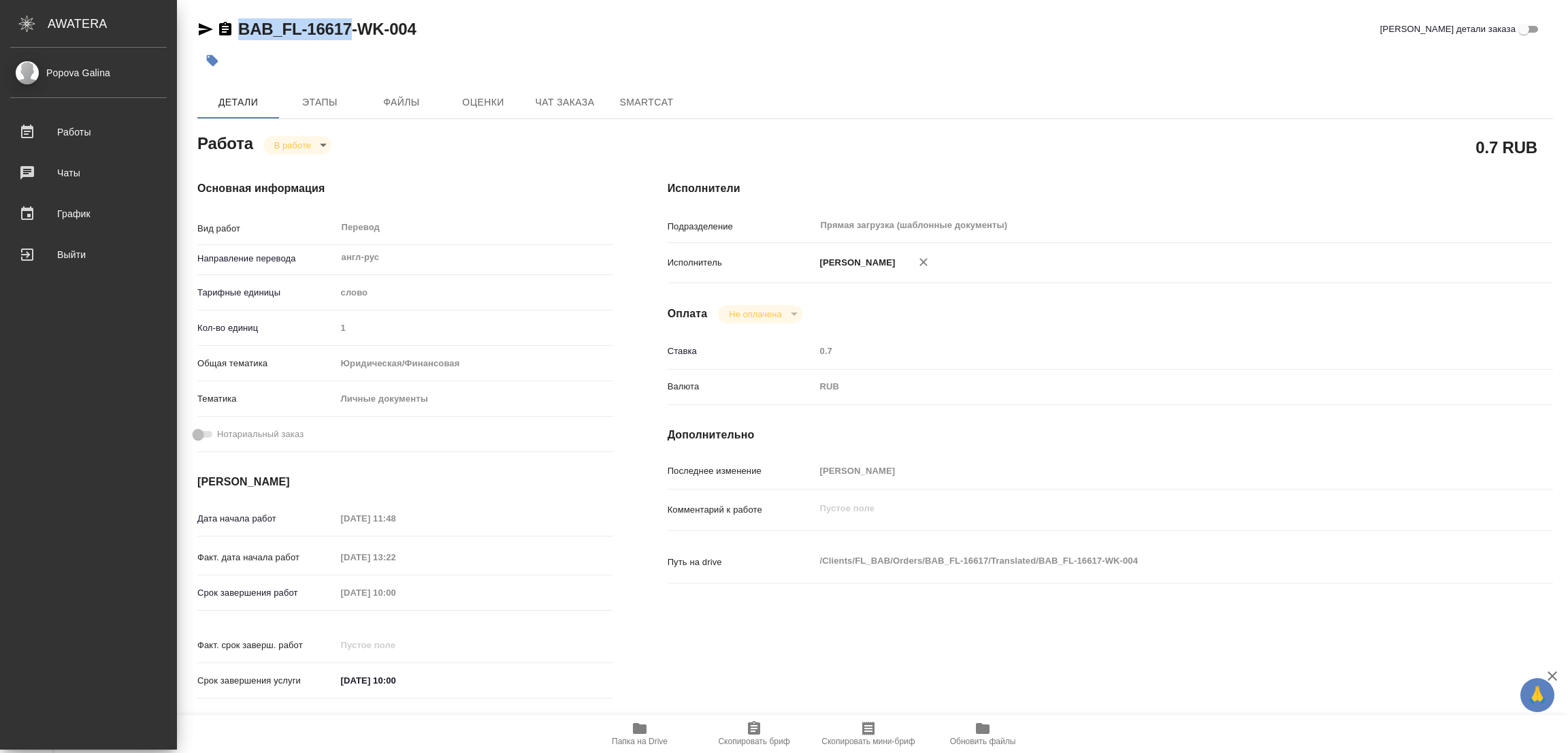
drag, startPoint x: 237, startPoint y: 14, endPoint x: 350, endPoint y: 29, distance: 114.0
click at [350, 29] on div "BAB_FL-16617-WK-004 Кратко детали заказа Детали Этапы Файлы Оценки Чат заказа S…" at bounding box center [875, 571] width 1371 height 1143
copy link "BAB_FL-16617"
drag, startPoint x: 751, startPoint y: 744, endPoint x: 735, endPoint y: 752, distance: 17.9
click at [751, 744] on span "Скопировать бриф" at bounding box center [754, 741] width 72 height 10
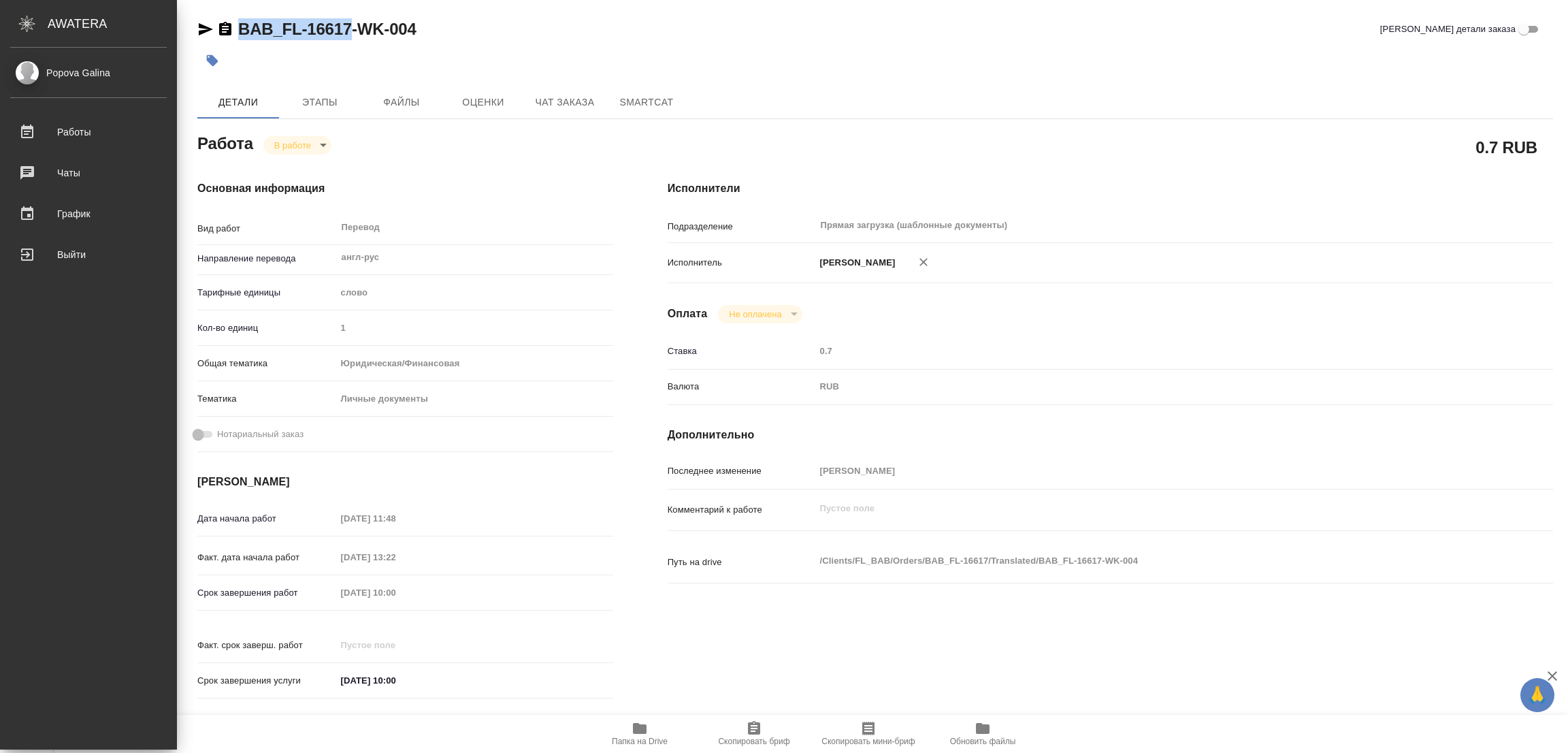
copy link "BAB_FL-16617"
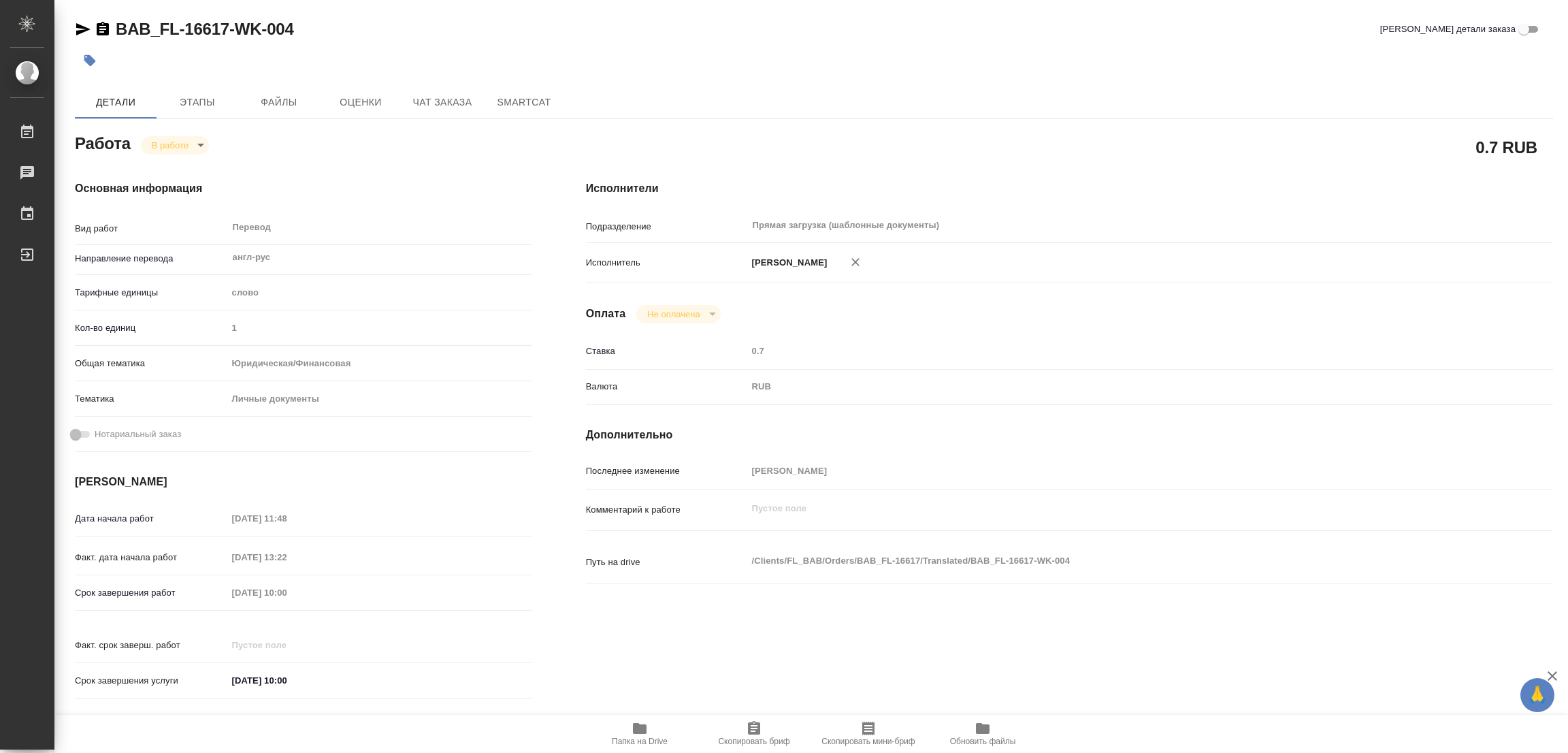
click at [212, 591] on div "Срок завершения работ [DATE] 10:00" at bounding box center [303, 592] width 457 height 24
